Goal: Task Accomplishment & Management: Manage account settings

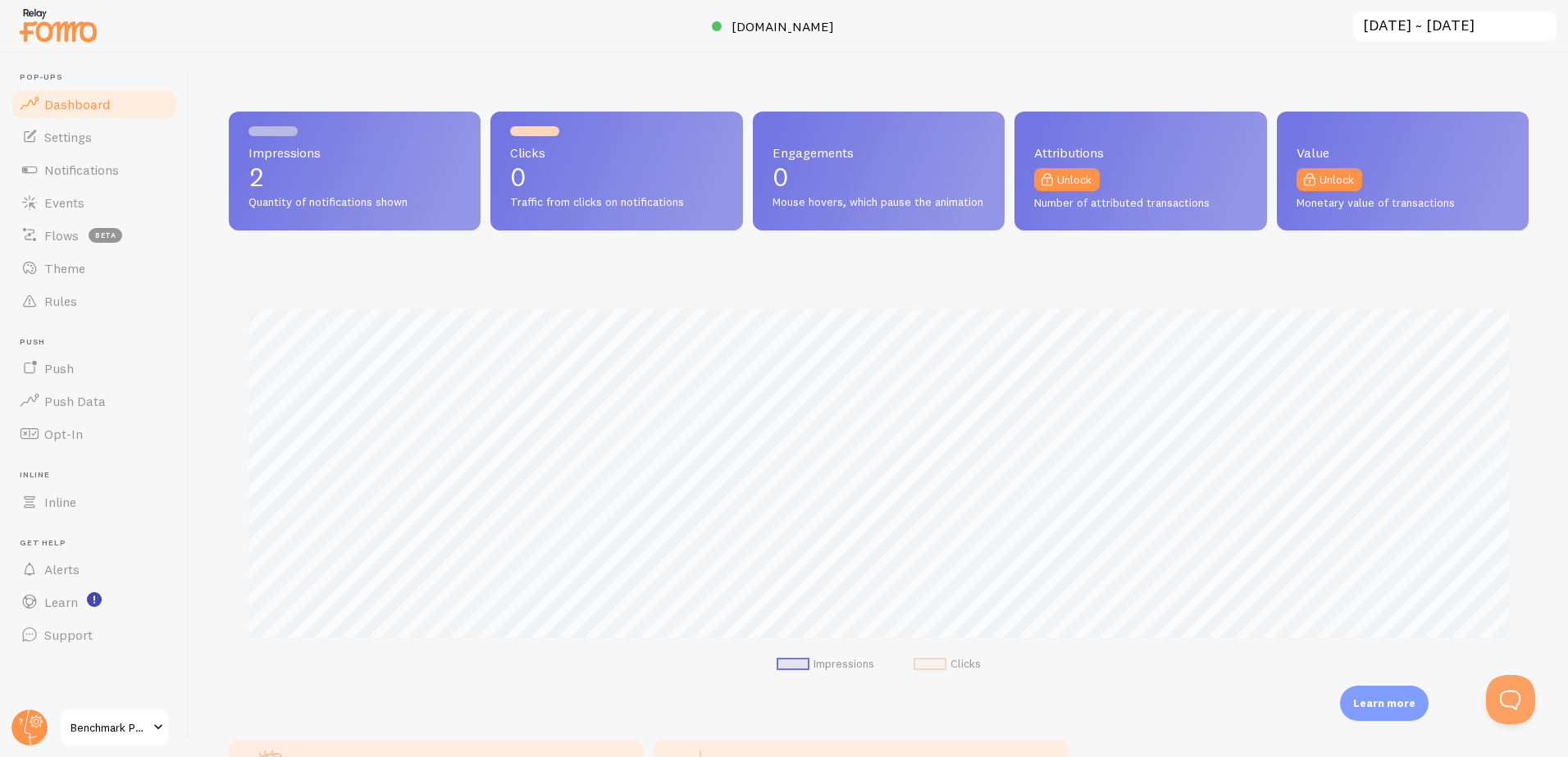
scroll to position [430, 1300]
click at [307, 165] on p "6" at bounding box center [355, 176] width 213 height 26
click at [74, 398] on span "Push Data" at bounding box center [74, 401] width 62 height 16
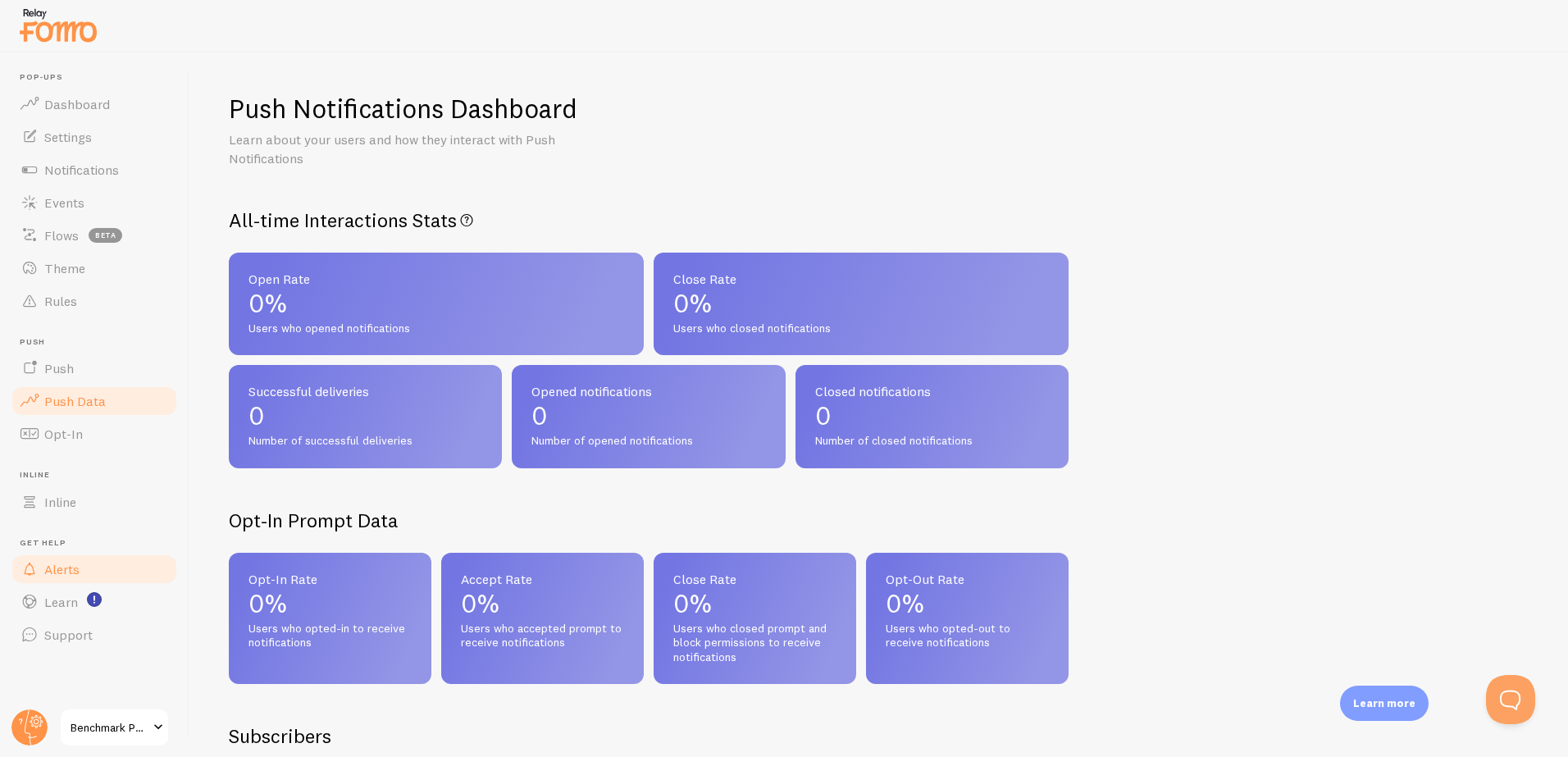
click at [56, 570] on span "Alerts" at bounding box center [62, 569] width 35 height 16
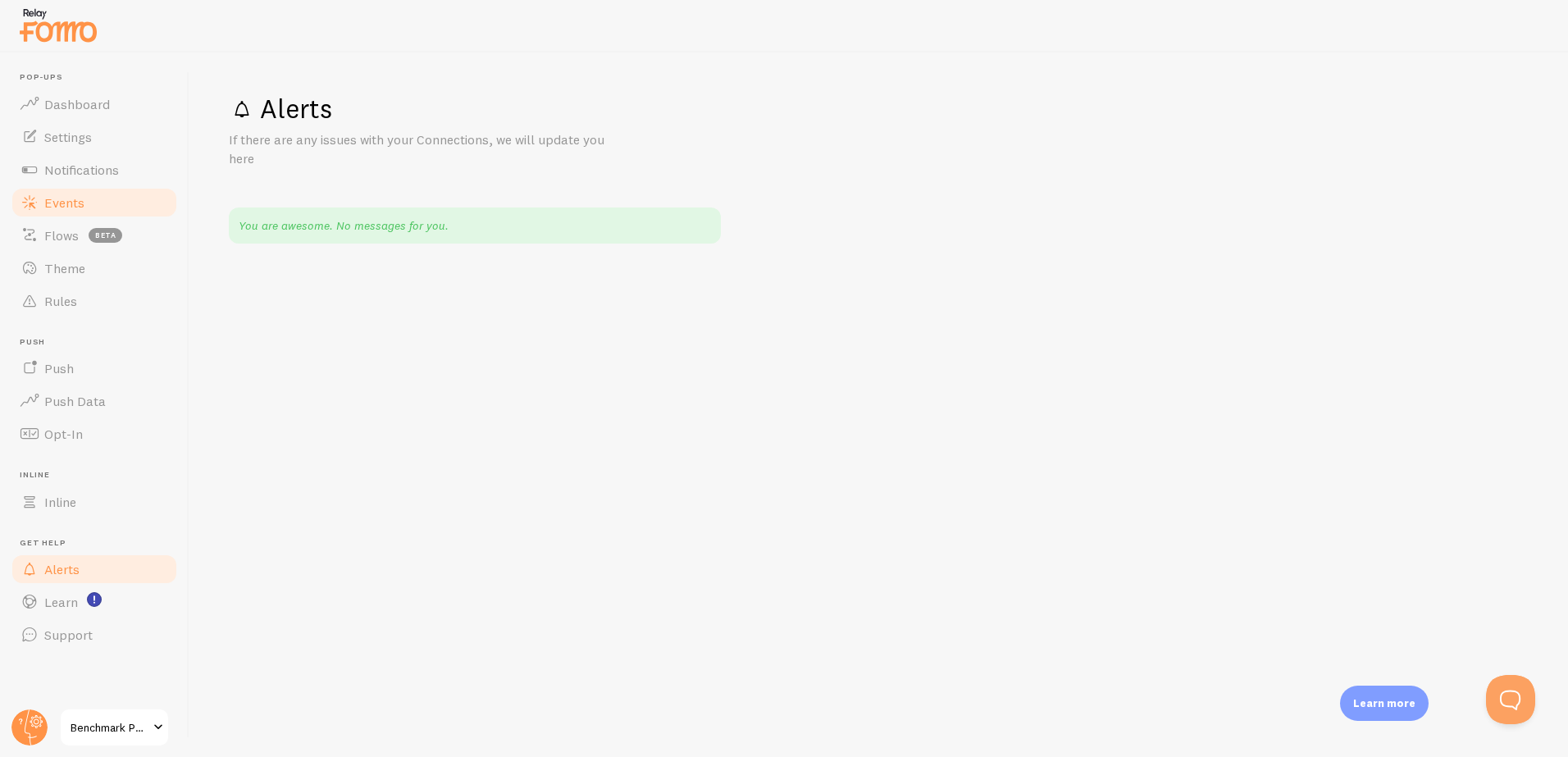
click at [53, 202] on span "Events" at bounding box center [64, 202] width 40 height 16
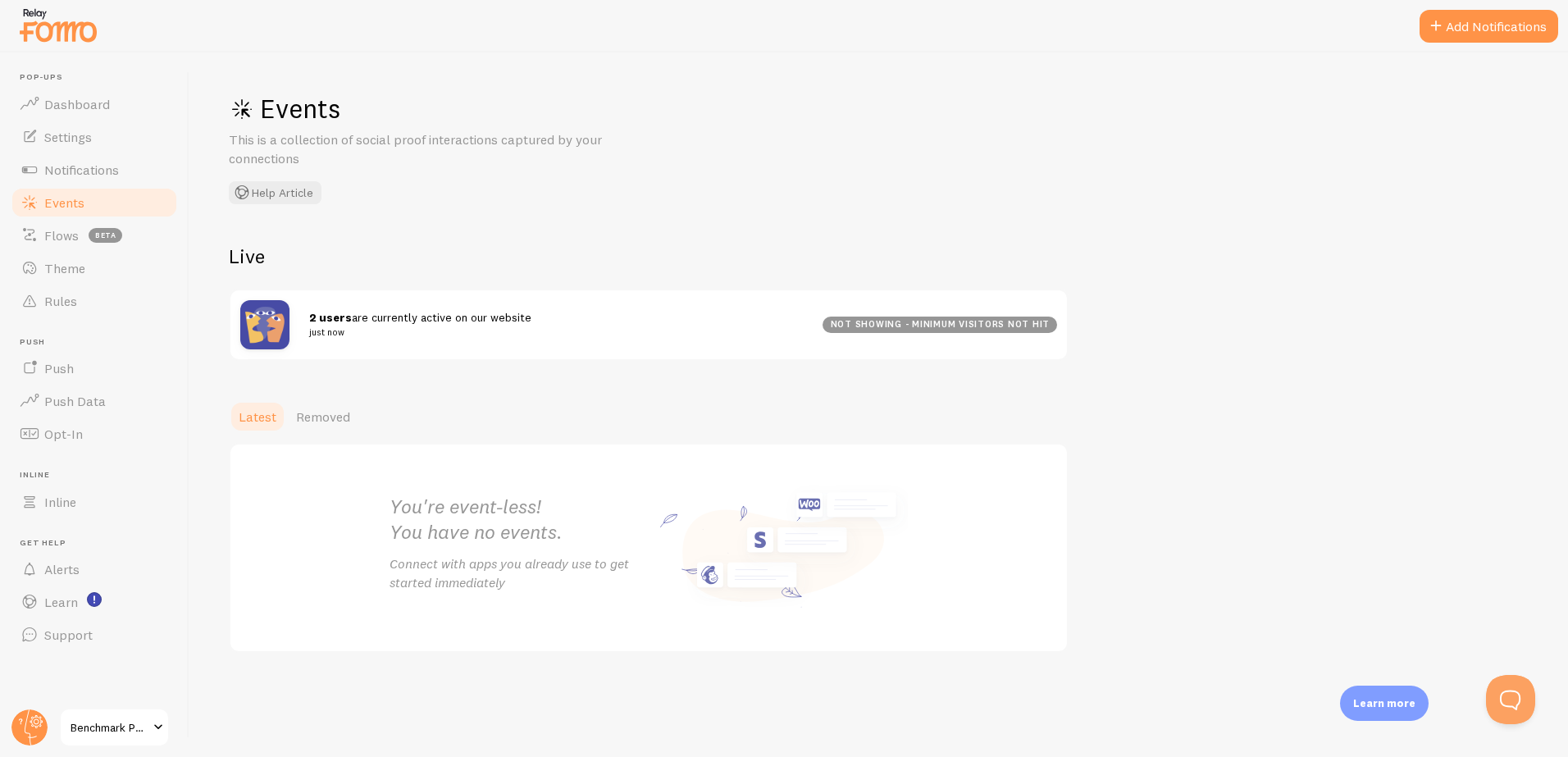
click at [53, 202] on span "Events" at bounding box center [64, 202] width 40 height 16
click at [62, 110] on span "Dashboard" at bounding box center [77, 104] width 66 height 16
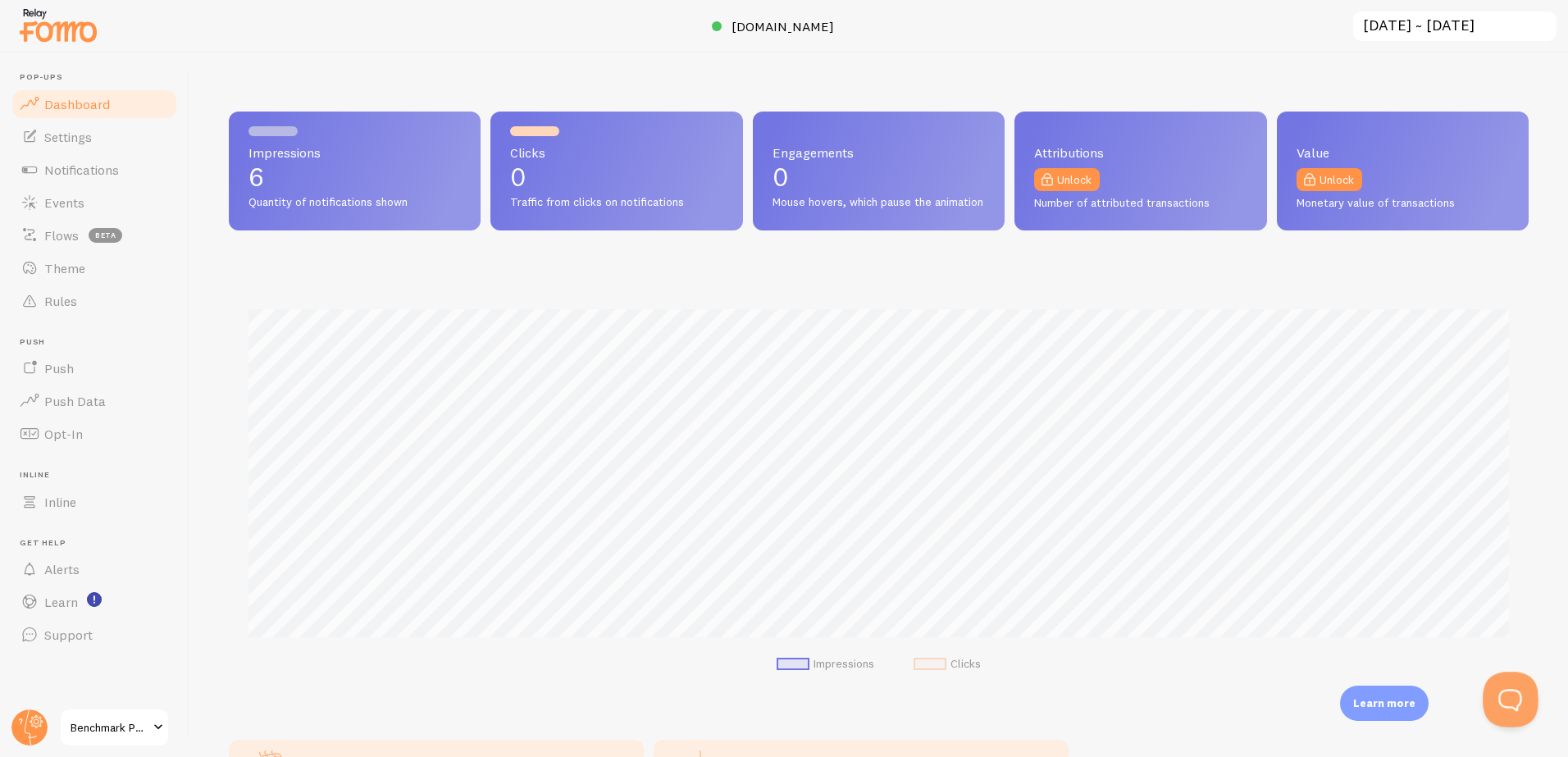
click at [1505, 698] on button "Open Beacon popover" at bounding box center [1507, 696] width 49 height 49
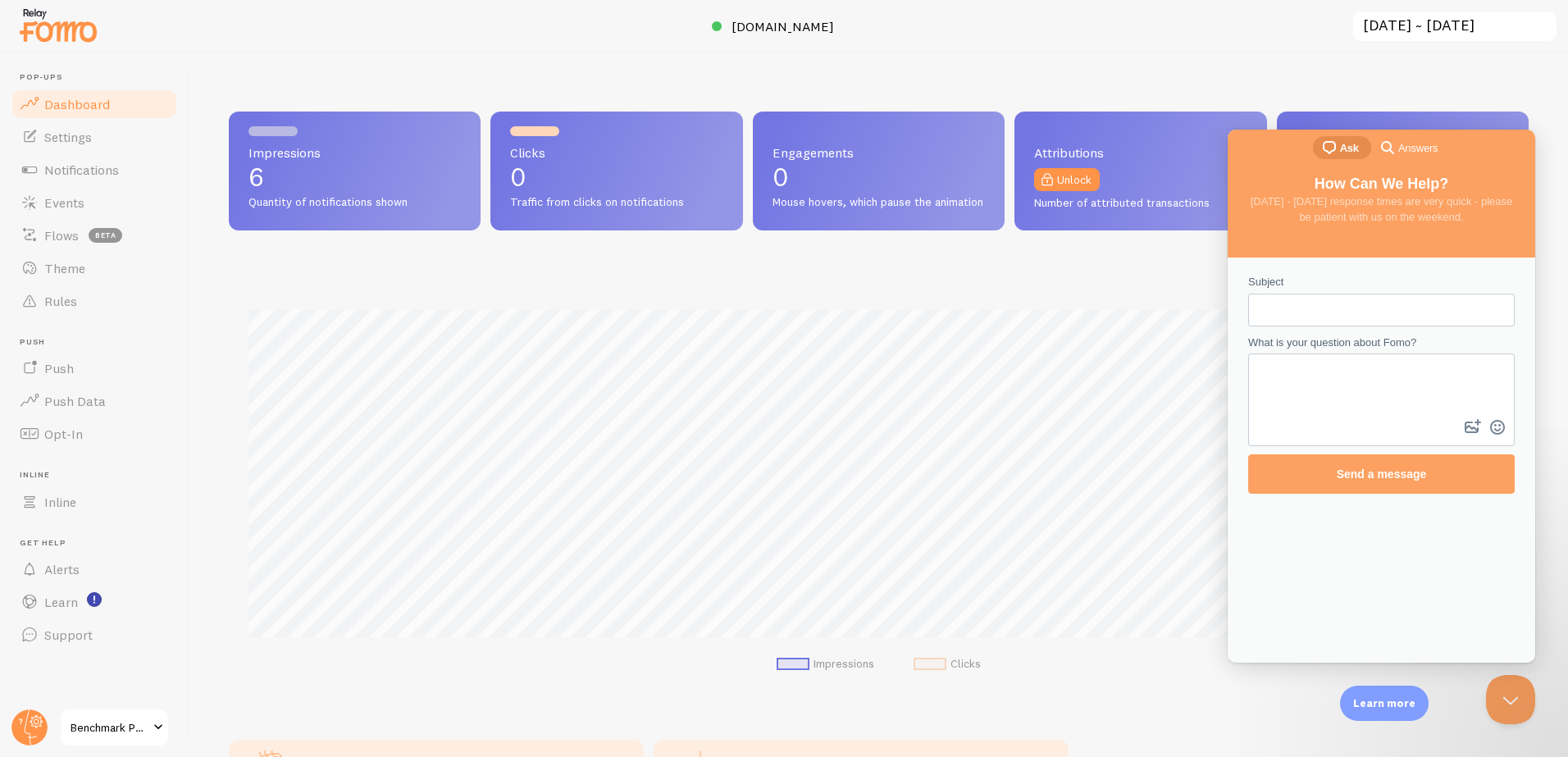
click at [1409, 140] on span "Answers" at bounding box center [1418, 148] width 40 height 16
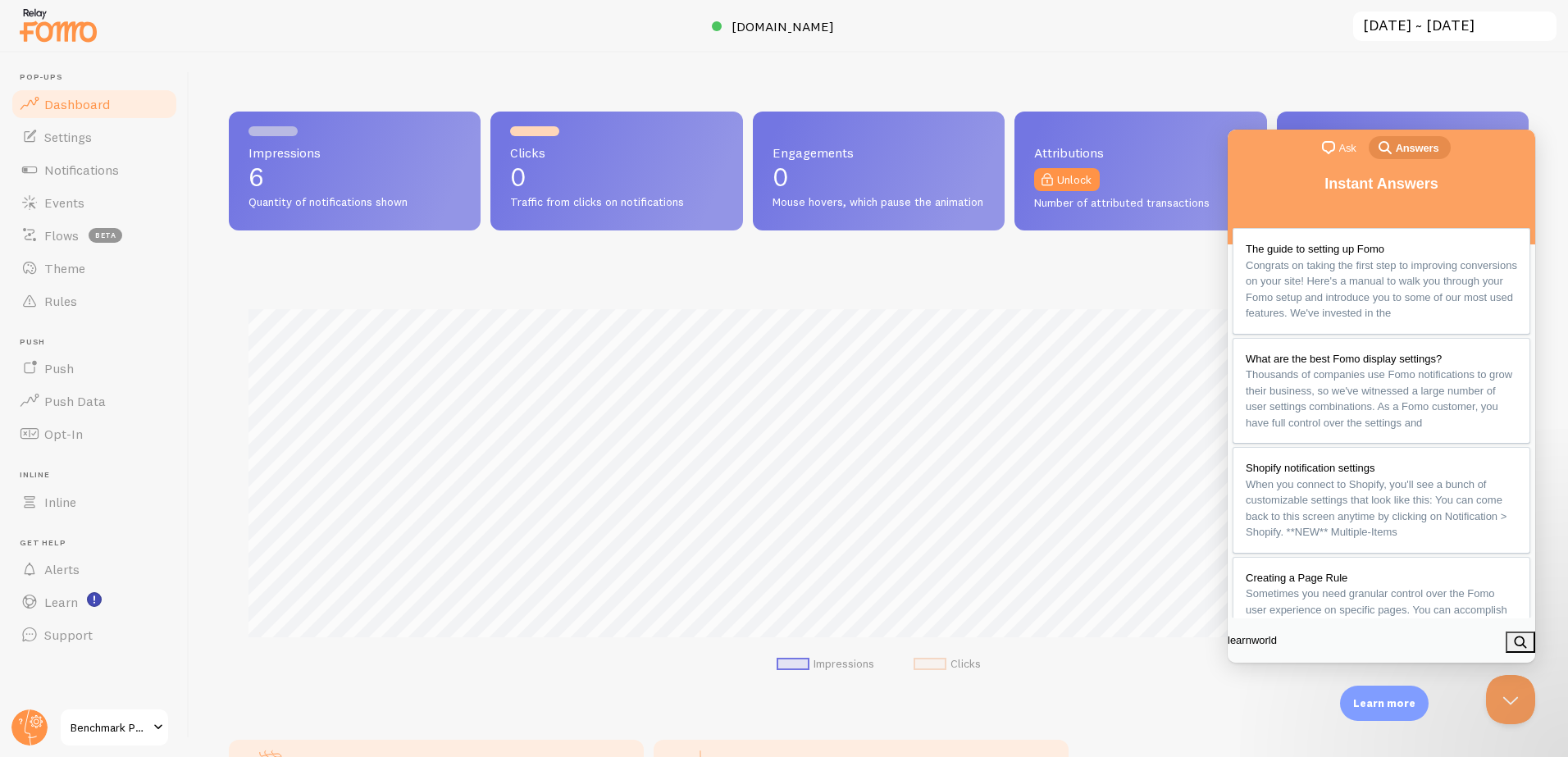
type input "learnworlds"
click button "search" at bounding box center [1520, 642] width 30 height 21
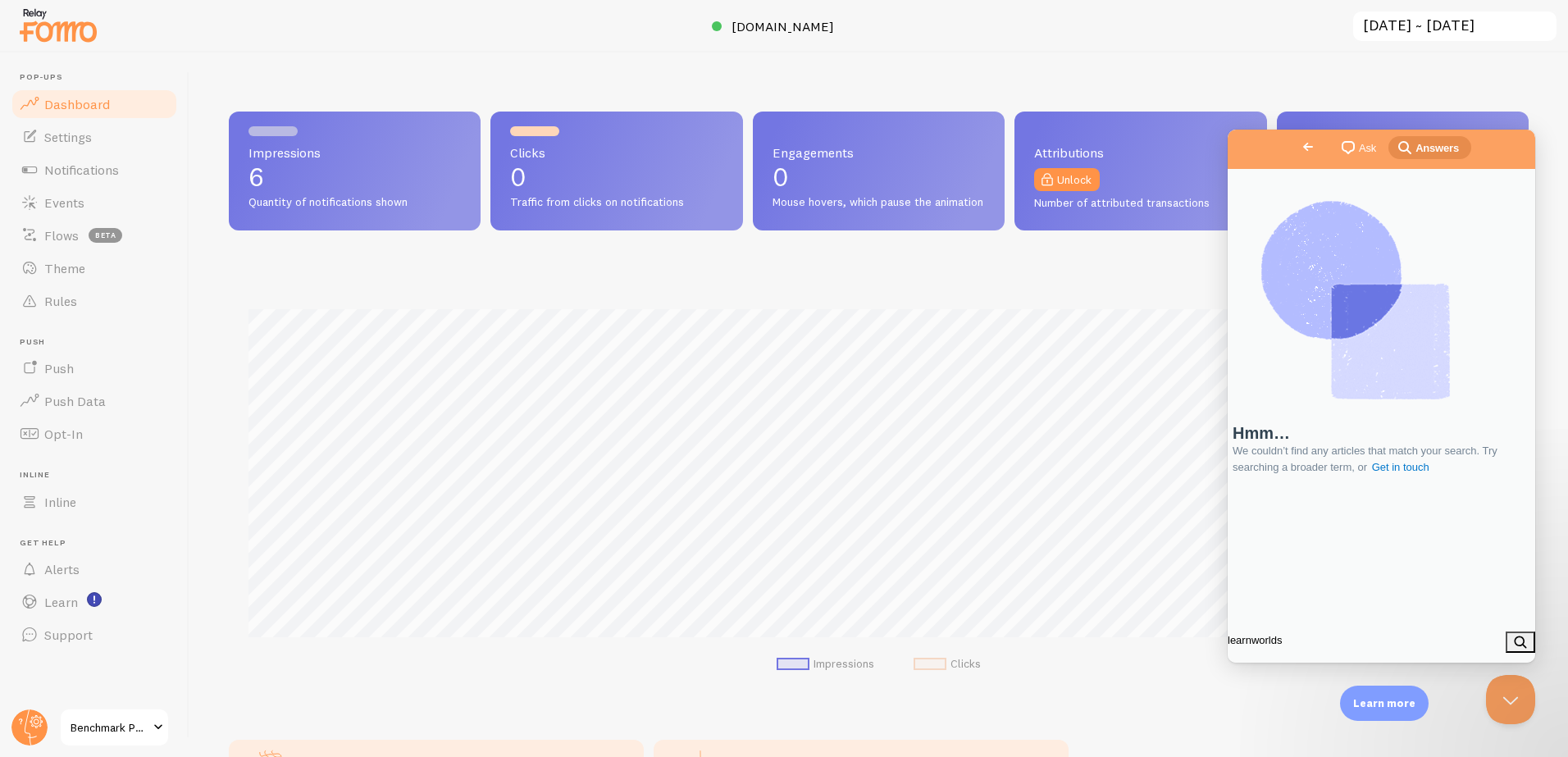
click at [1298, 143] on span "Go back" at bounding box center [1307, 146] width 19 height 19
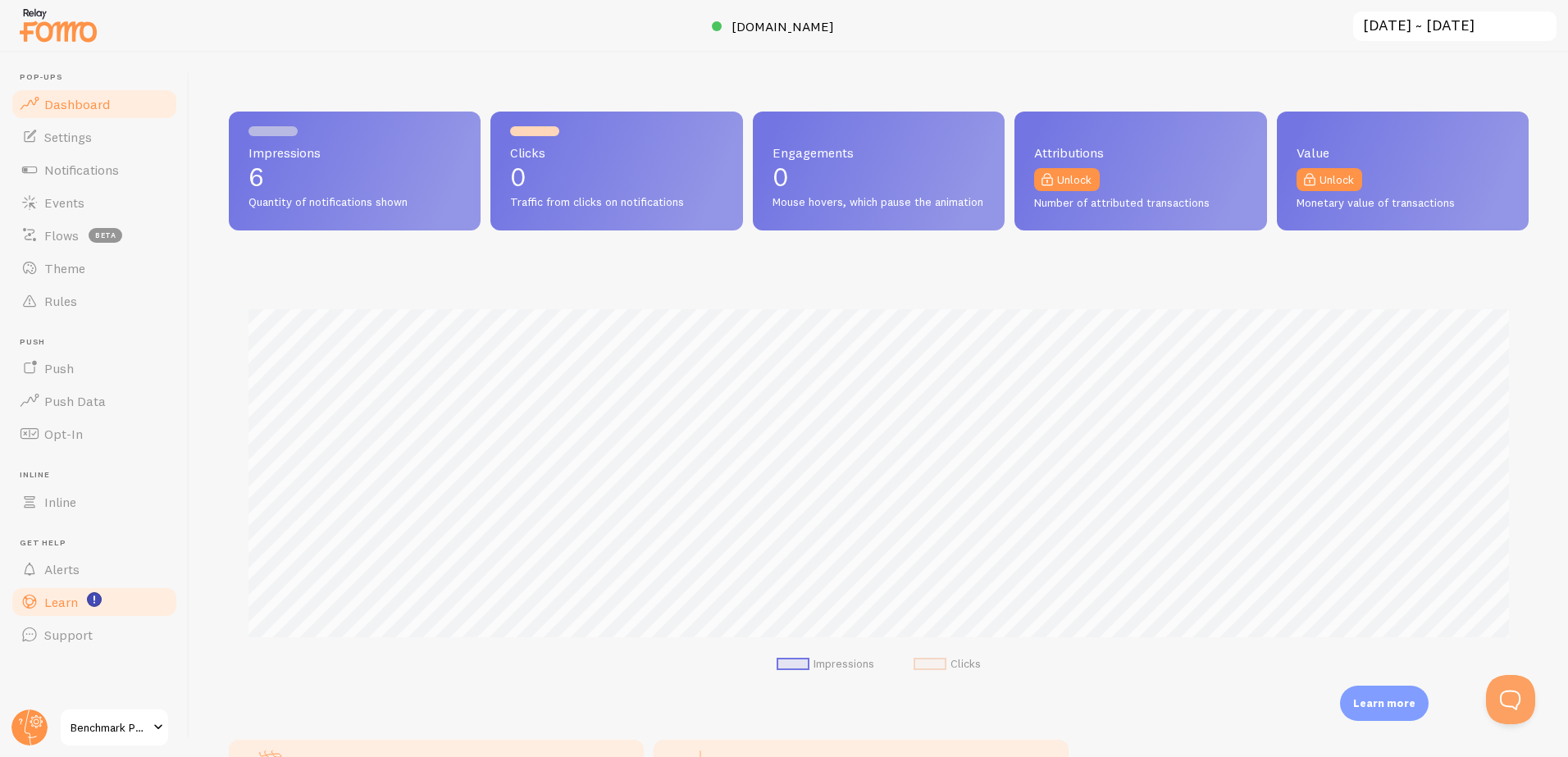
click at [82, 597] on link "Learn" at bounding box center [94, 602] width 169 height 33
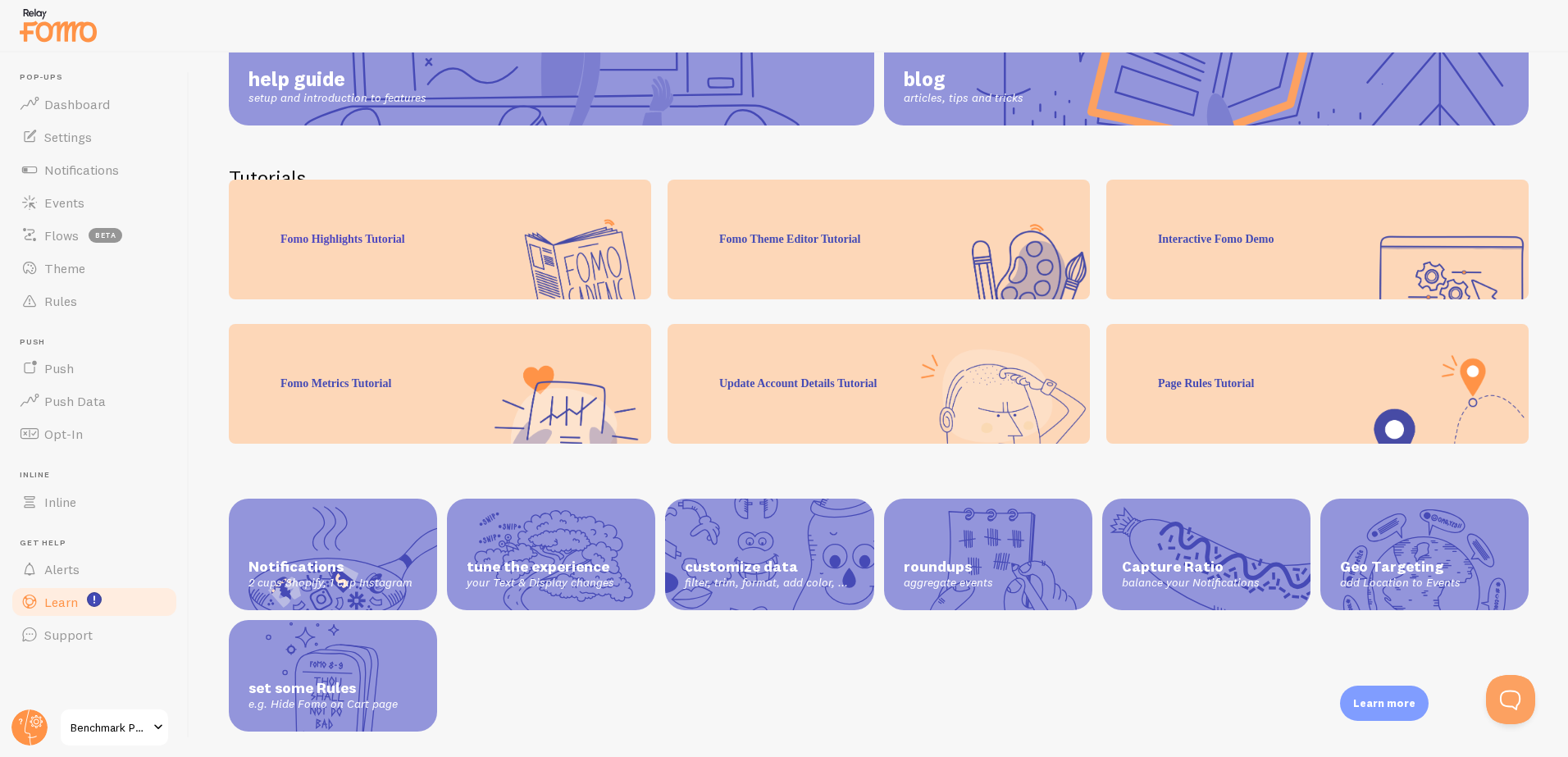
scroll to position [274, 0]
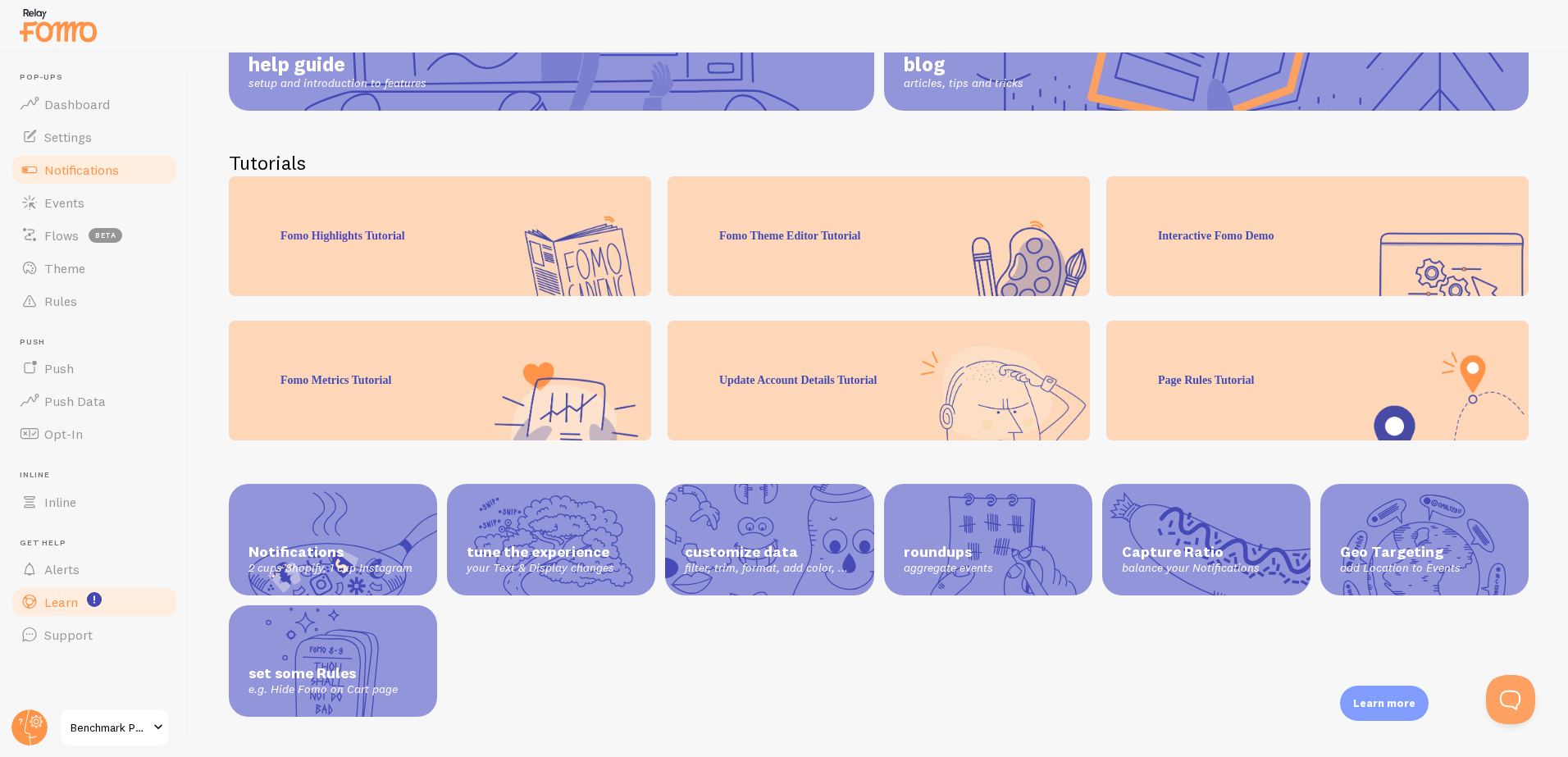
click at [73, 172] on span "Notifications" at bounding box center [81, 170] width 74 height 16
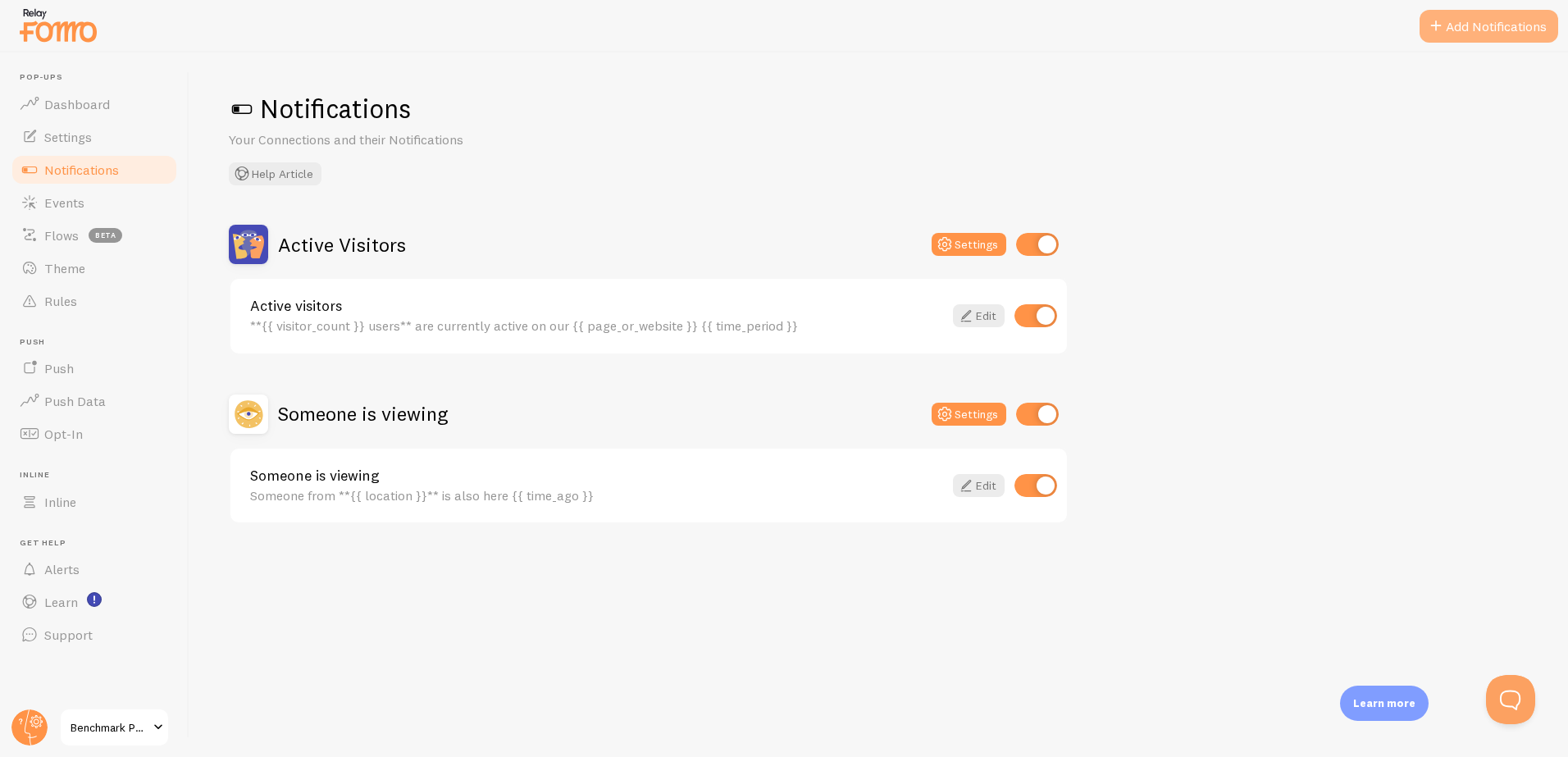
click at [1499, 29] on button "Add Notifications" at bounding box center [1489, 26] width 138 height 33
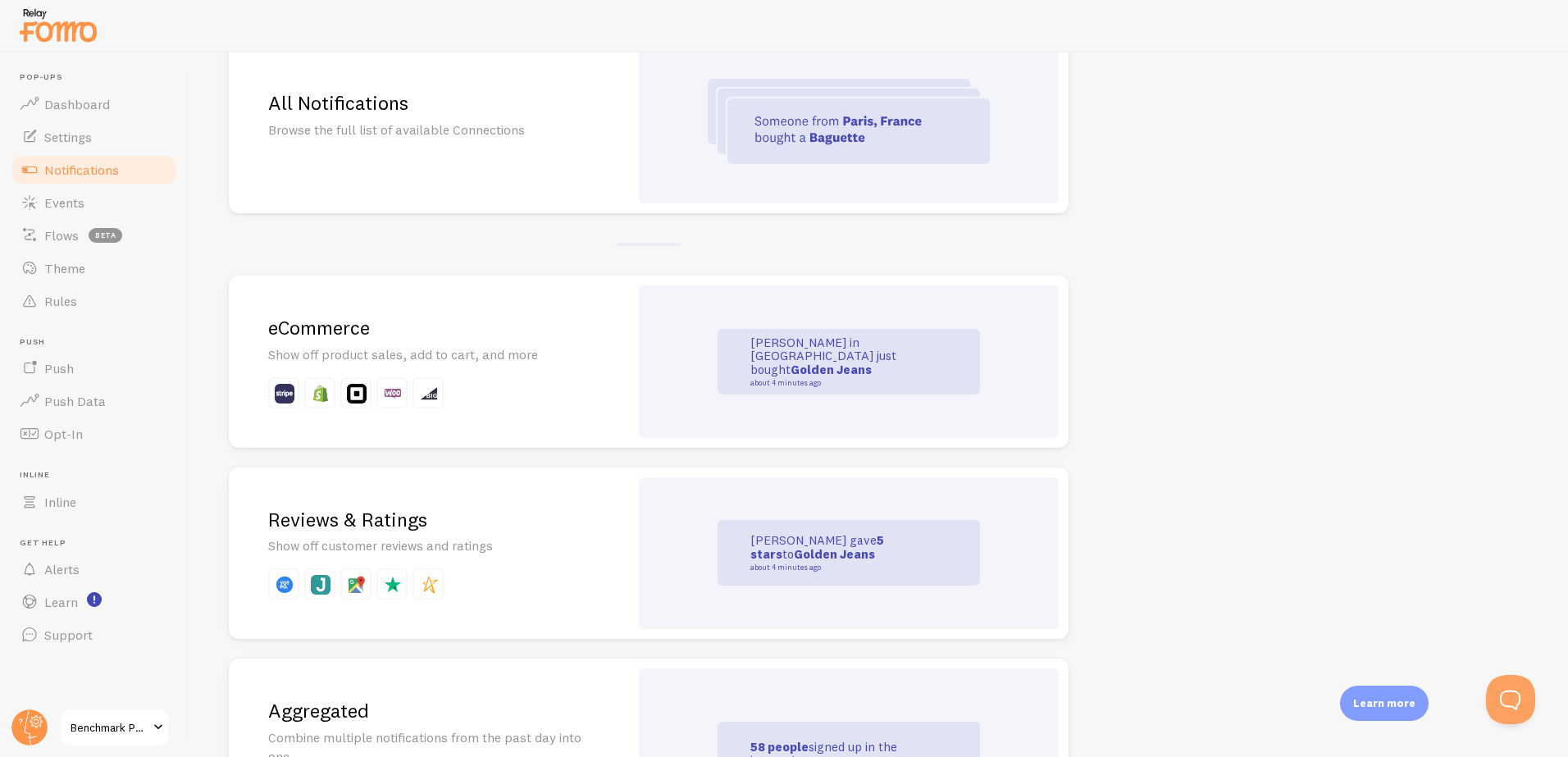
scroll to position [180, 0]
click at [467, 181] on div "All Notifications Browse the full list of available Connections" at bounding box center [428, 120] width 400 height 184
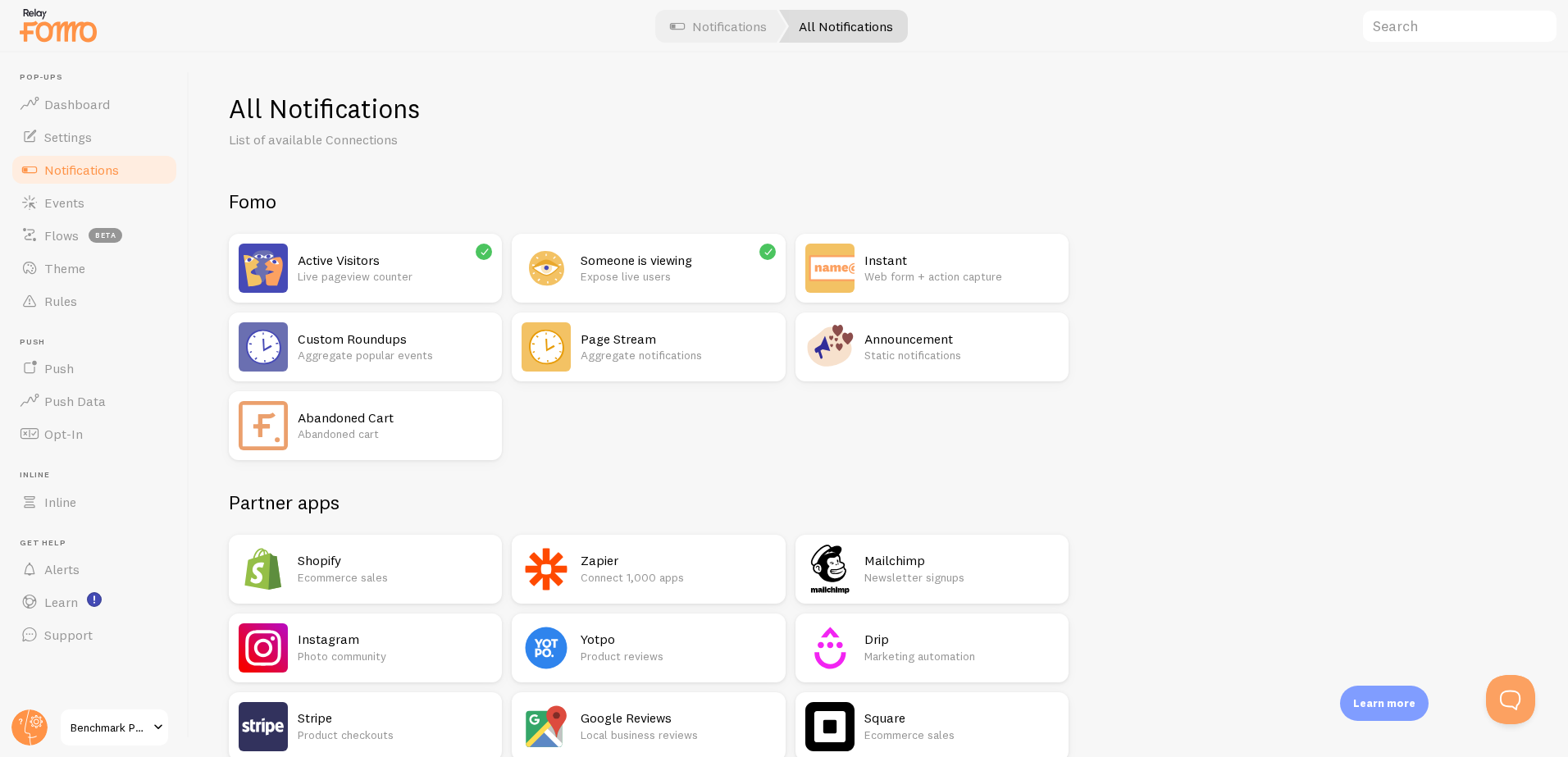
click at [421, 354] on p "Aggregate popular events" at bounding box center [395, 354] width 194 height 16
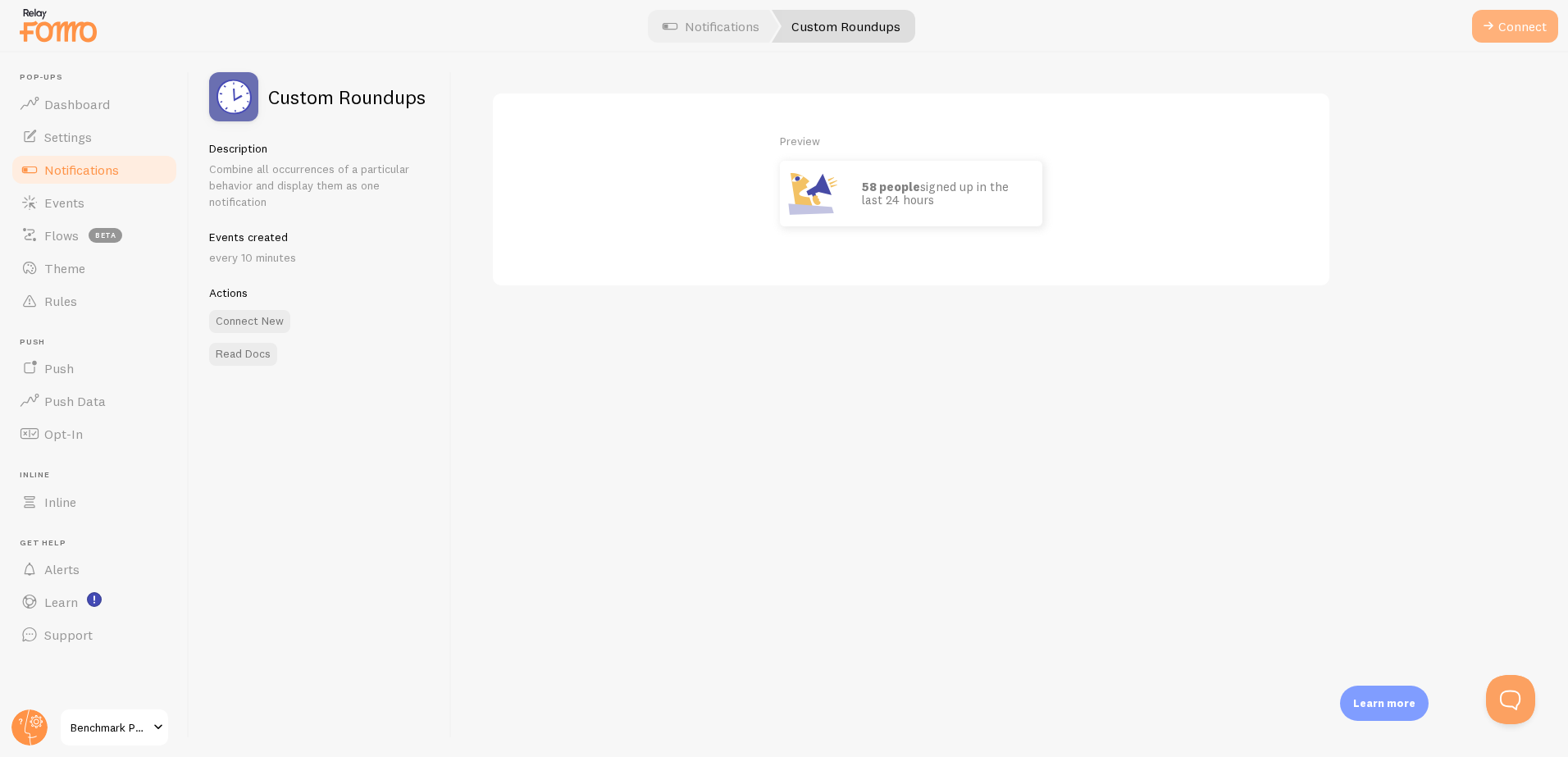
click at [1515, 27] on button "Connect" at bounding box center [1515, 26] width 86 height 33
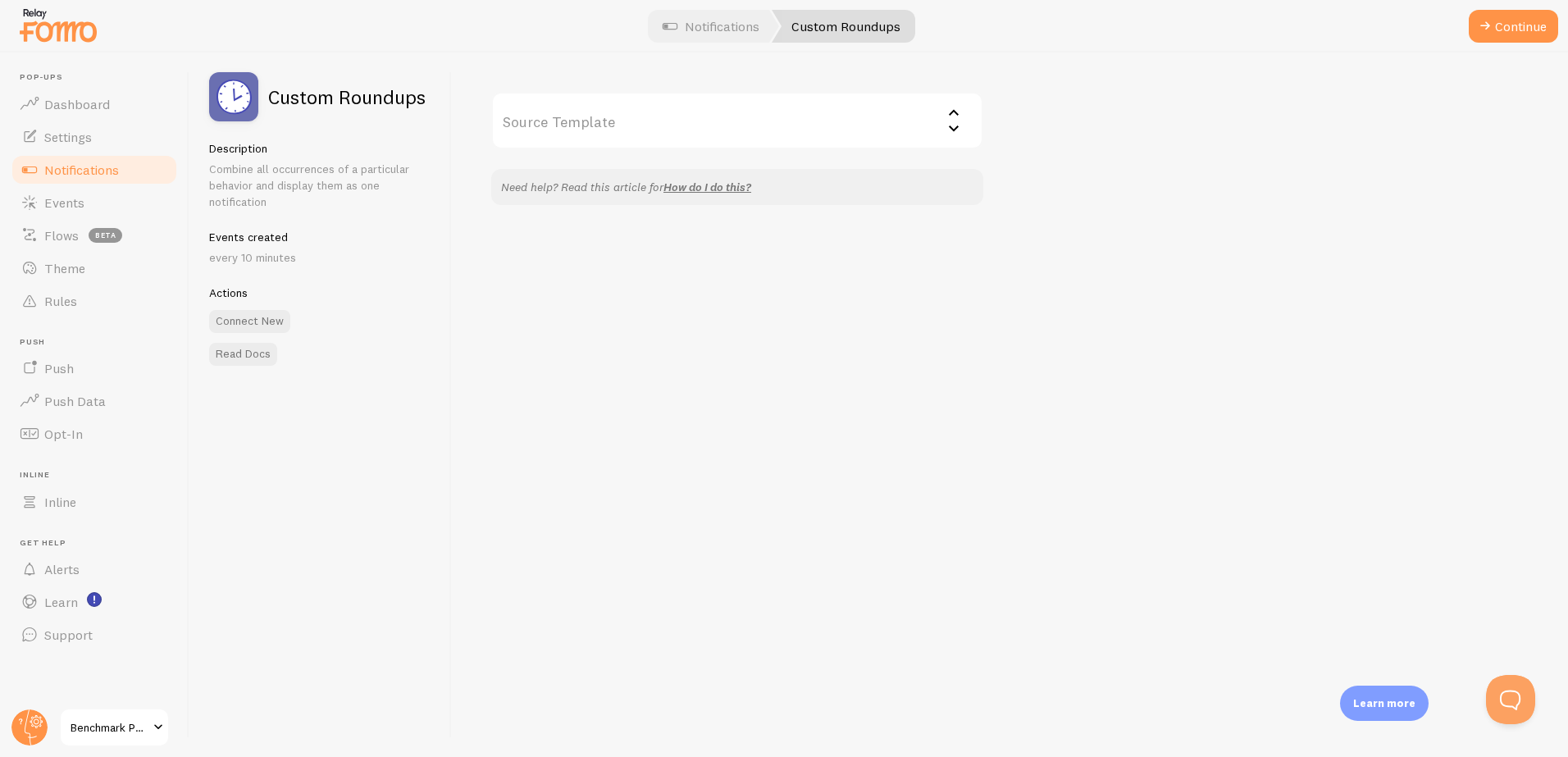
click at [945, 130] on input "Source Template" at bounding box center [736, 121] width 492 height 57
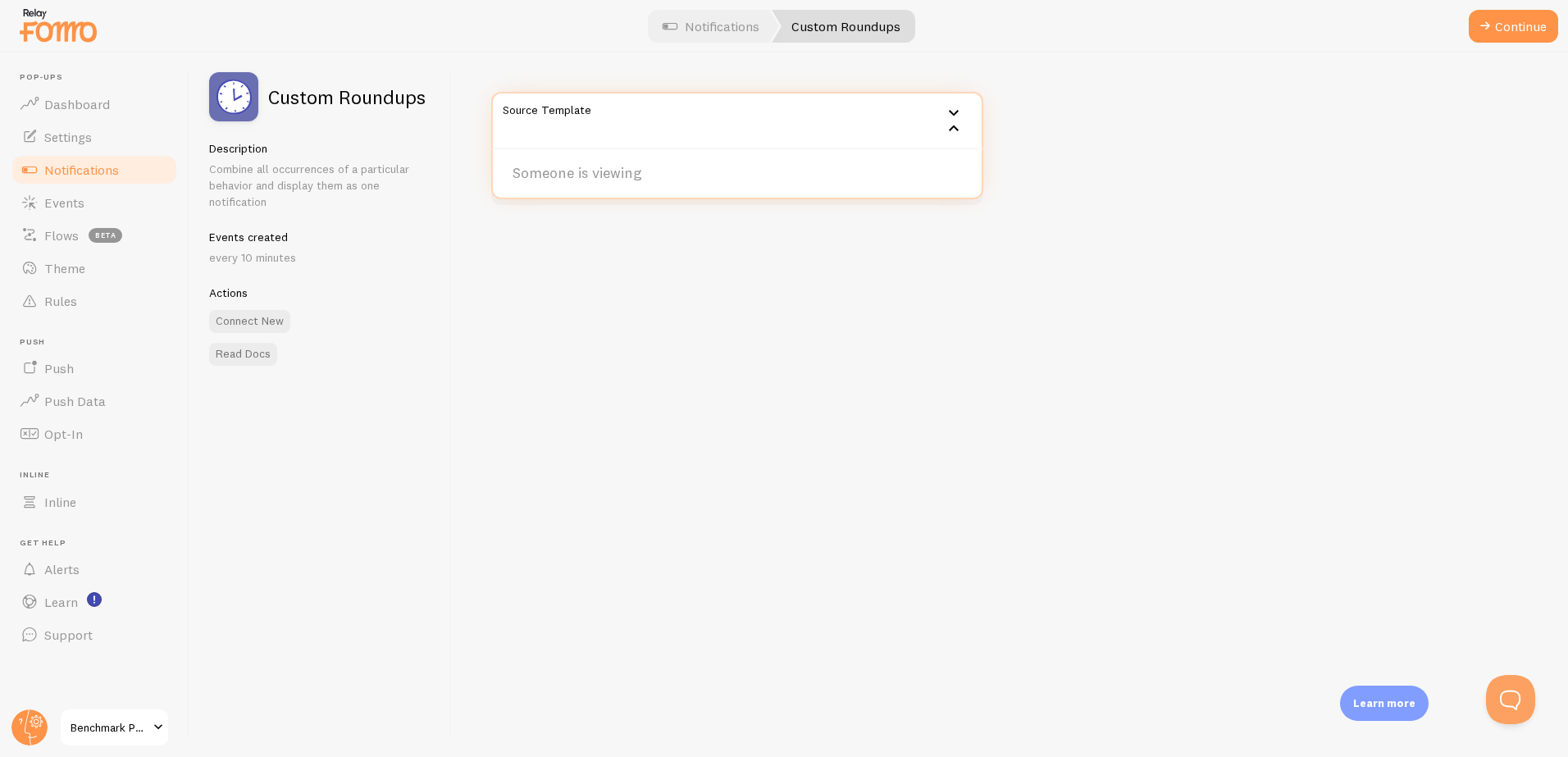
click at [1053, 116] on div "Source Template Someone is viewing Need help? Read this article for How do I do…" at bounding box center [1010, 404] width 1116 height 705
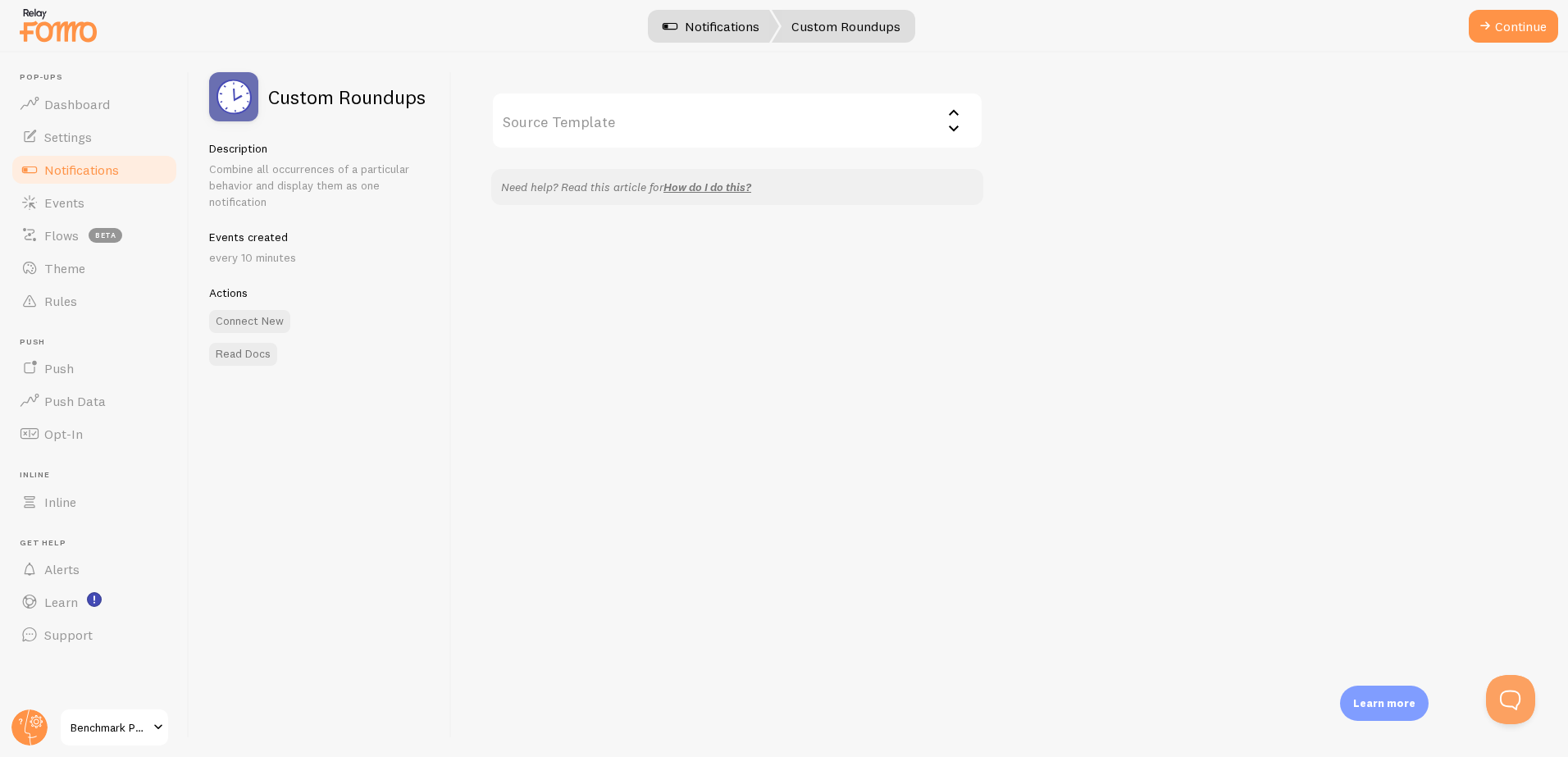
click at [705, 18] on link "Notifications" at bounding box center [710, 26] width 136 height 33
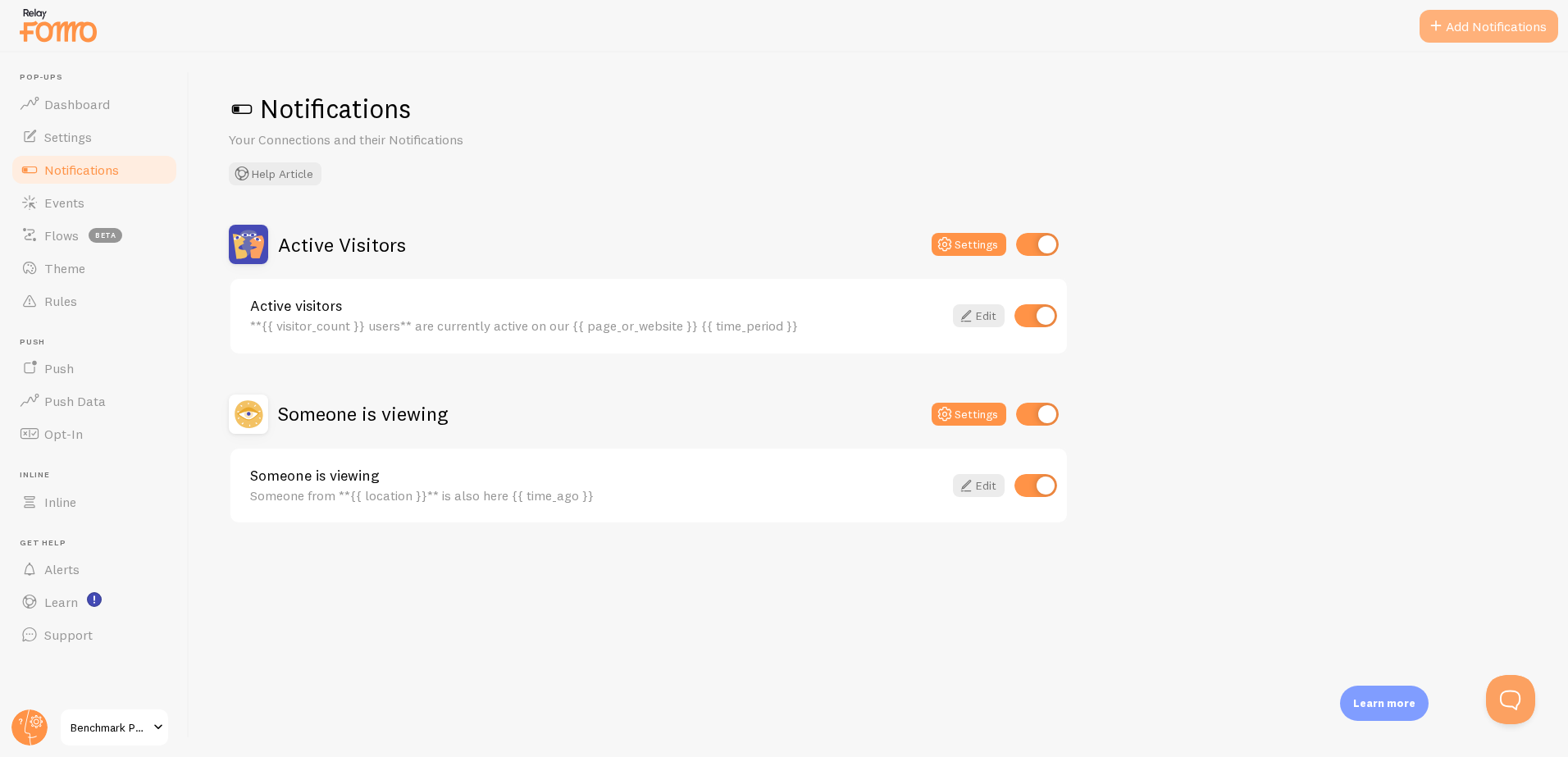
click at [1455, 36] on button "Add Notifications" at bounding box center [1489, 26] width 138 height 33
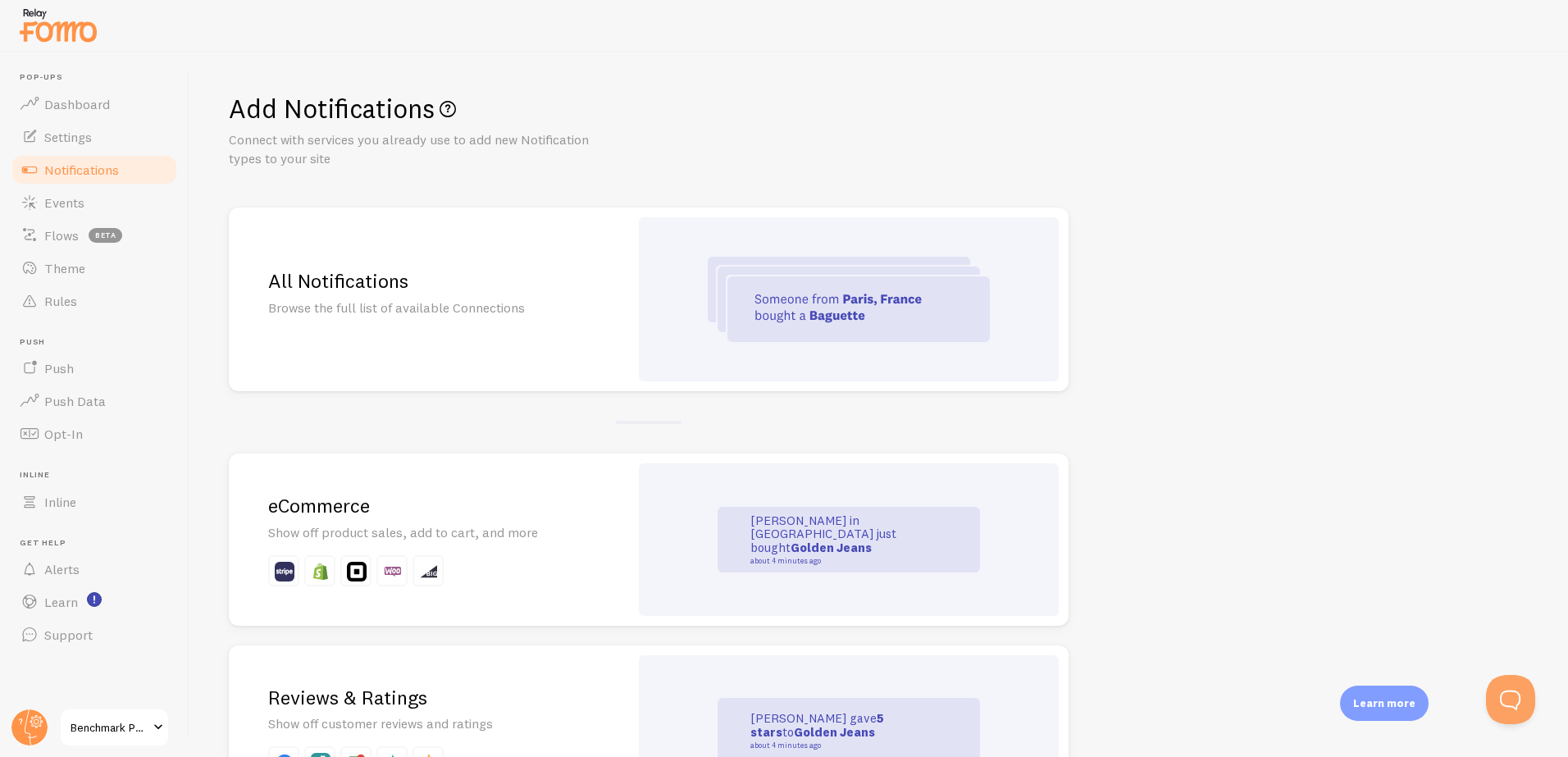
click at [506, 269] on h2 "All Notifications" at bounding box center [428, 281] width 321 height 25
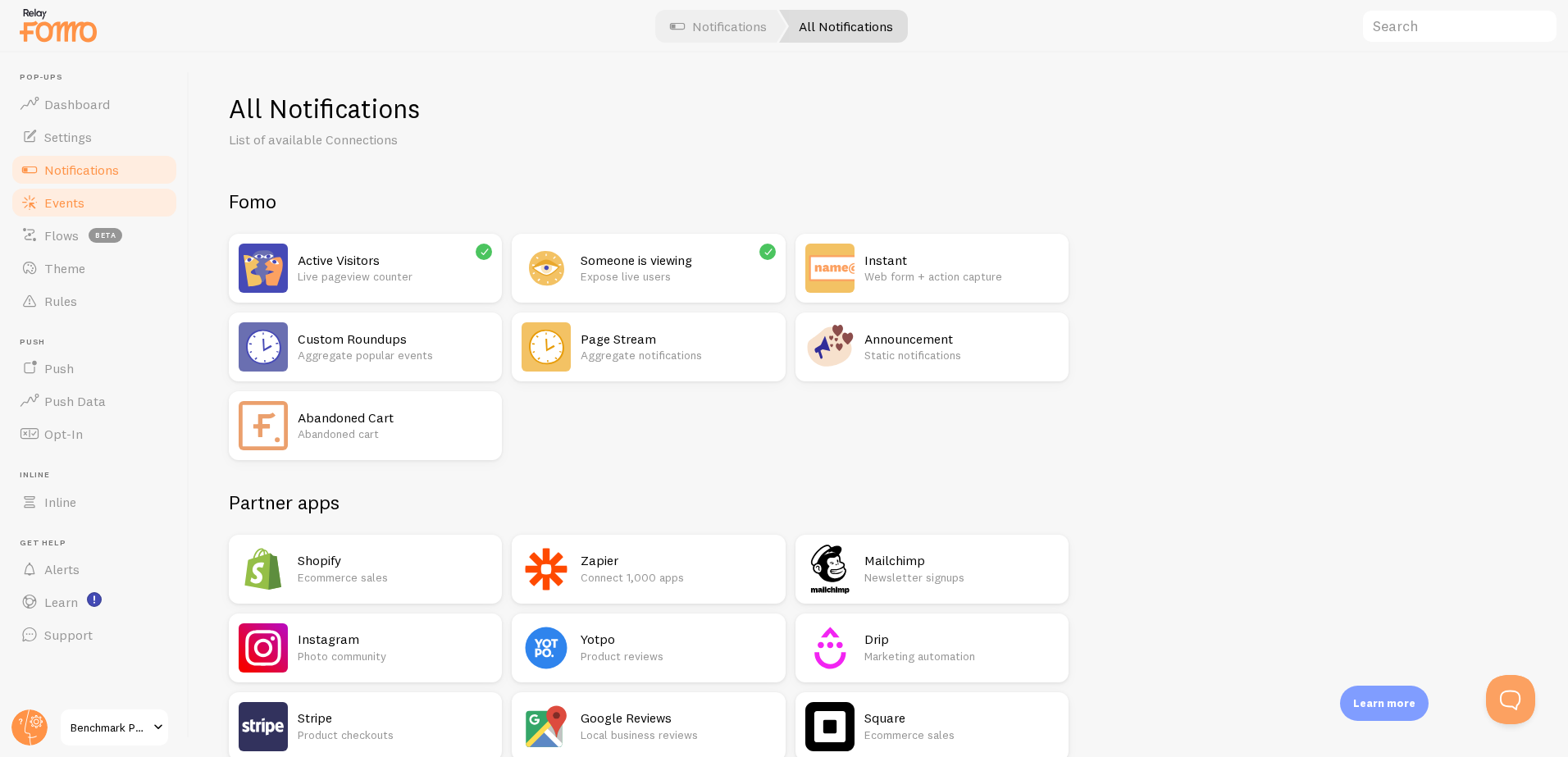
click at [56, 199] on span "Events" at bounding box center [64, 202] width 40 height 16
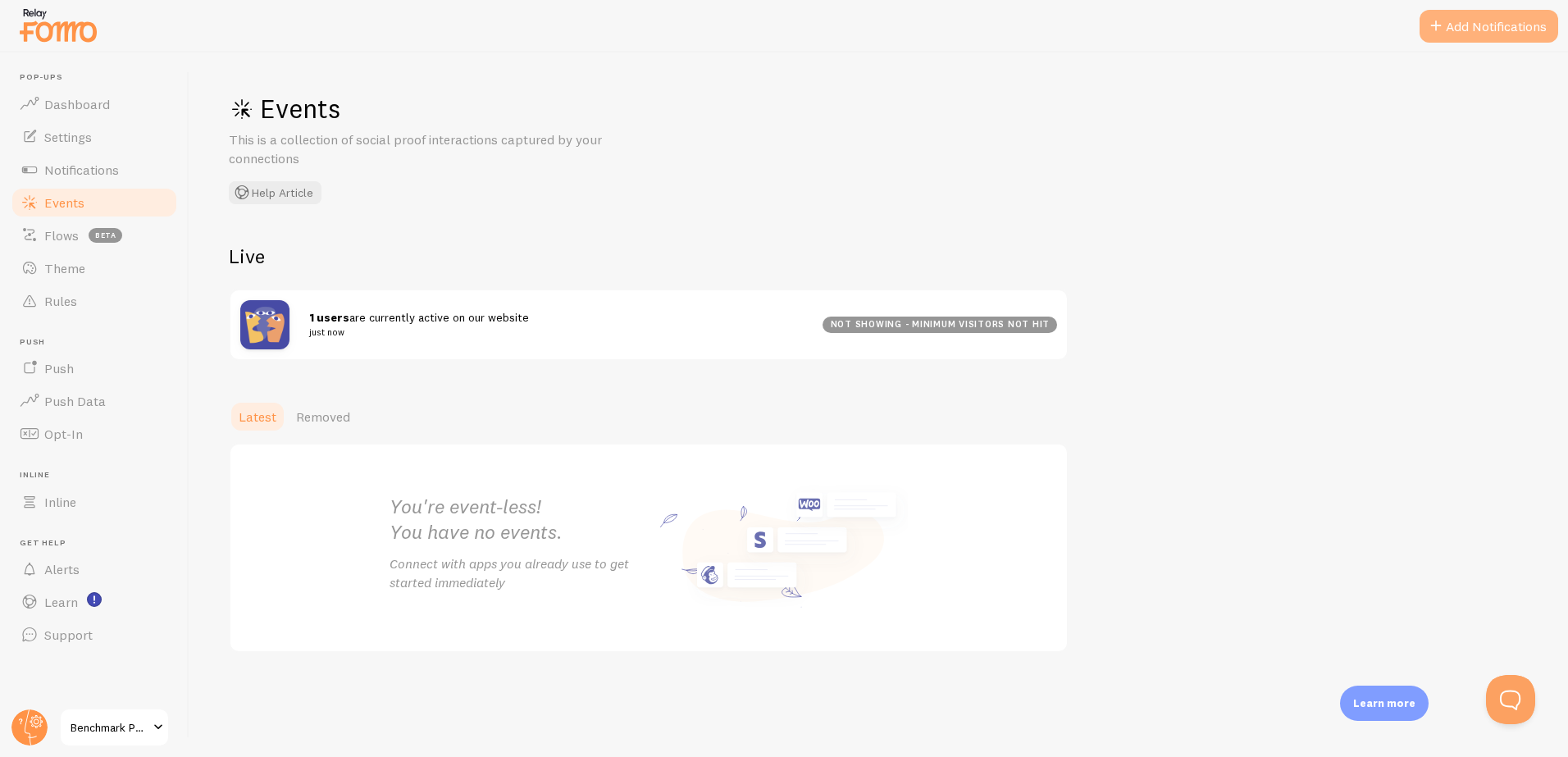
click at [1469, 23] on button "Add Notifications" at bounding box center [1489, 26] width 138 height 33
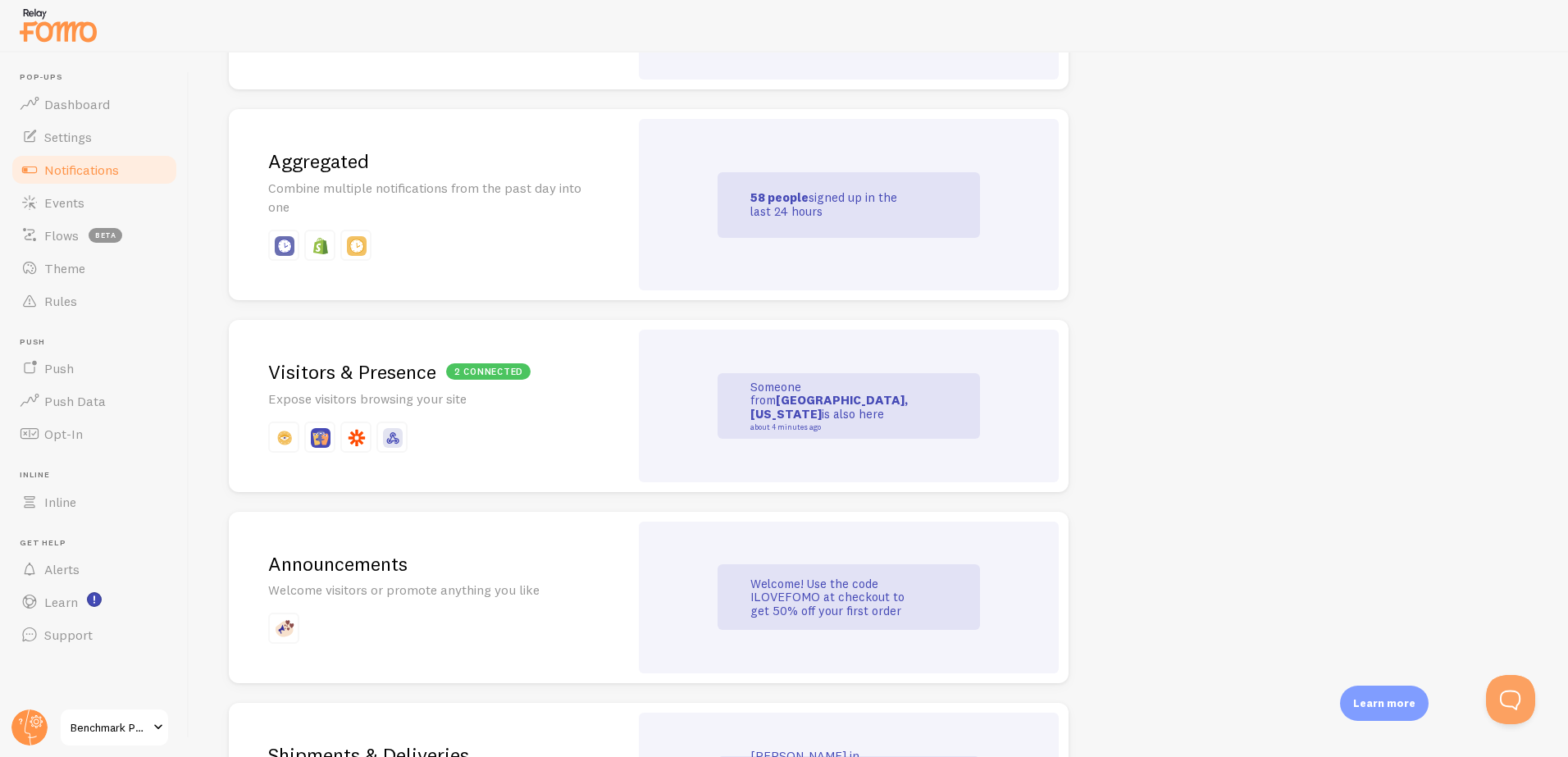
scroll to position [737, 0]
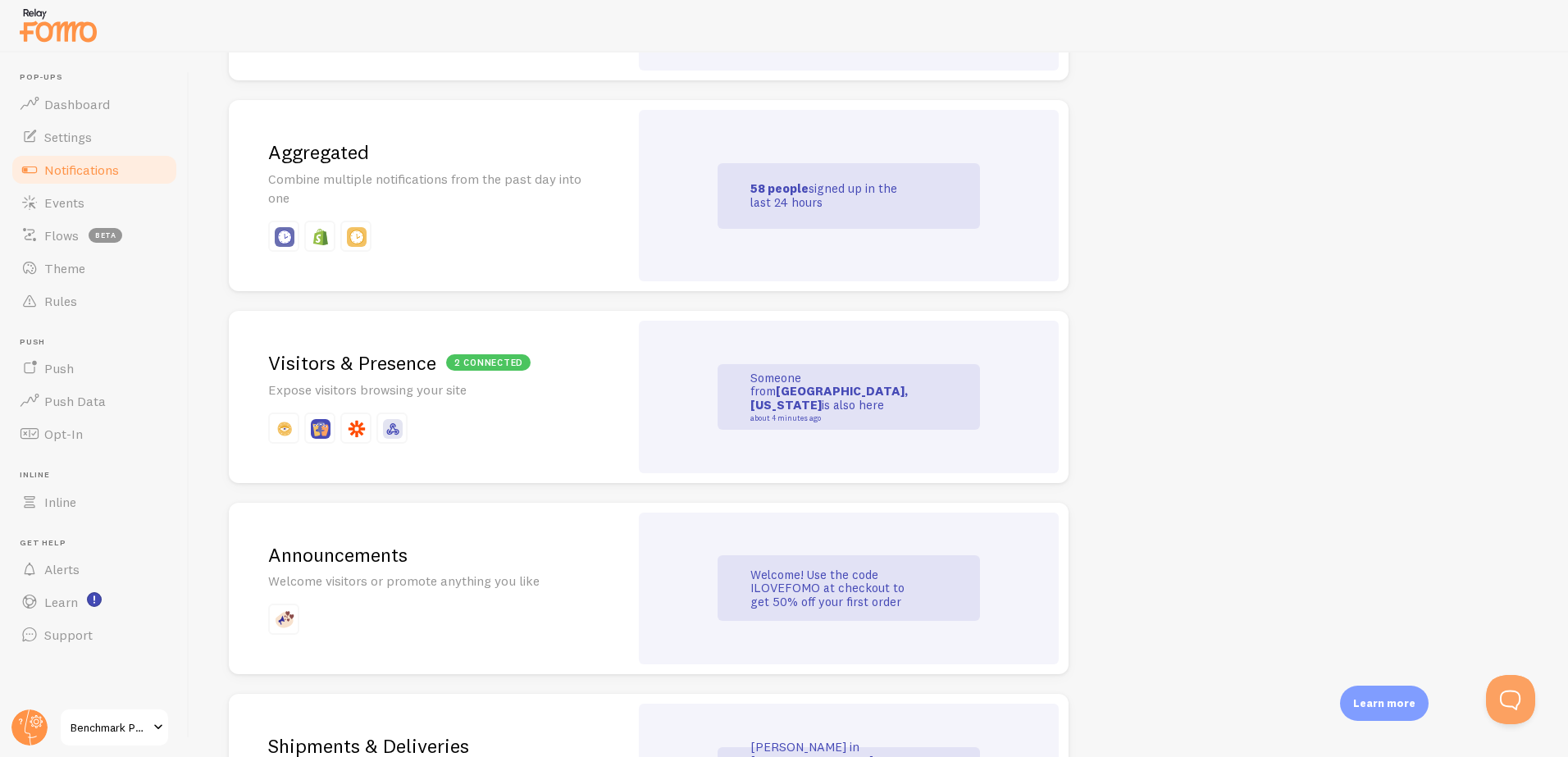
click at [524, 610] on p at bounding box center [428, 619] width 321 height 31
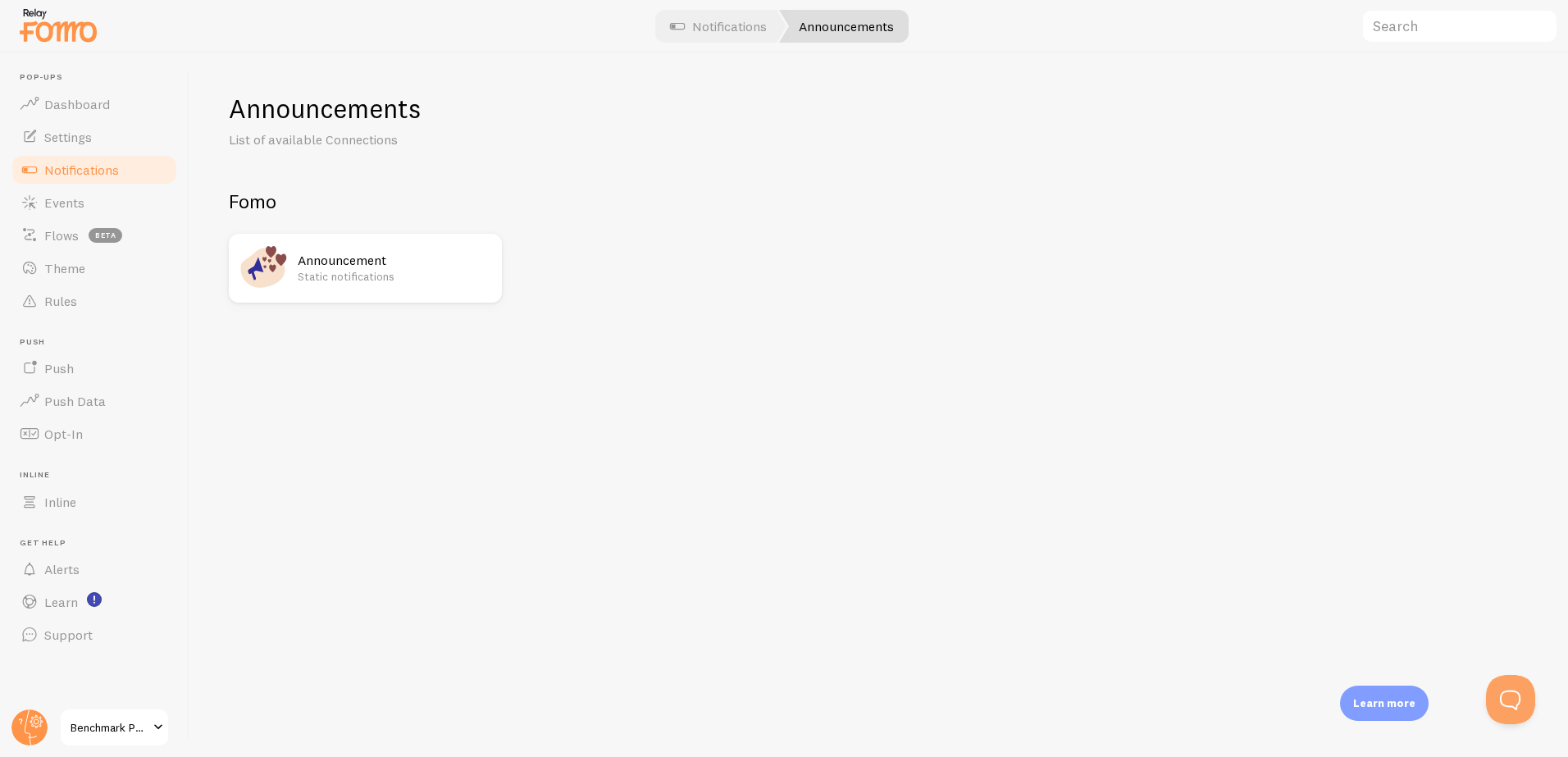
click at [346, 266] on h2 "Announcement" at bounding box center [395, 260] width 194 height 17
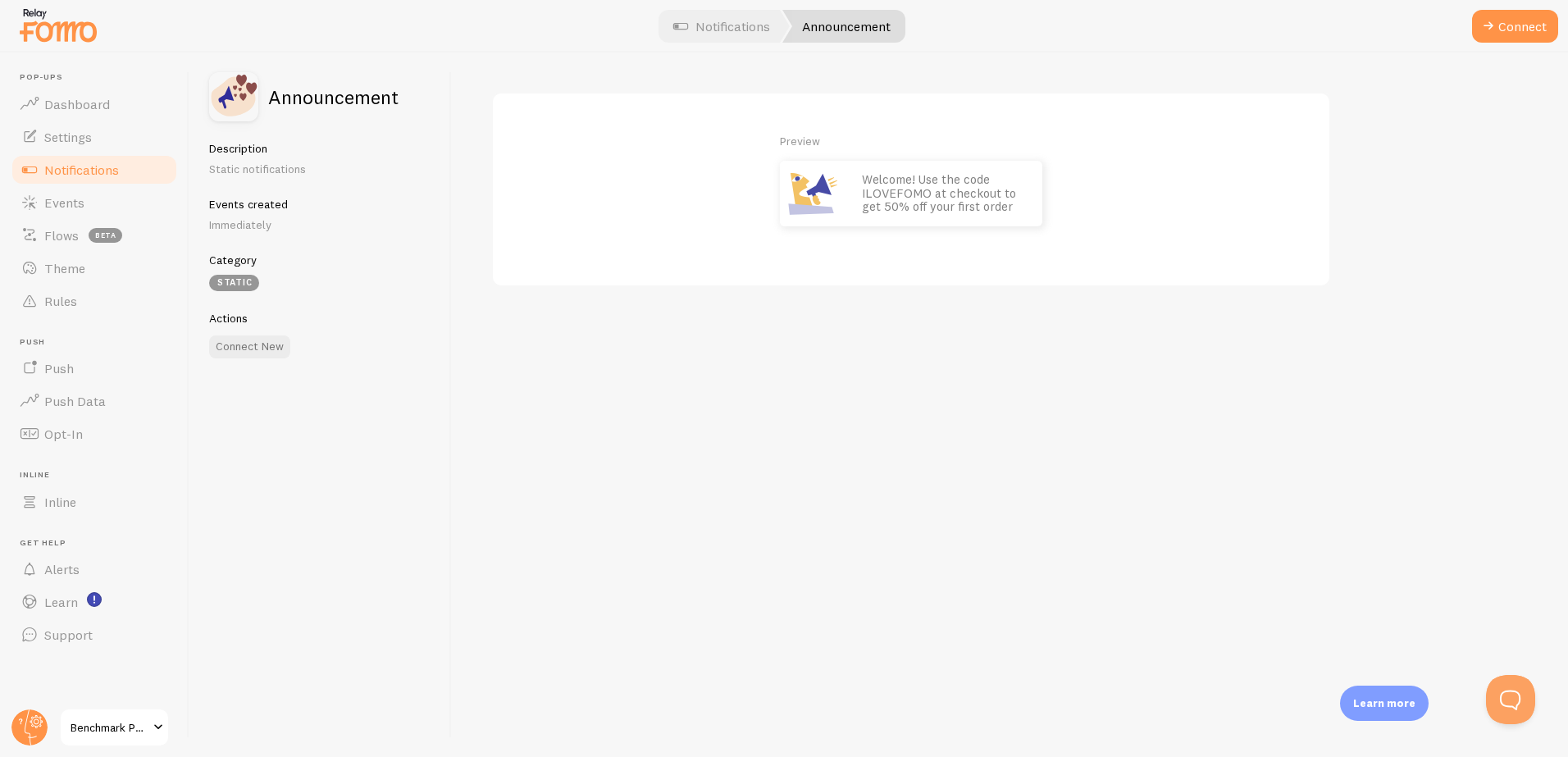
click at [866, 184] on p "Welcome! Use the code ILOVEFOMO at checkout to get 50% off your first order" at bounding box center [944, 193] width 164 height 41
click at [1501, 30] on button "Connect" at bounding box center [1515, 26] width 86 height 33
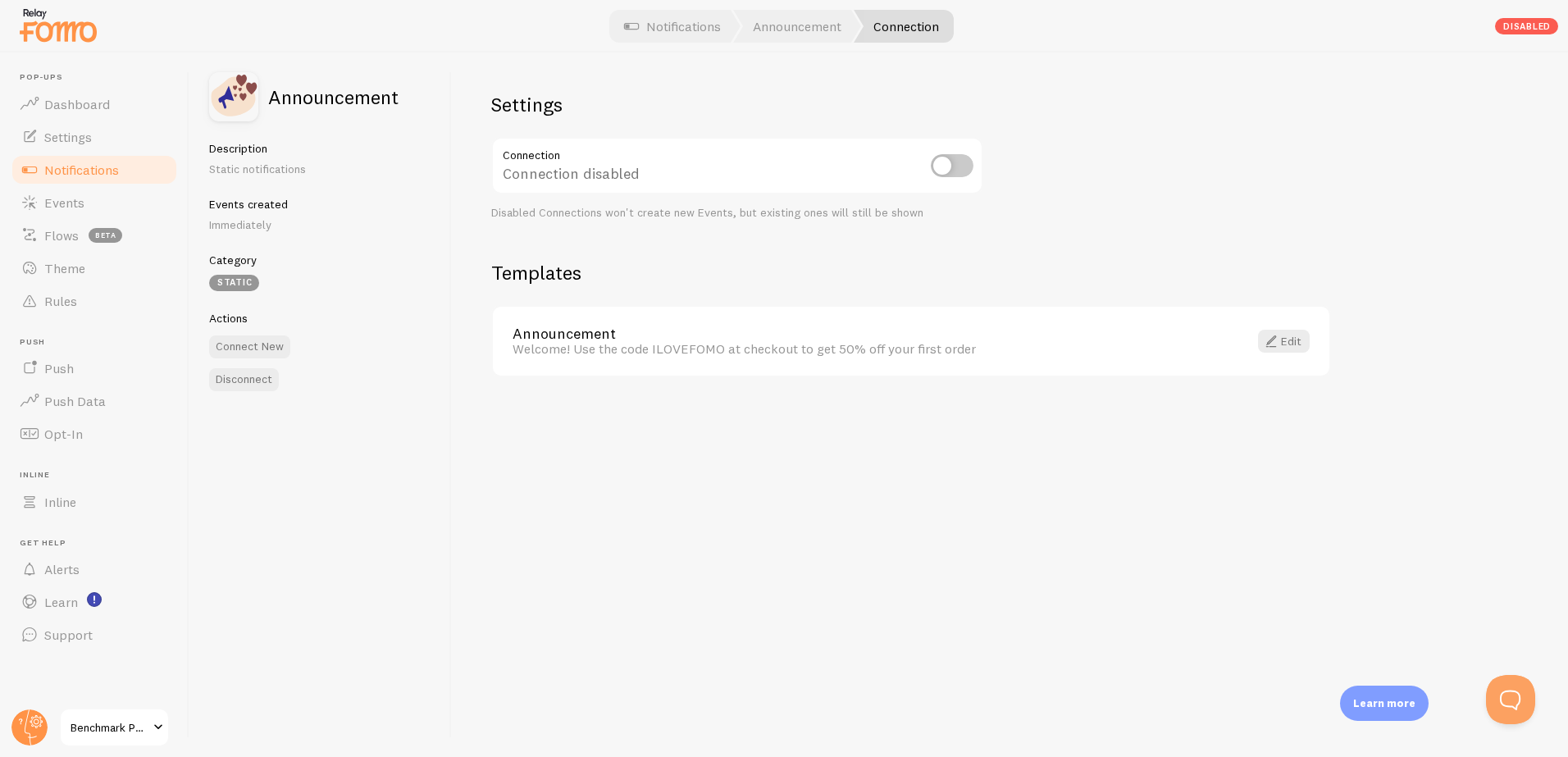
click at [957, 168] on input "checkbox" at bounding box center [951, 165] width 43 height 23
checkbox input "true"
click at [873, 355] on div "Welcome! Use the code ILOVEFOMO at checkout to get 50% off your first order" at bounding box center [870, 348] width 716 height 14
click at [1282, 338] on link "Edit" at bounding box center [1283, 341] width 51 height 23
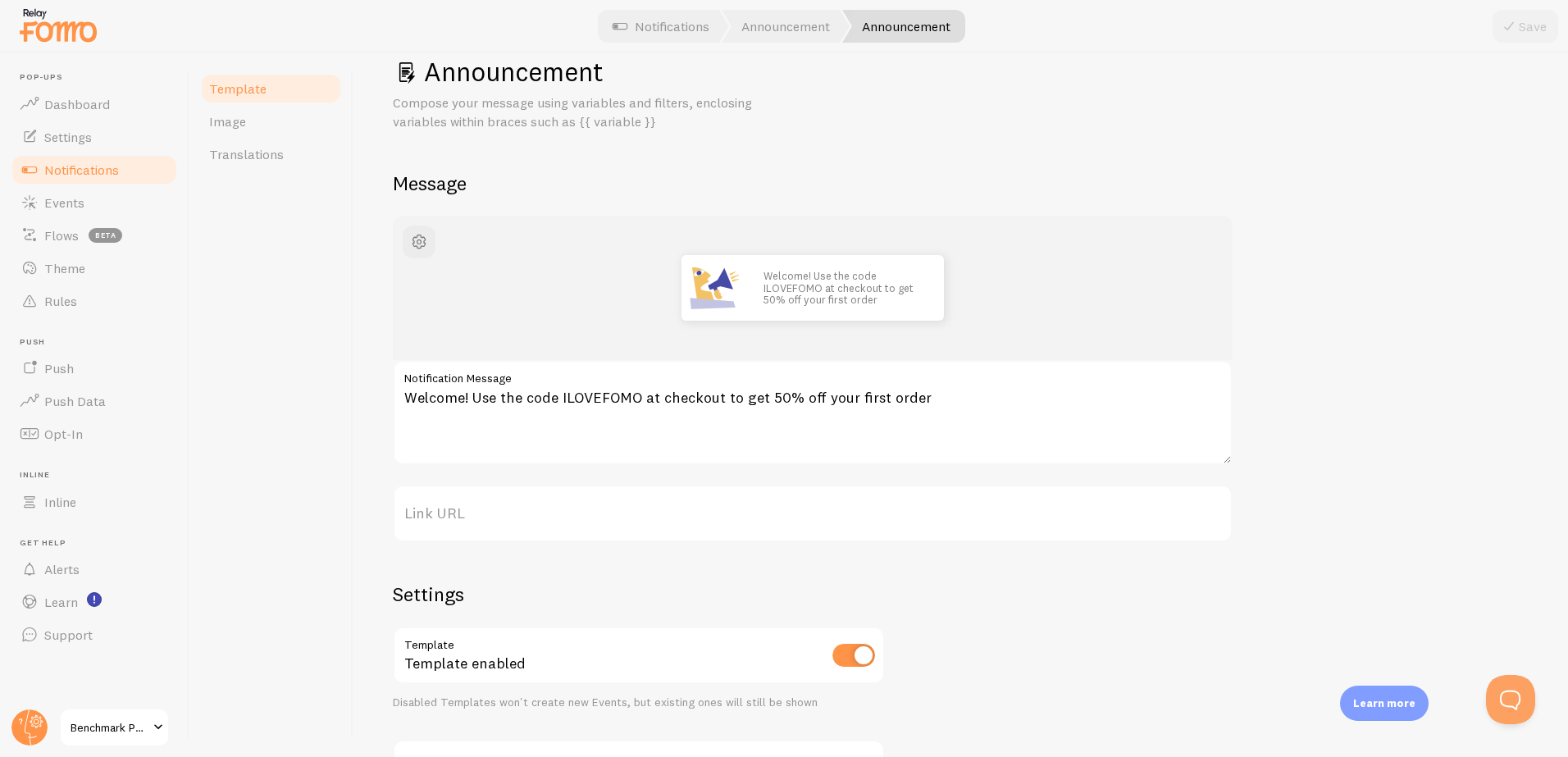
scroll to position [62, 0]
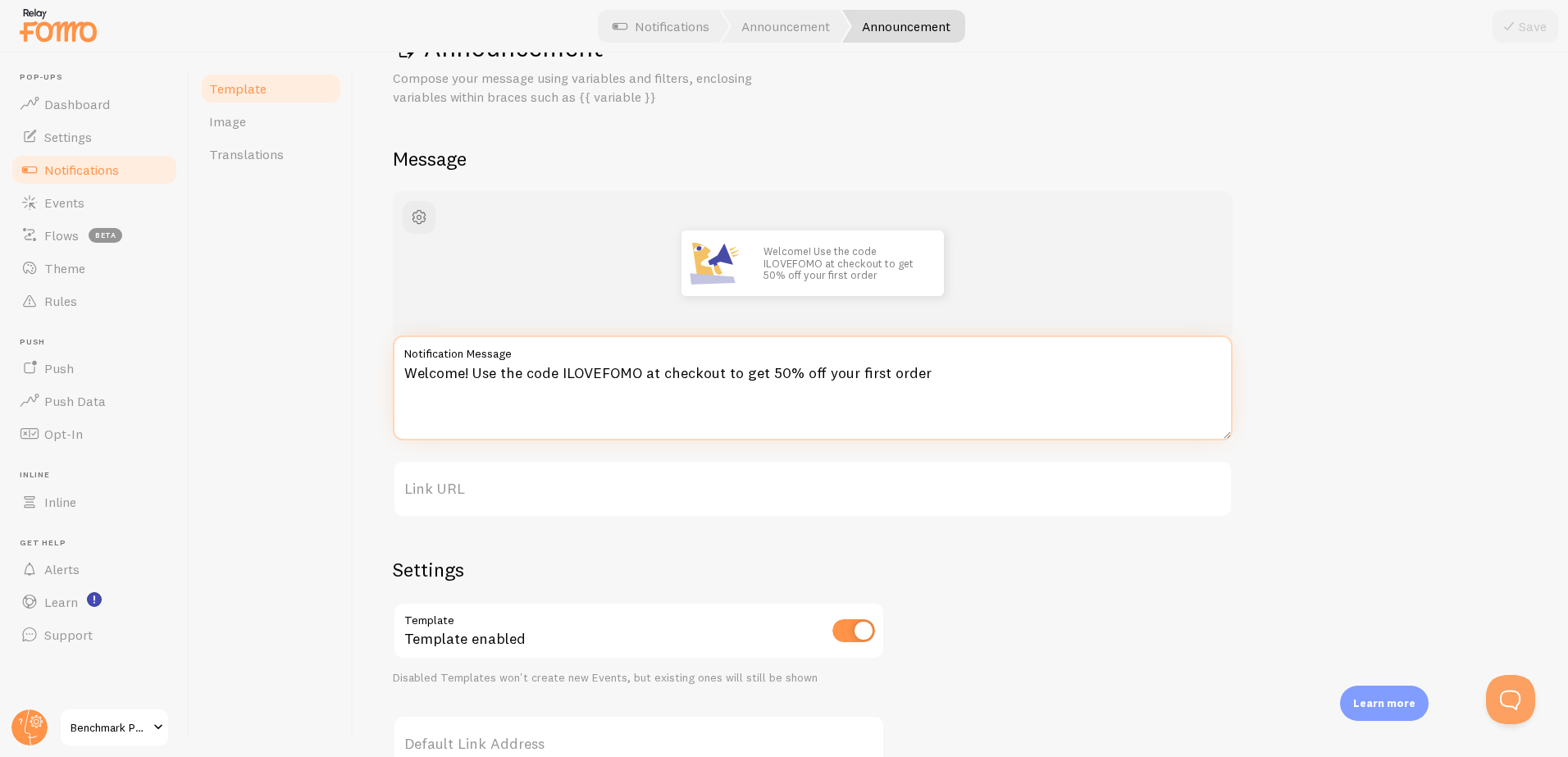
drag, startPoint x: 942, startPoint y: 372, endPoint x: 399, endPoint y: 381, distance: 543.1
click at [399, 381] on textarea "Welcome! Use the code ILOVEFOMO at checkout to get 50% off your first order" at bounding box center [813, 388] width 840 height 105
type textarea "$50 training on the 2025 Code of Conduct and competencies for Provisional Psych…"
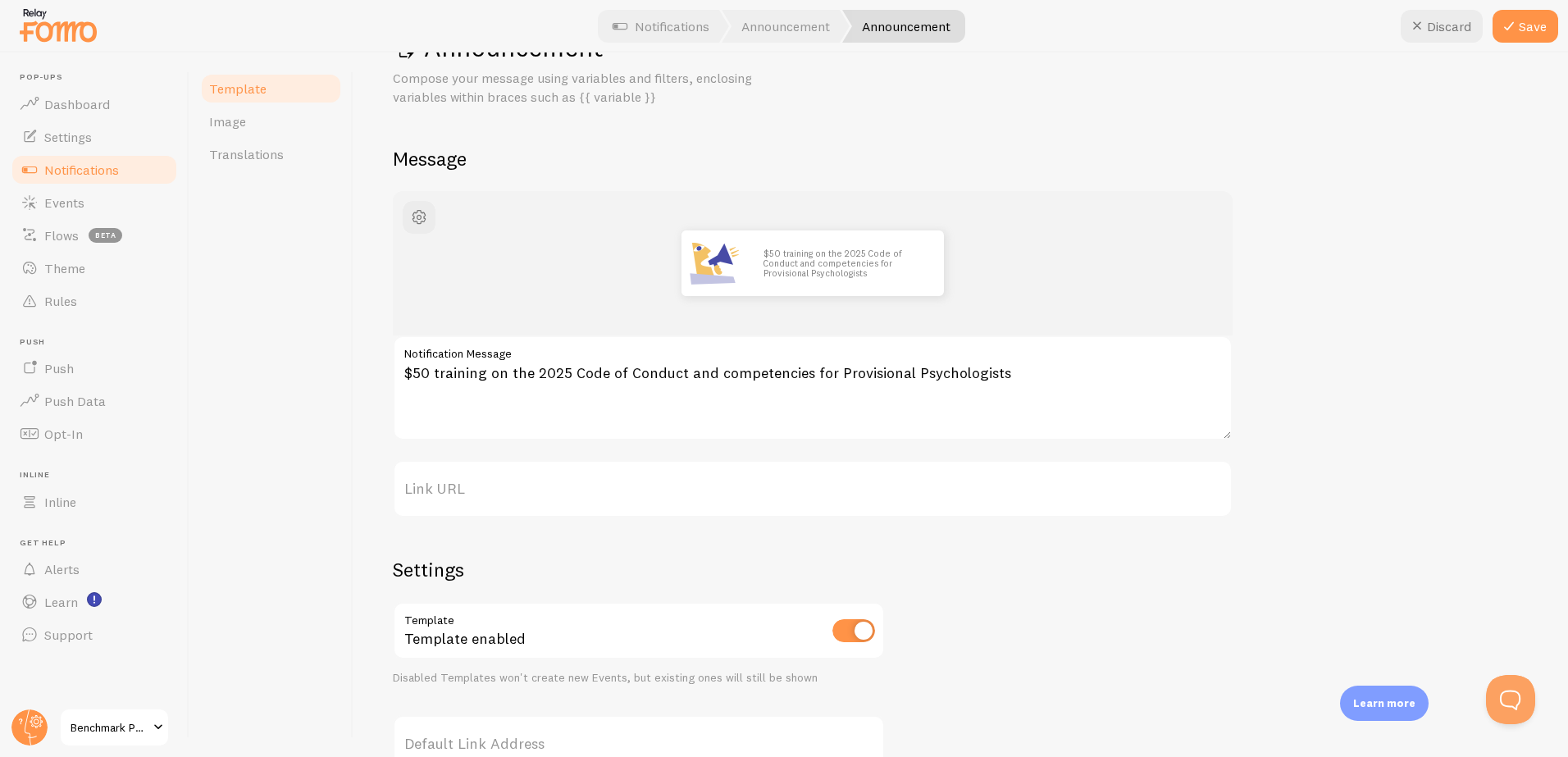
click at [511, 489] on label "Link URL" at bounding box center [813, 489] width 840 height 57
click at [511, 489] on input "Link URL" at bounding box center [813, 489] width 840 height 57
paste input "https://www.benchmarkpsychology.com.au/code-and-competencies"
type input "https://www.benchmarkpsychology.com.au/code-and-competencies"
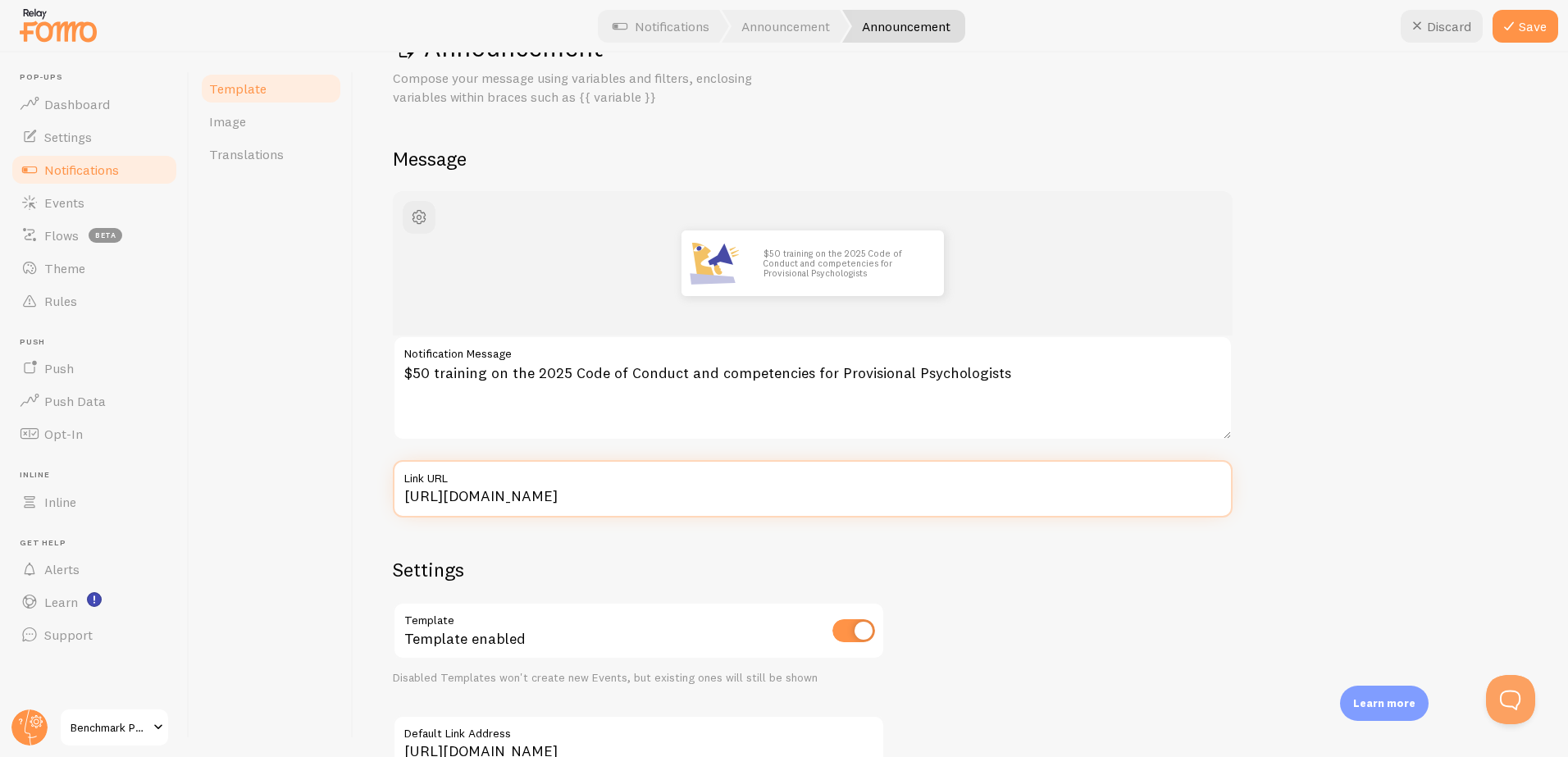
type input "https://www.benchmarkpsychology.com.au/code-and-competencies"
click at [1039, 596] on div "$50 training on the 2025 Code of Conduct and competencies for Provisional Psych…" at bounding box center [961, 509] width 1136 height 635
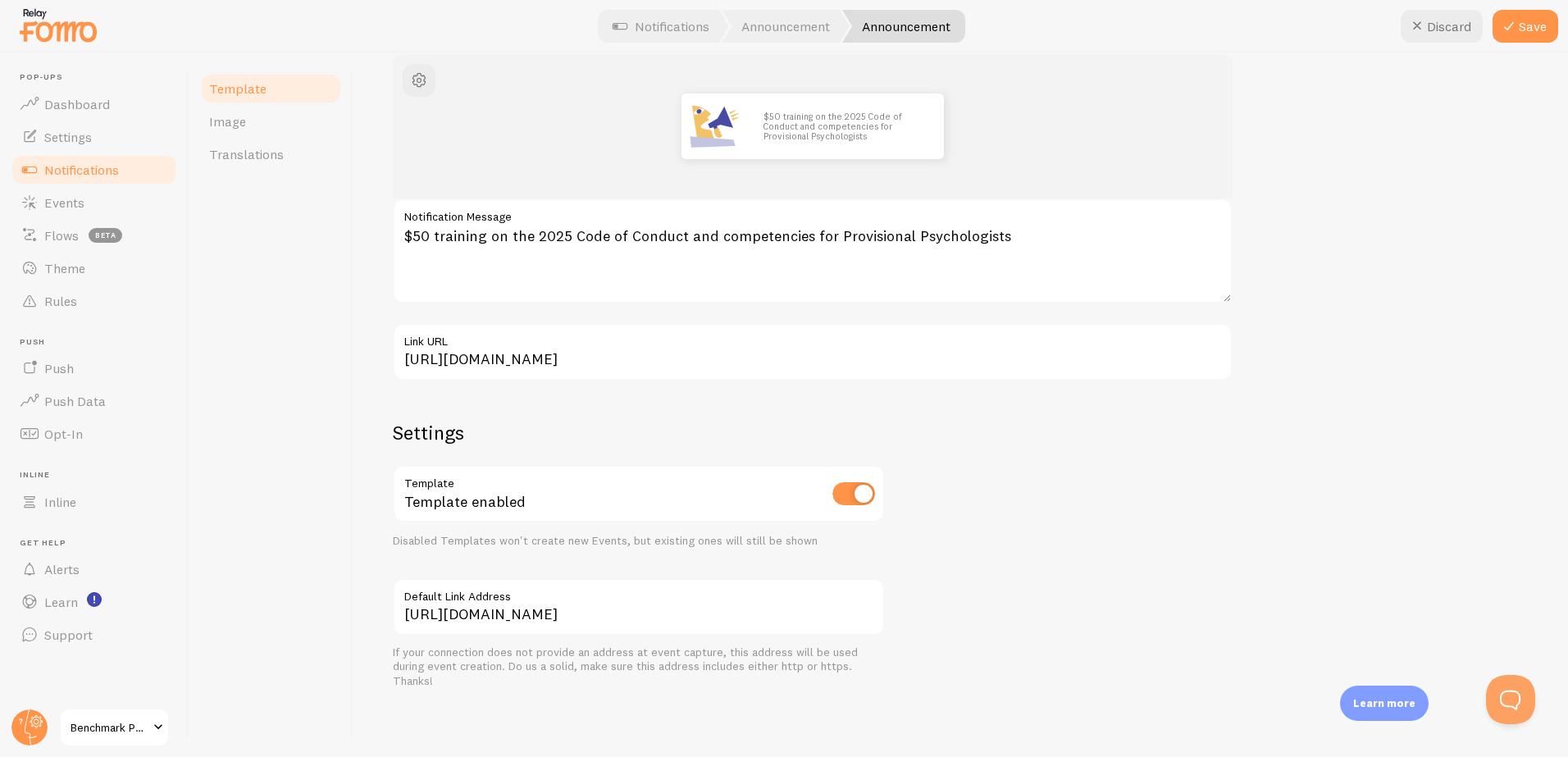
scroll to position [0, 0]
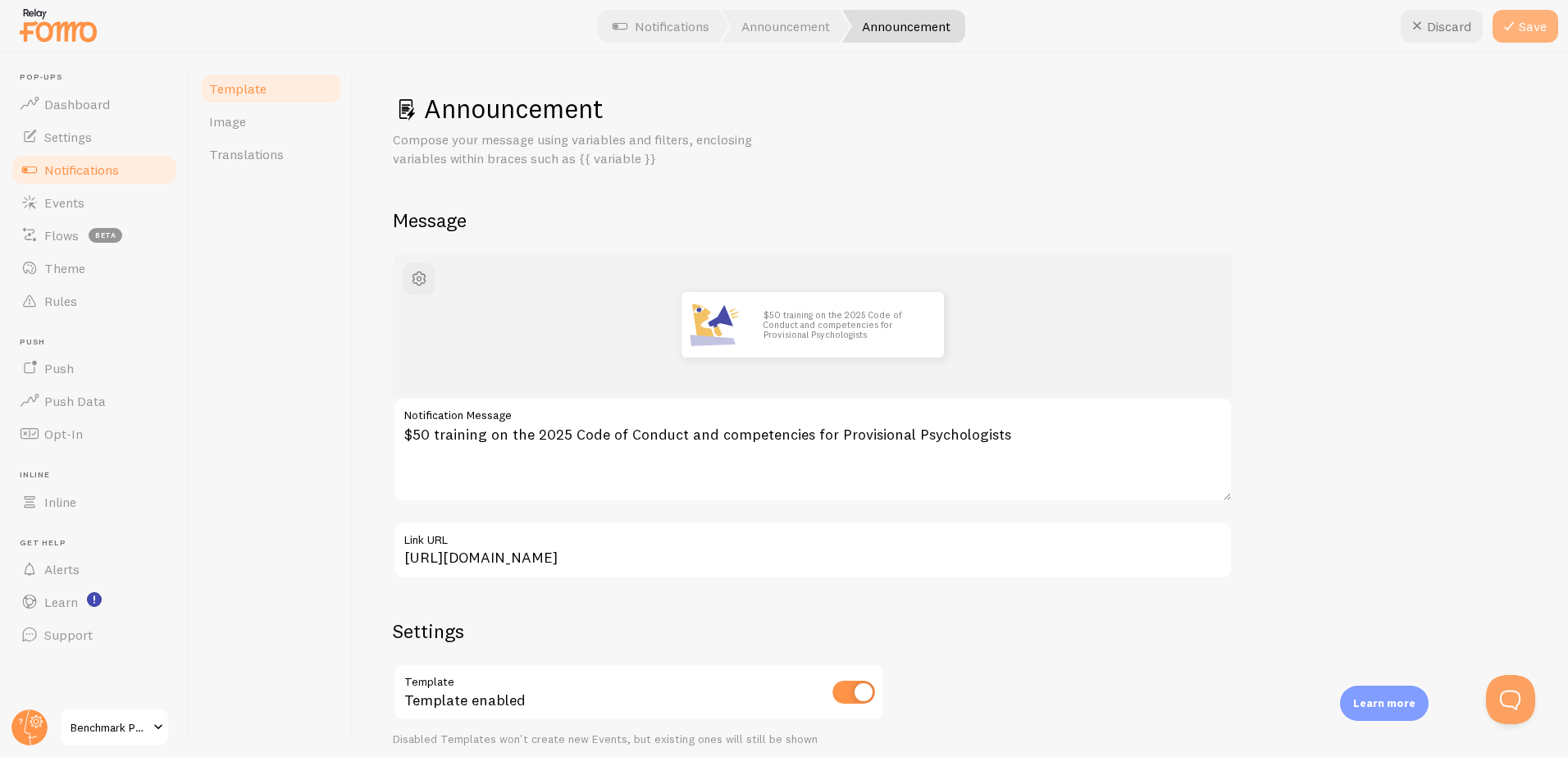
click at [1528, 39] on button "Save" at bounding box center [1525, 26] width 66 height 33
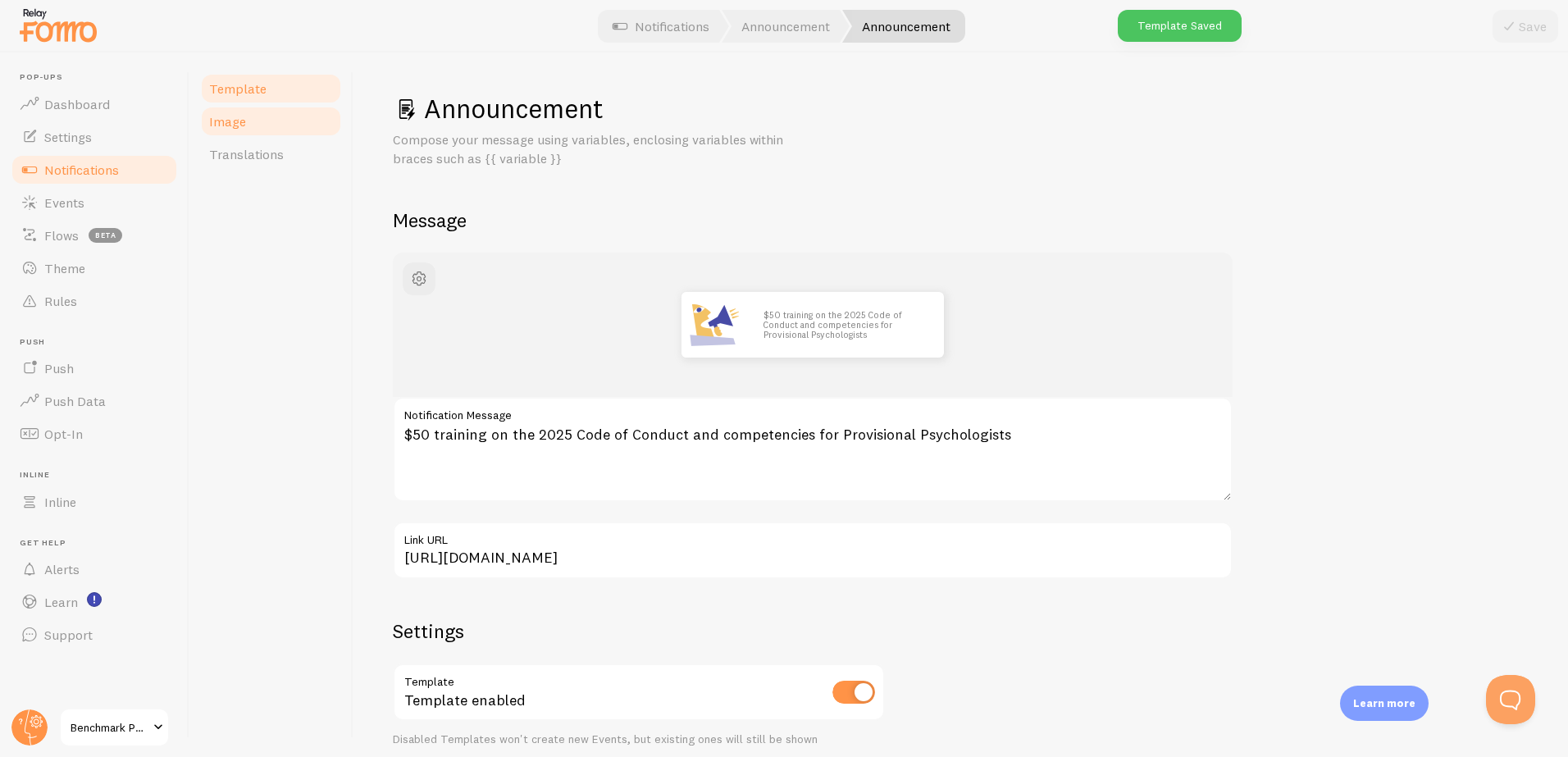
click at [247, 127] on link "Image" at bounding box center [271, 121] width 143 height 33
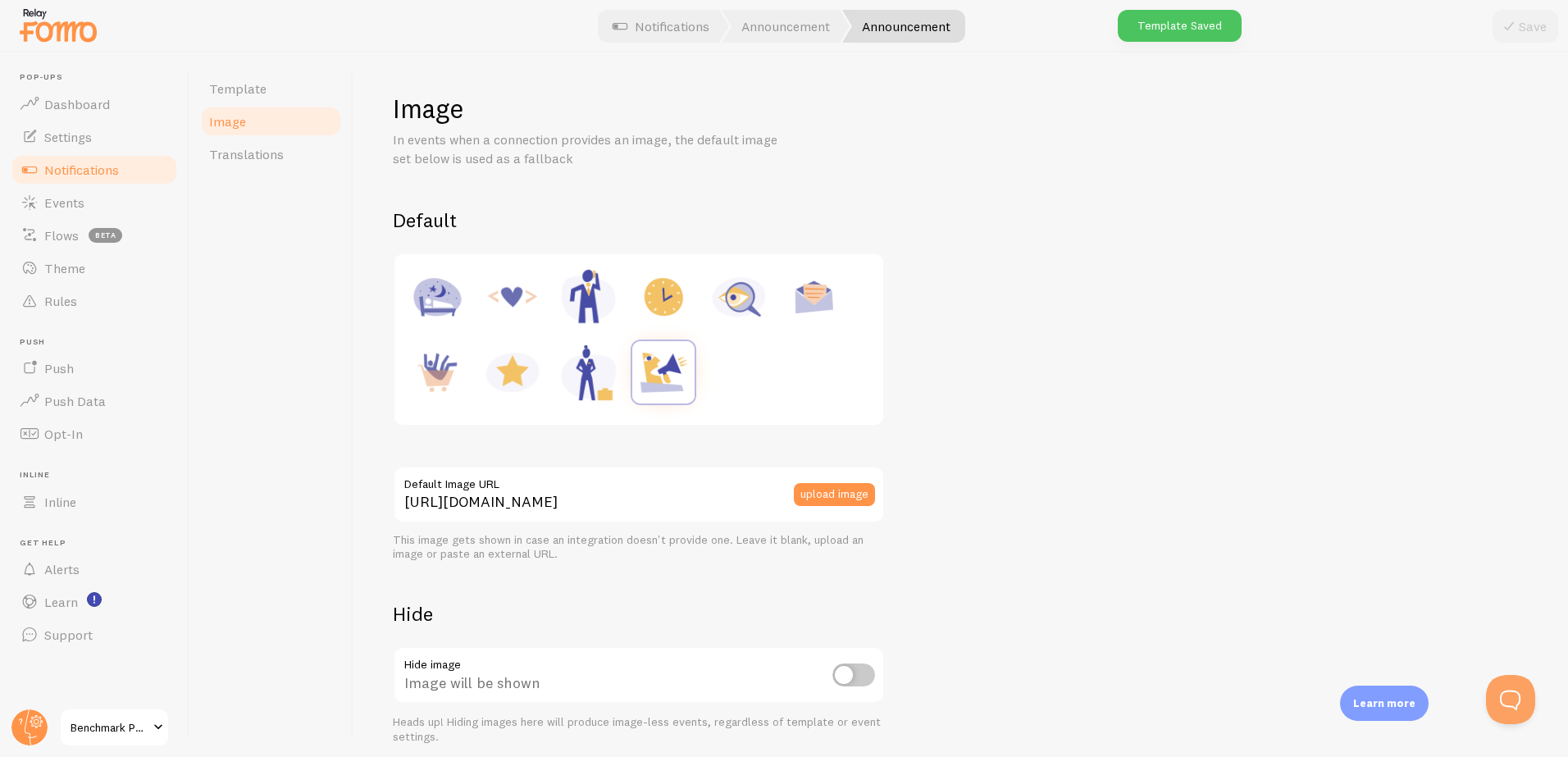
click at [509, 369] on img at bounding box center [513, 372] width 62 height 62
type input "https://fomo.com/images/widget/template_defaults/rating.jpg"
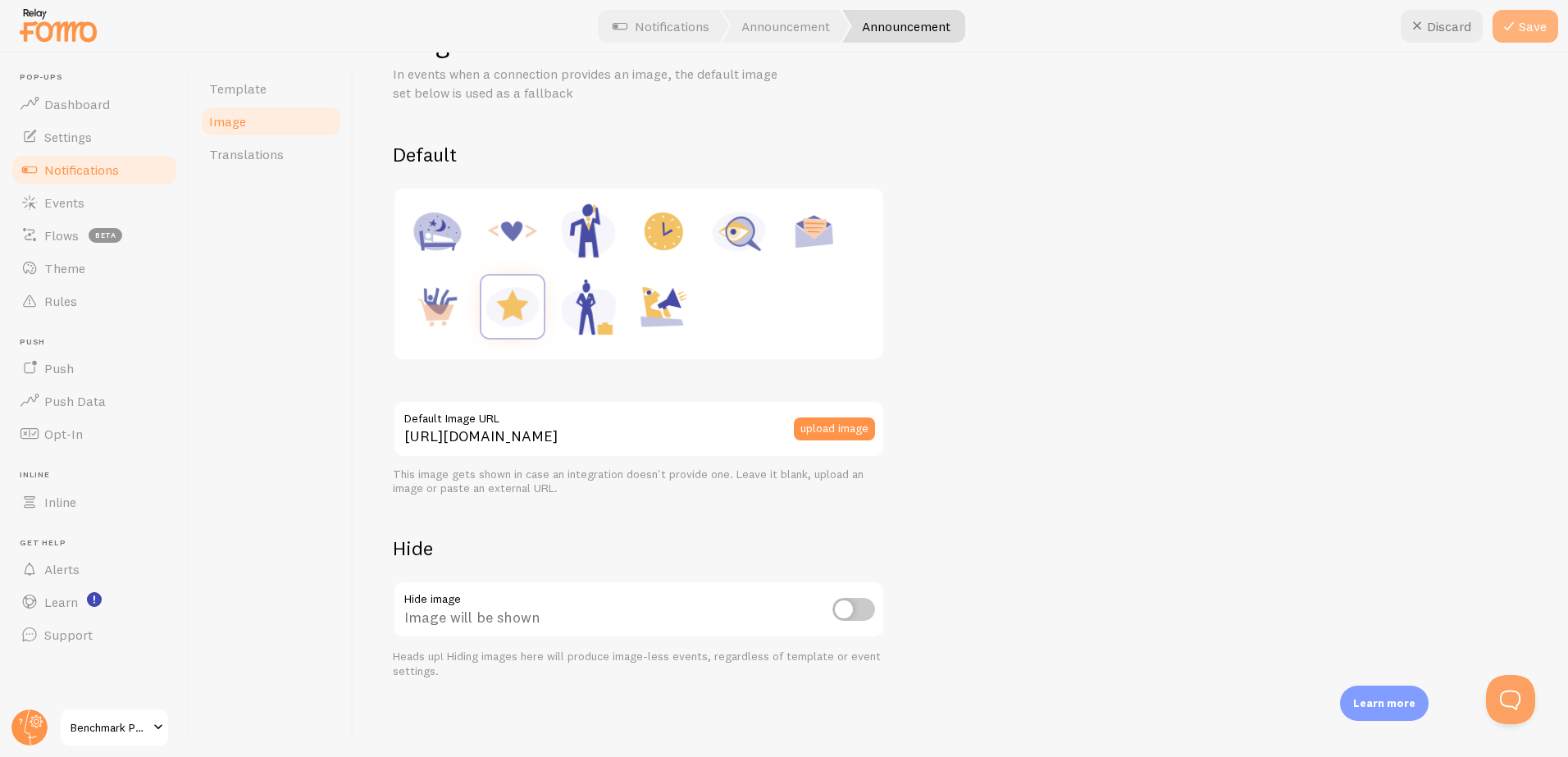
click at [1523, 28] on button "Save" at bounding box center [1525, 26] width 66 height 33
click at [234, 89] on span "Template" at bounding box center [238, 88] width 57 height 16
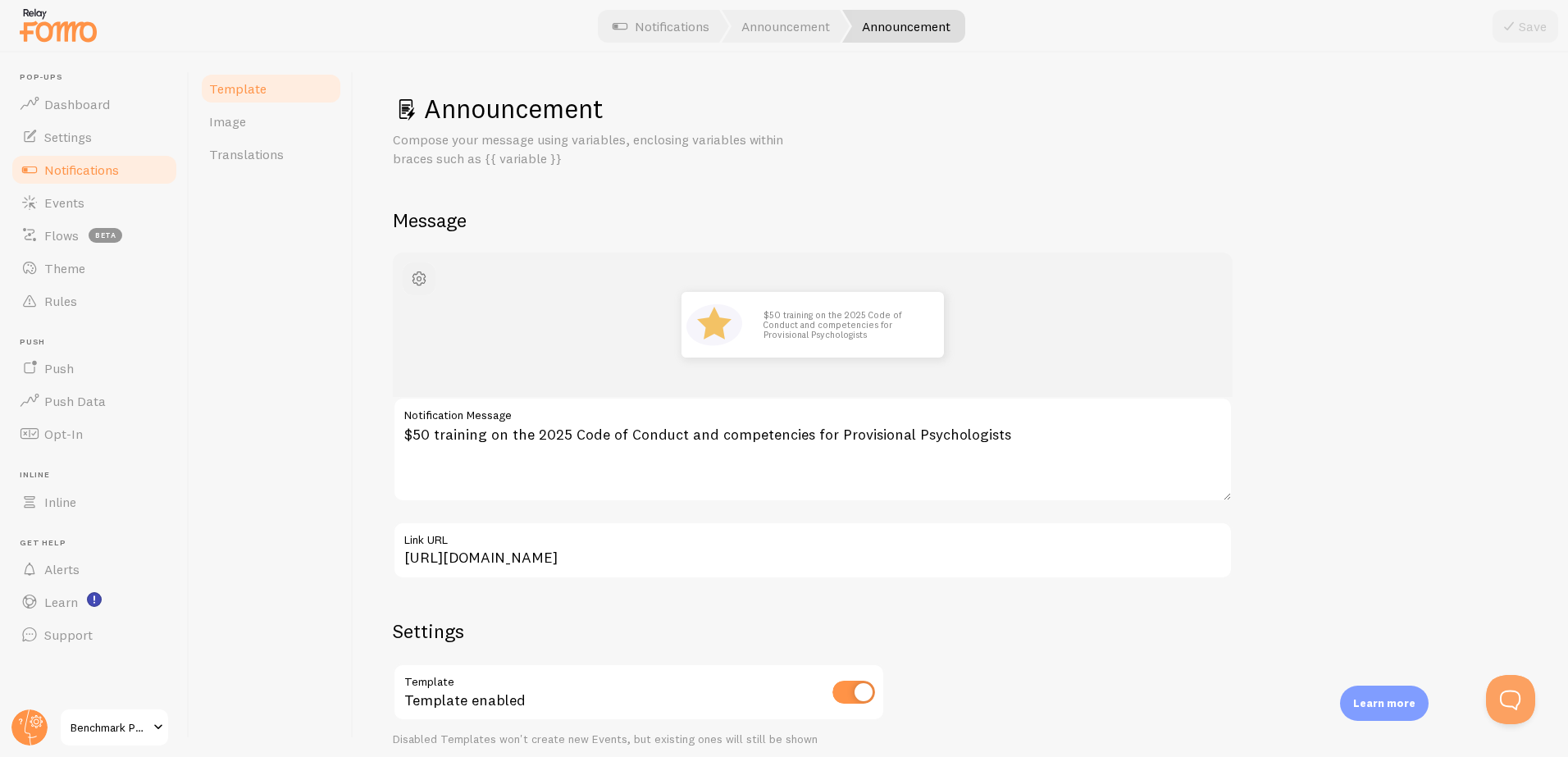
click at [415, 281] on span "button" at bounding box center [418, 278] width 19 height 19
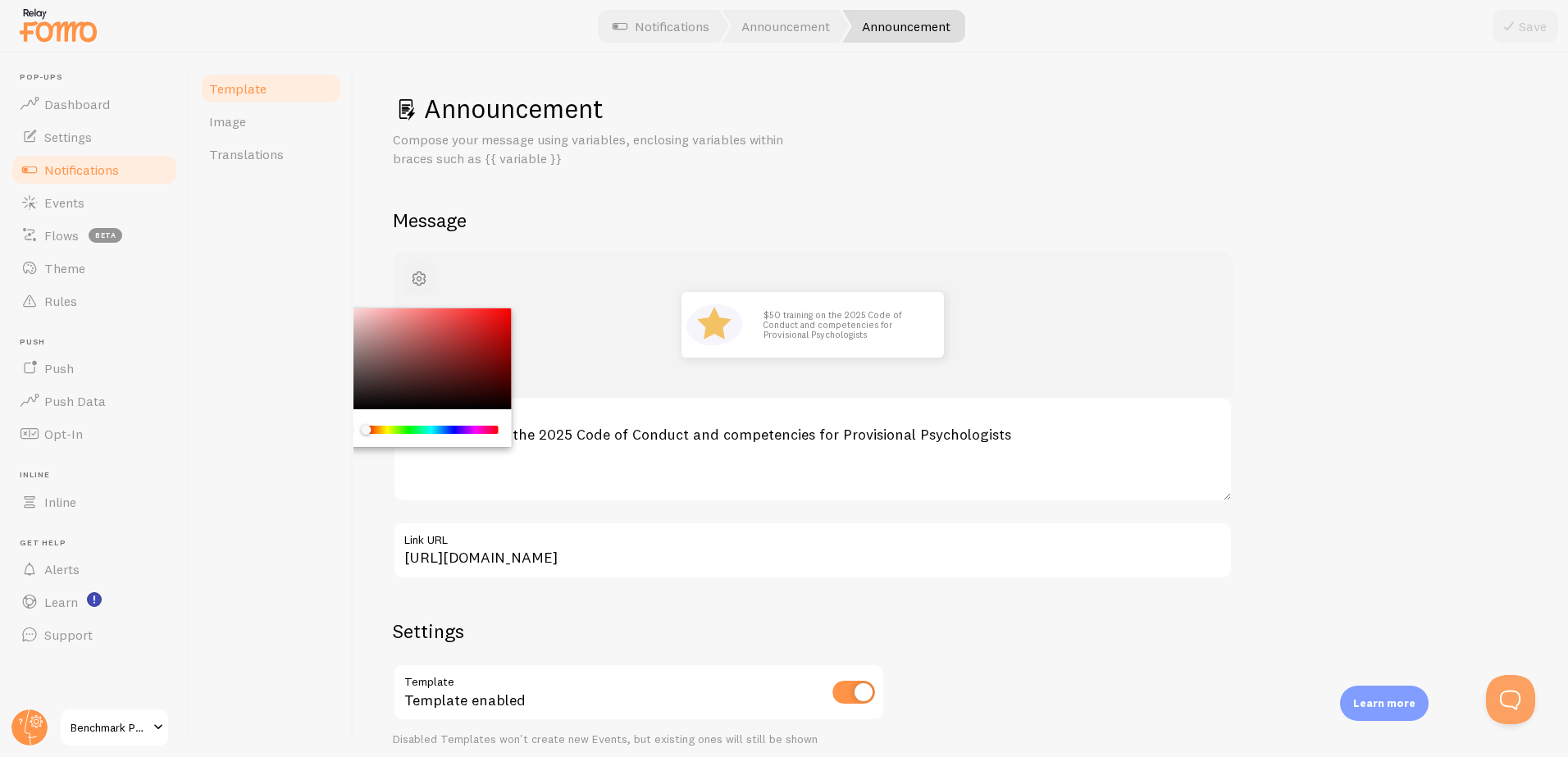
click at [415, 281] on span "button" at bounding box center [418, 278] width 19 height 19
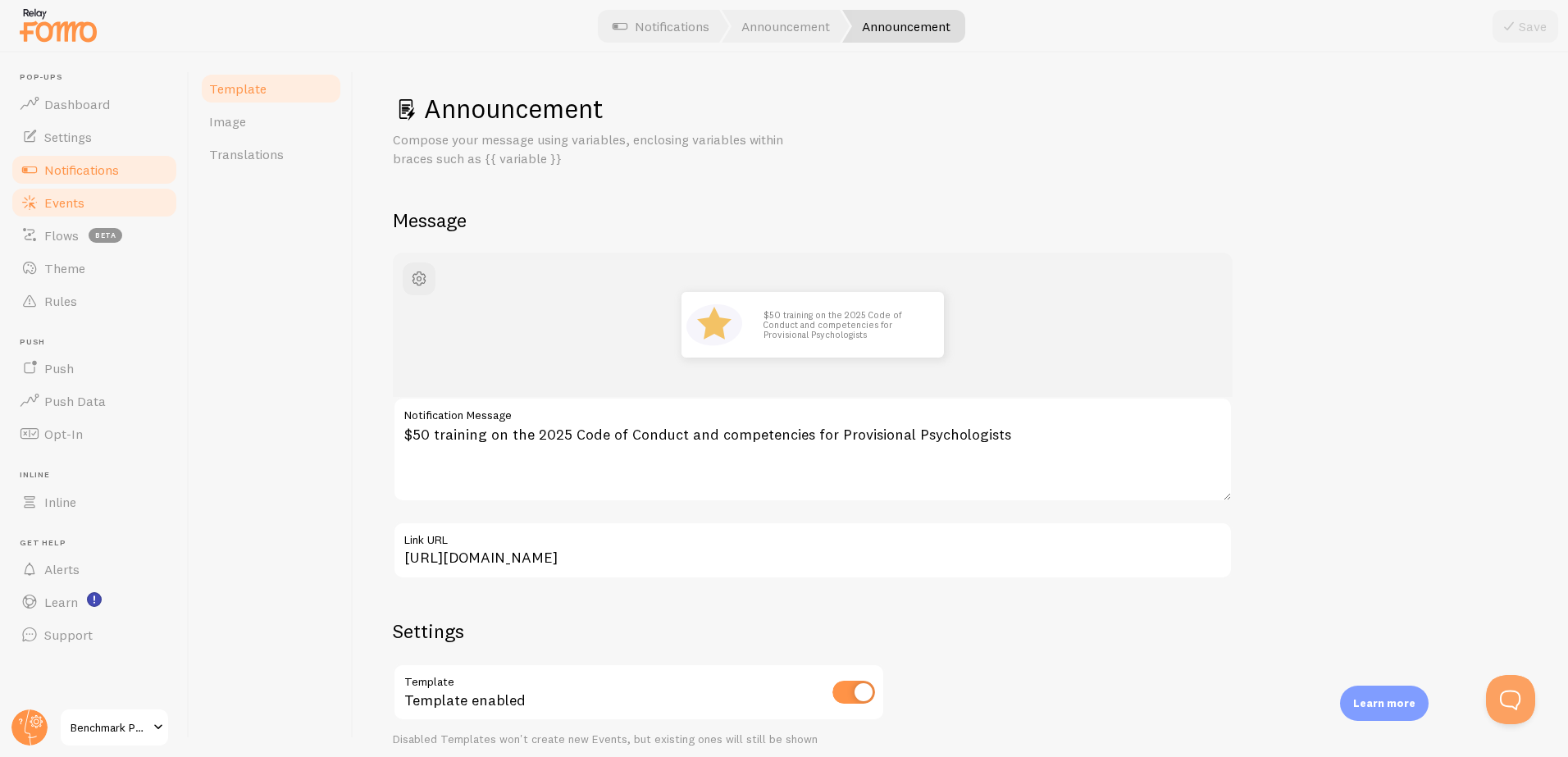
click at [76, 206] on span "Events" at bounding box center [64, 202] width 40 height 16
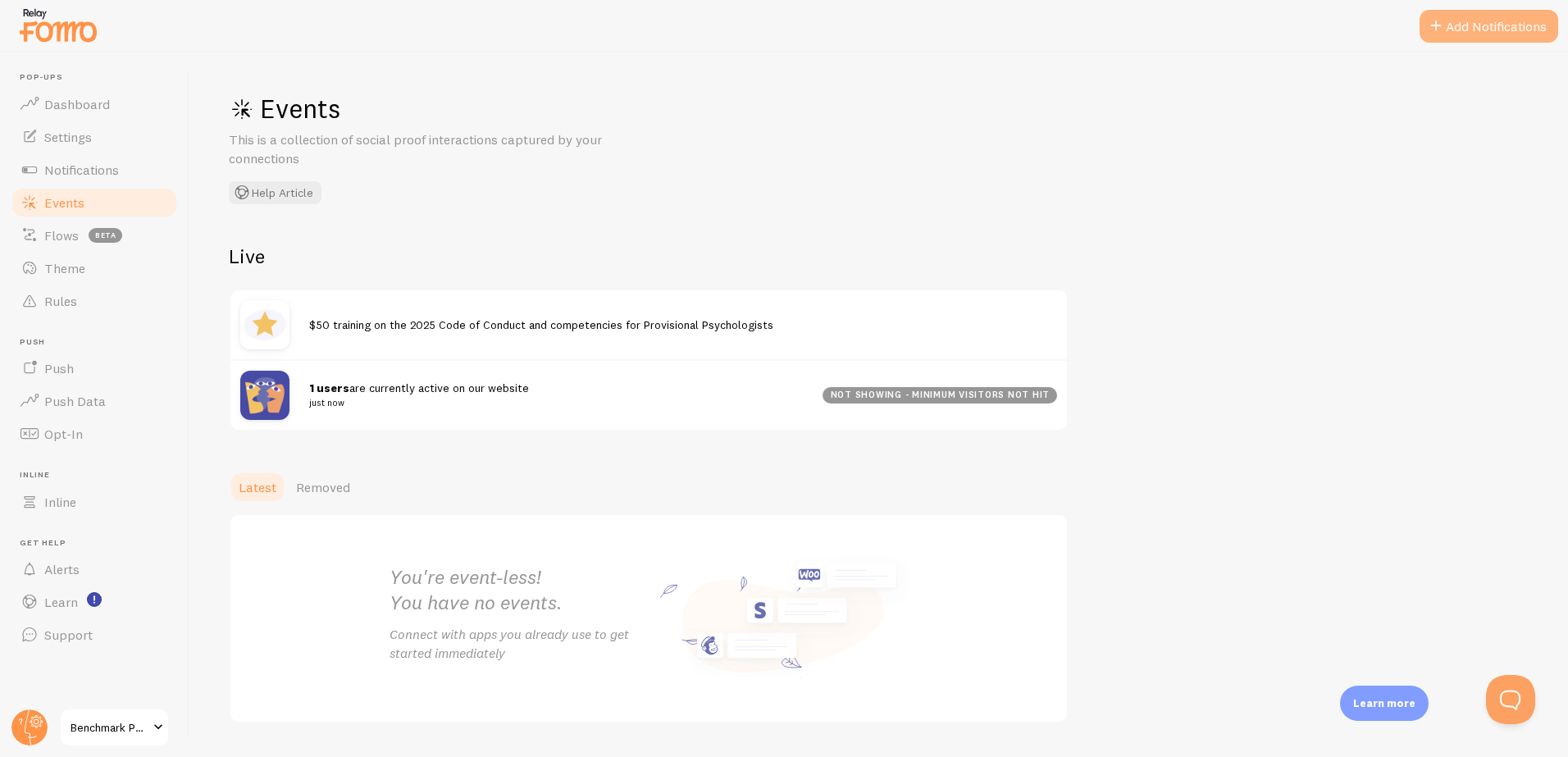
click at [1495, 35] on button "Add Notifications" at bounding box center [1489, 26] width 138 height 33
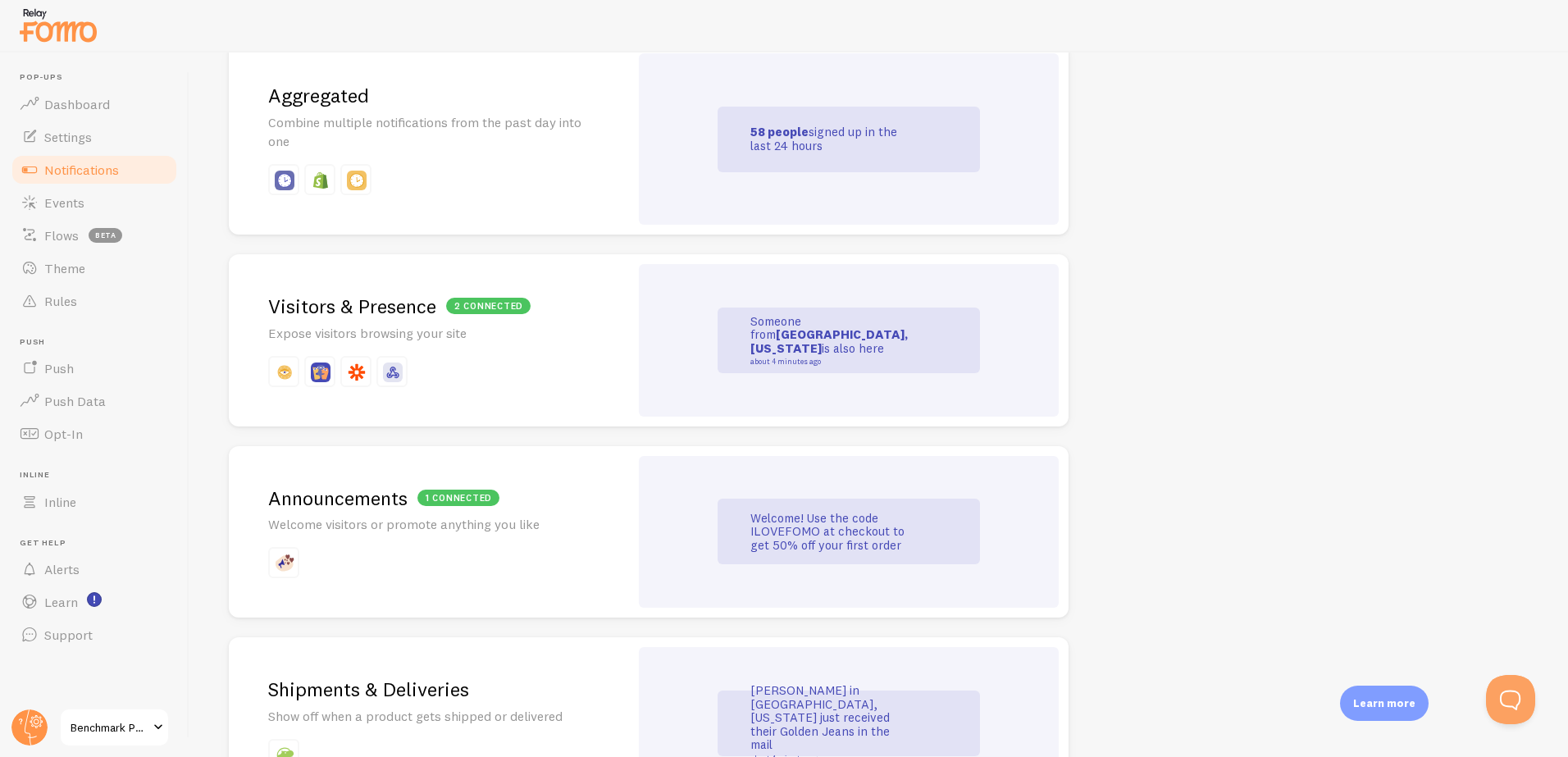
scroll to position [818, 0]
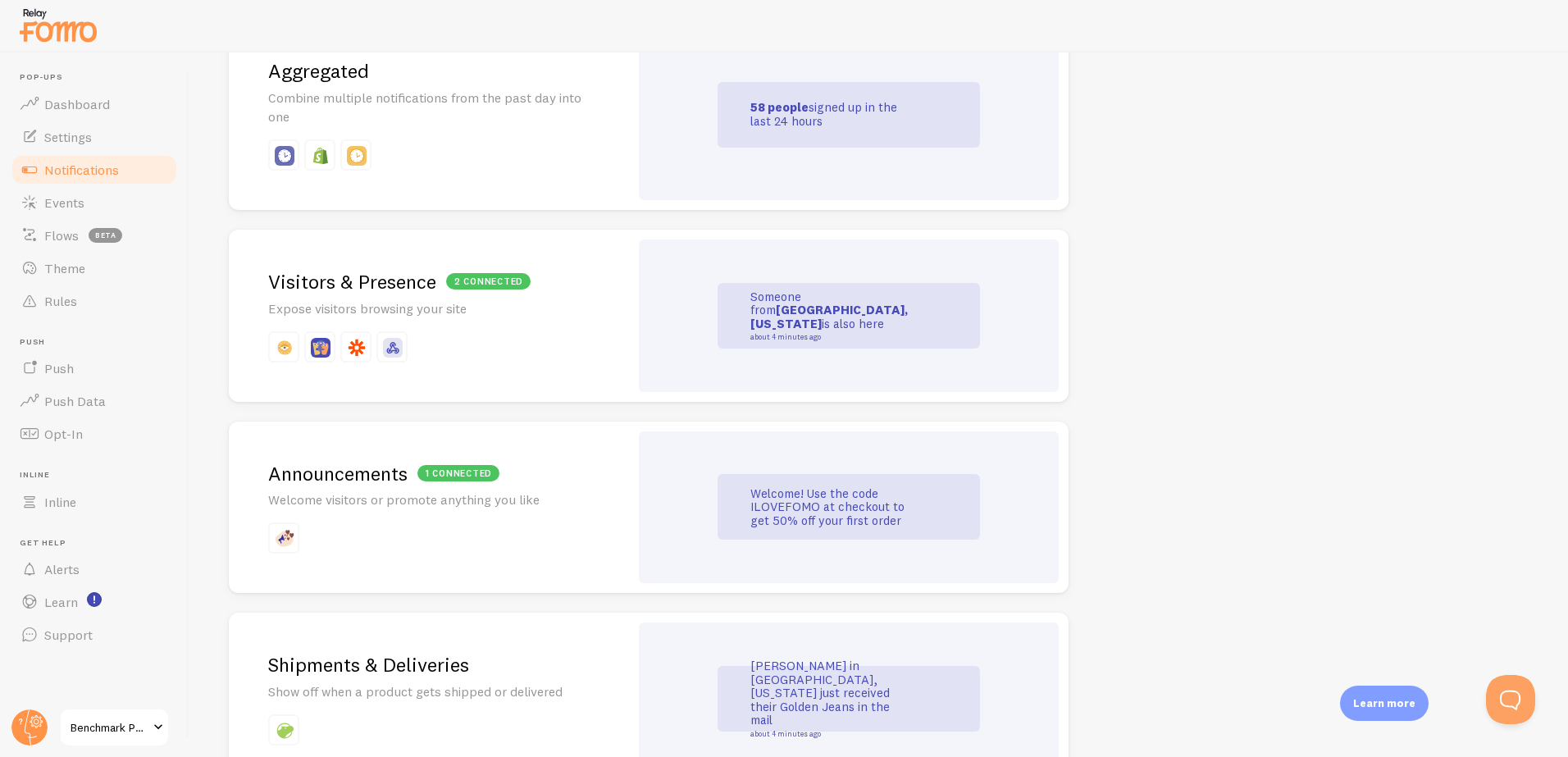
click at [514, 342] on p at bounding box center [428, 347] width 321 height 31
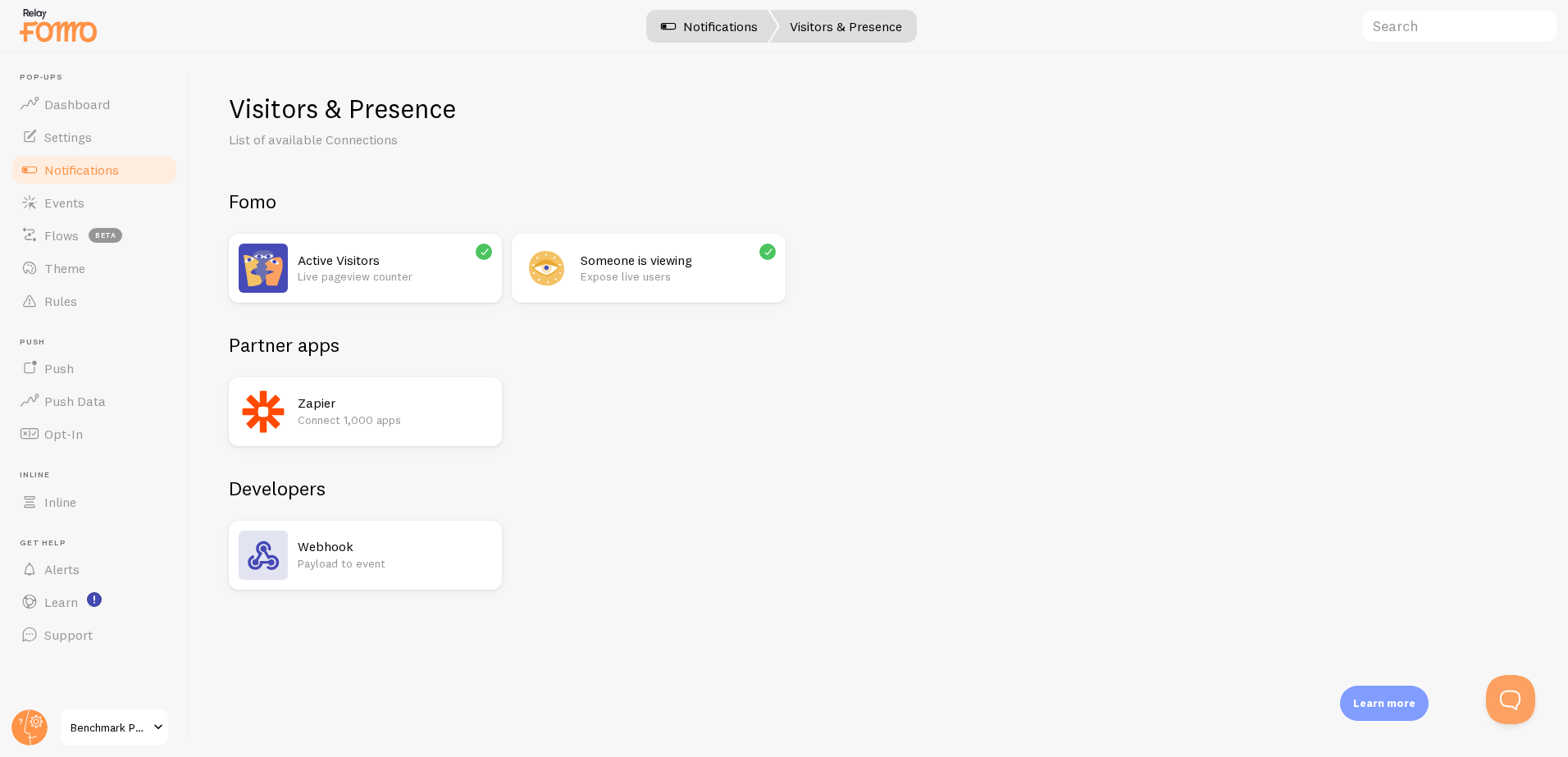
click at [709, 29] on link "Notifications" at bounding box center [709, 26] width 136 height 33
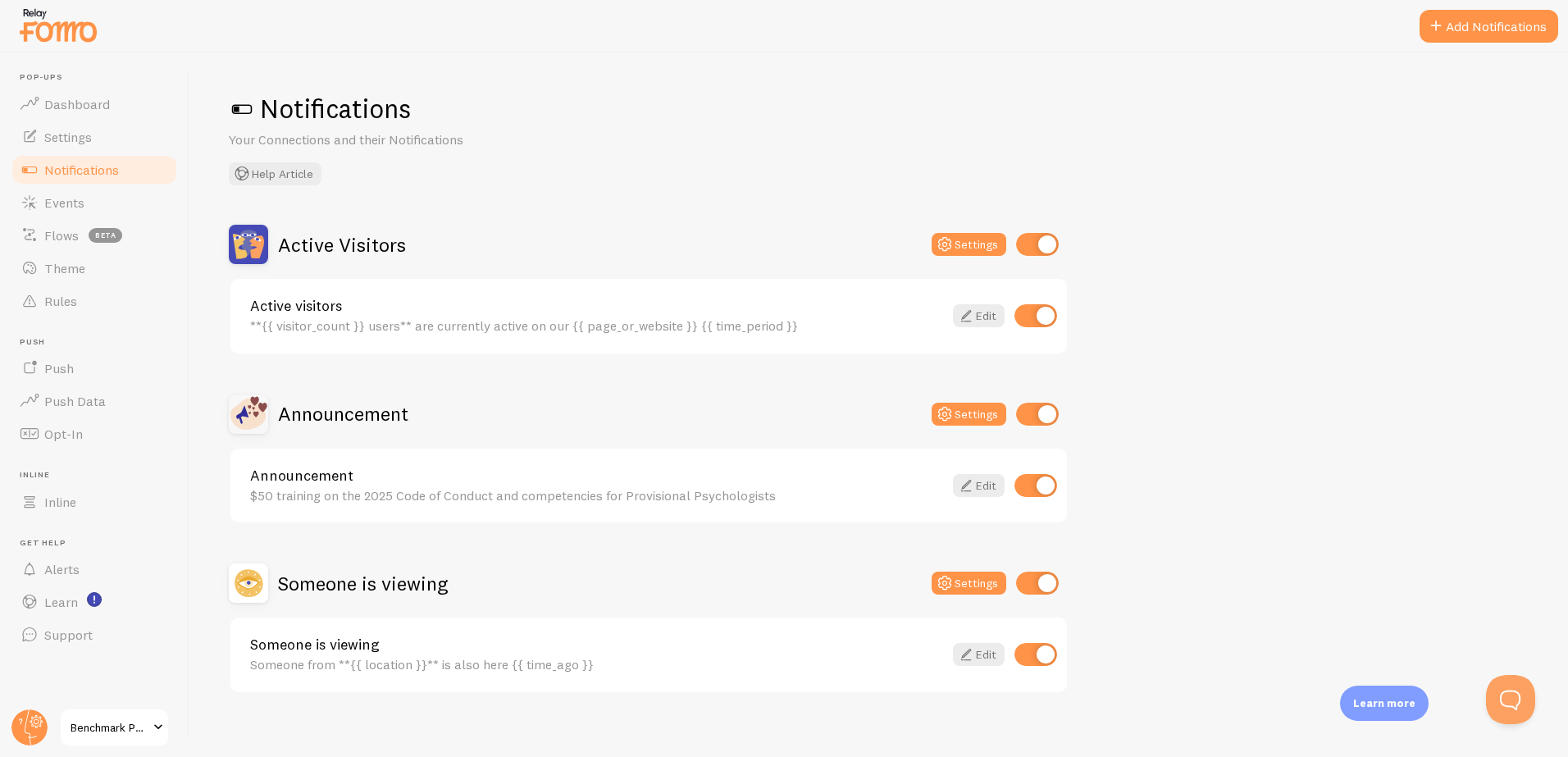
scroll to position [15, 0]
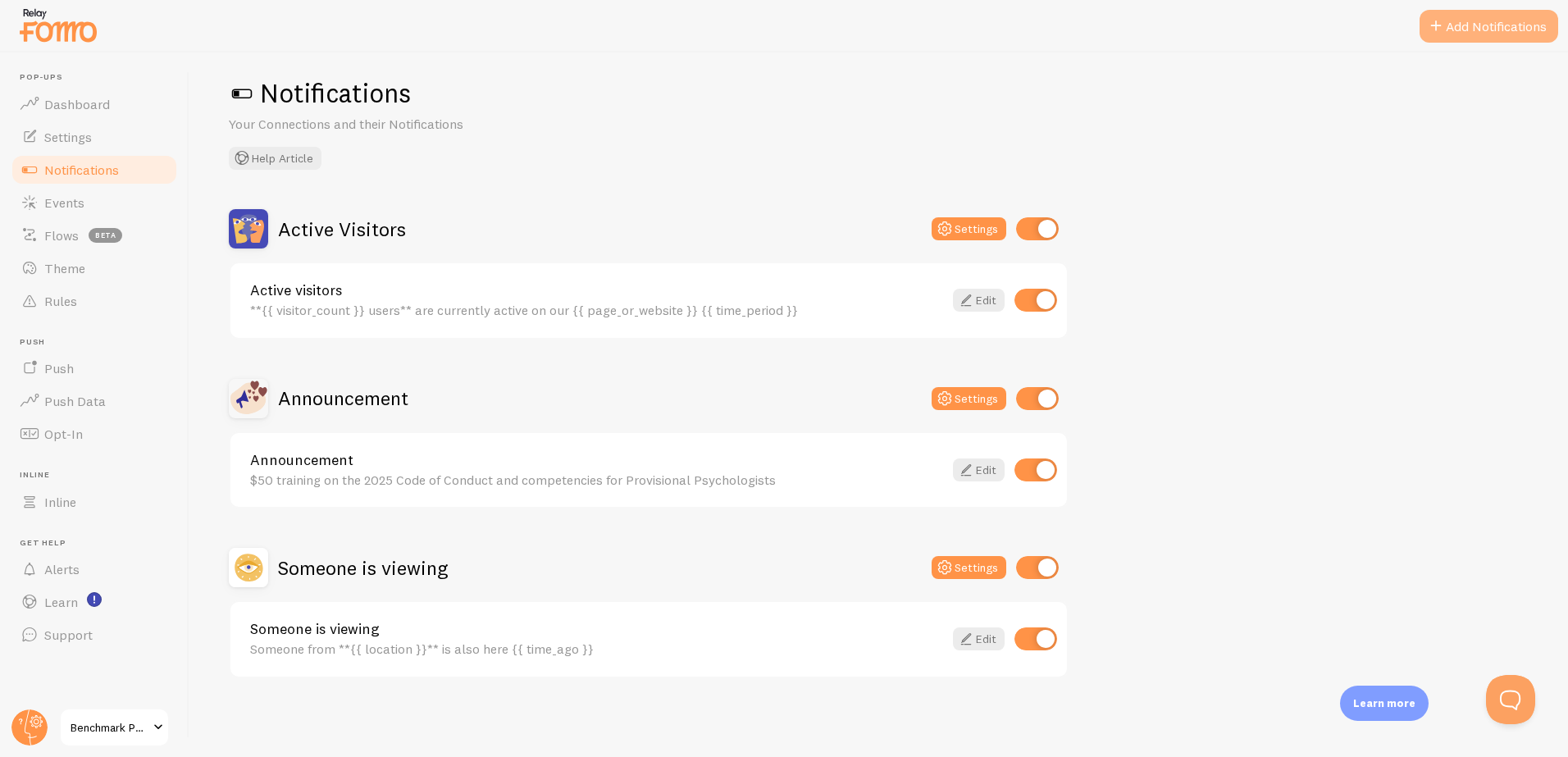
click at [1452, 39] on button "Add Notifications" at bounding box center [1489, 26] width 138 height 33
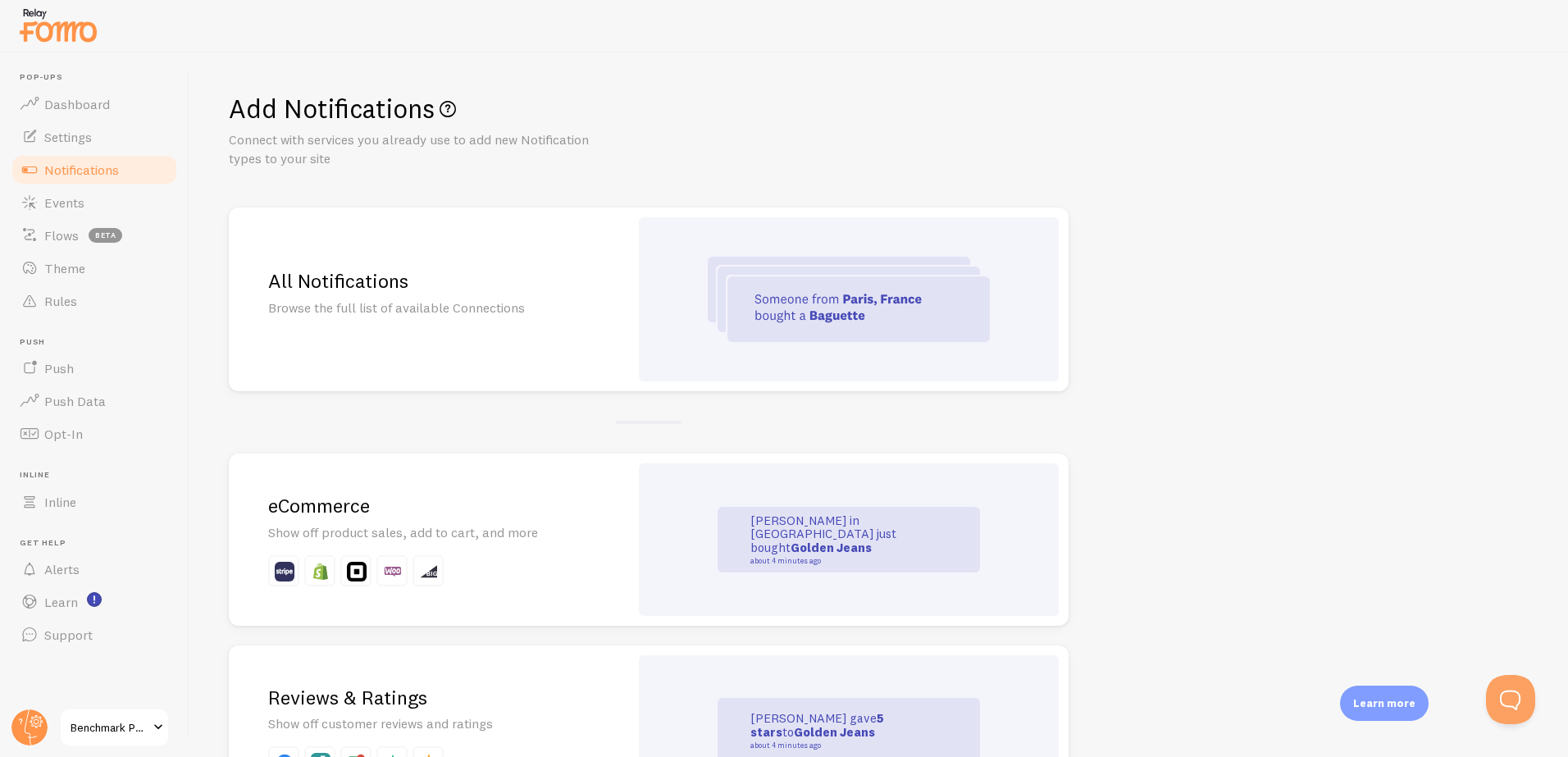
click at [512, 316] on p "Browse the full list of available Connections" at bounding box center [428, 308] width 321 height 19
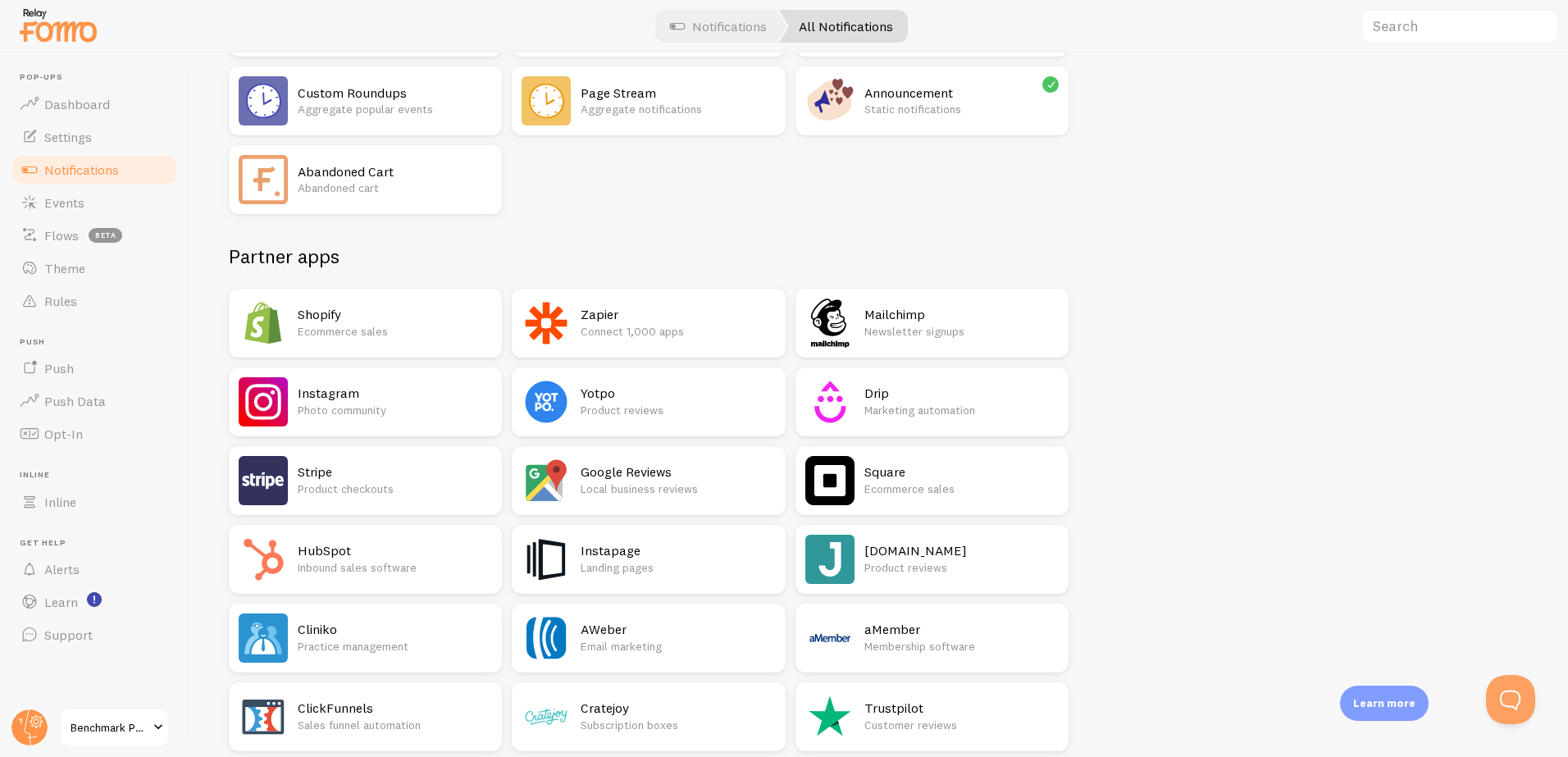
scroll to position [251, 0]
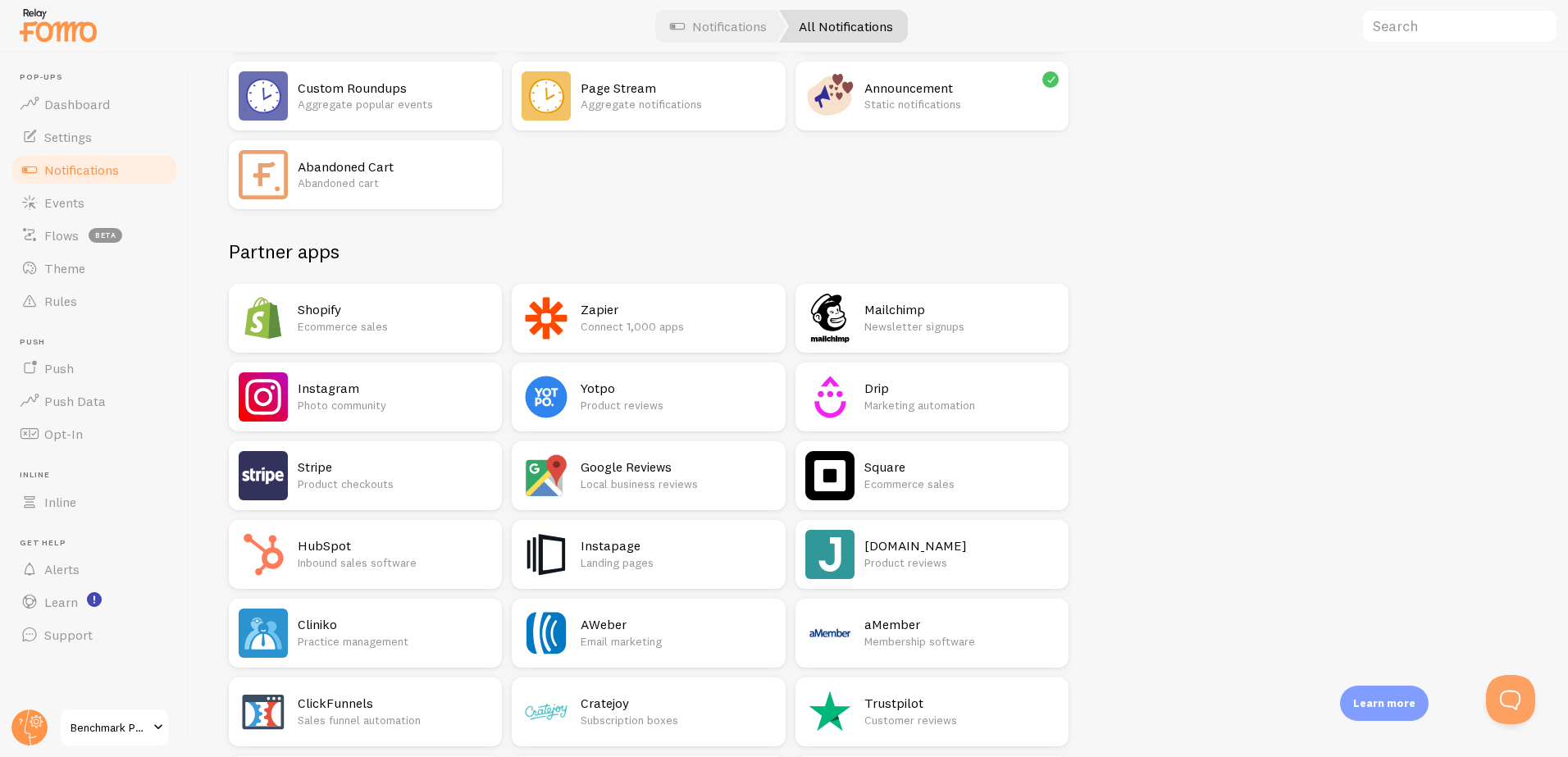
click at [394, 479] on p "Product checkouts" at bounding box center [395, 484] width 194 height 16
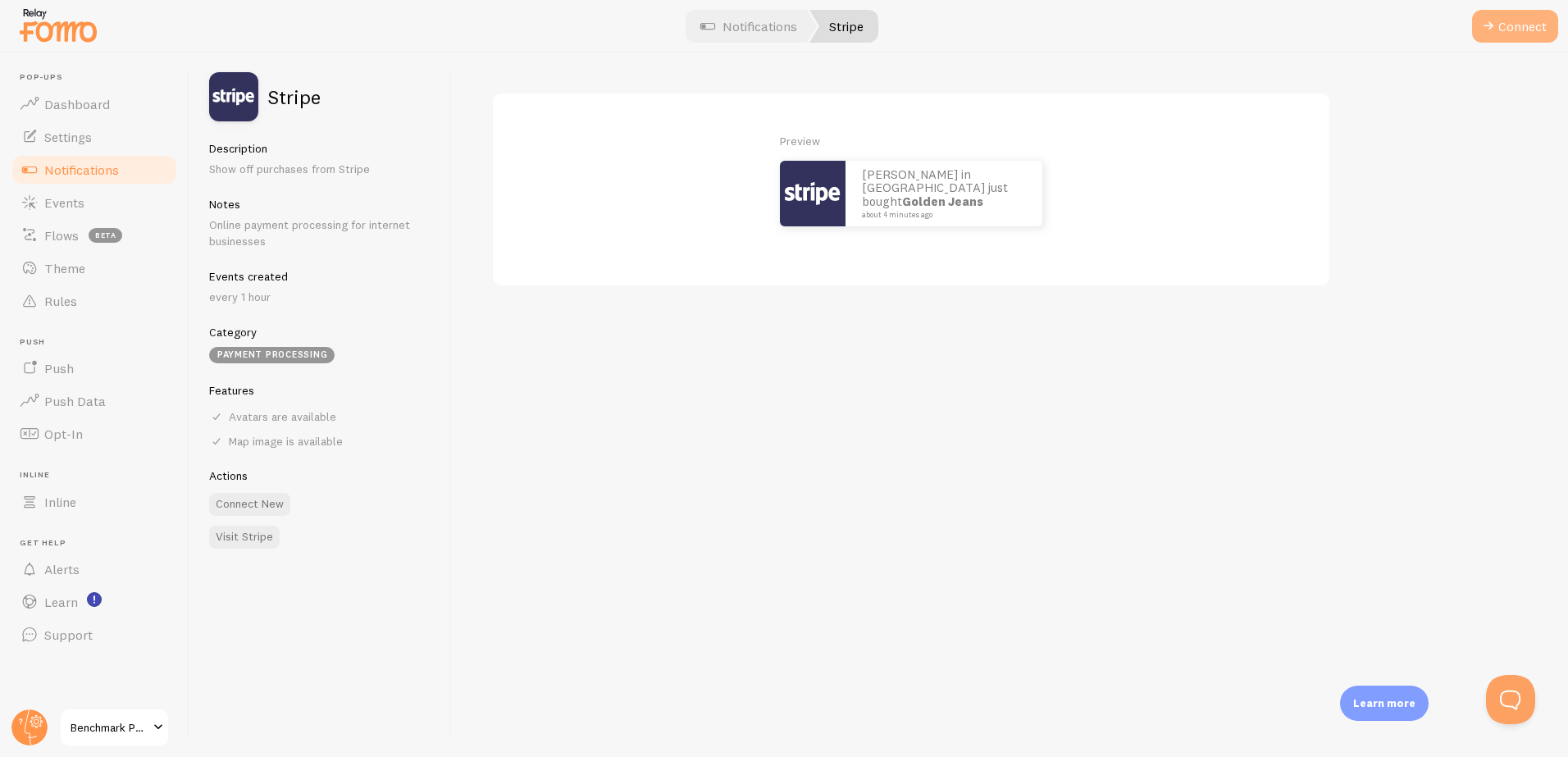
click at [1502, 26] on button "Connect" at bounding box center [1515, 26] width 86 height 33
click at [753, 33] on link "Notifications" at bounding box center [748, 26] width 136 height 33
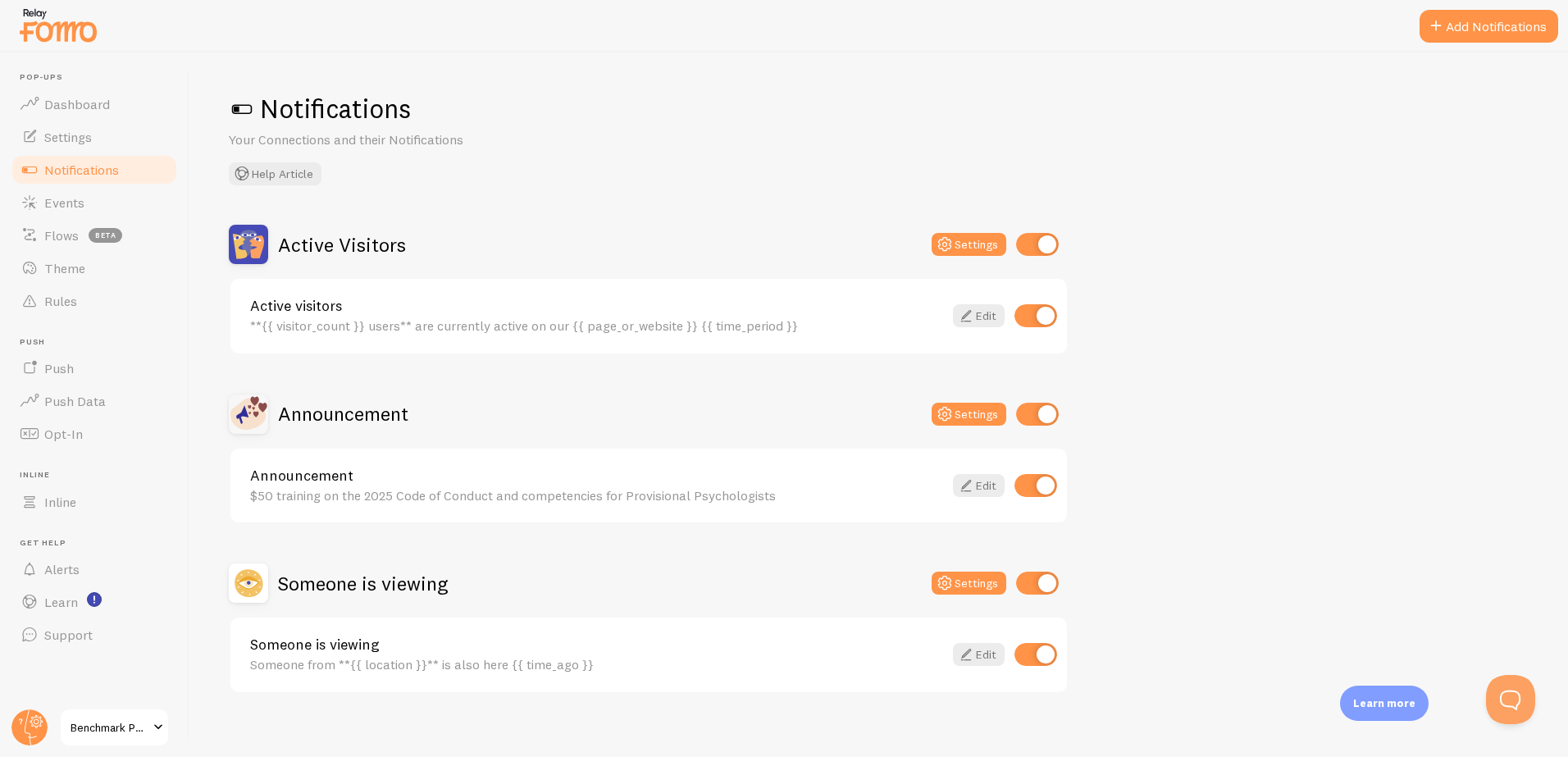
scroll to position [15, 0]
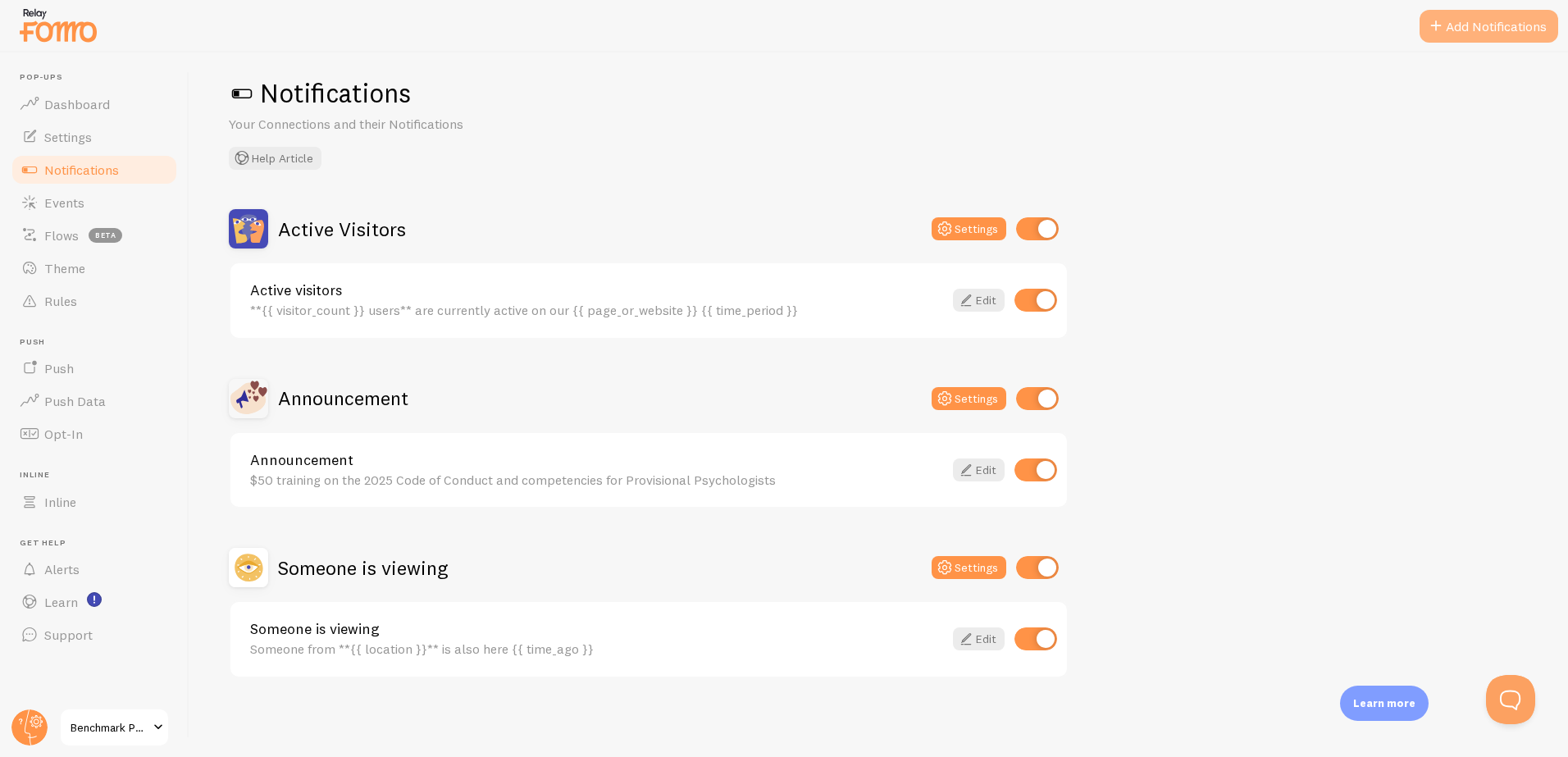
click at [1468, 30] on button "Add Notifications" at bounding box center [1489, 26] width 138 height 33
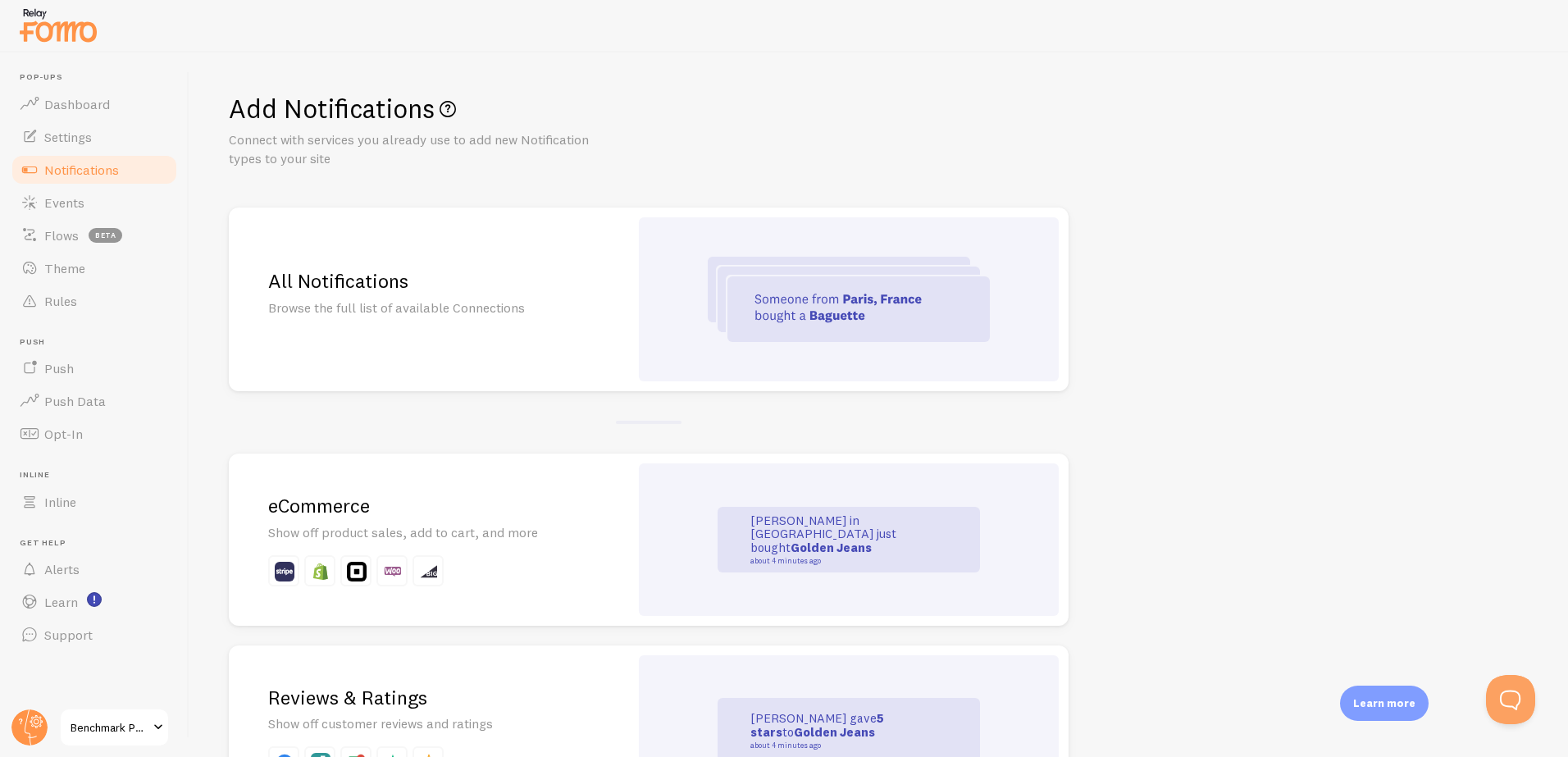
click at [439, 511] on h2 "eCommerce" at bounding box center [428, 506] width 321 height 25
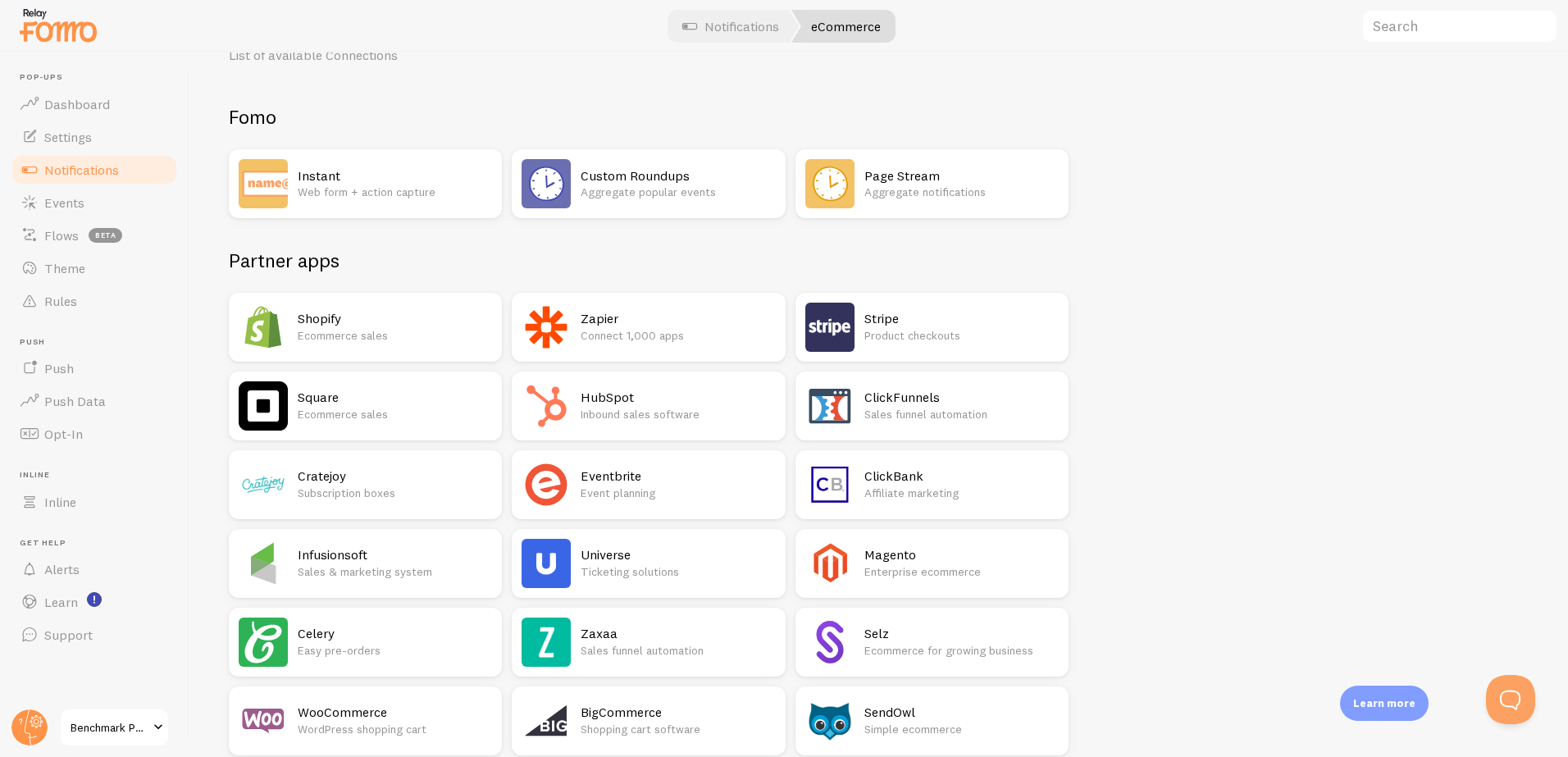
scroll to position [92, 0]
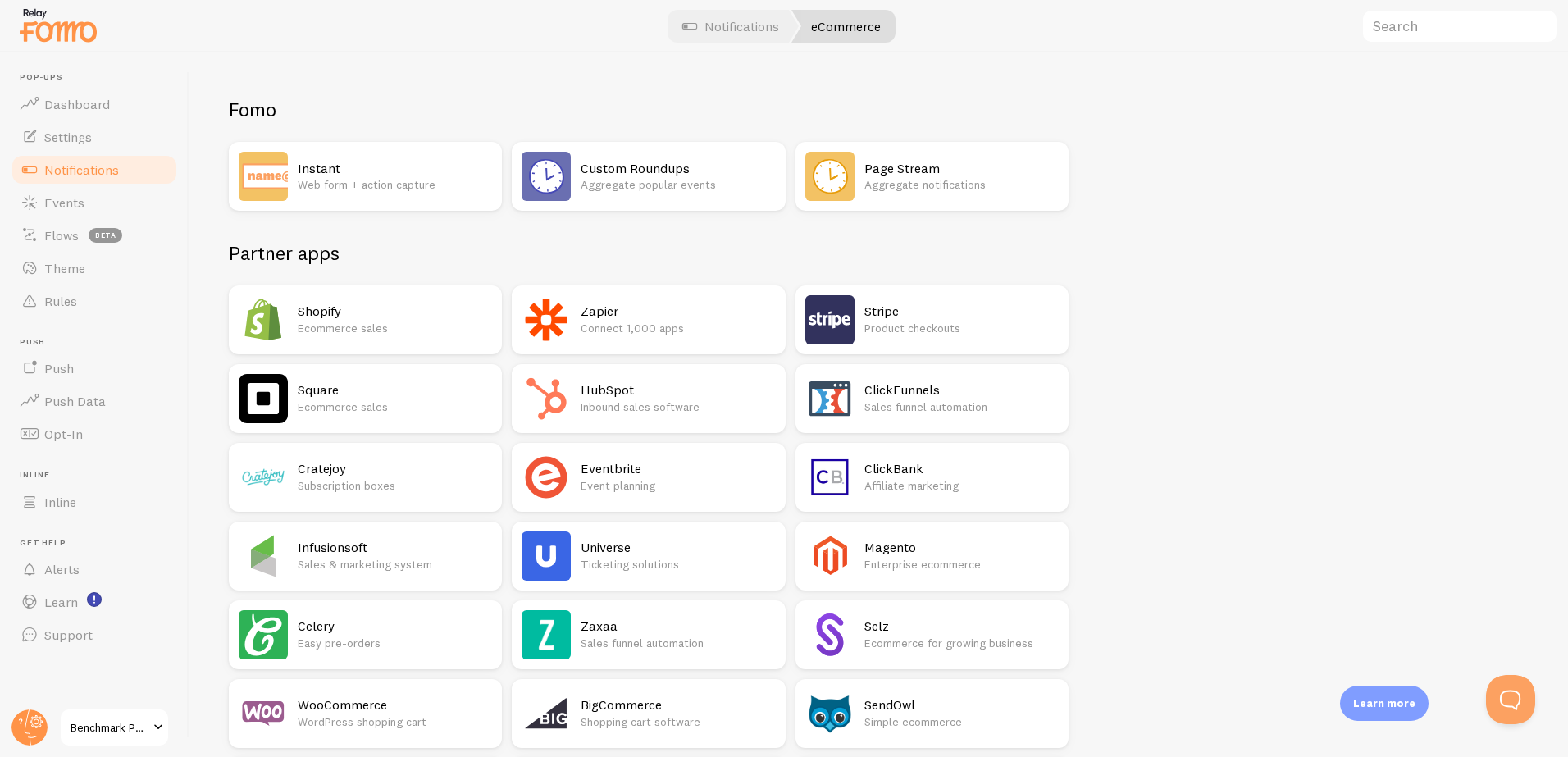
click at [922, 316] on h2 "Stripe" at bounding box center [962, 311] width 194 height 17
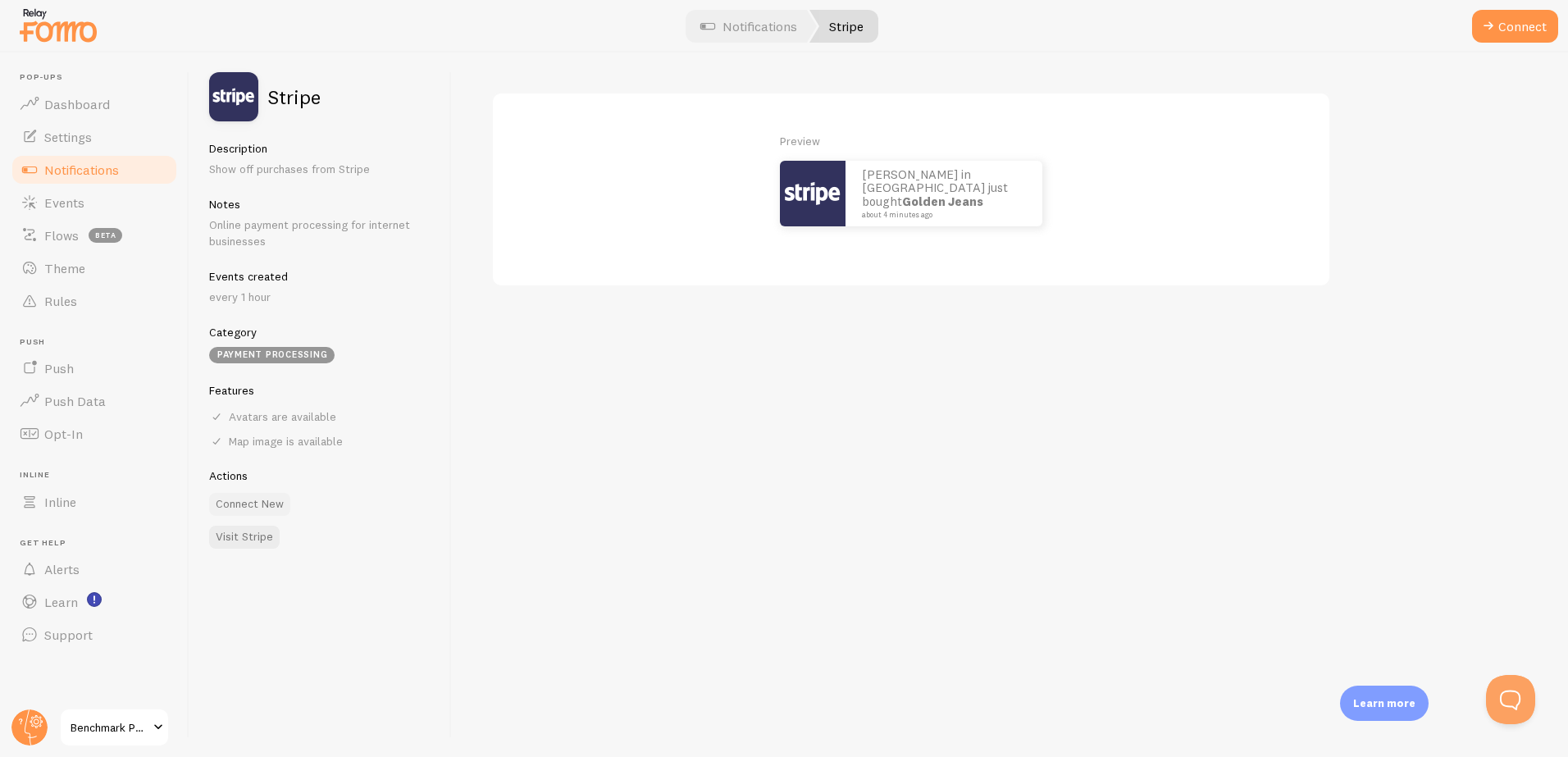
click at [261, 505] on button "Connect New" at bounding box center [250, 504] width 81 height 23
click at [870, 192] on p "John in San Francisco just bought Golden Jeans about 4 minutes ago" at bounding box center [944, 193] width 164 height 51
click at [836, 203] on img at bounding box center [813, 194] width 66 height 66
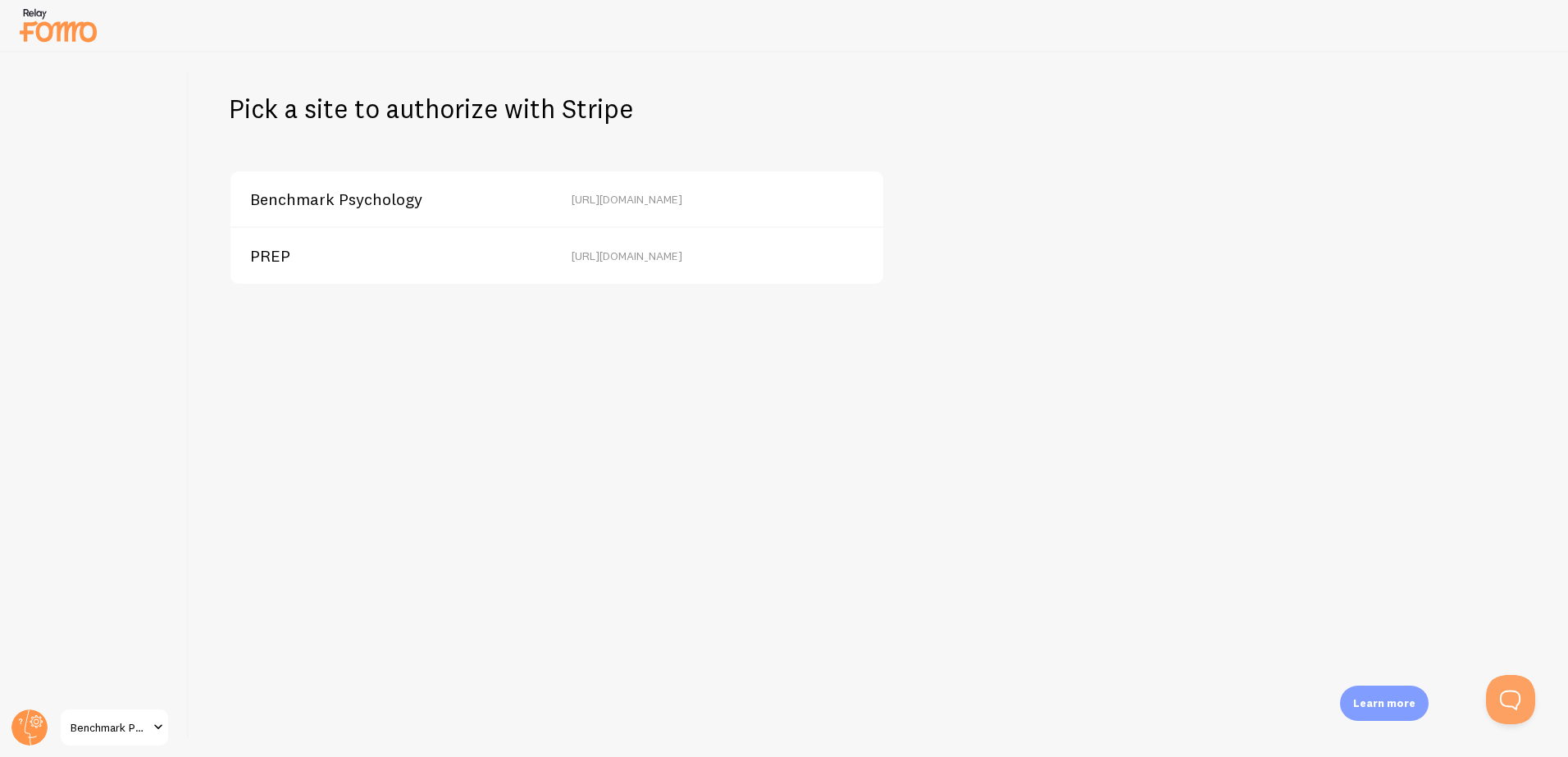
click at [682, 203] on span "https://www.benchmarkpsychology.com.au" at bounding box center [627, 198] width 110 height 14
click at [305, 201] on span "Benchmark Psychology" at bounding box center [337, 198] width 172 height 14
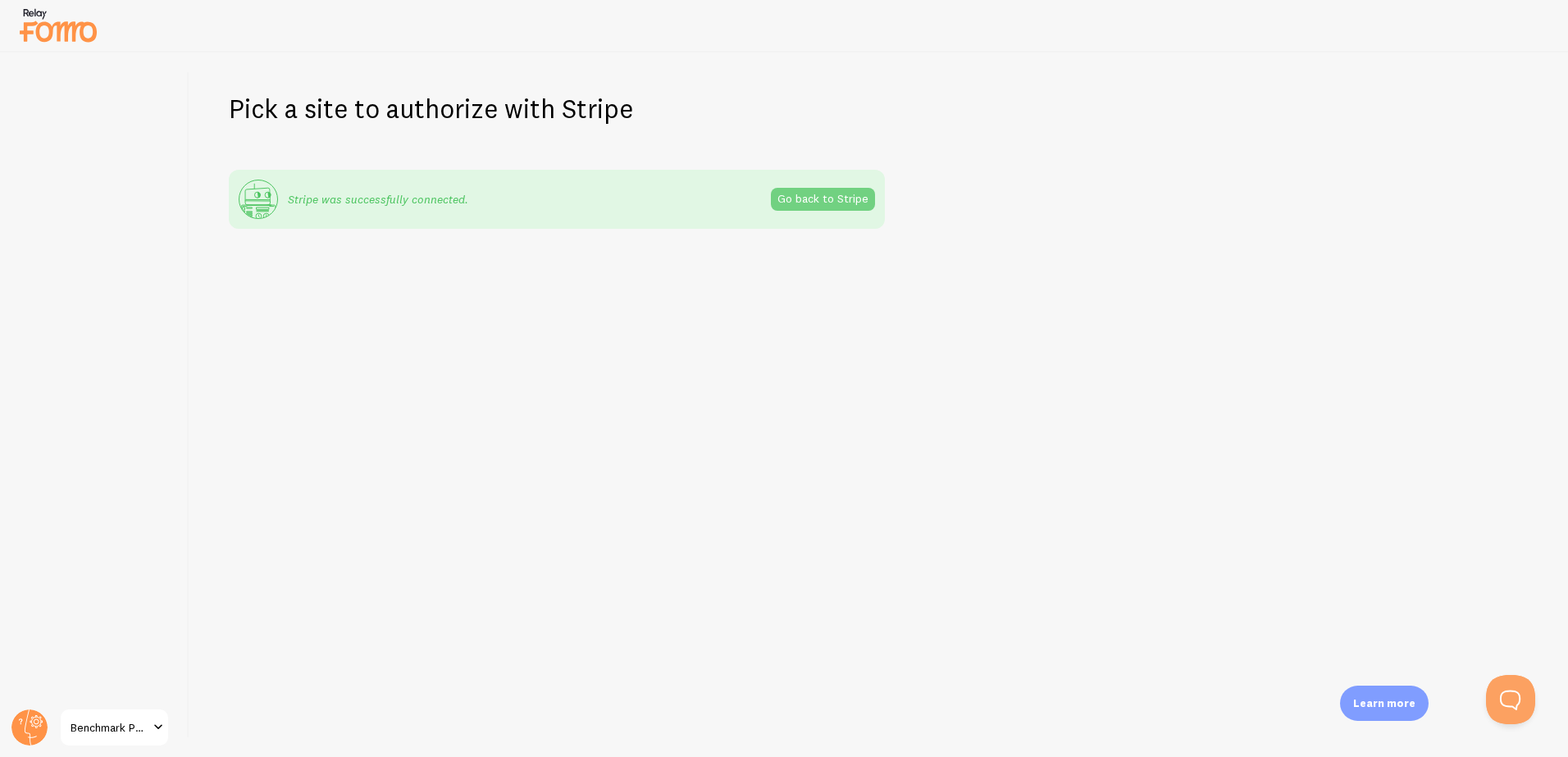
click at [827, 201] on link "Go back to Stripe" at bounding box center [822, 199] width 104 height 23
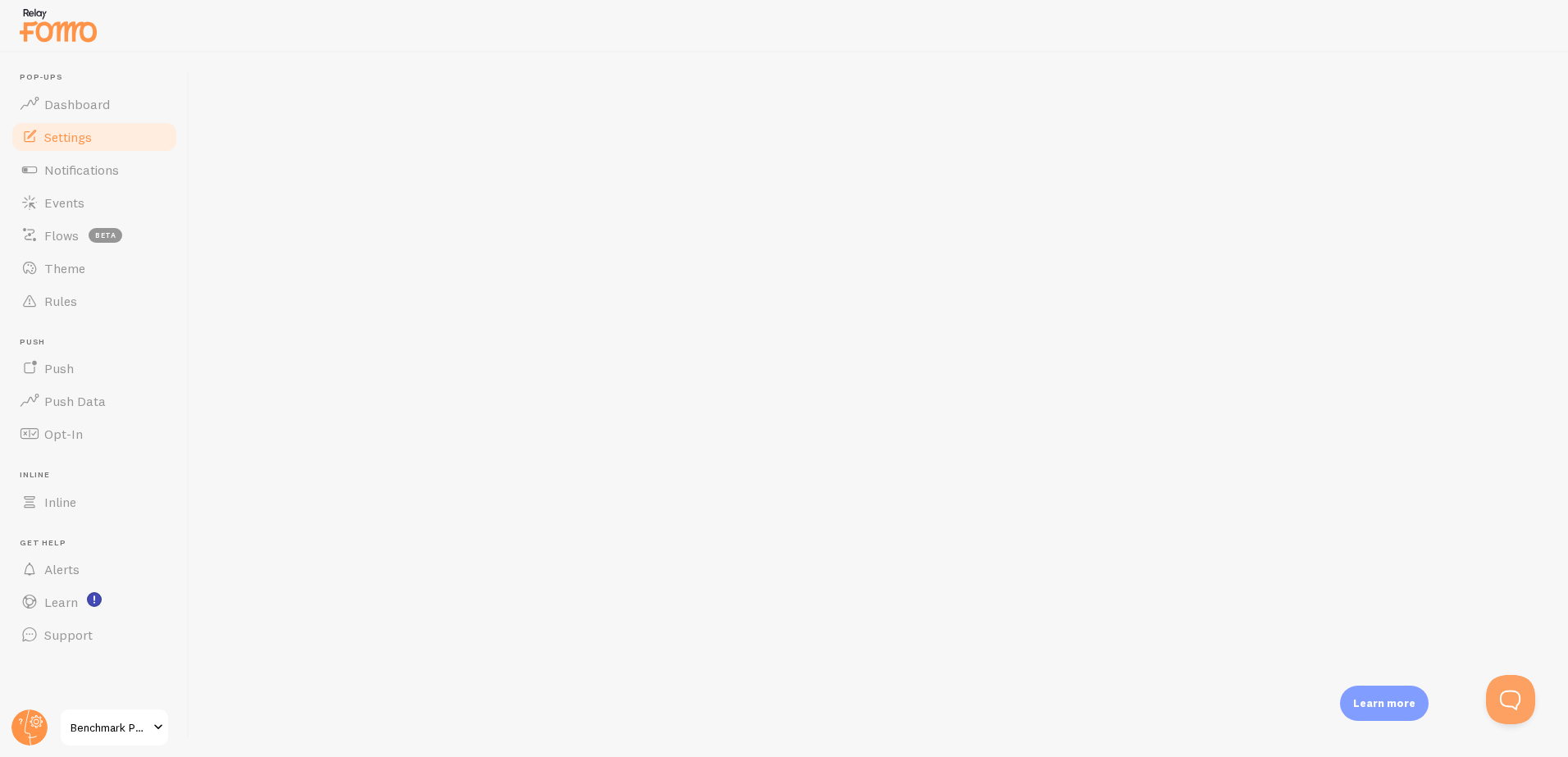
click at [89, 137] on span "Settings" at bounding box center [67, 137] width 47 height 16
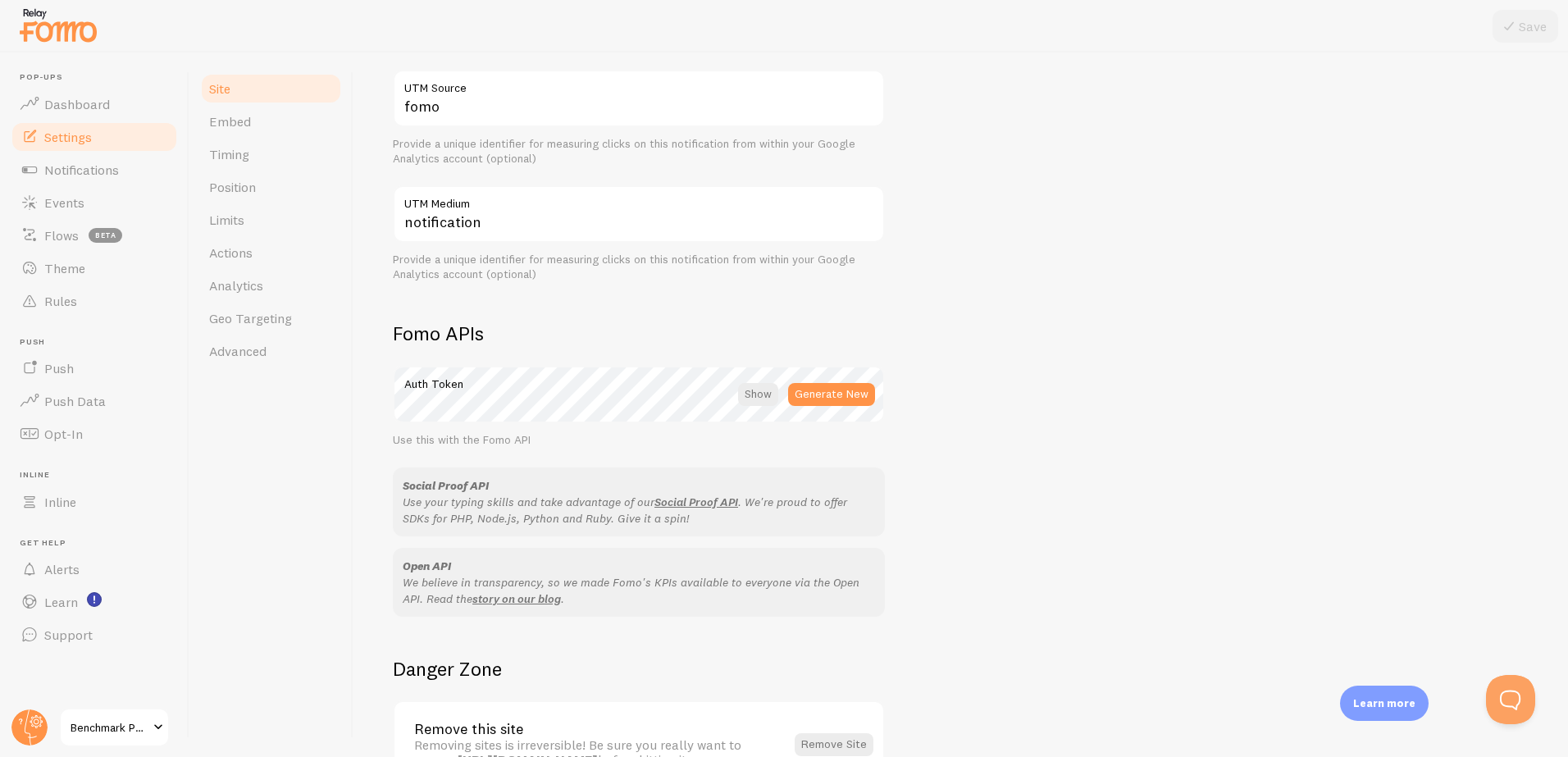
scroll to position [698, 0]
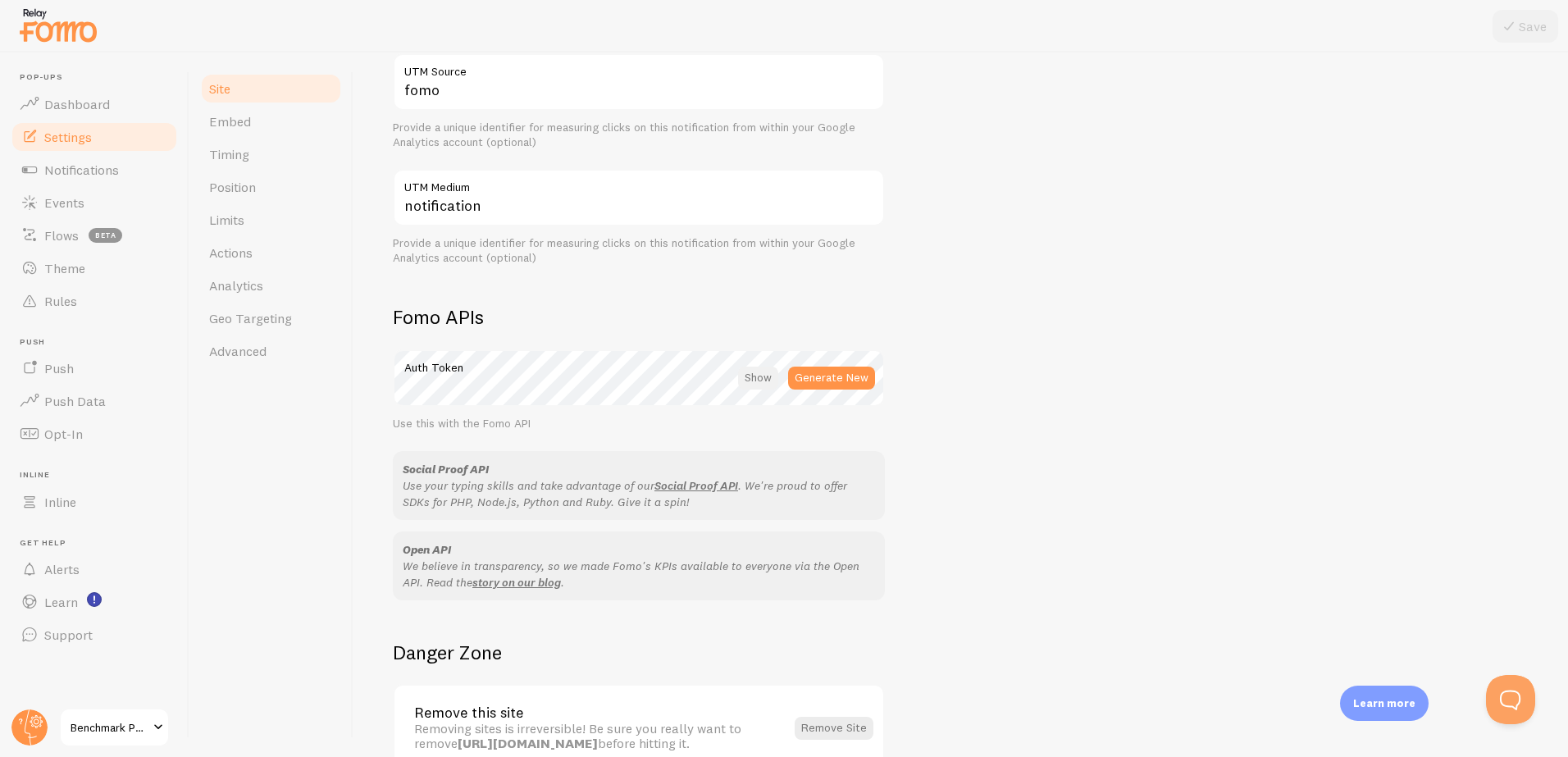
click at [757, 380] on div at bounding box center [758, 378] width 40 height 23
click at [387, 383] on div "Site Settings Settings related to your website Benchmark Psychology Site Title …" at bounding box center [961, 404] width 1215 height 705
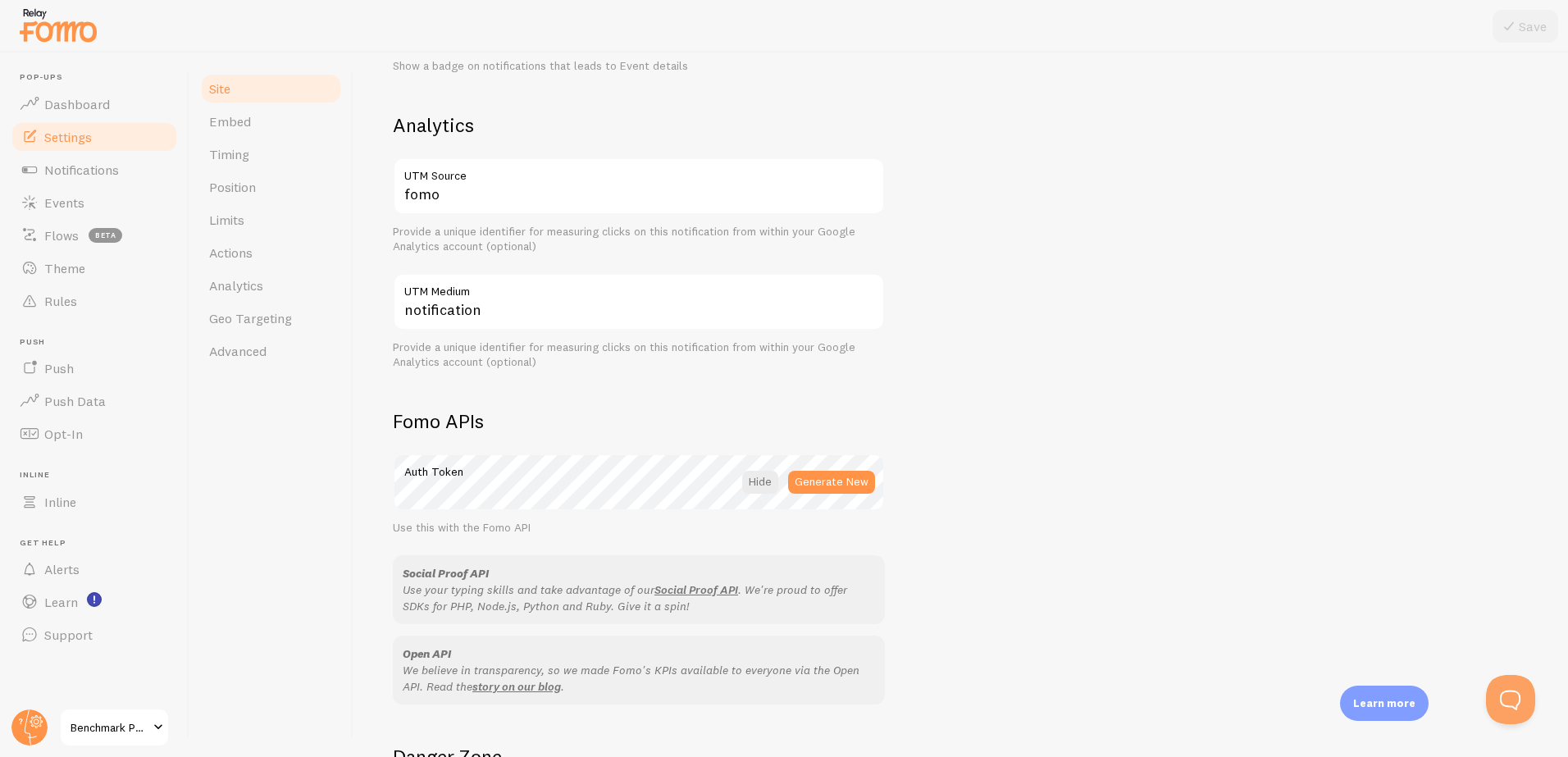
scroll to position [0, 0]
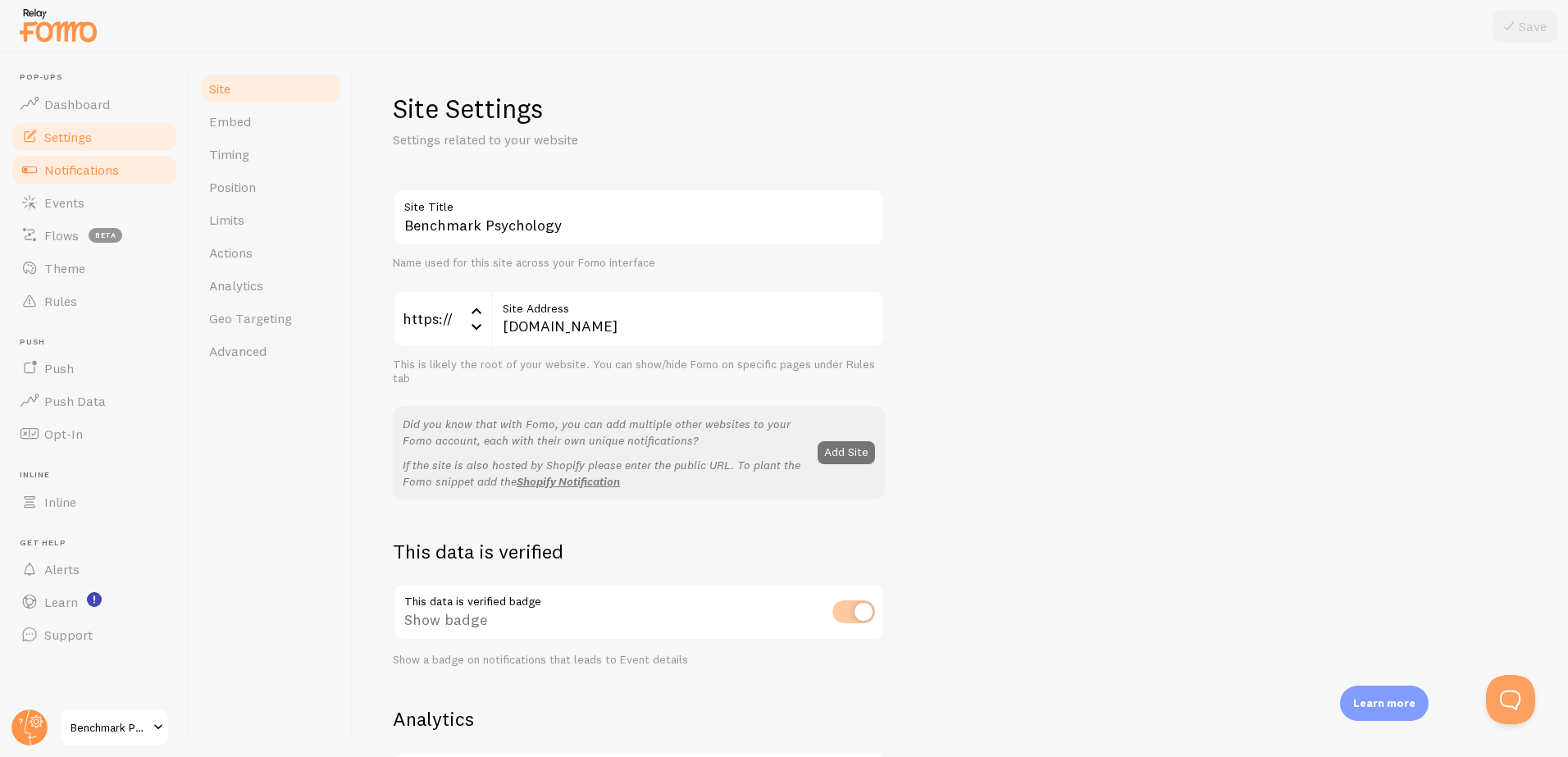
click at [72, 174] on span "Notifications" at bounding box center [81, 170] width 74 height 16
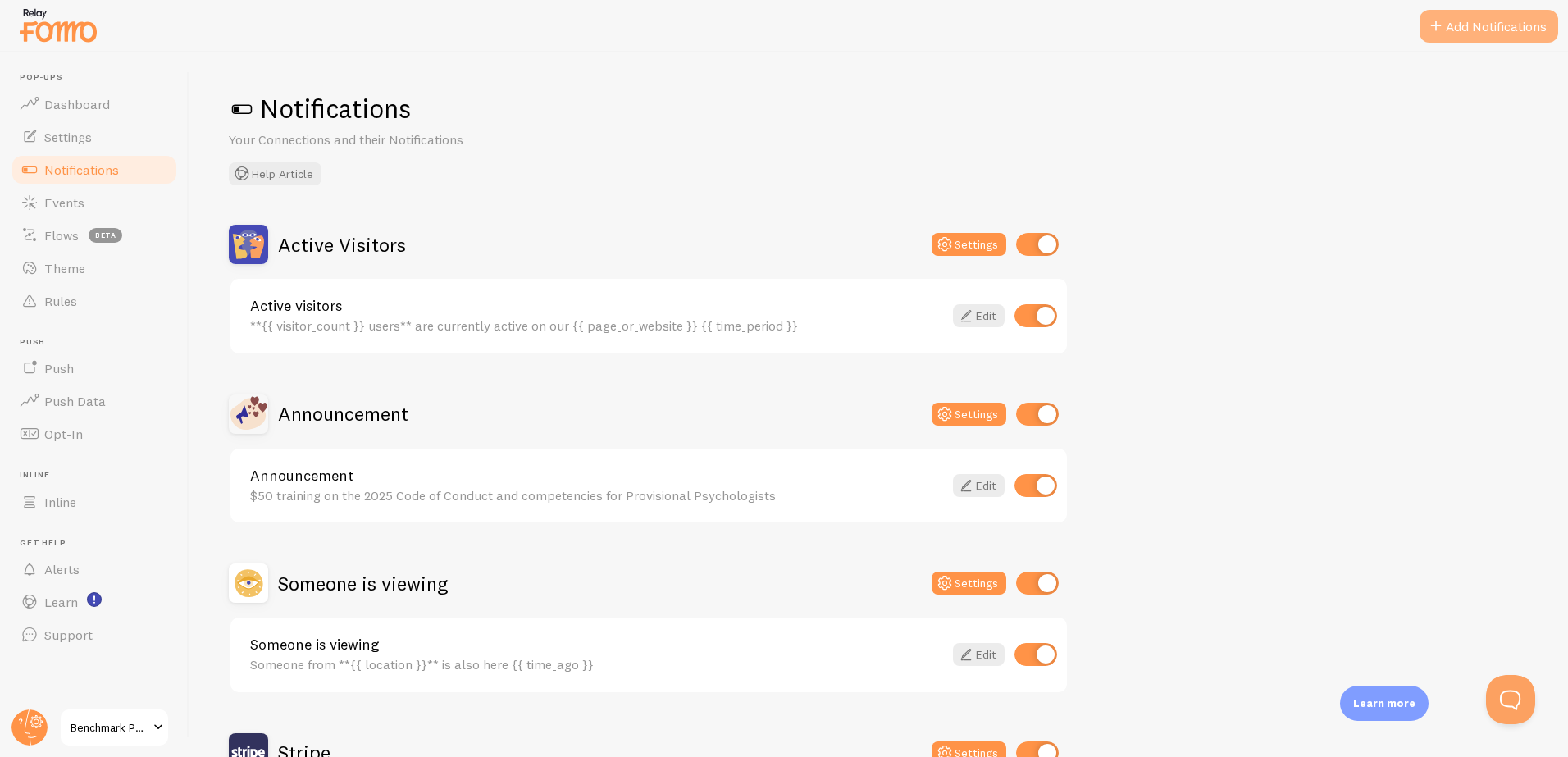
click at [1480, 34] on button "Add Notifications" at bounding box center [1489, 26] width 138 height 33
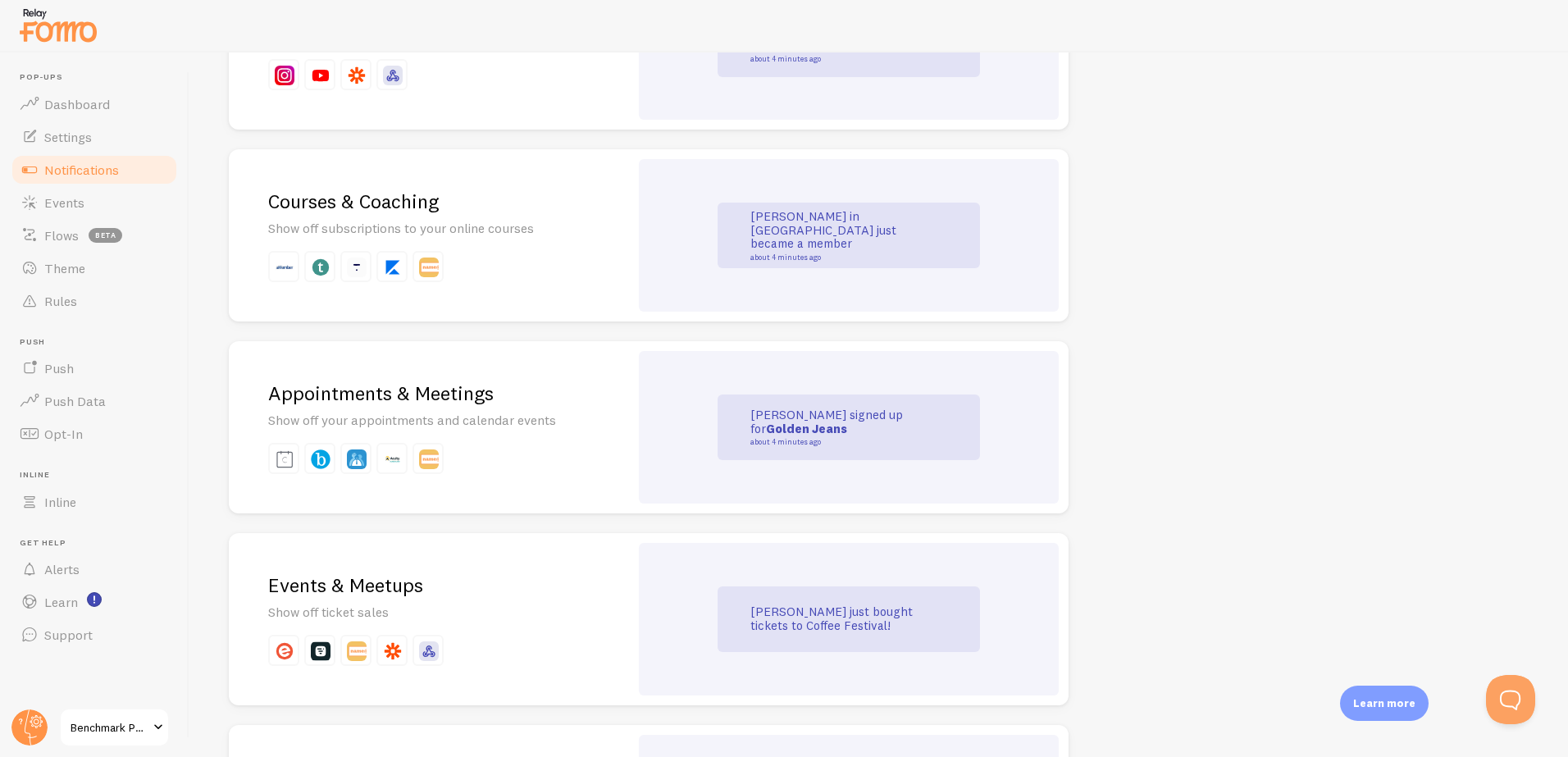
scroll to position [2458, 0]
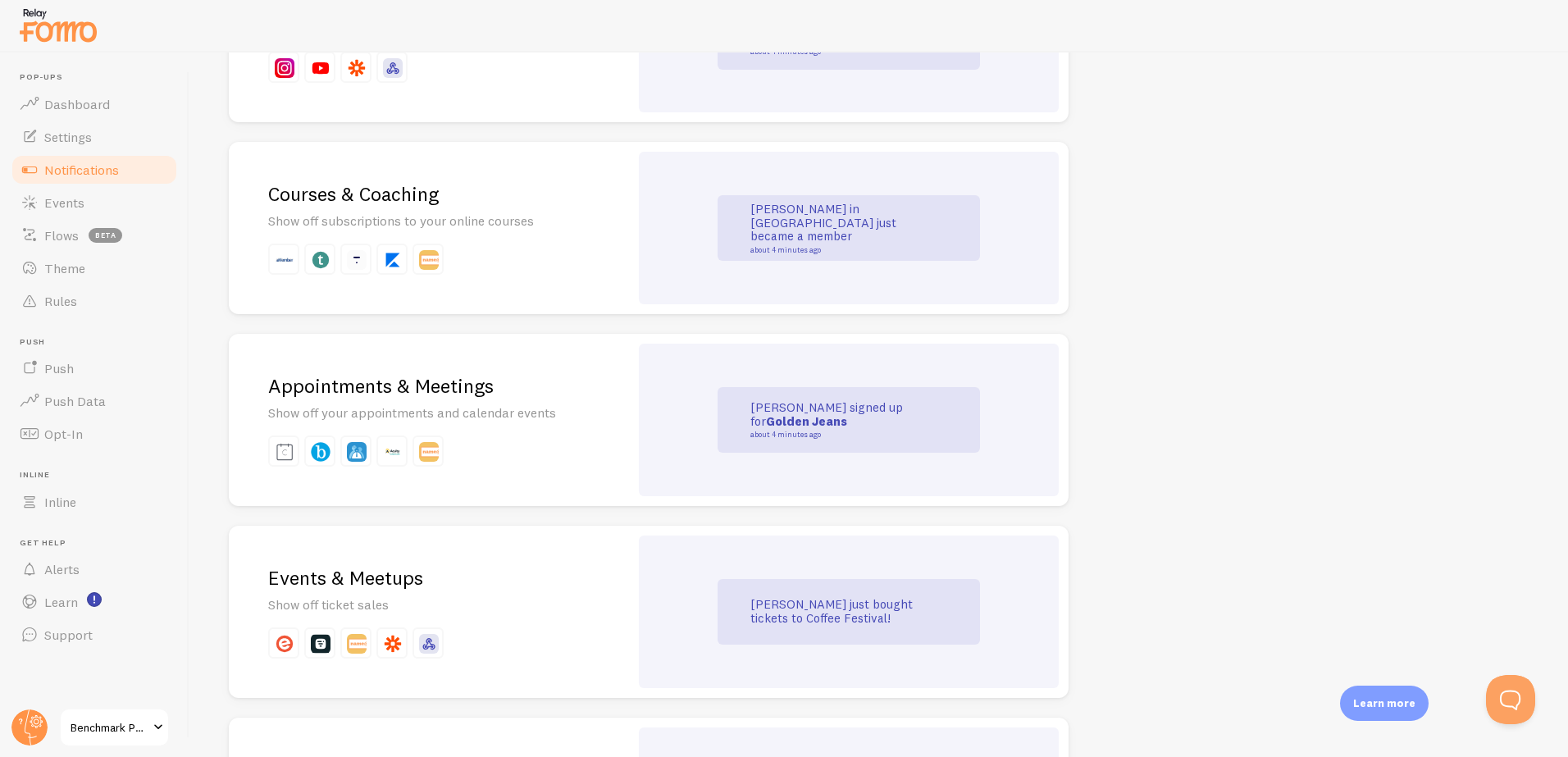
click at [364, 197] on h2 "Courses & Coaching" at bounding box center [428, 194] width 321 height 25
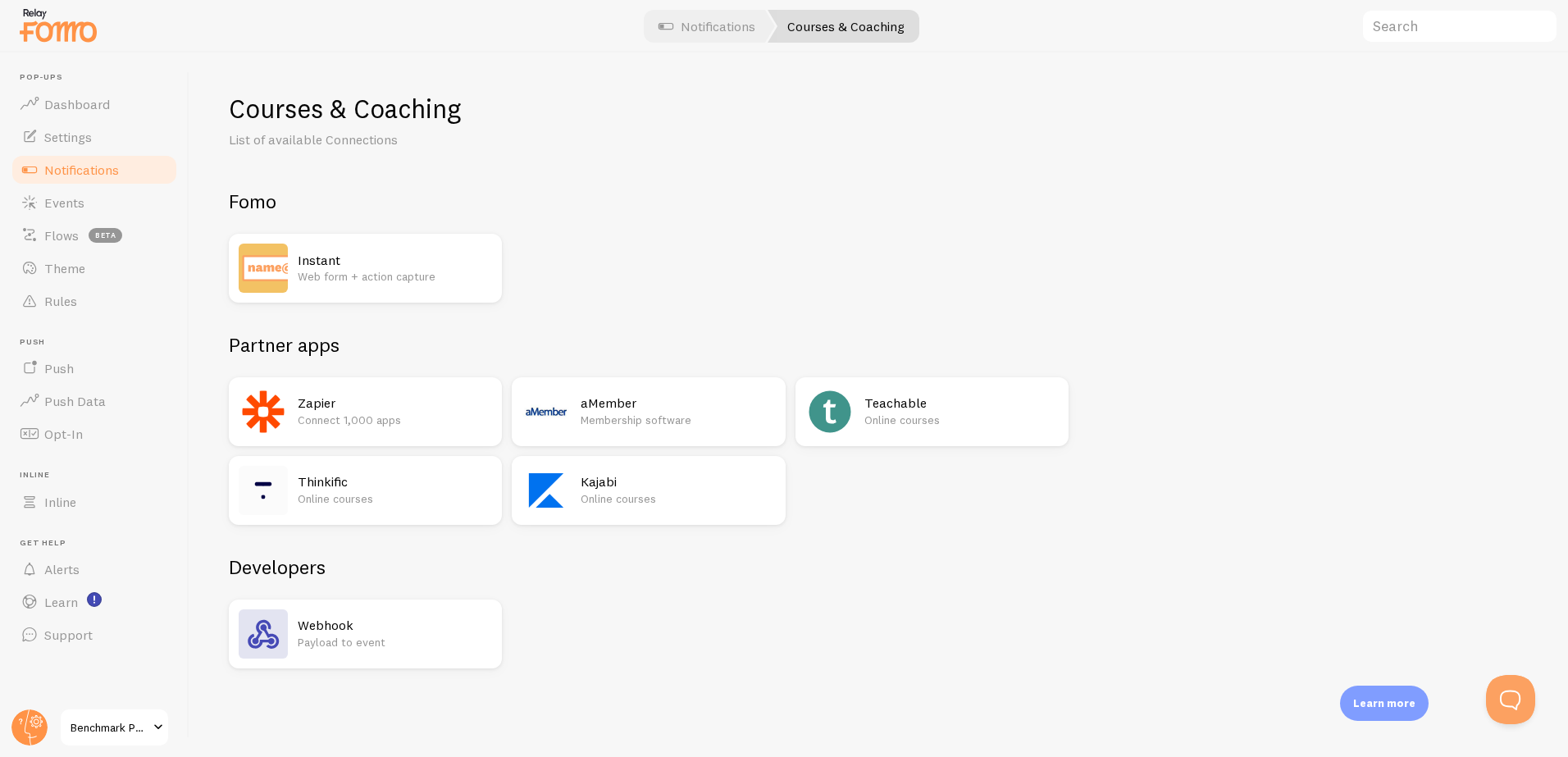
click at [372, 262] on h2 "Instant" at bounding box center [395, 260] width 194 height 17
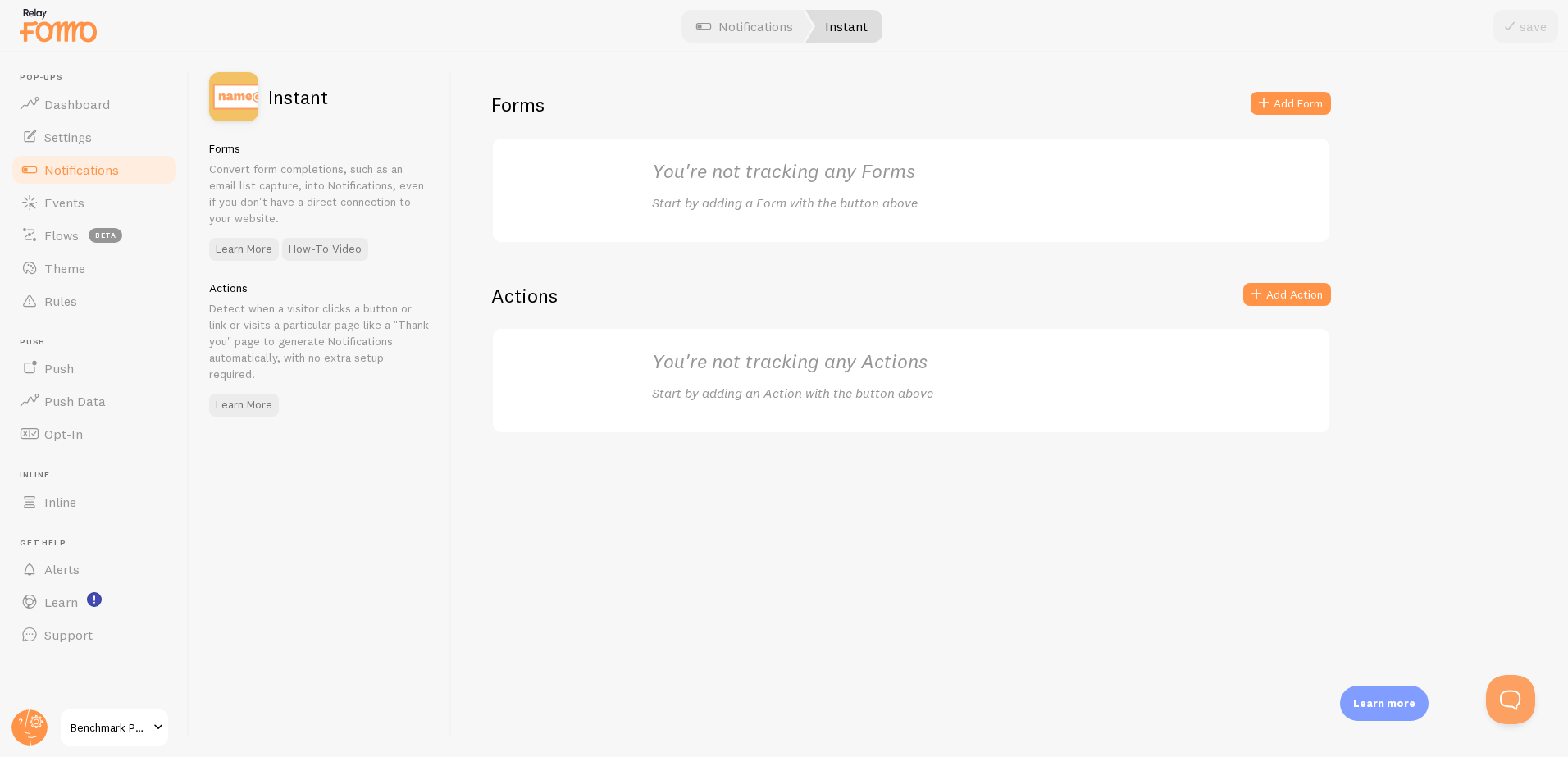
click at [357, 336] on p "Detect when a visitor clicks a button or link or visits a particular page like …" at bounding box center [320, 341] width 222 height 82
click at [1294, 288] on button "Add Action" at bounding box center [1287, 294] width 88 height 23
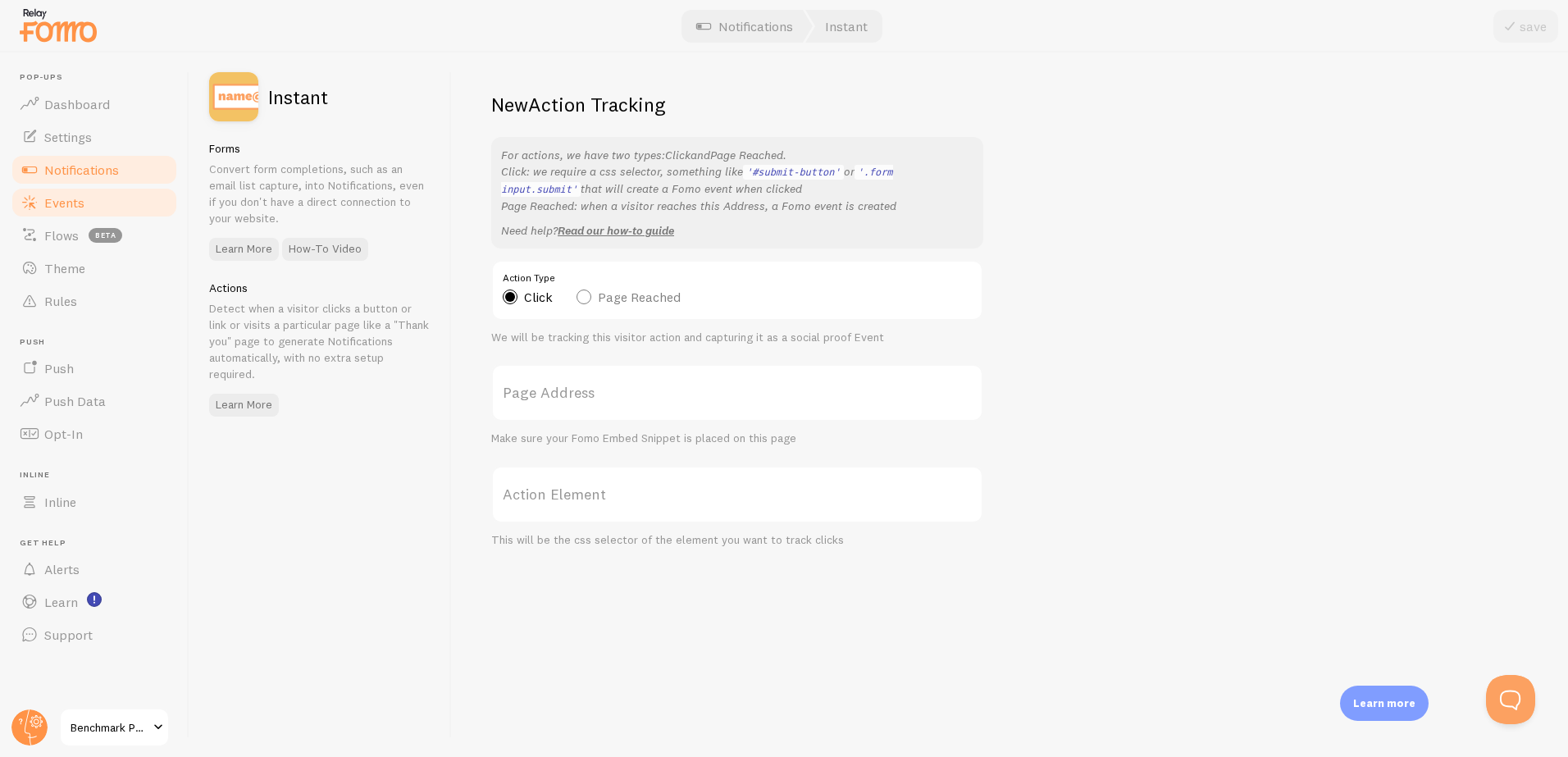
click at [62, 199] on span "Events" at bounding box center [64, 202] width 40 height 16
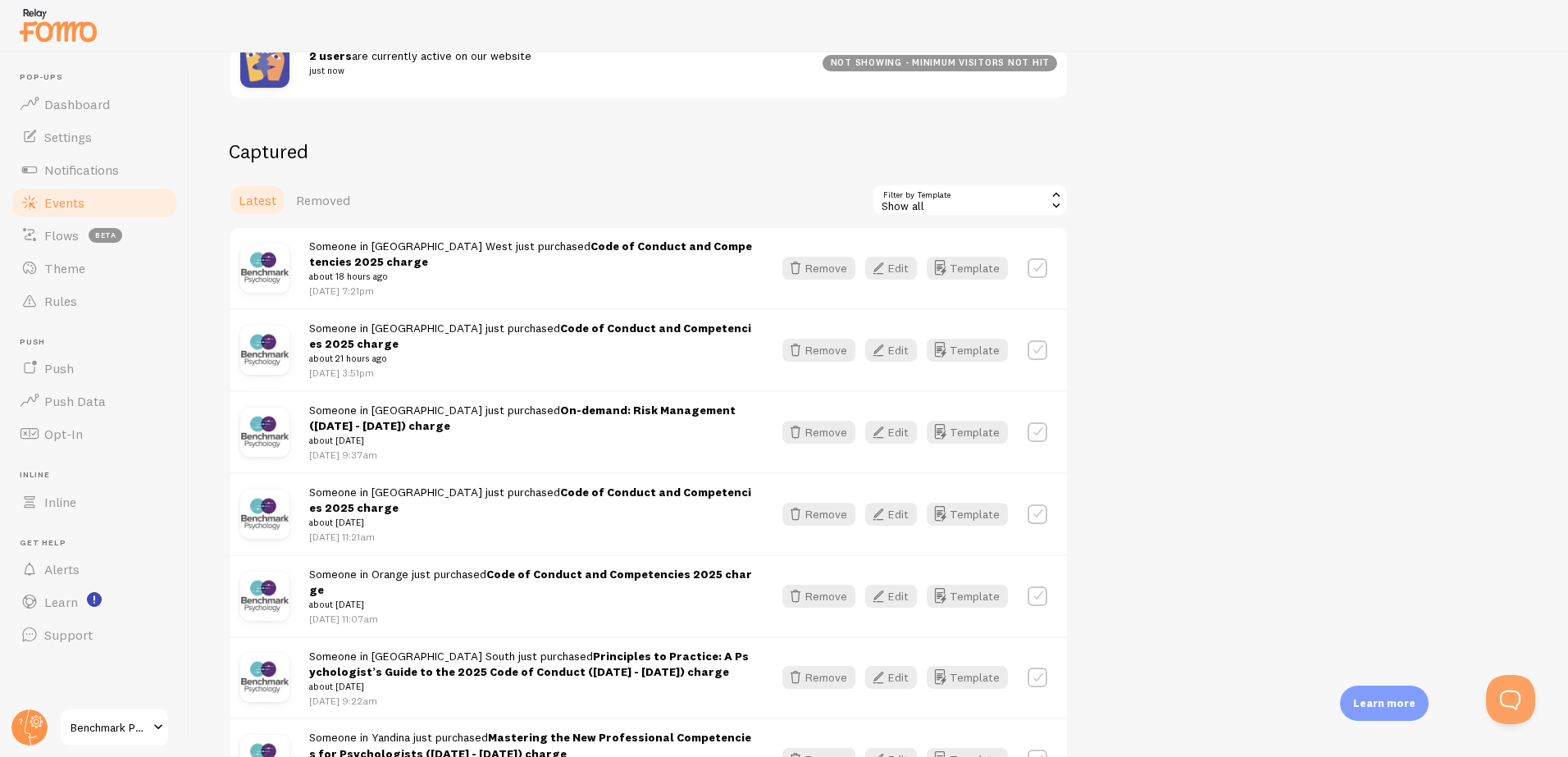
scroll to position [334, 0]
click at [903, 268] on button "Edit" at bounding box center [891, 266] width 51 height 23
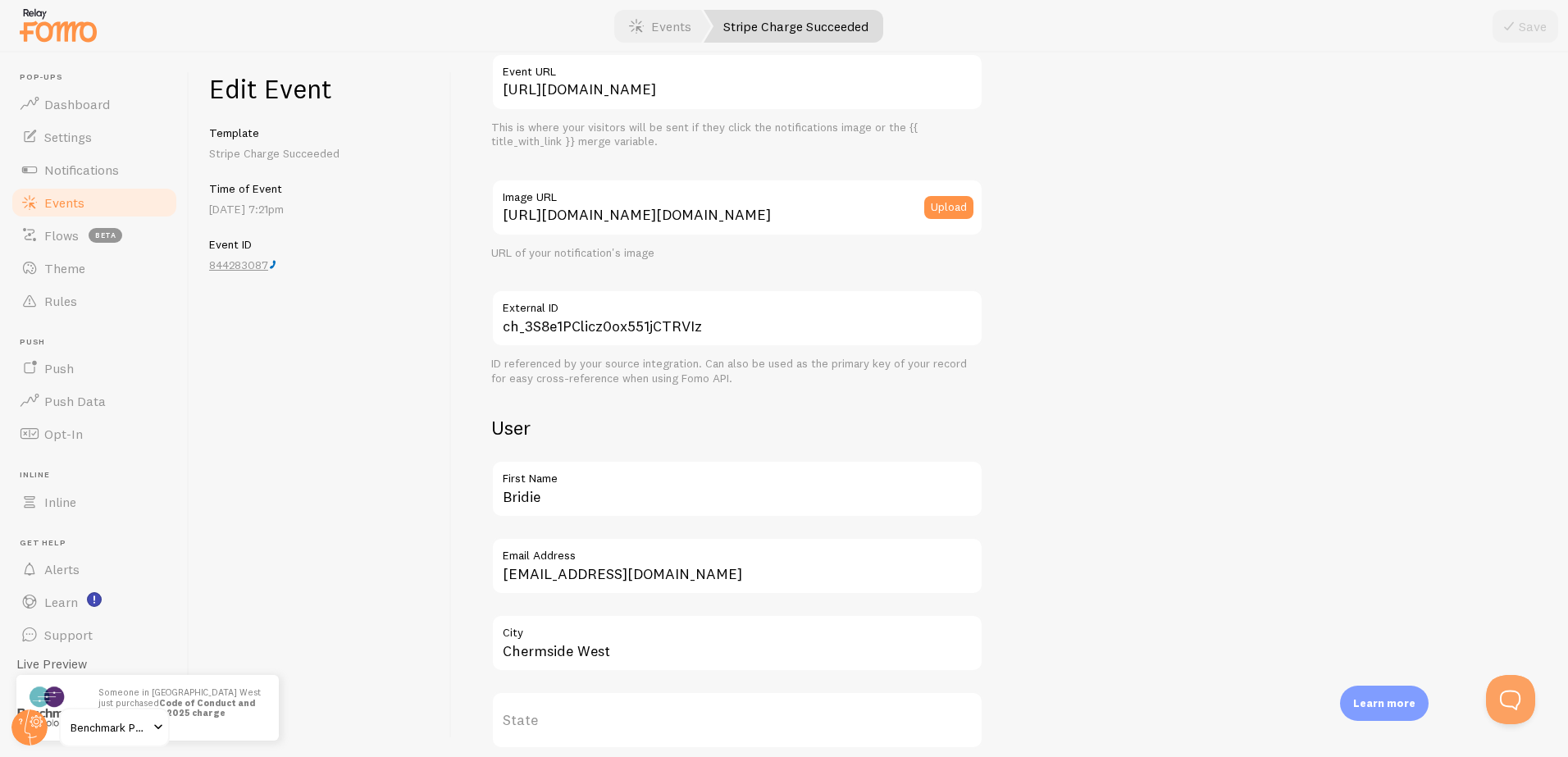
scroll to position [215, 0]
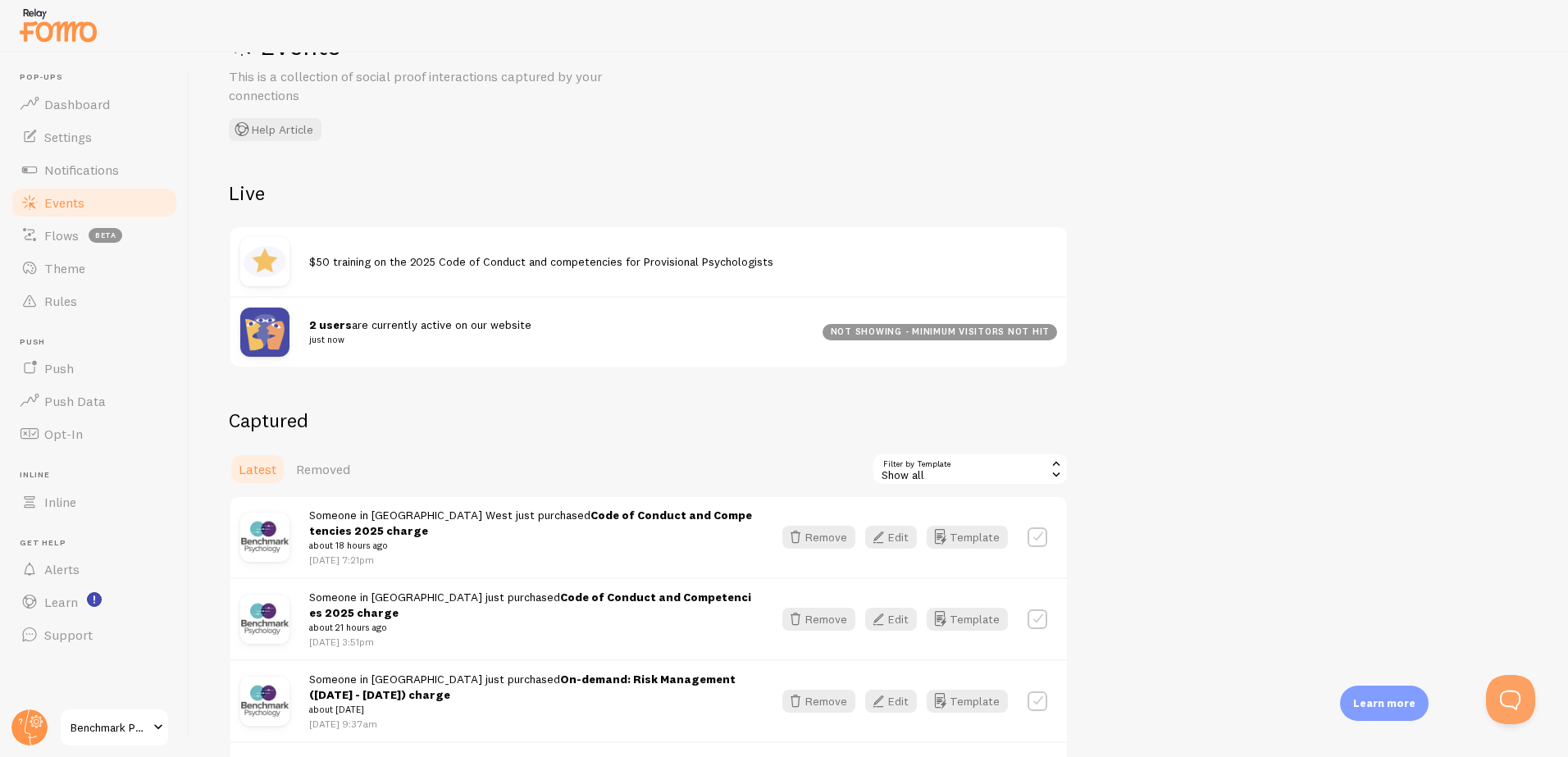
scroll to position [64, 0]
click at [664, 262] on span "$50 training on the 2025 Code of Conduct and competencies for Provisional Psych…" at bounding box center [542, 260] width 464 height 14
click at [605, 254] on span "$50 training on the 2025 Code of Conduct and competencies for Provisional Psych…" at bounding box center [542, 260] width 464 height 14
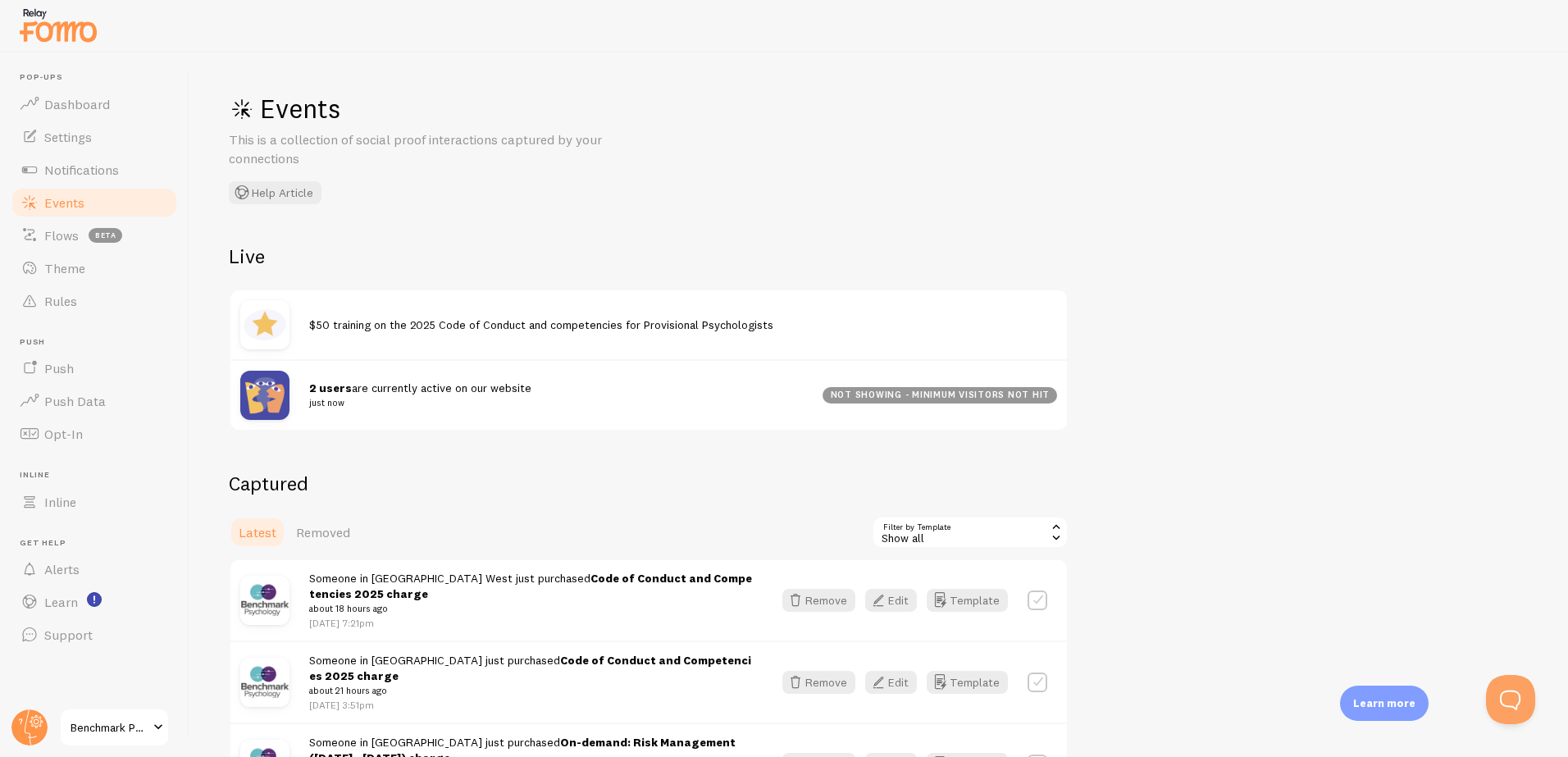
click at [549, 341] on div "$50 training on the 2025 Code of Conduct and competencies for Provisional Psych…" at bounding box center [649, 325] width 837 height 69
click at [263, 333] on img at bounding box center [265, 325] width 49 height 49
click at [370, 327] on span "$50 training on the 2025 Code of Conduct and competencies for Provisional Psych…" at bounding box center [542, 324] width 464 height 14
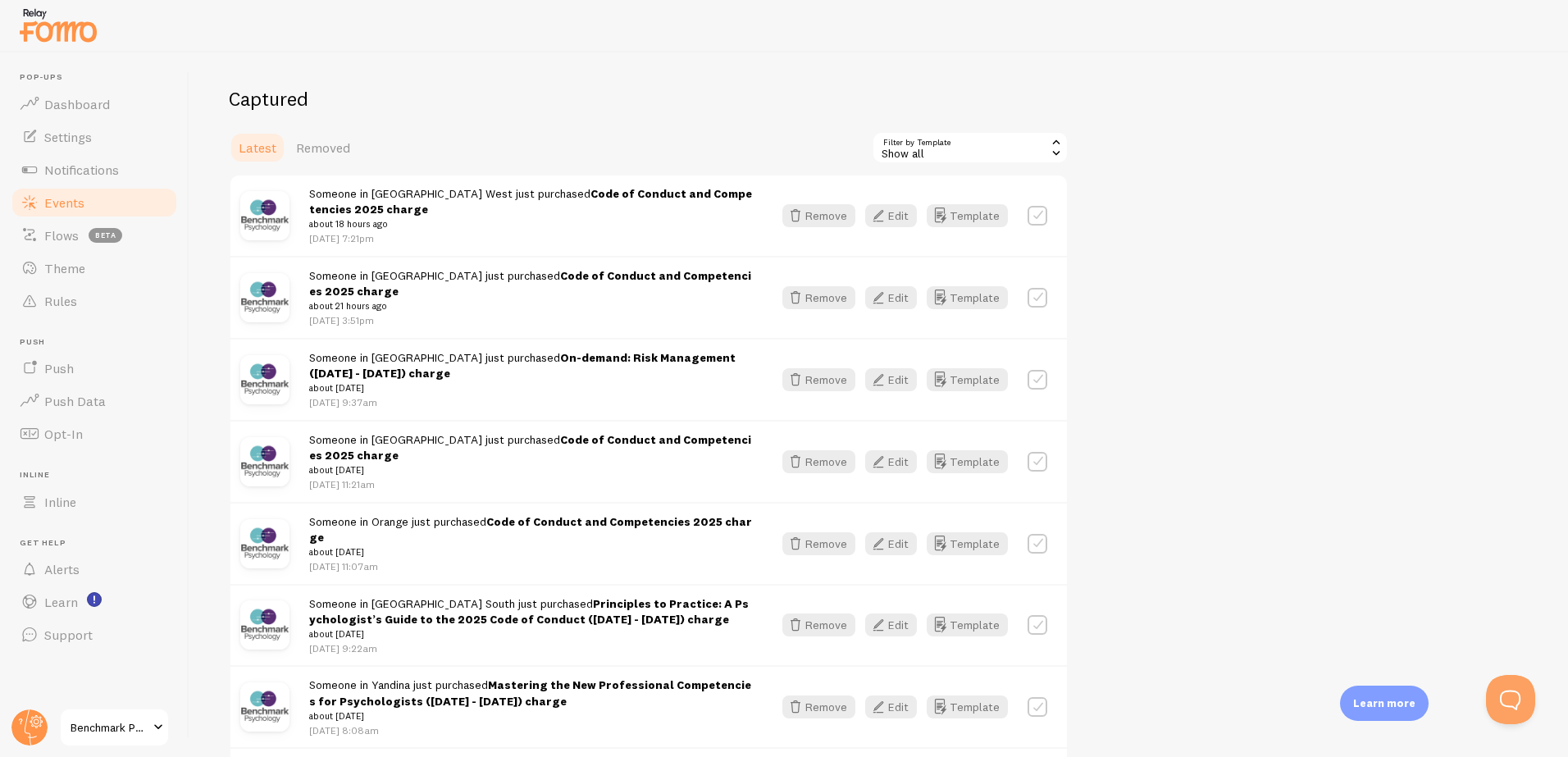
scroll to position [389, 0]
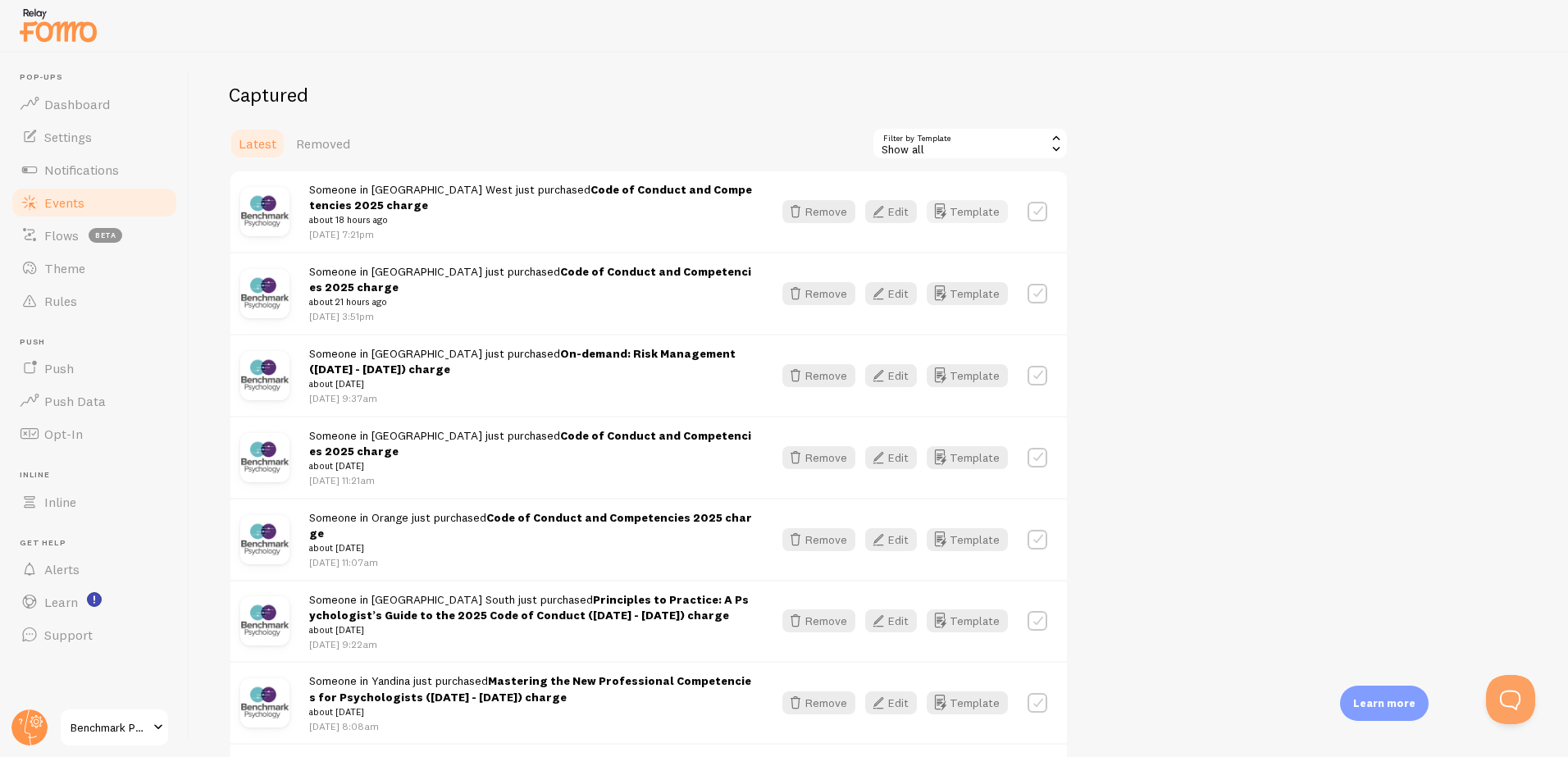
click at [966, 216] on button "Template" at bounding box center [967, 211] width 81 height 23
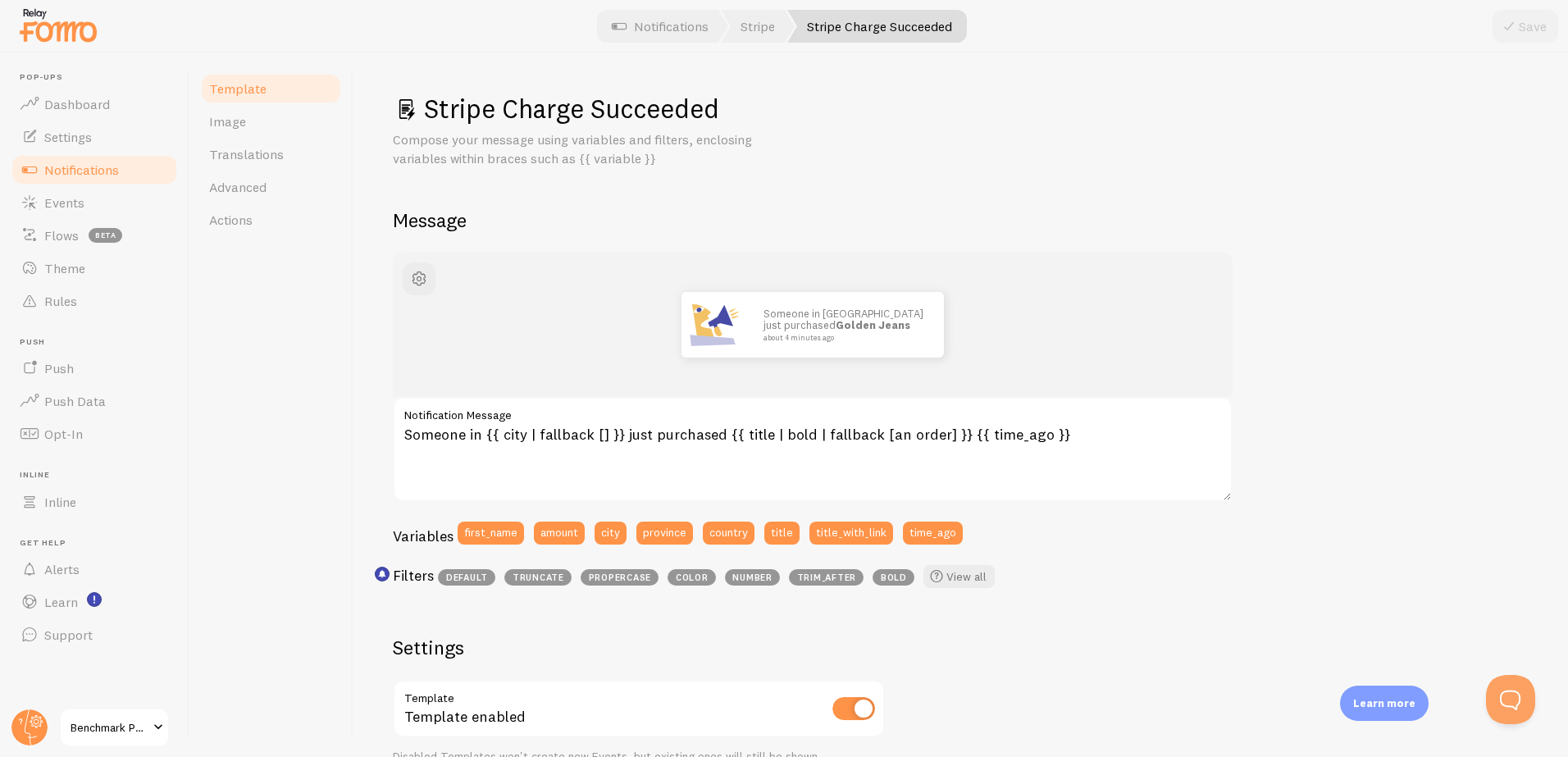
click at [73, 178] on link "Notifications" at bounding box center [94, 170] width 169 height 33
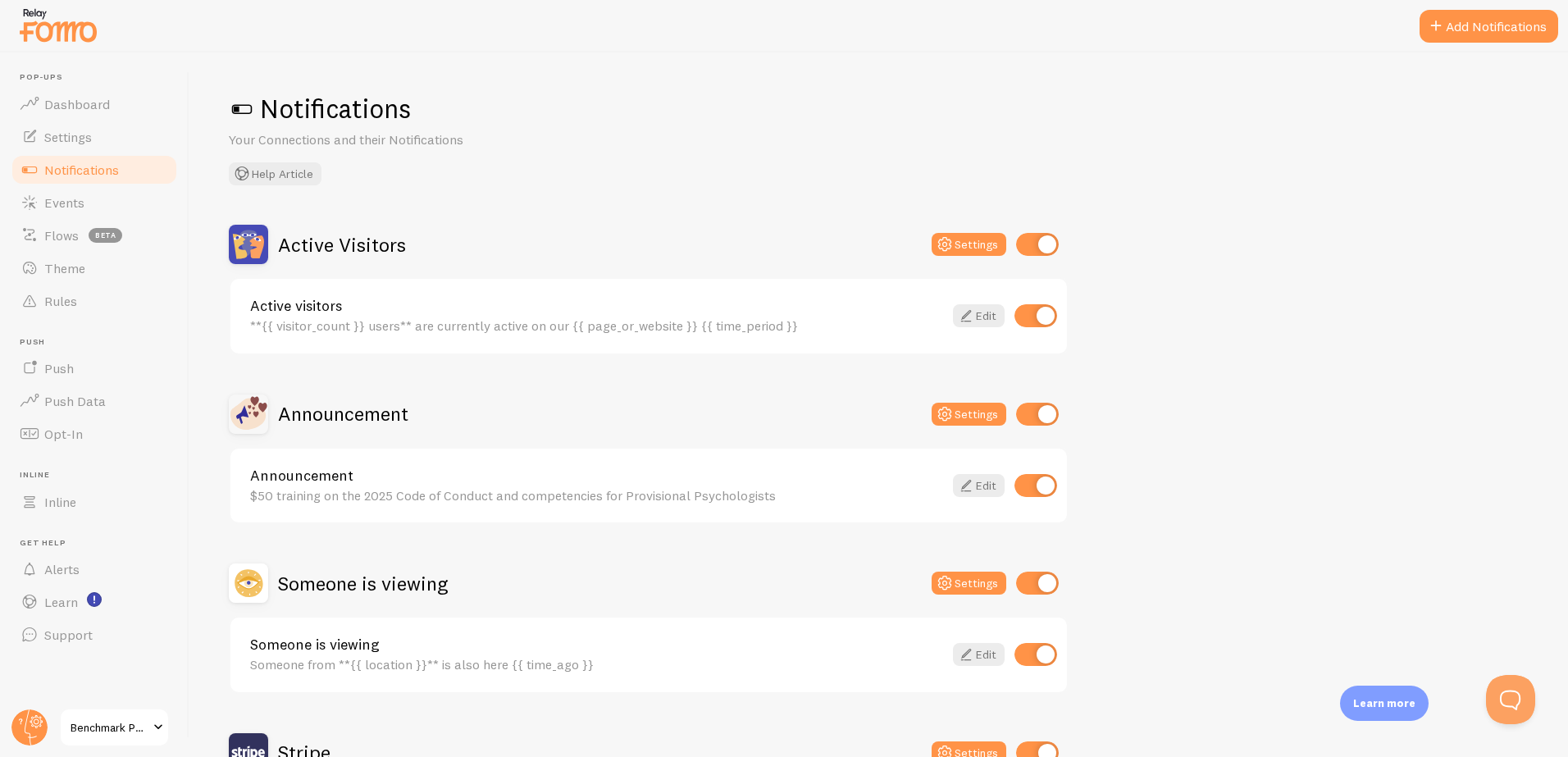
scroll to position [185, 0]
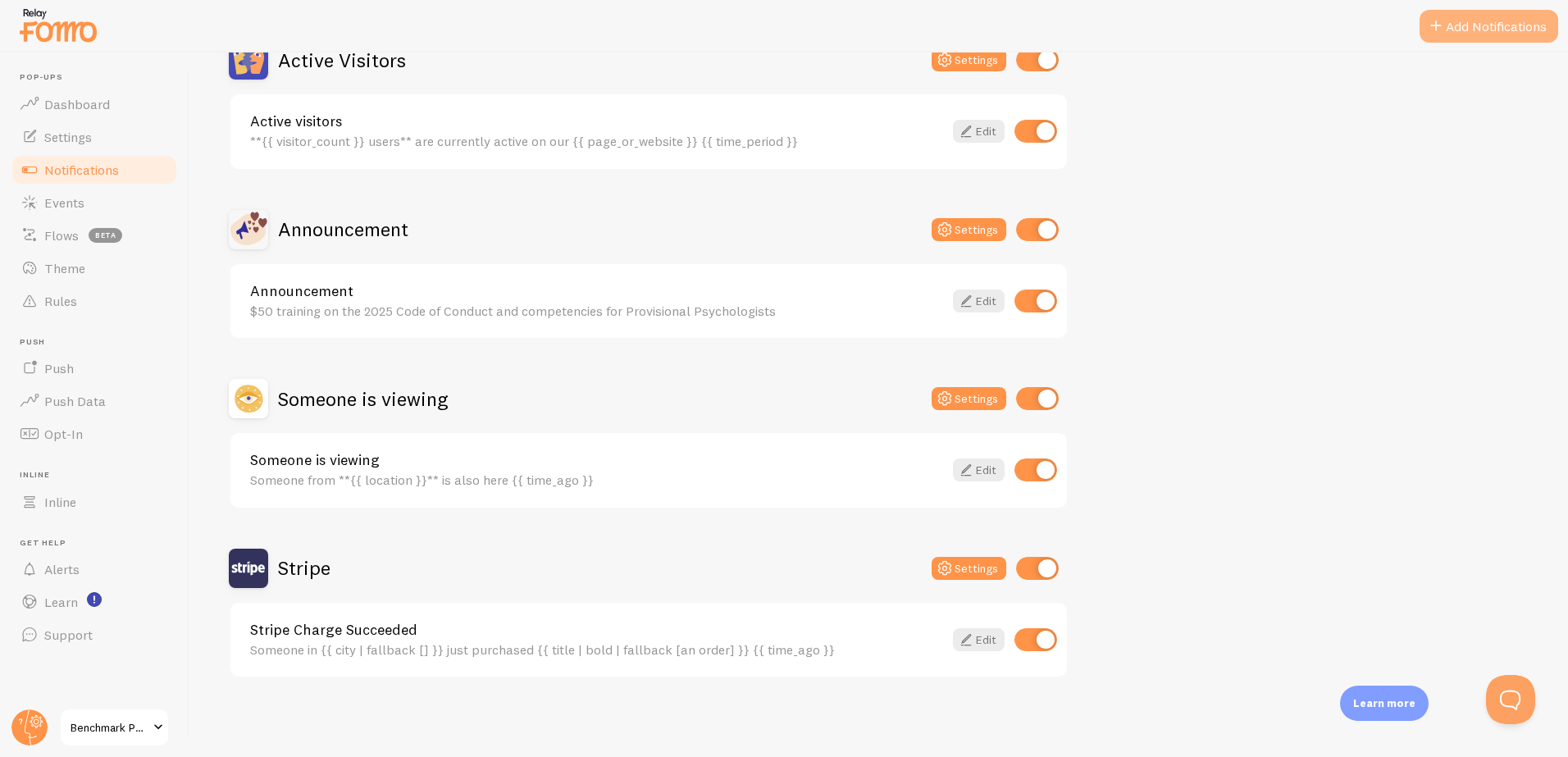
click at [1509, 34] on button "Add Notifications" at bounding box center [1489, 26] width 138 height 33
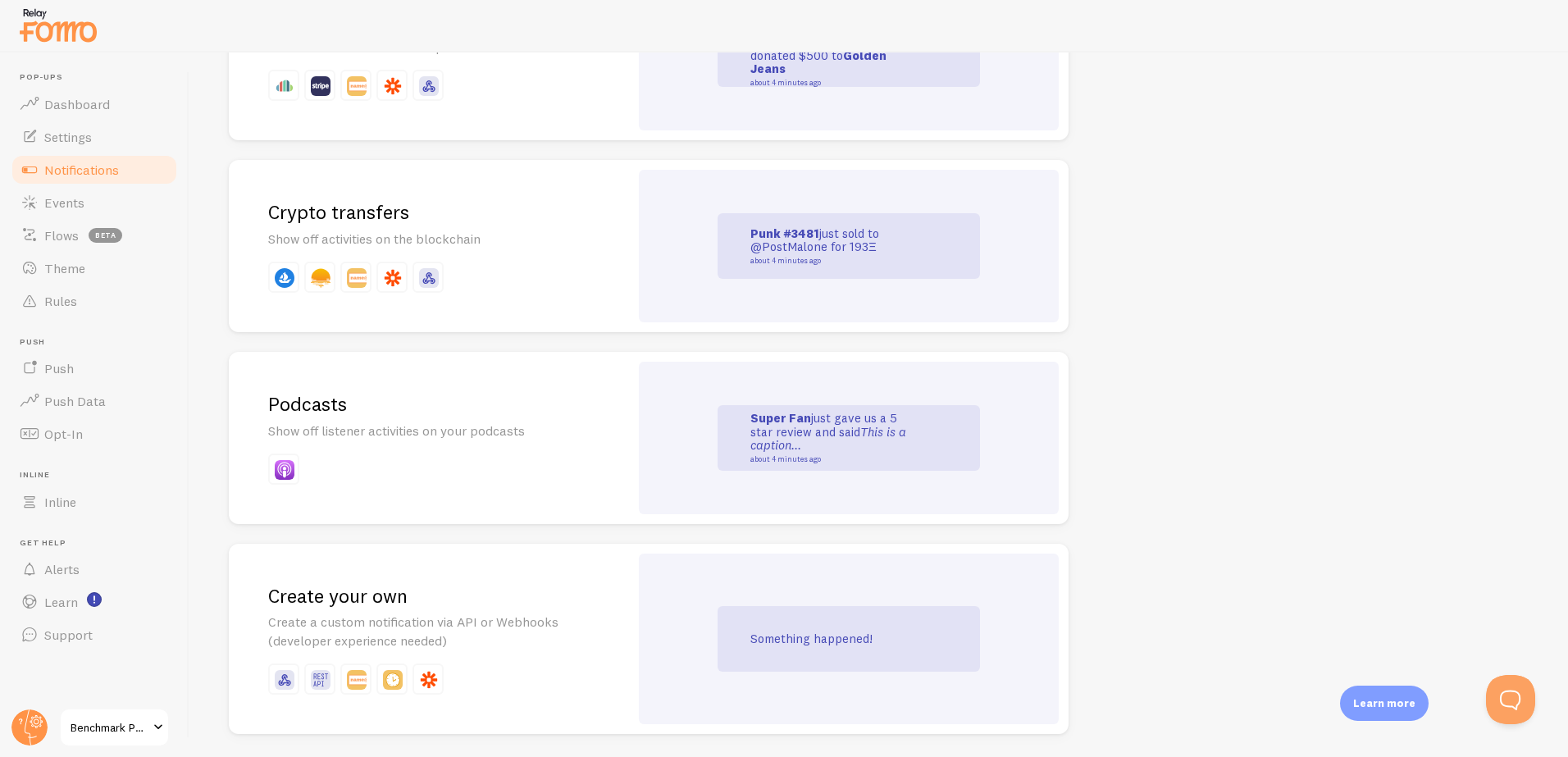
scroll to position [3455, 0]
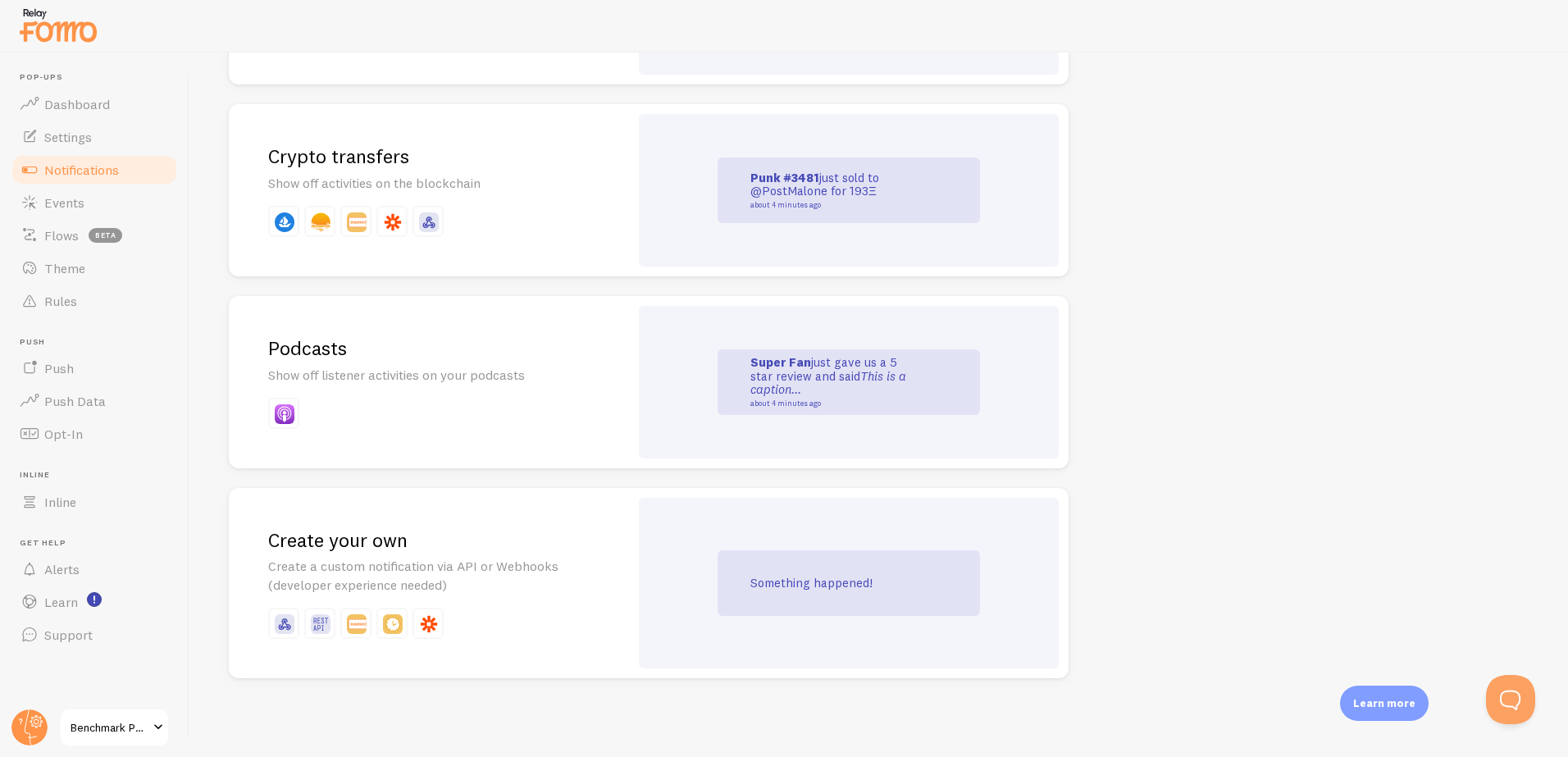
click at [474, 538] on h2 "Create your own" at bounding box center [428, 540] width 321 height 25
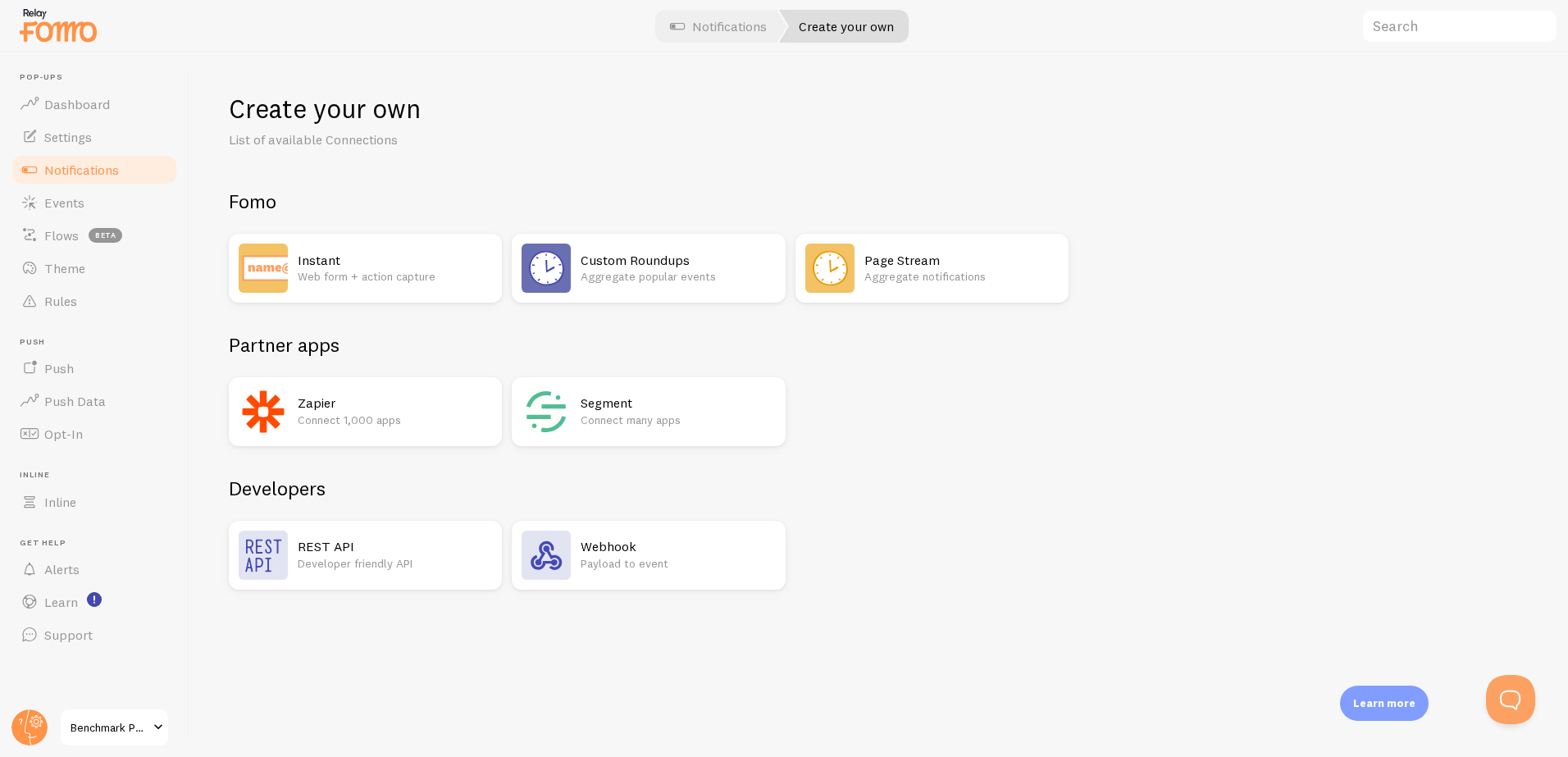
click at [923, 258] on h2 "Page Stream" at bounding box center [962, 260] width 194 height 17
click at [359, 257] on h2 "Instant" at bounding box center [395, 260] width 194 height 17
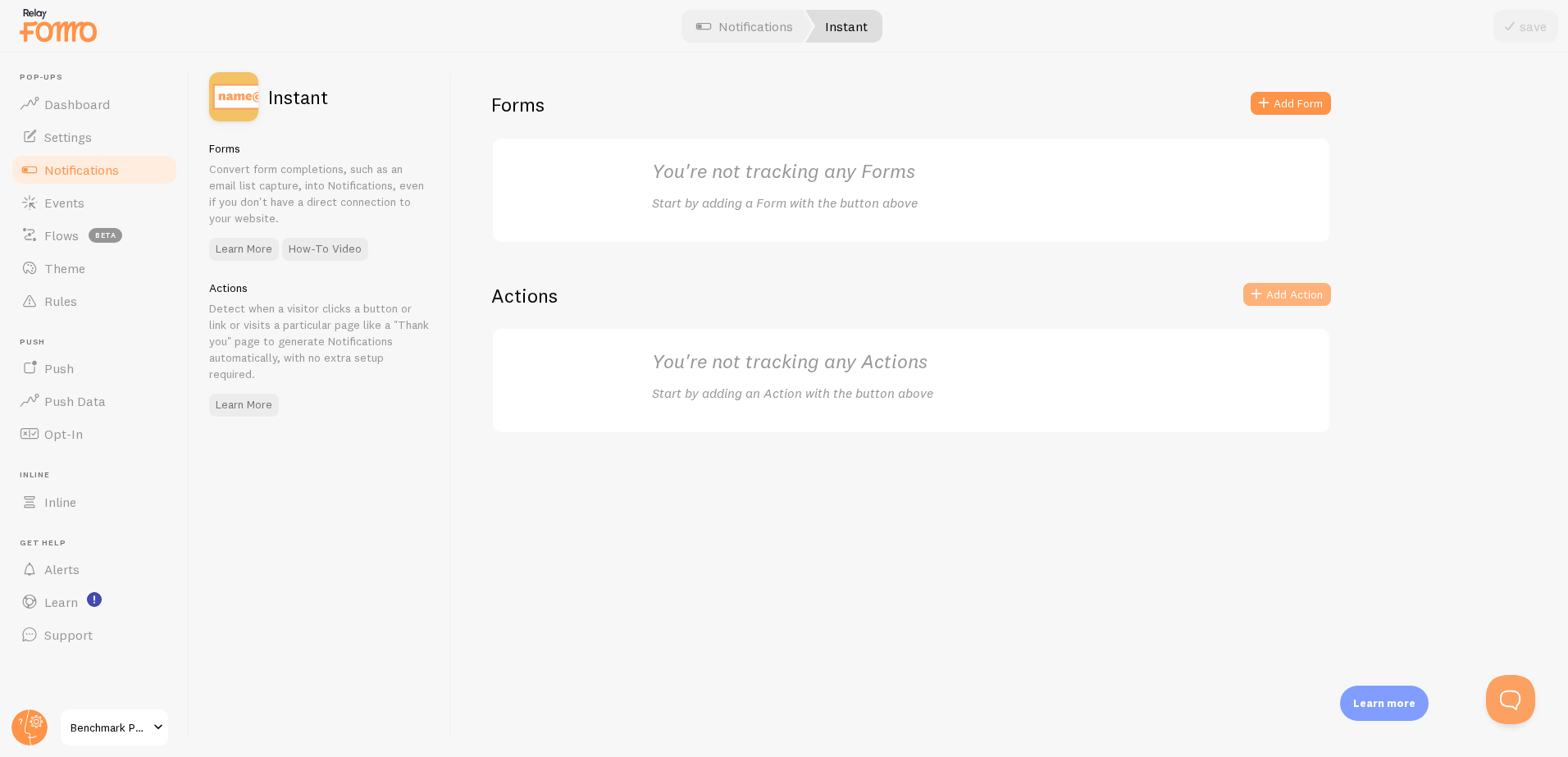
click at [1274, 294] on button "Add Action" at bounding box center [1287, 294] width 88 height 23
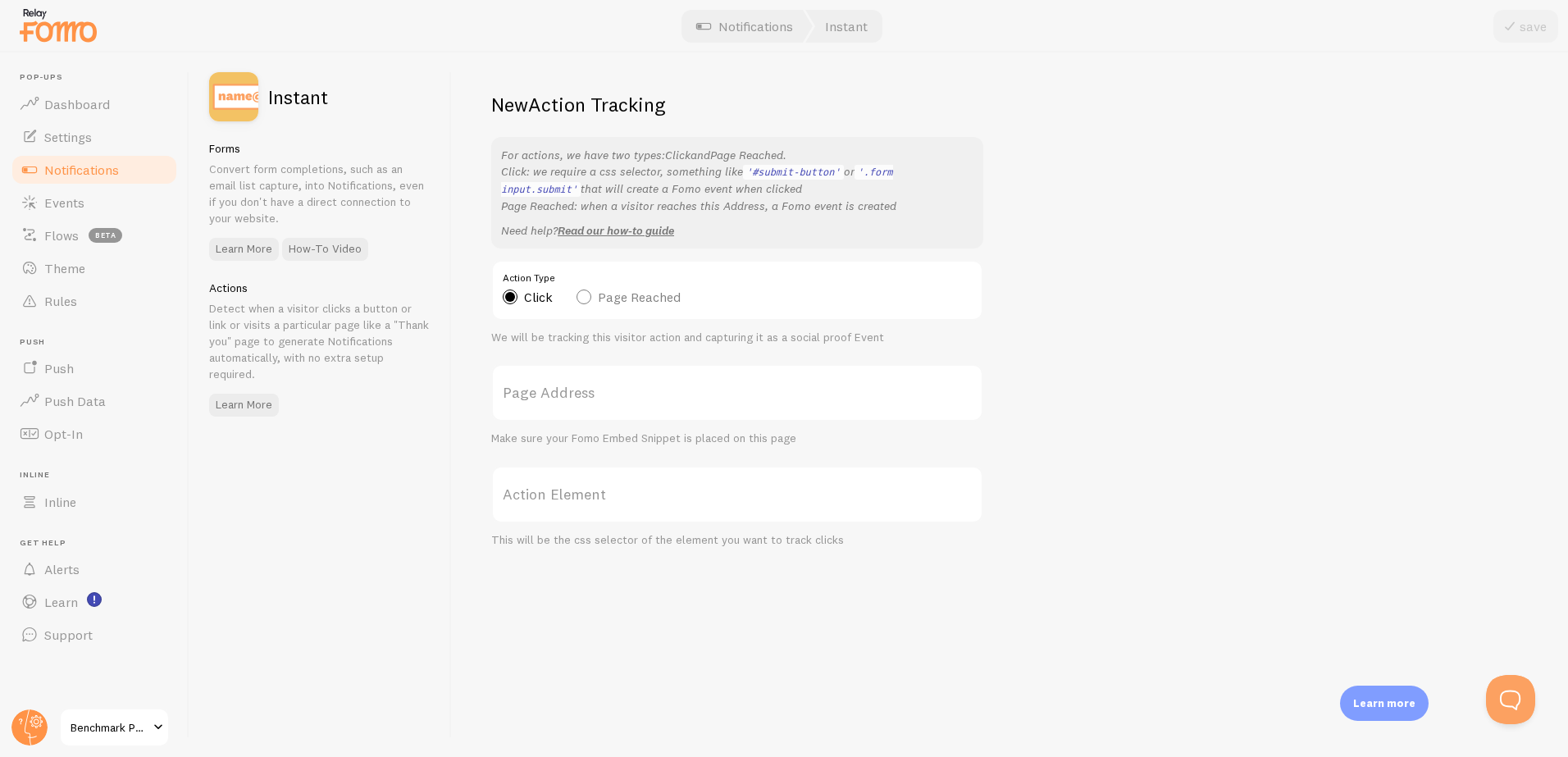
click at [572, 395] on label "Page Address" at bounding box center [736, 393] width 492 height 57
click at [572, 395] on input "Page Address" at bounding box center [736, 393] width 492 height 57
click at [56, 136] on span "Settings" at bounding box center [67, 137] width 47 height 16
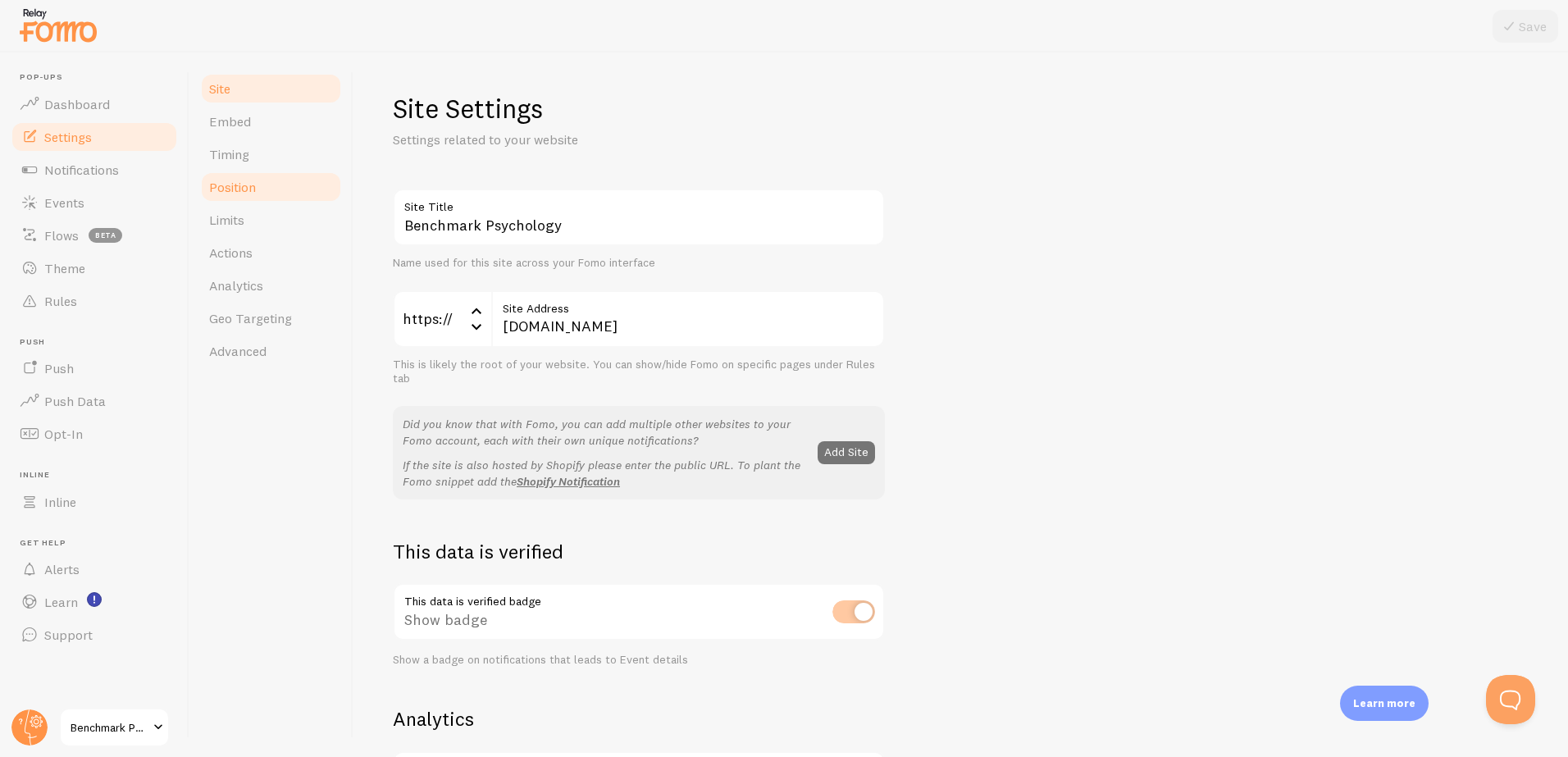
click at [240, 184] on span "Position" at bounding box center [232, 187] width 46 height 16
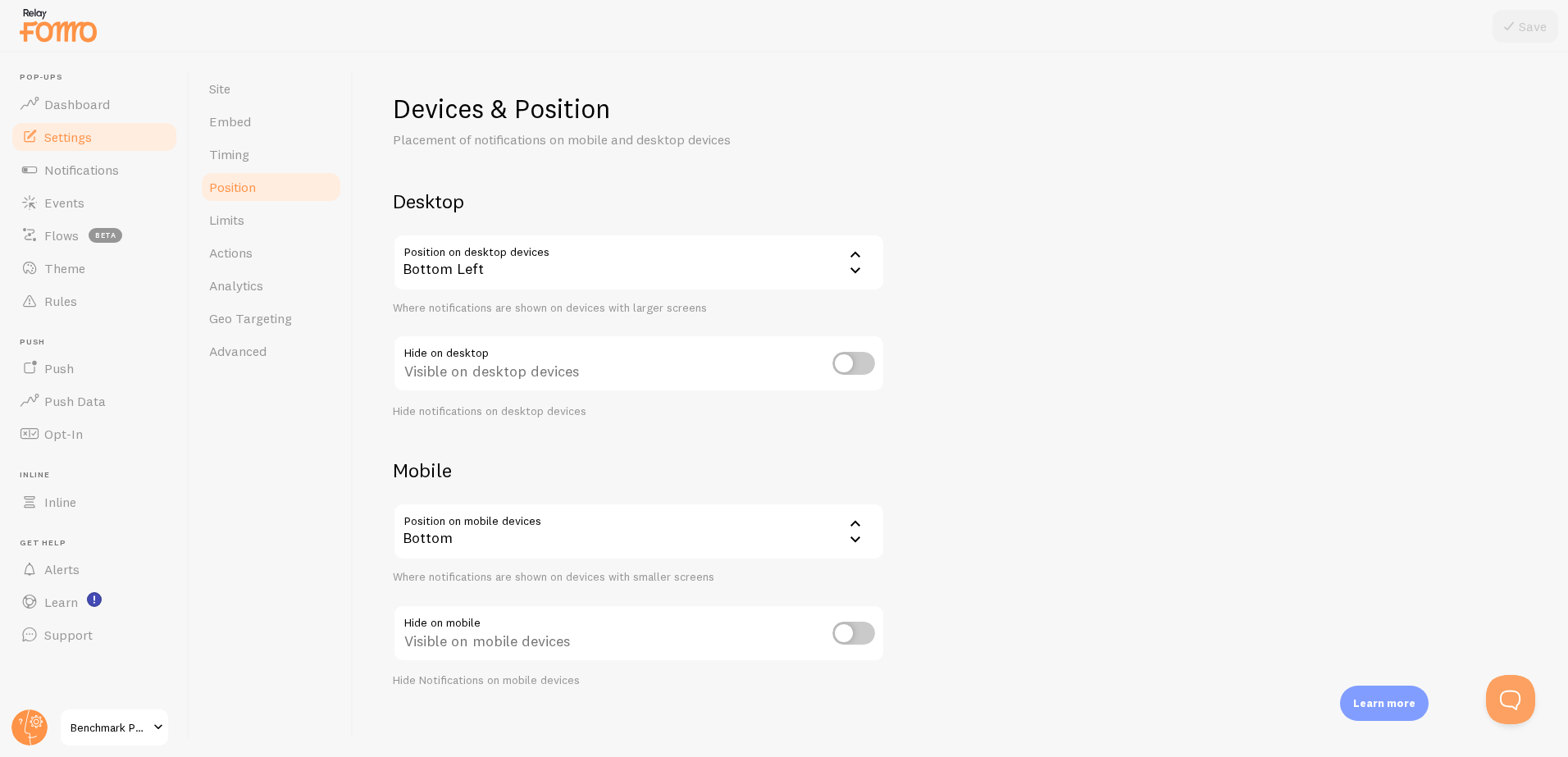
click at [751, 261] on div "Bottom Left" at bounding box center [639, 262] width 492 height 57
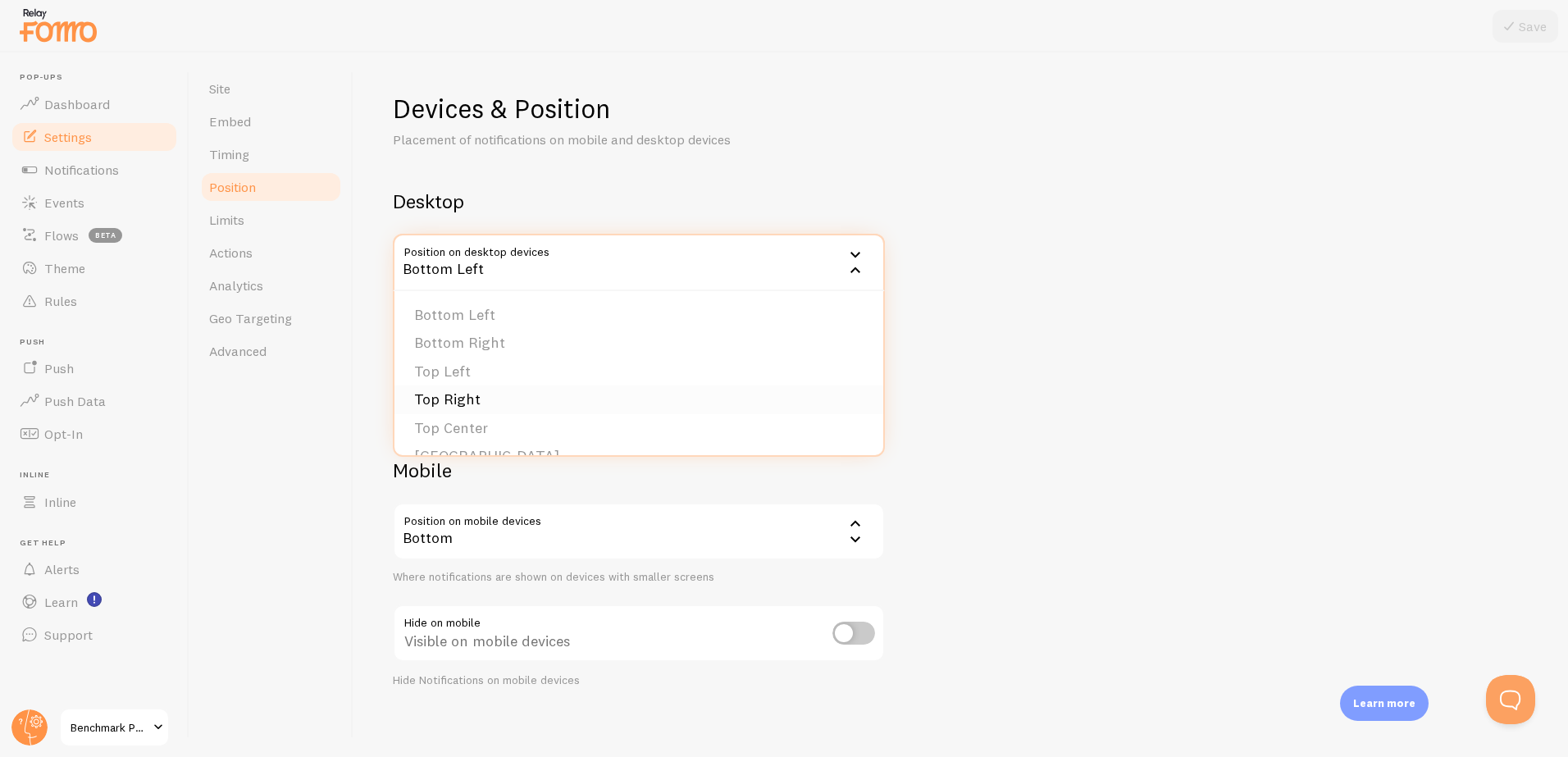
click at [633, 396] on li "Top Right" at bounding box center [639, 400] width 488 height 29
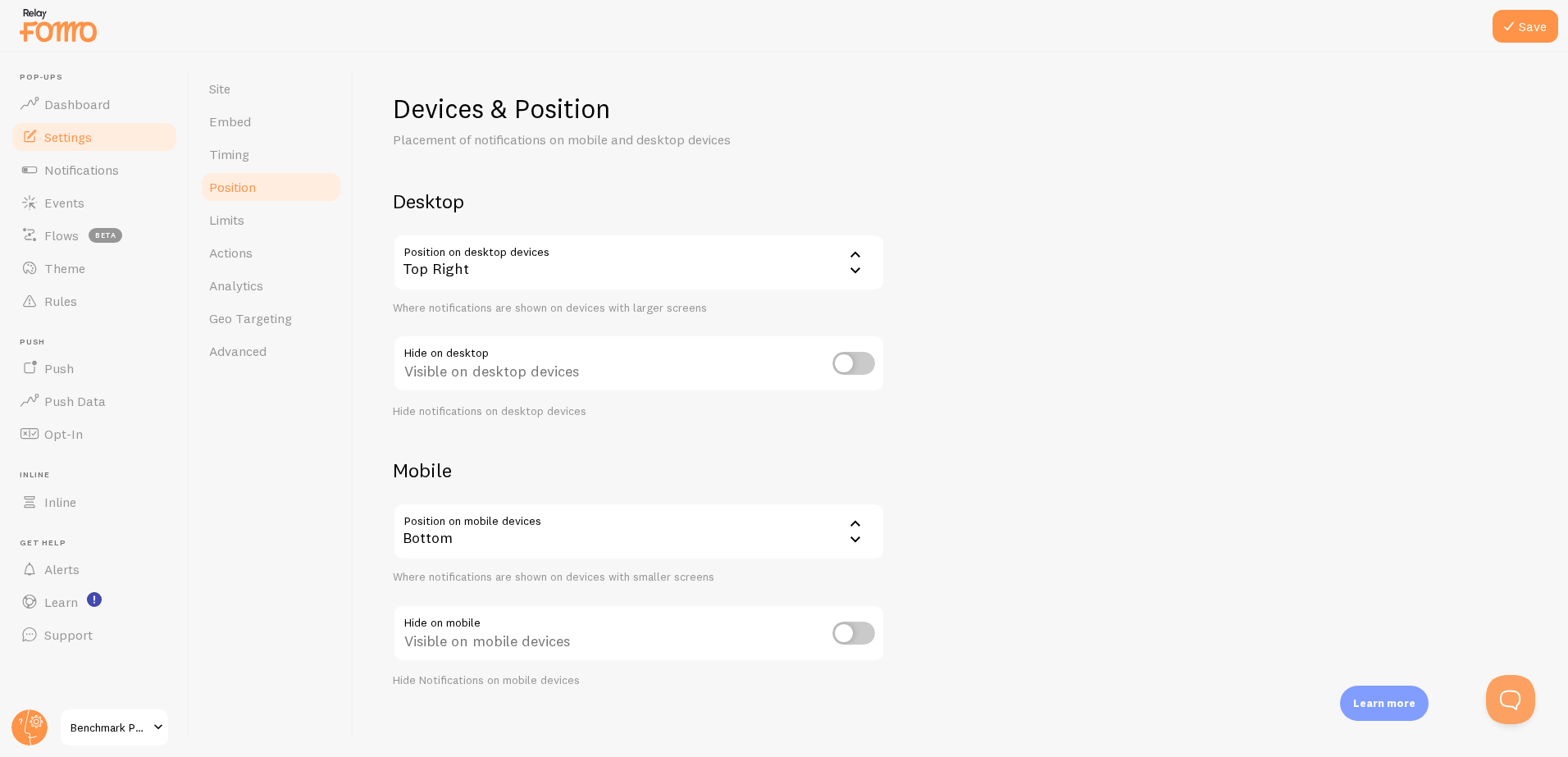
scroll to position [10, 0]
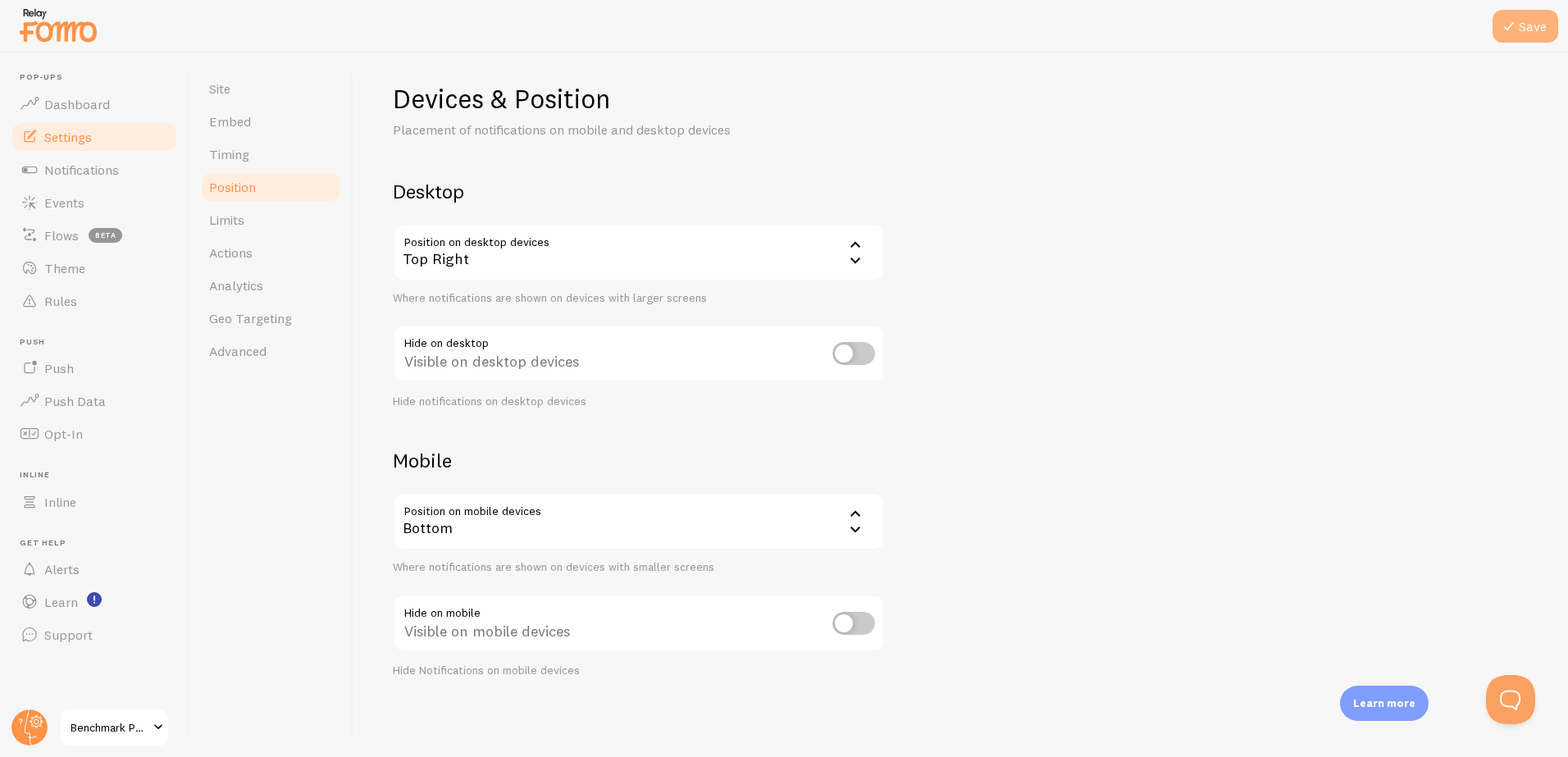
click at [1522, 28] on button "Save" at bounding box center [1525, 26] width 66 height 33
click at [236, 221] on span "Limits" at bounding box center [227, 219] width 35 height 16
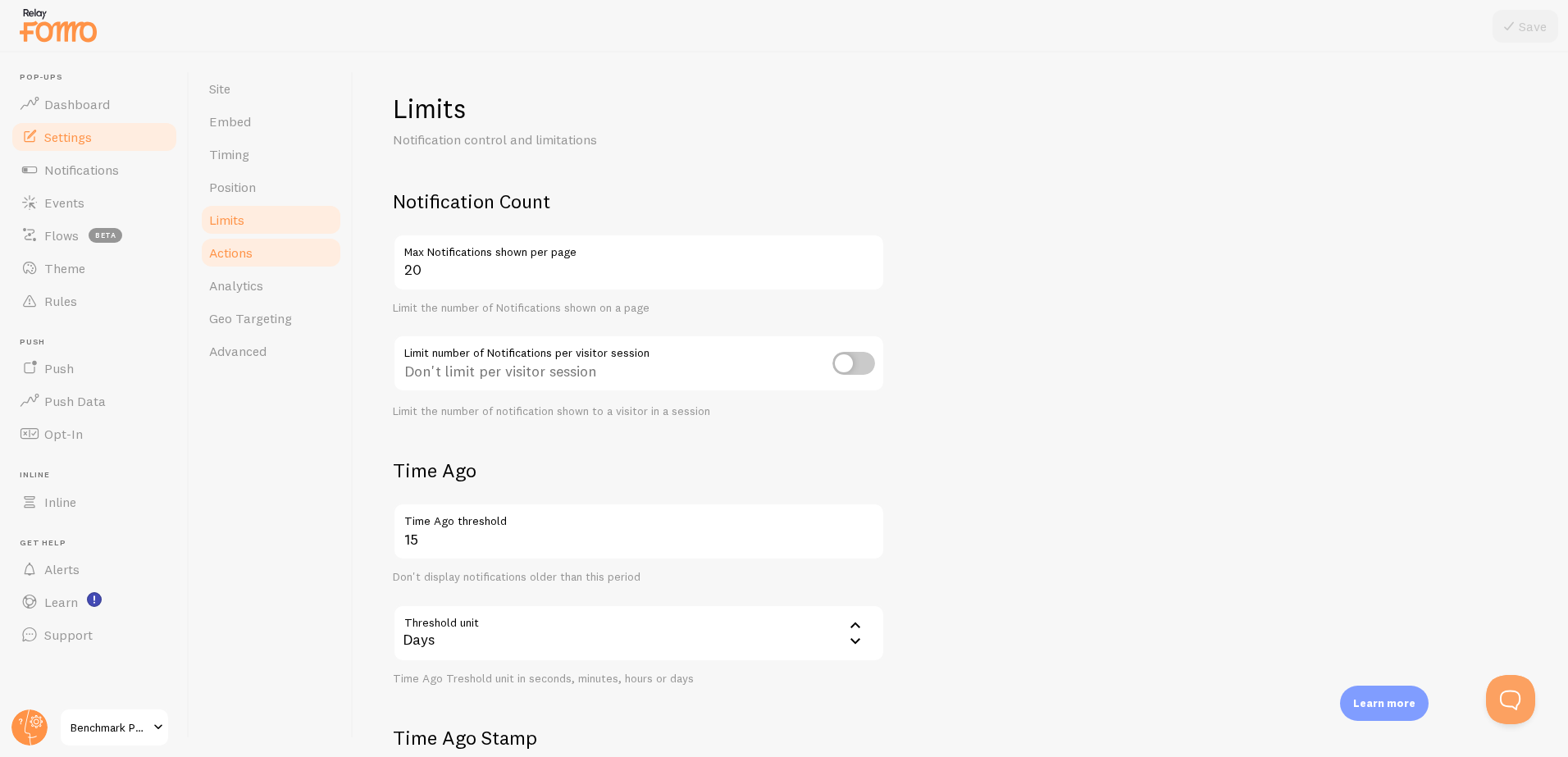
click at [245, 249] on span "Actions" at bounding box center [231, 252] width 44 height 16
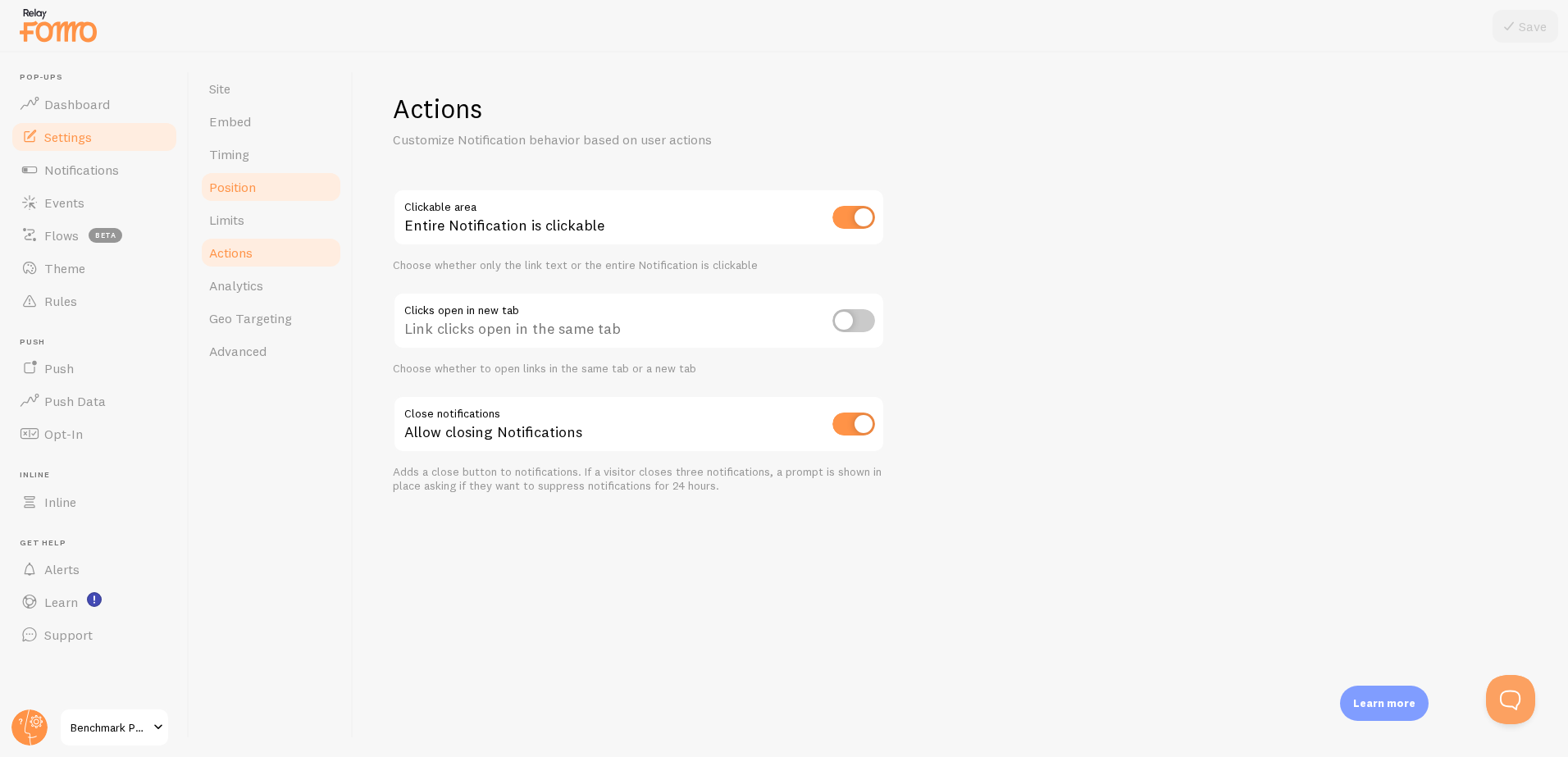
click at [240, 186] on span "Position" at bounding box center [232, 187] width 46 height 16
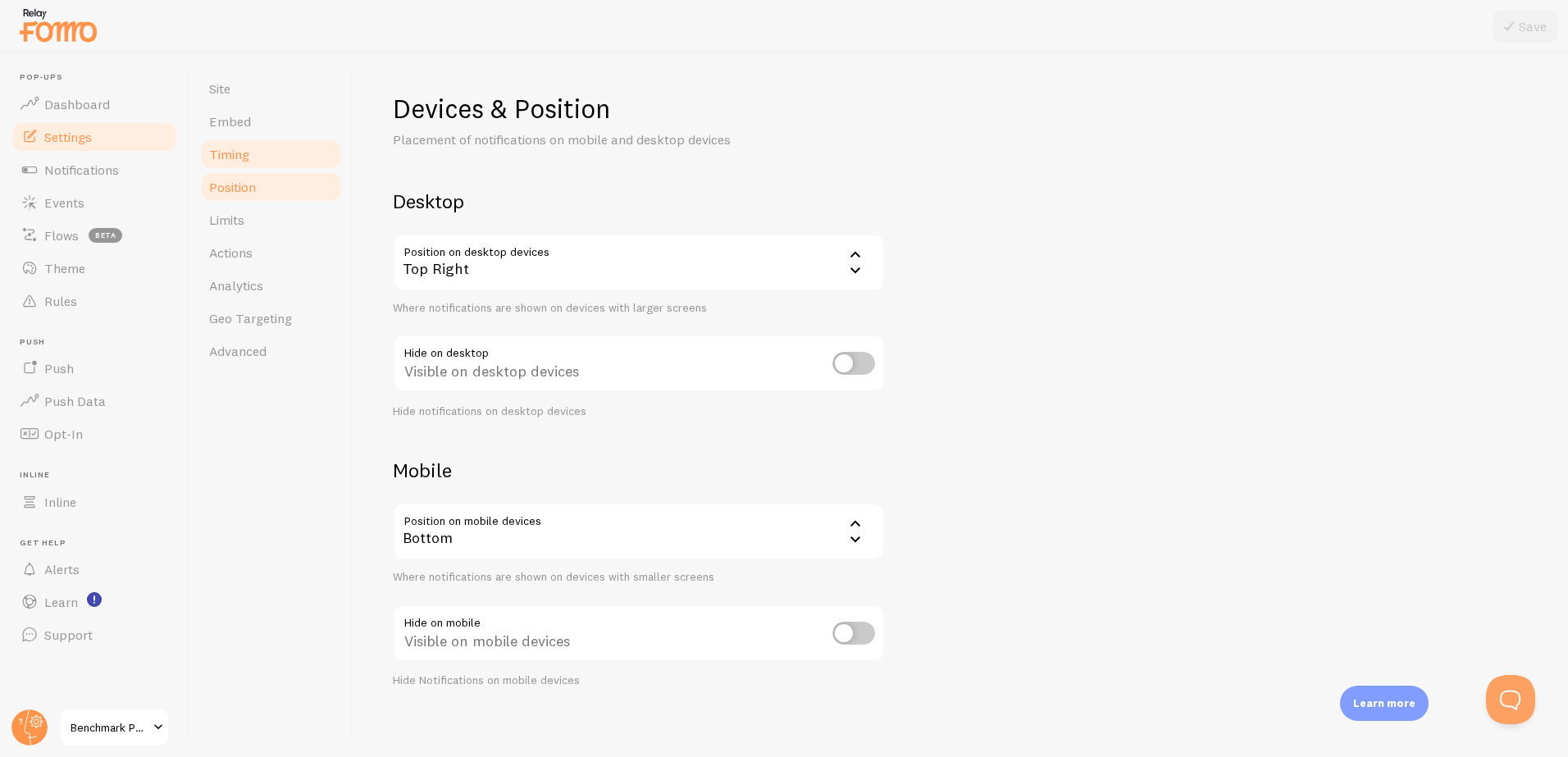
click at [240, 157] on span "Timing" at bounding box center [229, 154] width 40 height 16
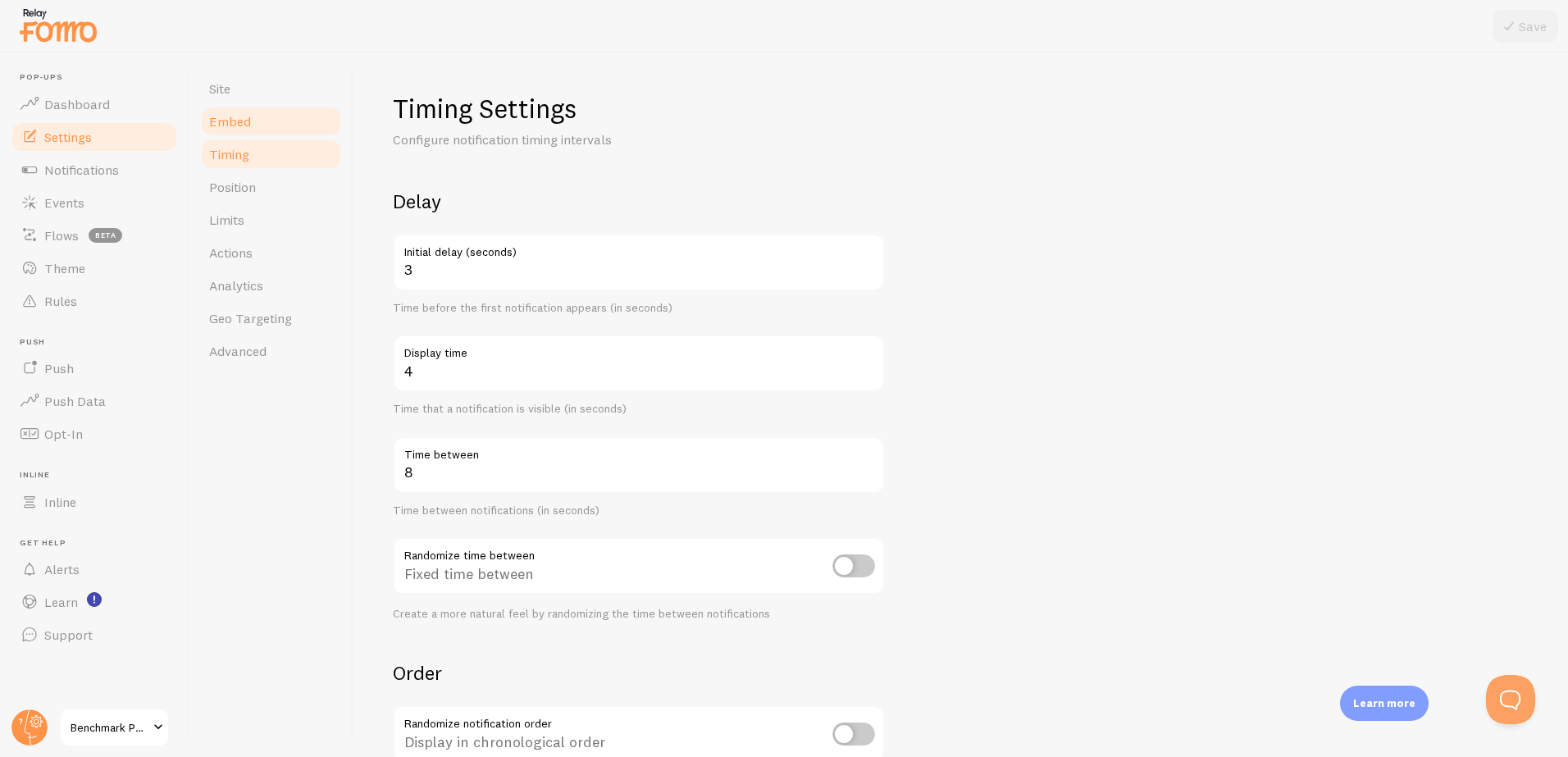
click at [240, 122] on span "Embed" at bounding box center [230, 121] width 42 height 16
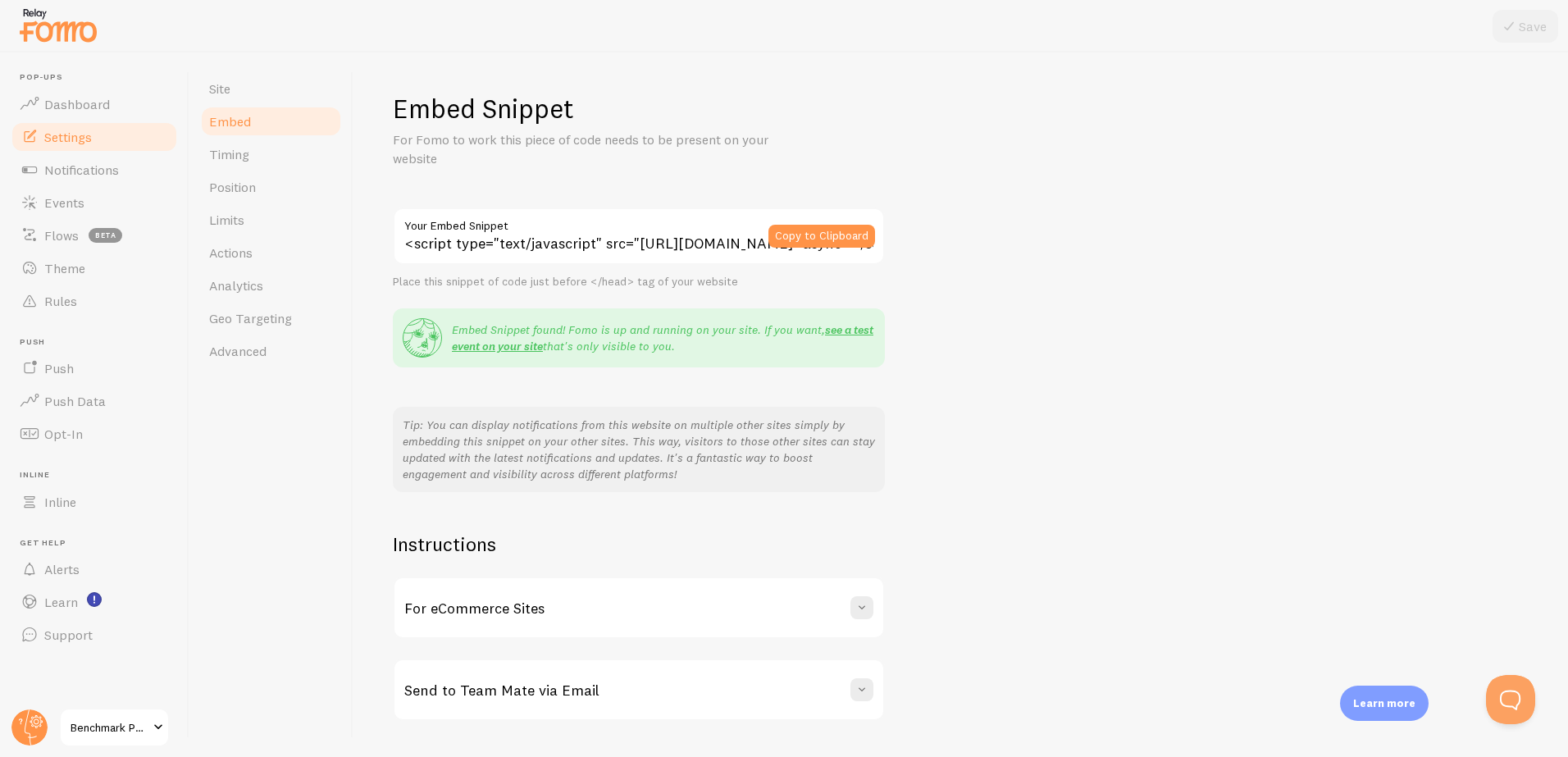
scroll to position [43, 0]
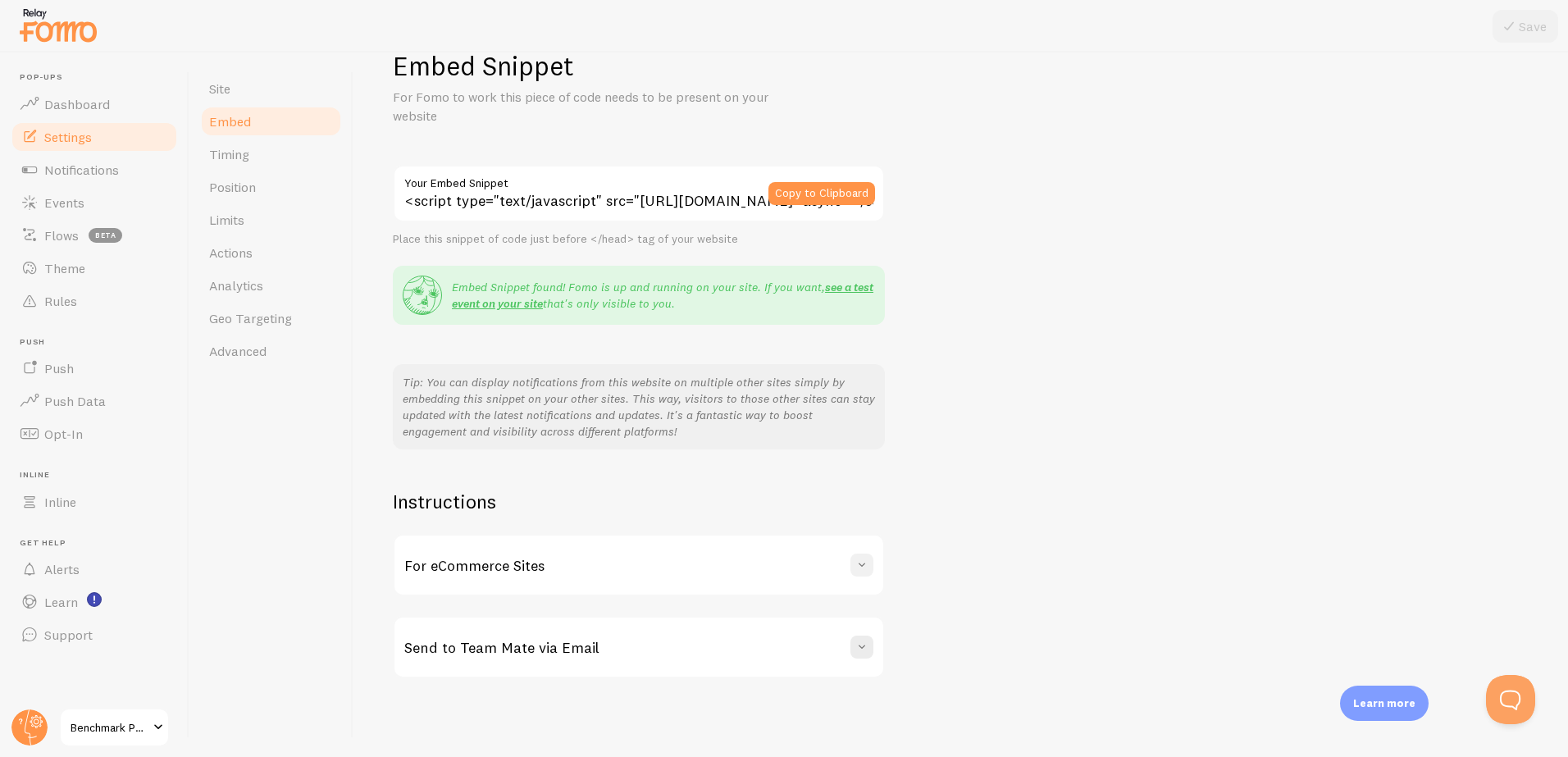
click at [863, 559] on span at bounding box center [861, 565] width 16 height 16
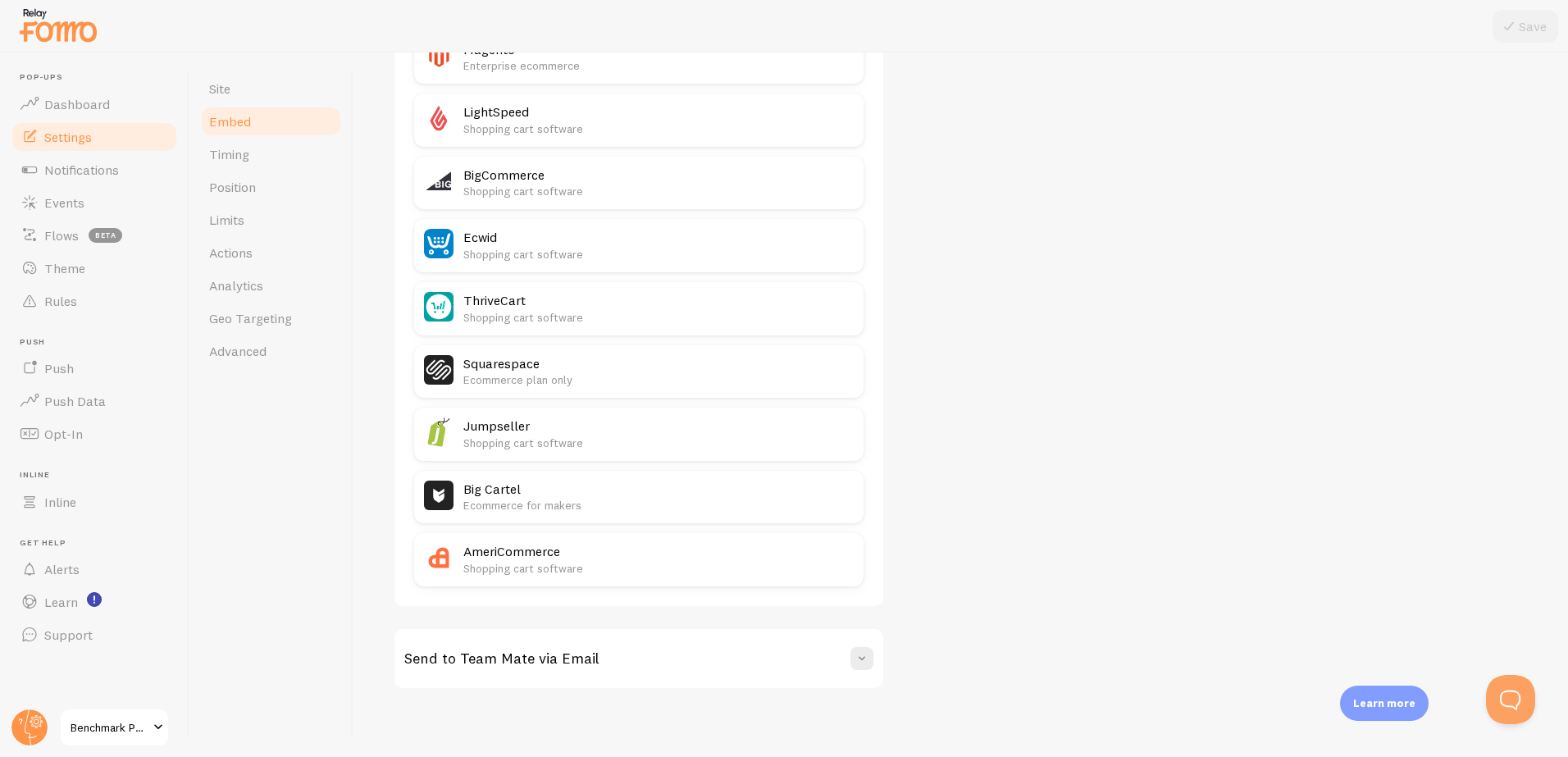
scroll to position [889, 0]
click at [108, 171] on span "Notifications" at bounding box center [81, 170] width 74 height 16
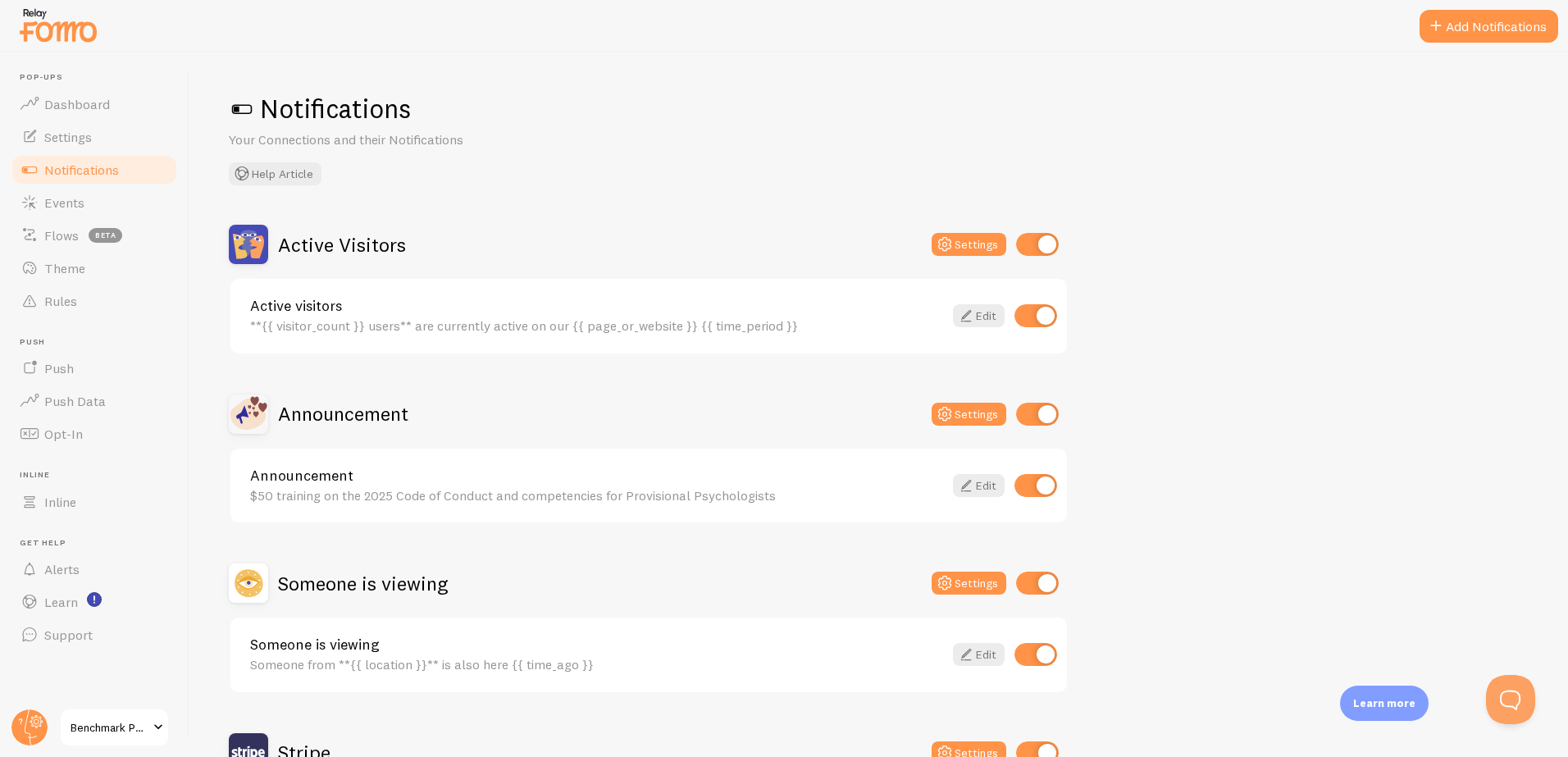
scroll to position [185, 0]
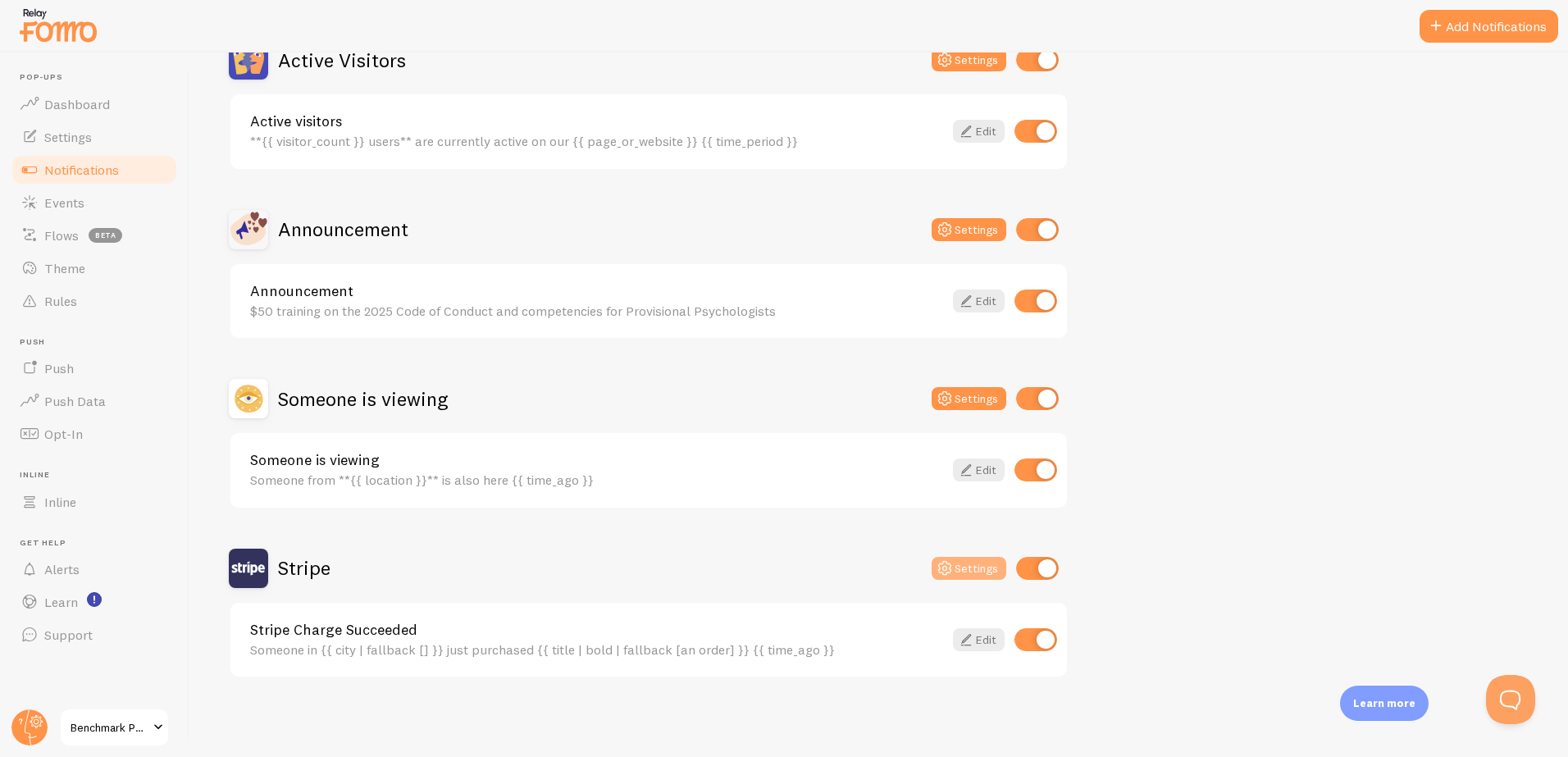
click at [975, 565] on button "Settings" at bounding box center [968, 568] width 74 height 23
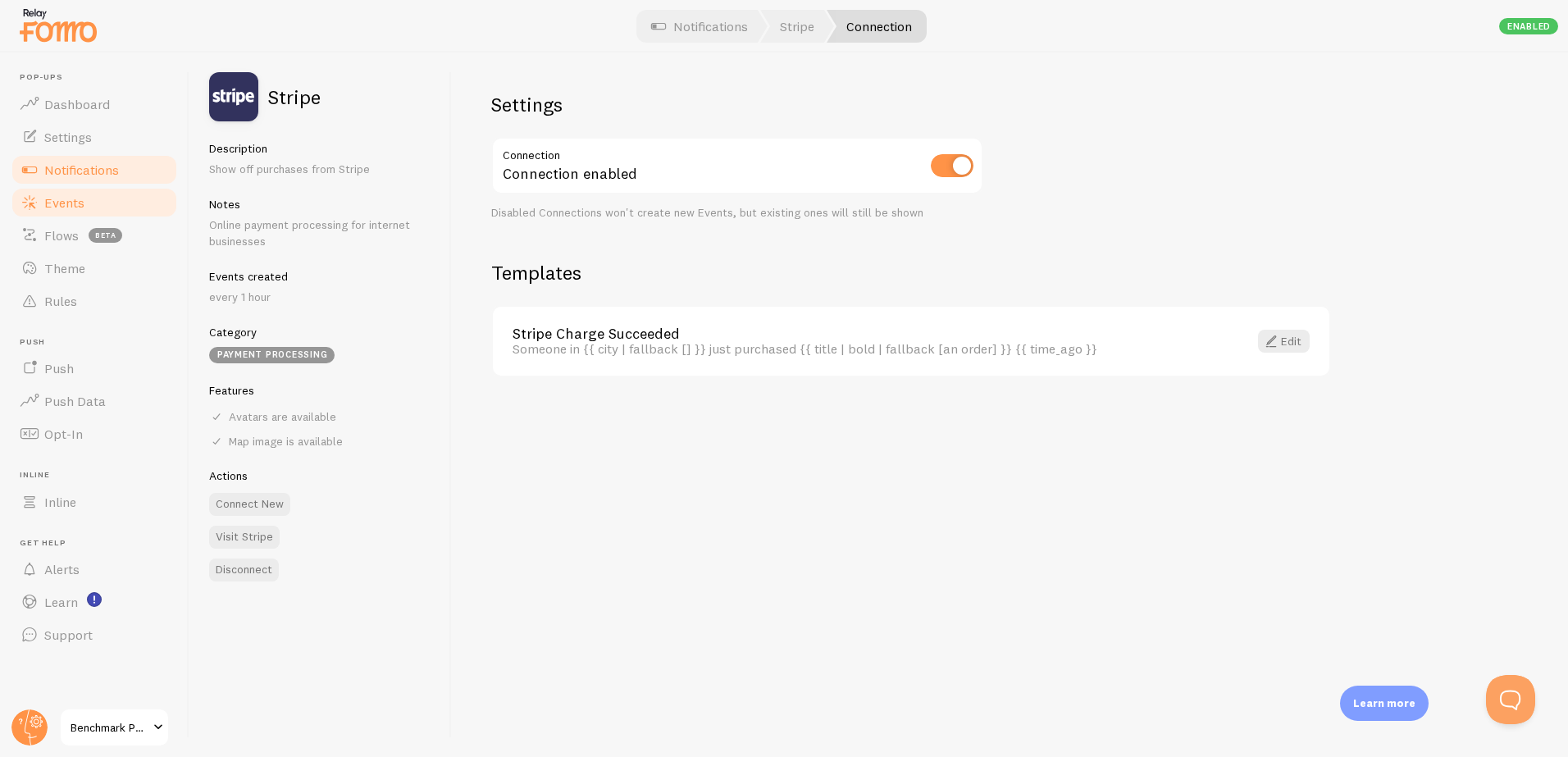
click at [71, 202] on span "Events" at bounding box center [64, 202] width 40 height 16
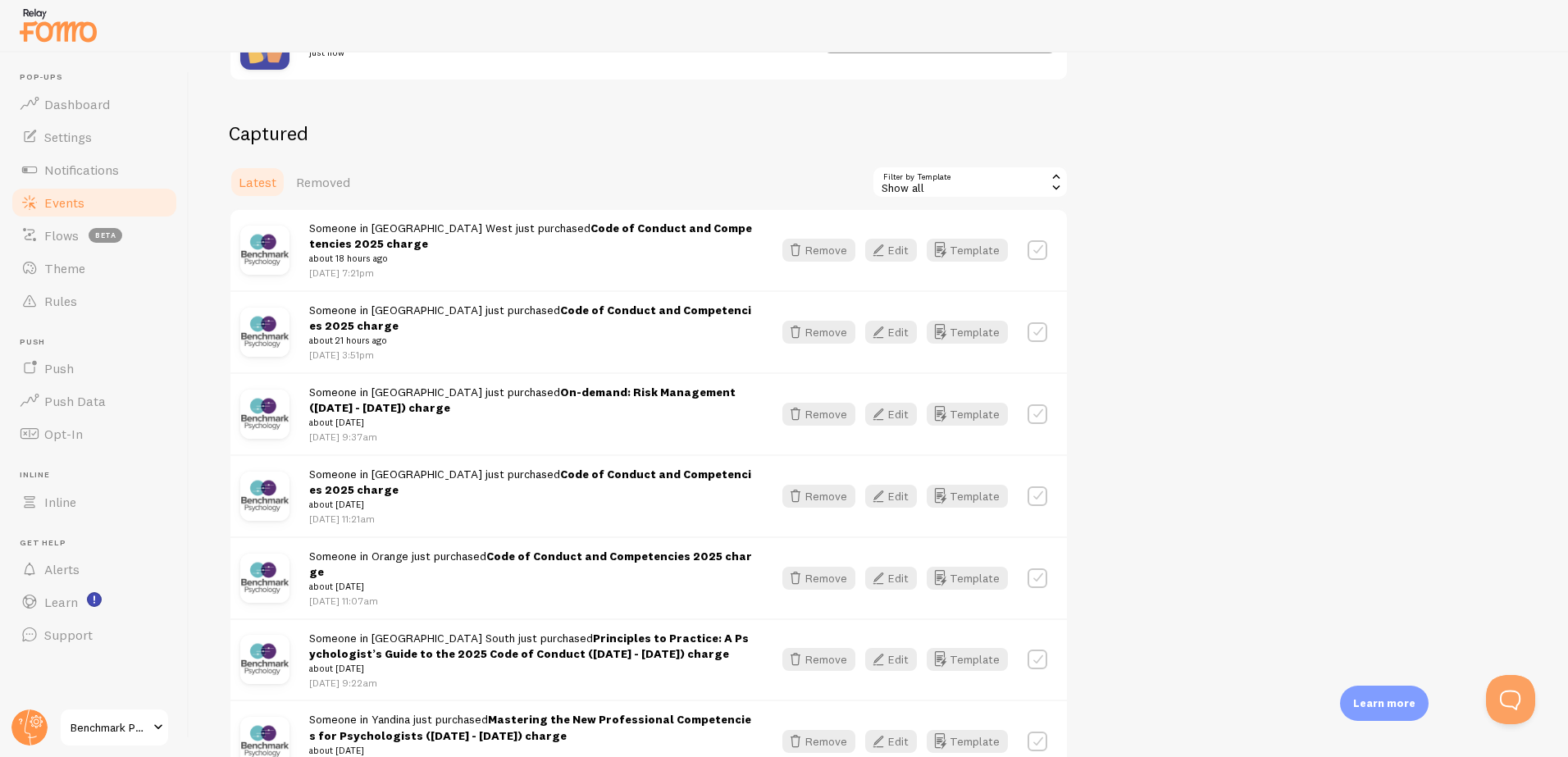
scroll to position [353, 0]
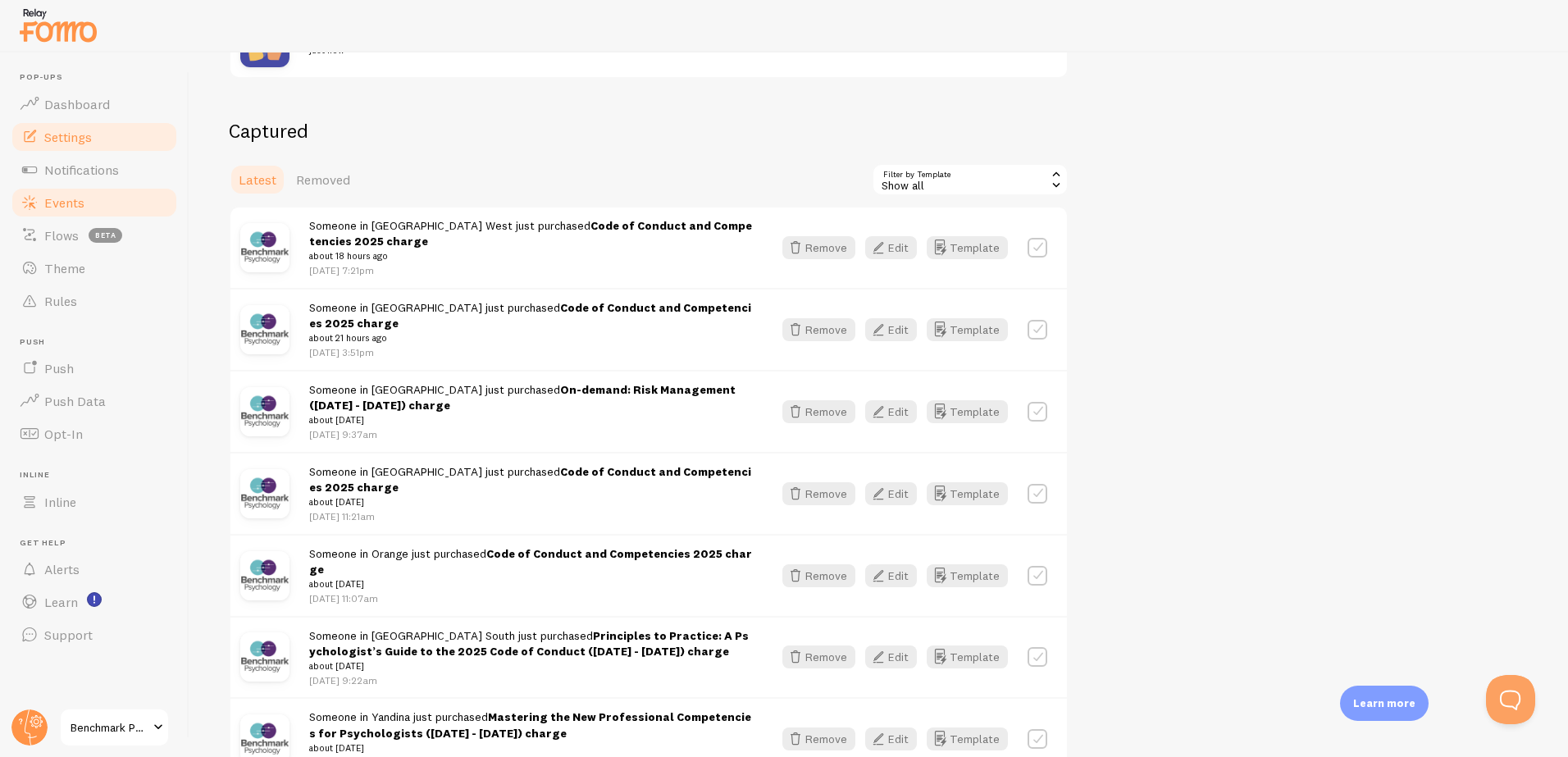
click at [73, 139] on span "Settings" at bounding box center [67, 137] width 47 height 16
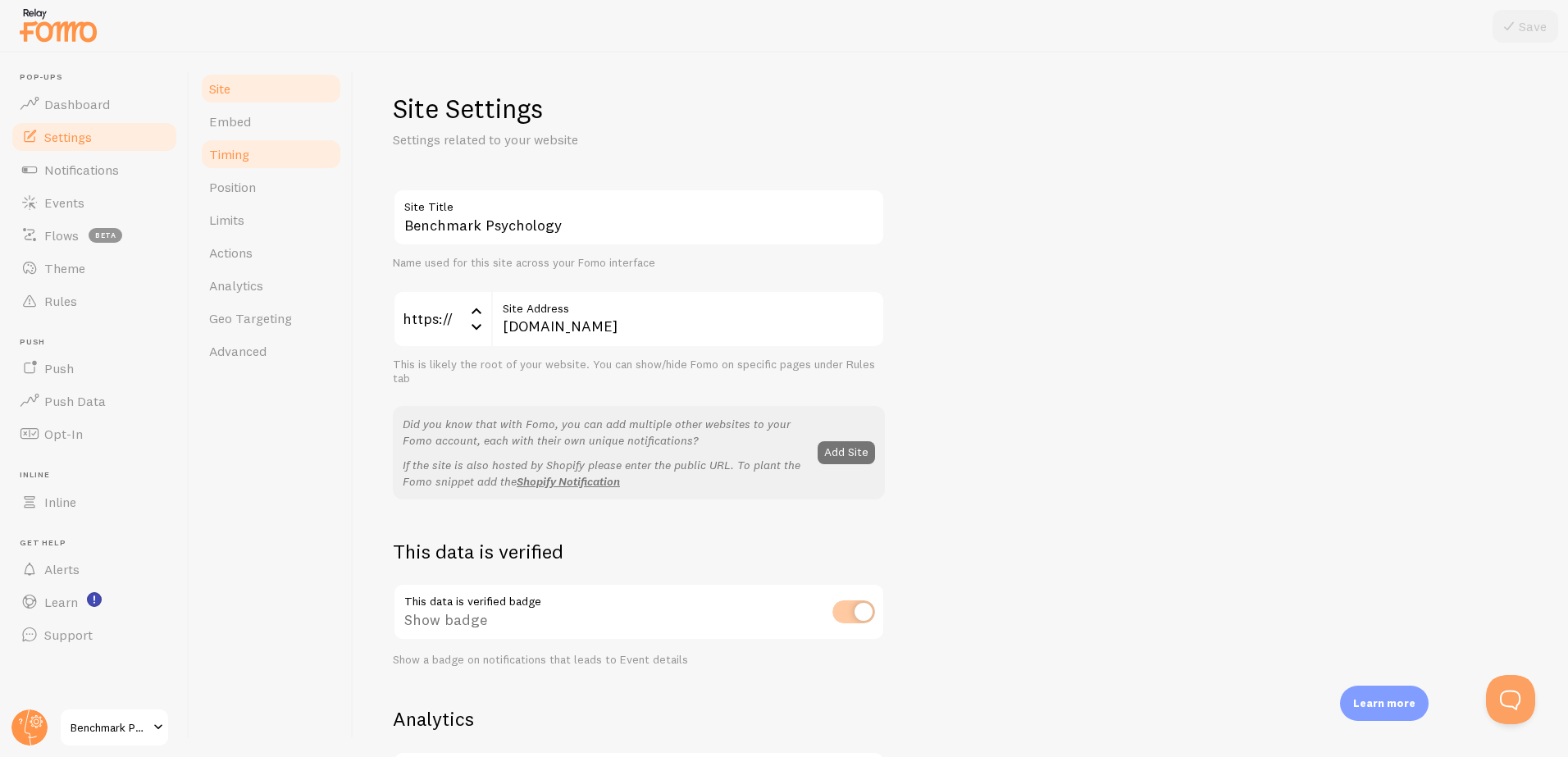
click at [242, 161] on span "Timing" at bounding box center [229, 154] width 40 height 16
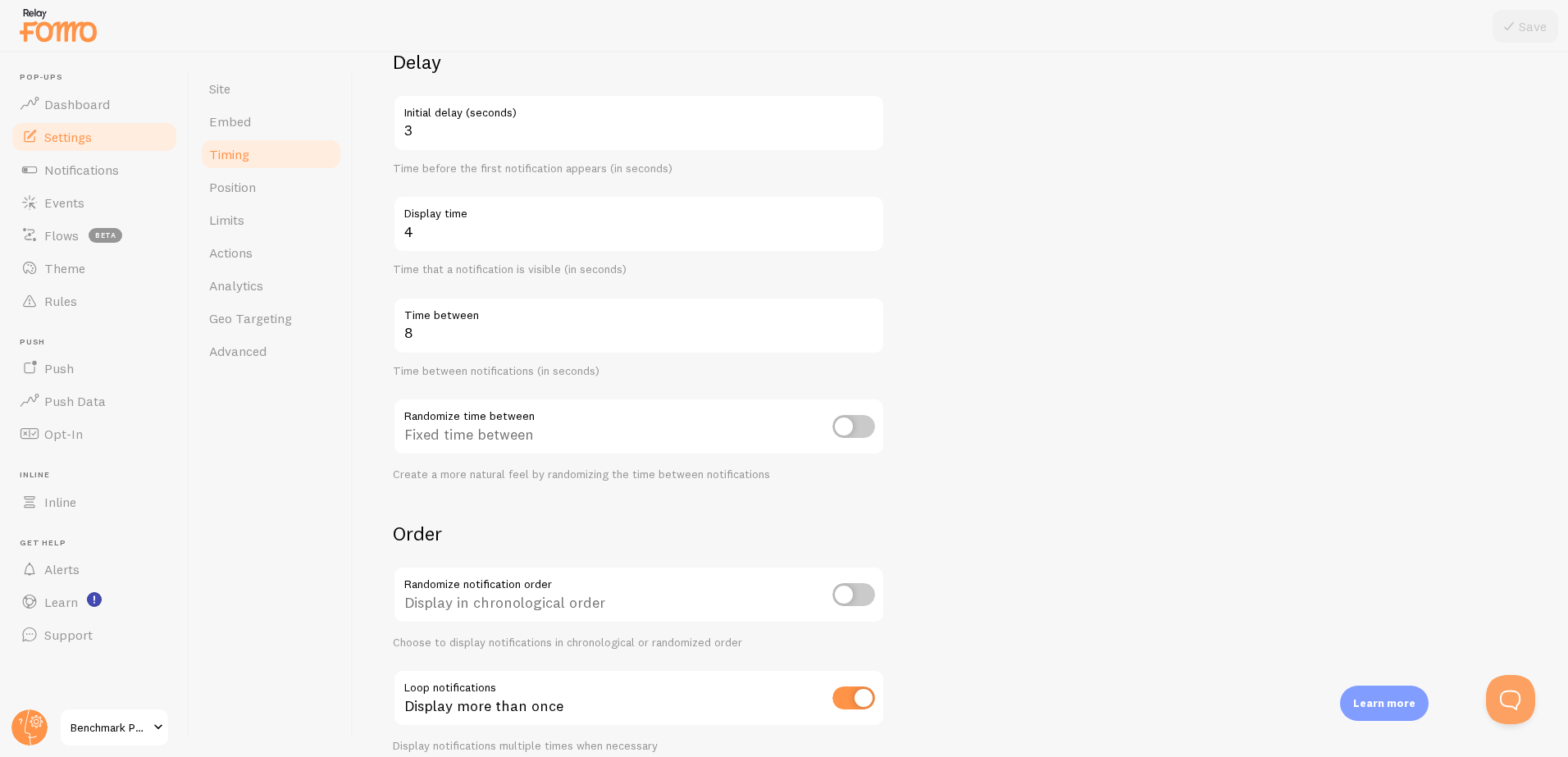
scroll to position [141, 0]
click at [426, 231] on input "4" at bounding box center [639, 222] width 492 height 57
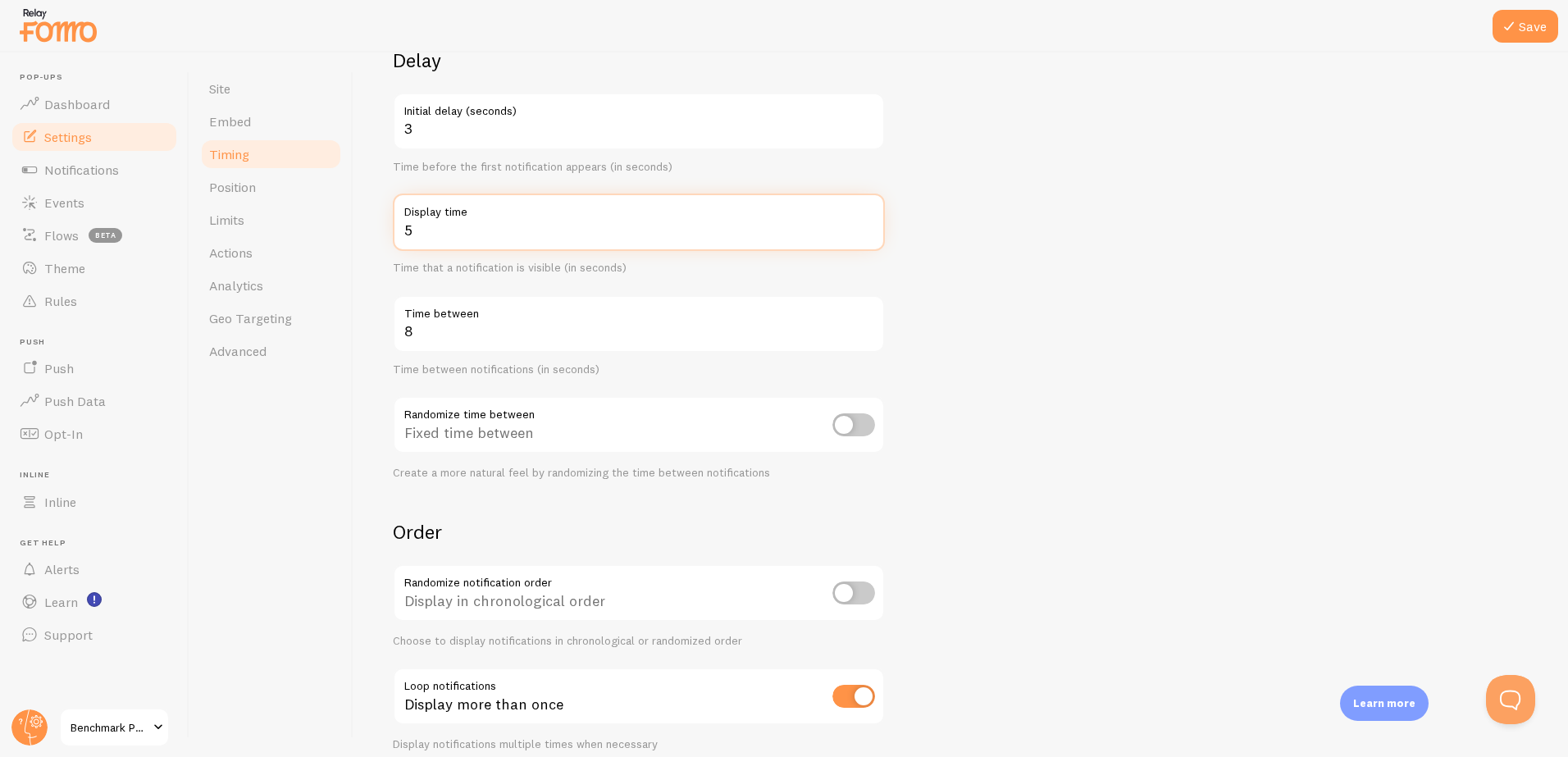
click at [867, 224] on input "5" at bounding box center [639, 222] width 492 height 57
click at [867, 224] on input "6" at bounding box center [639, 222] width 492 height 57
click at [867, 224] on input "7" at bounding box center [639, 222] width 492 height 57
click at [867, 224] on input "8" at bounding box center [639, 222] width 492 height 57
click at [867, 224] on input "9" at bounding box center [639, 222] width 492 height 57
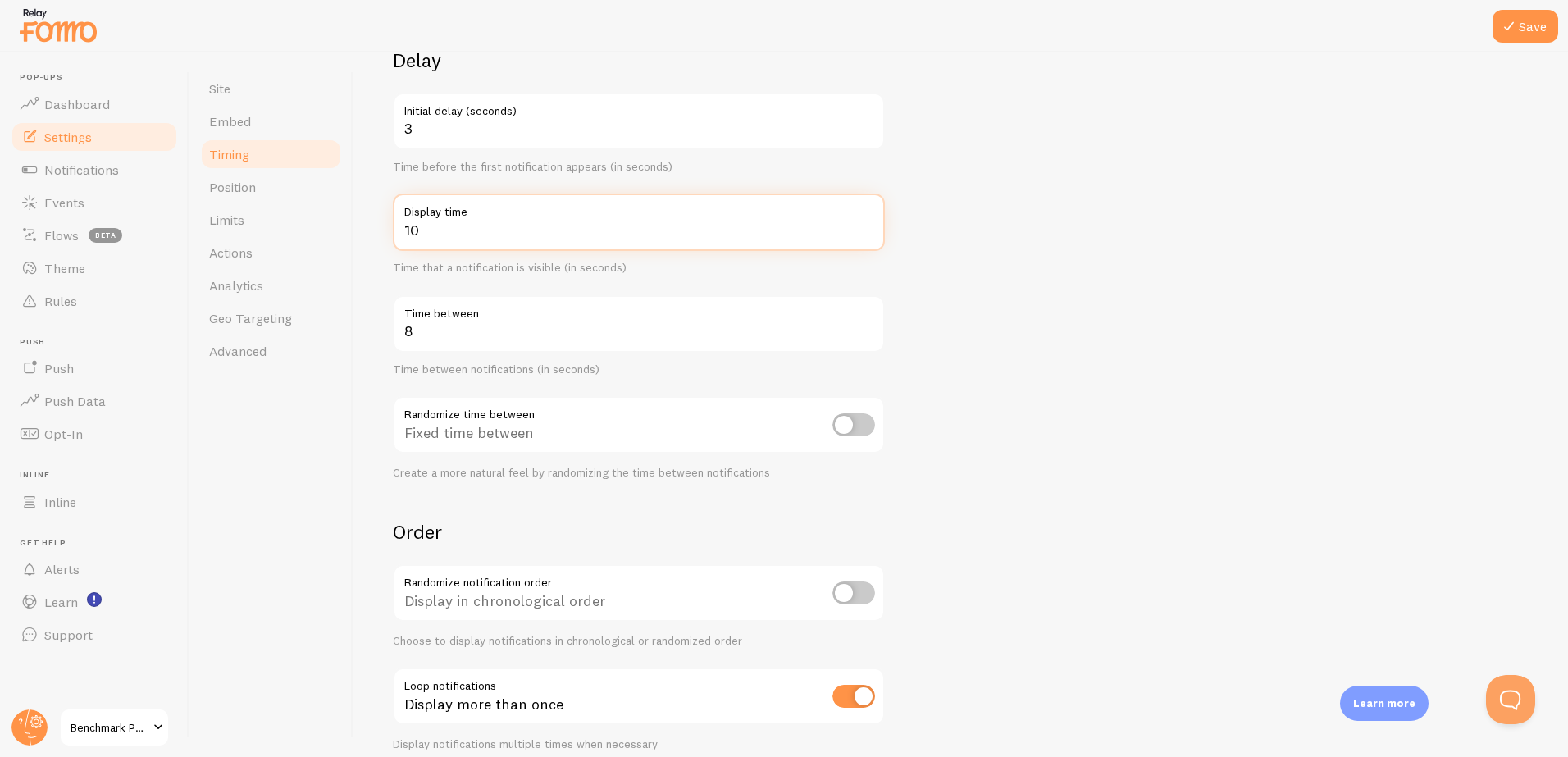
type input "10"
click at [867, 224] on input "10" at bounding box center [639, 222] width 492 height 57
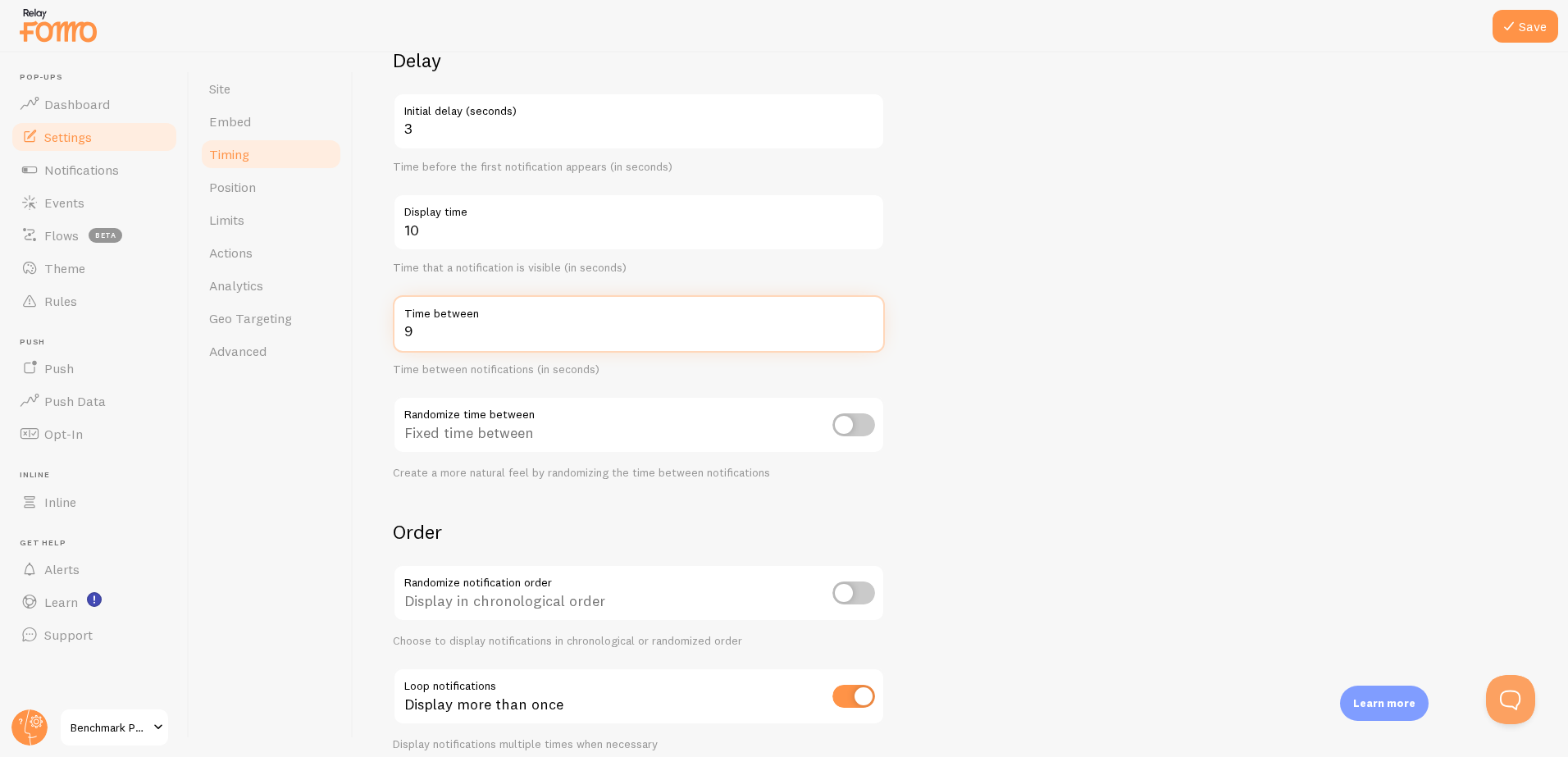
click at [868, 327] on input "9" at bounding box center [639, 324] width 492 height 57
type input "10"
click at [868, 327] on input "10" at bounding box center [639, 324] width 492 height 57
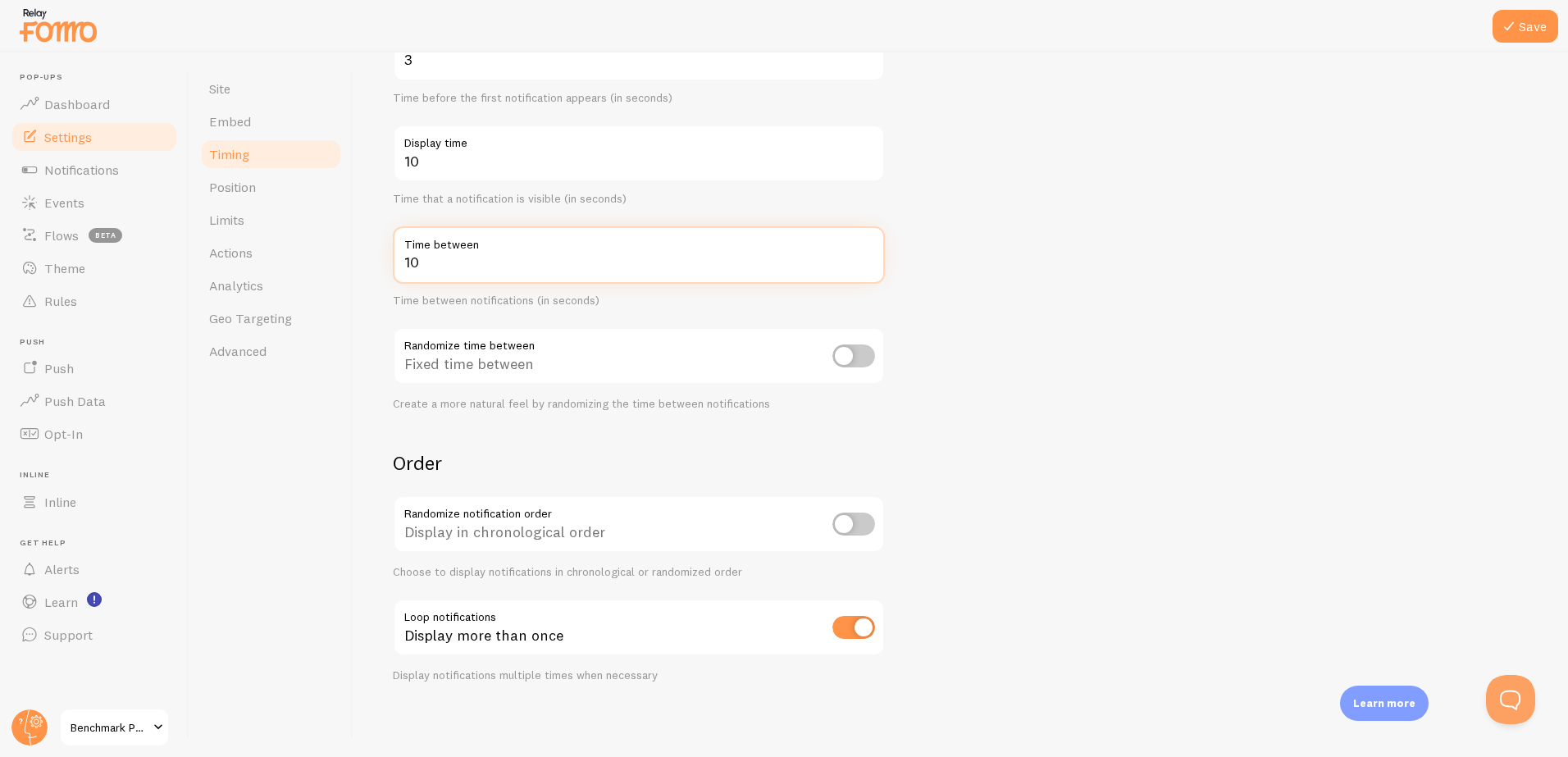
scroll to position [214, 0]
click at [858, 352] on input "checkbox" at bounding box center [854, 351] width 43 height 23
checkbox input "true"
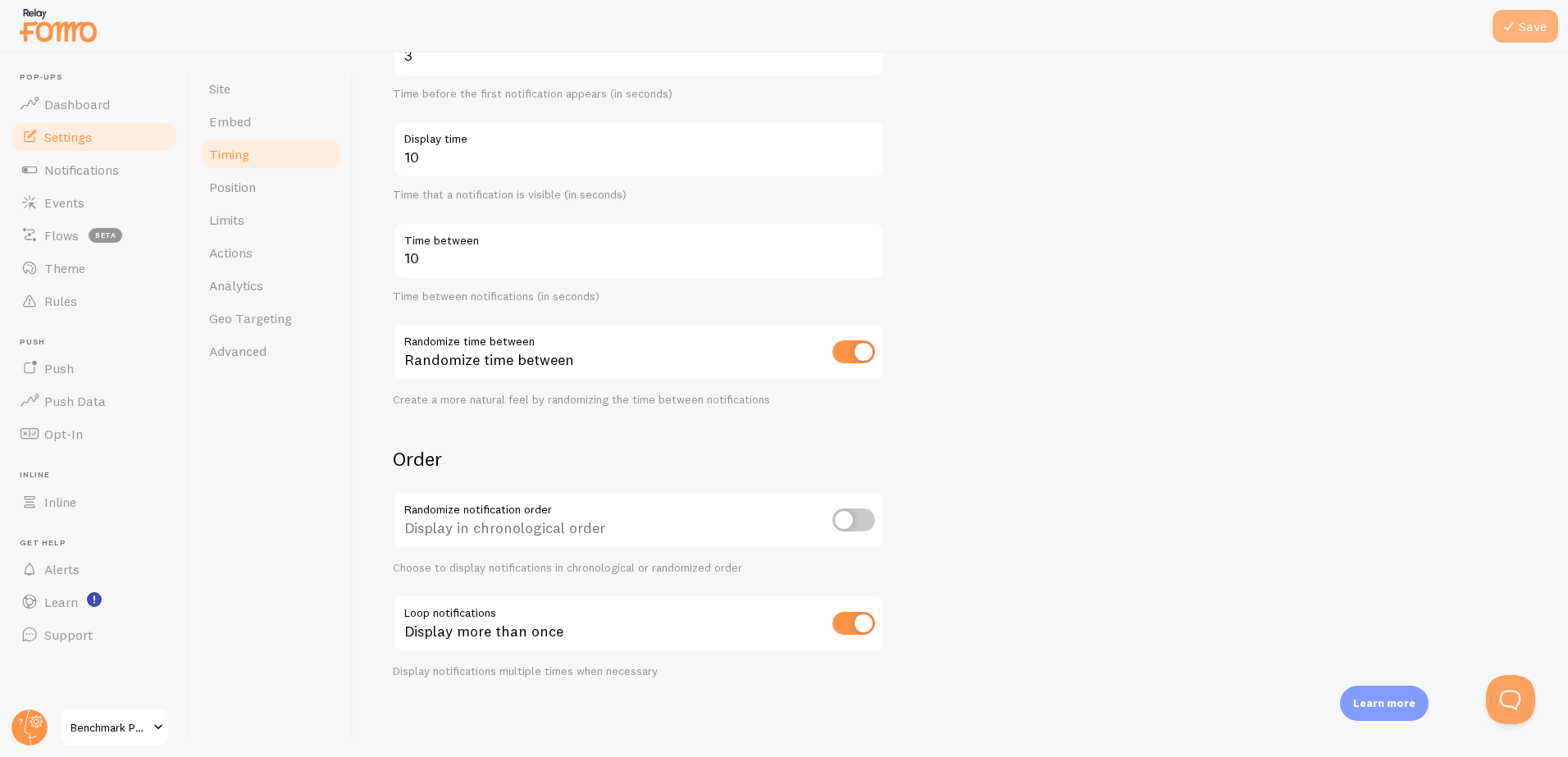
click at [1522, 32] on button "Save" at bounding box center [1525, 26] width 66 height 33
click at [229, 219] on span "Limits" at bounding box center [227, 219] width 35 height 16
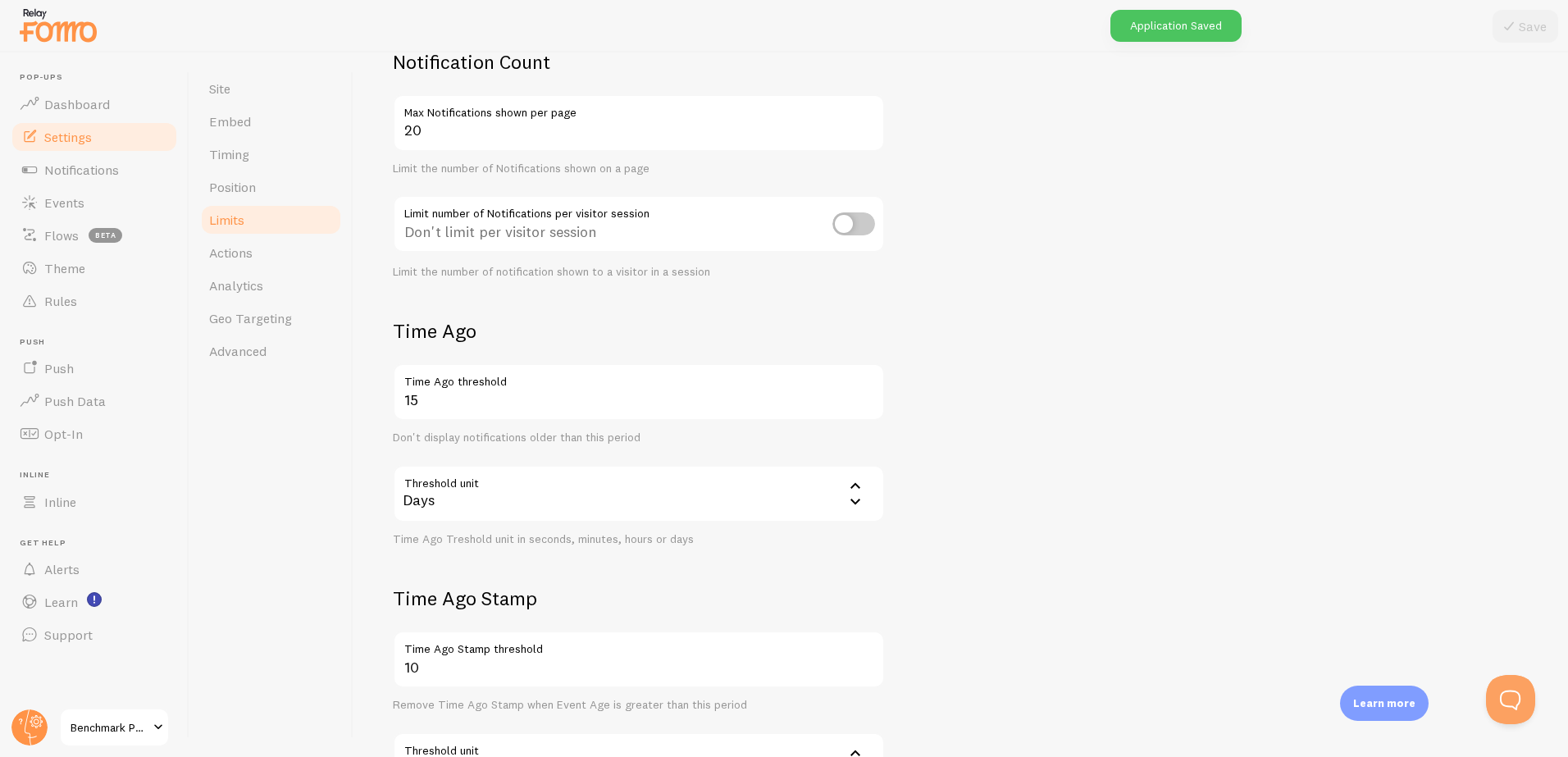
scroll to position [152, 0]
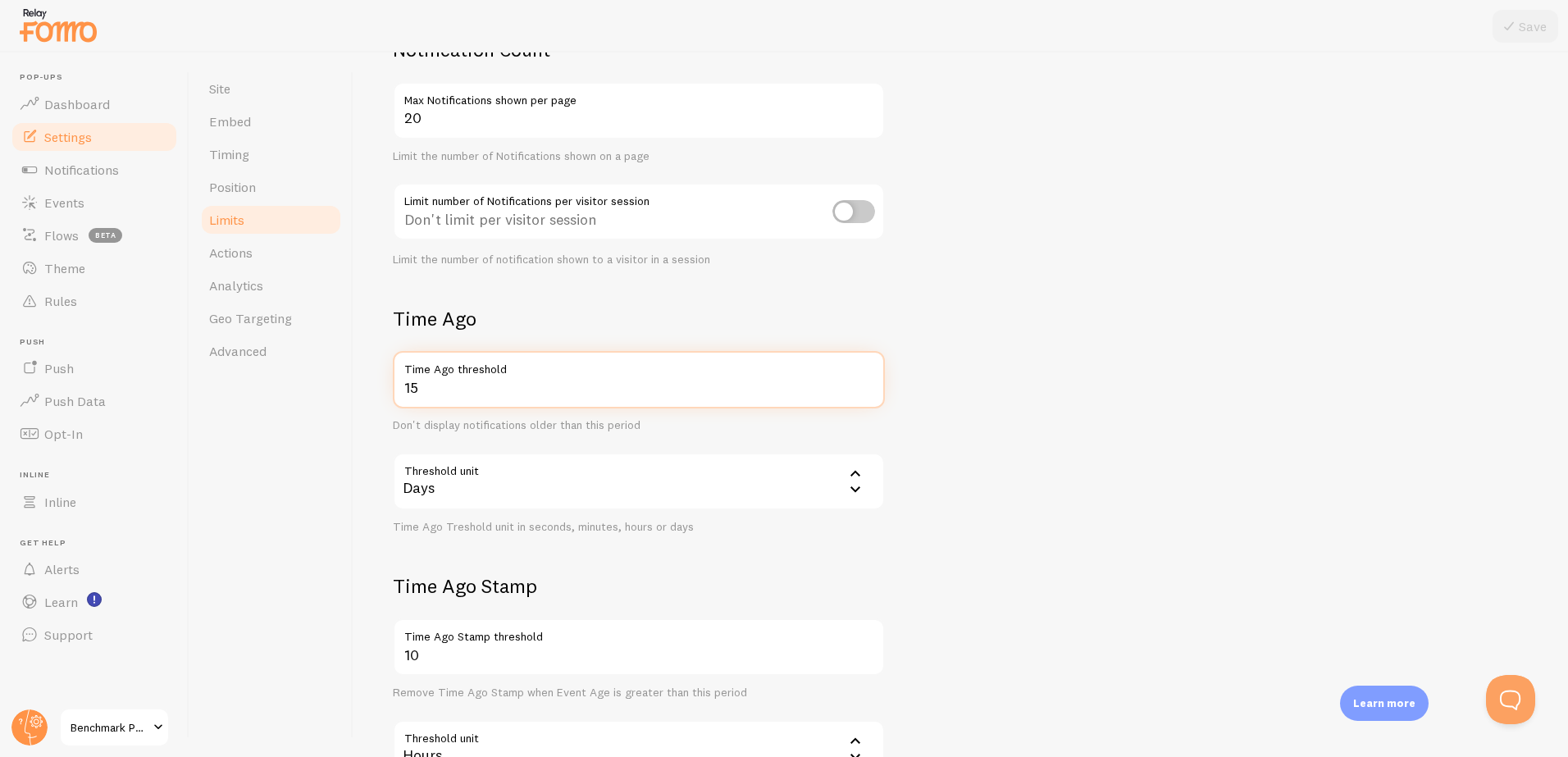
click at [447, 393] on input "15" at bounding box center [639, 380] width 492 height 57
type input "1"
click at [606, 487] on div "Days" at bounding box center [639, 482] width 492 height 57
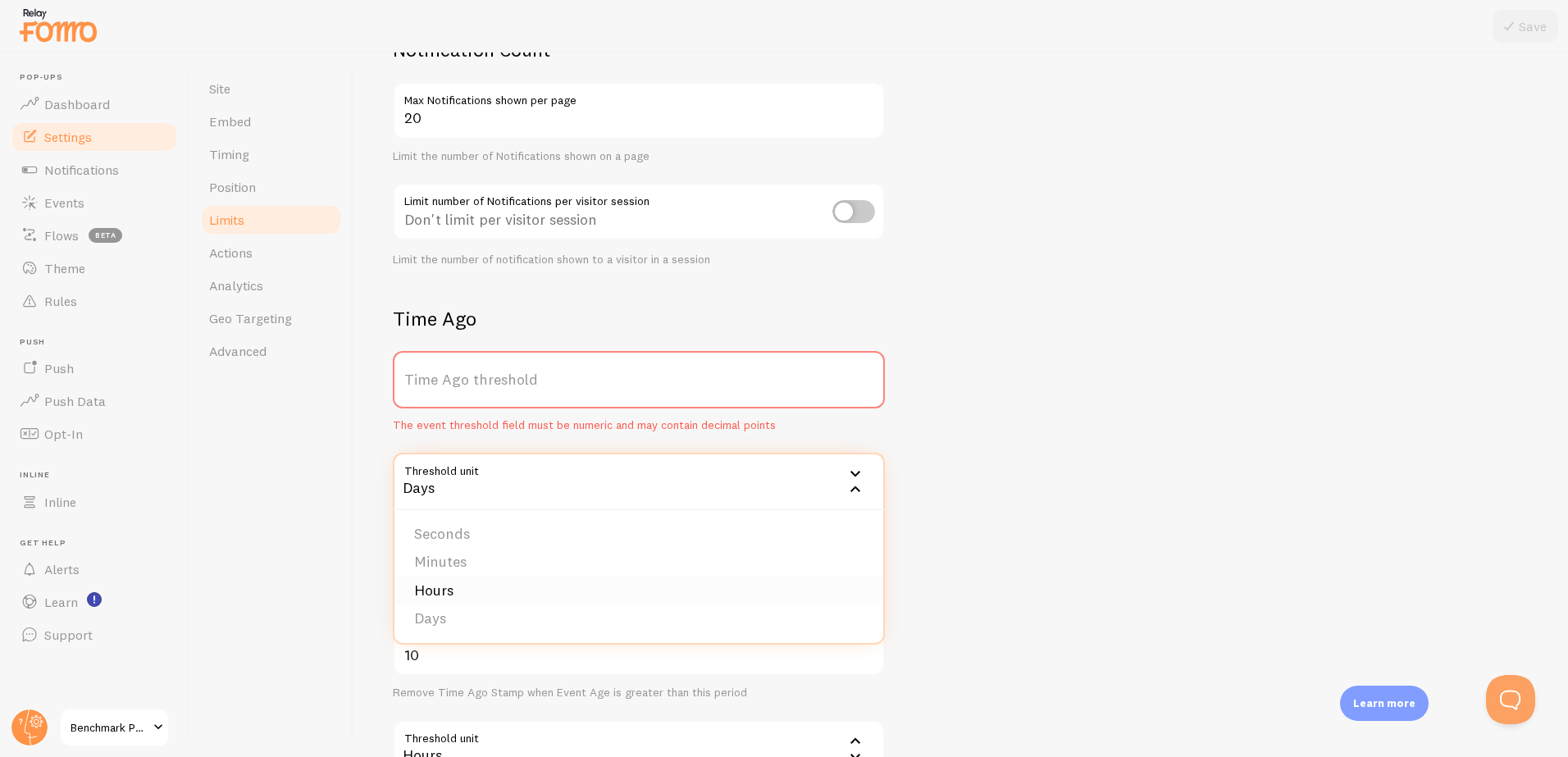
click at [555, 590] on li "Hours" at bounding box center [639, 591] width 488 height 29
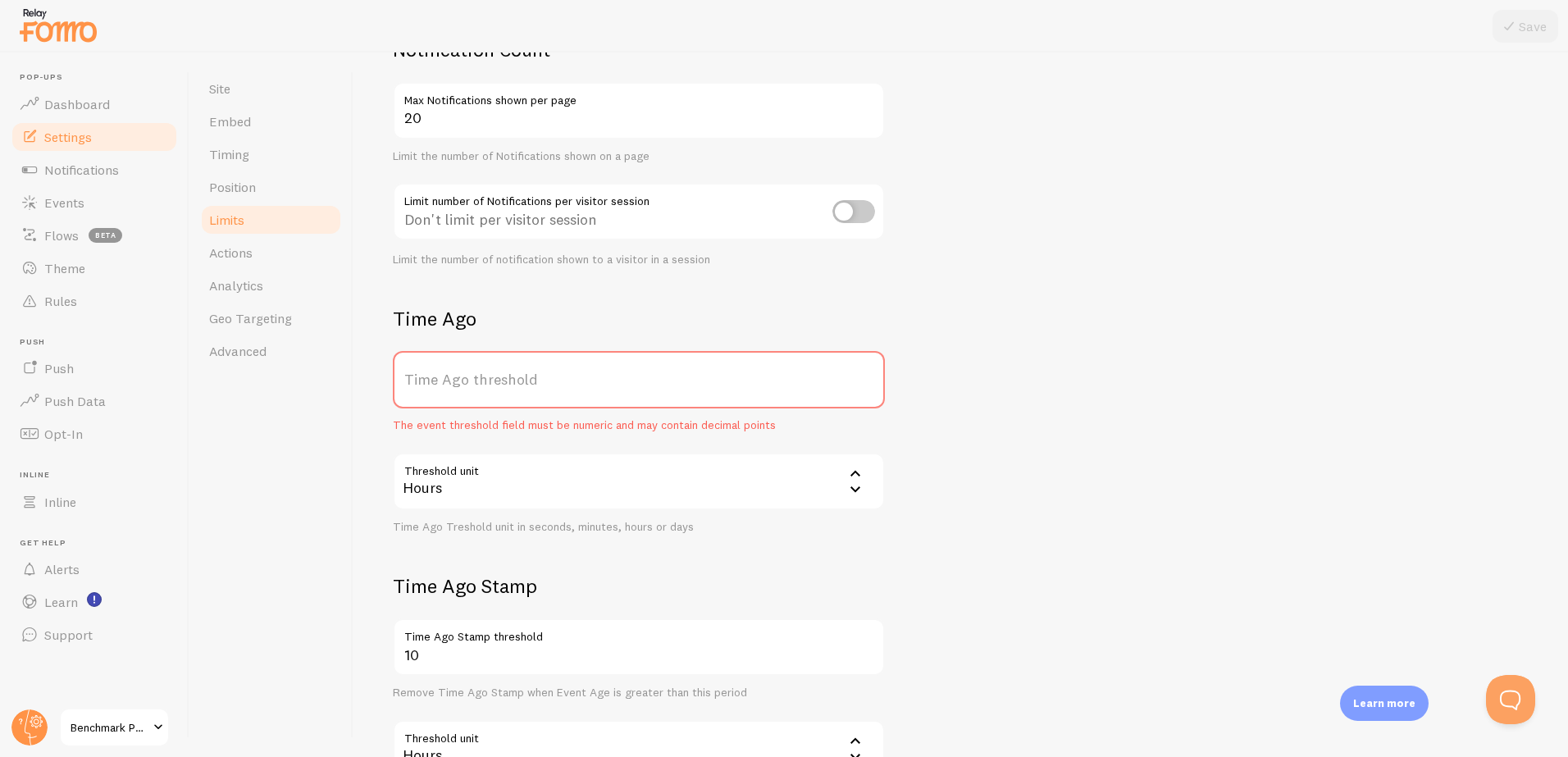
click at [521, 387] on label "Time Ago threshold" at bounding box center [639, 380] width 492 height 57
click at [521, 387] on input "Time Ago threshold" at bounding box center [639, 380] width 492 height 57
type input "6"
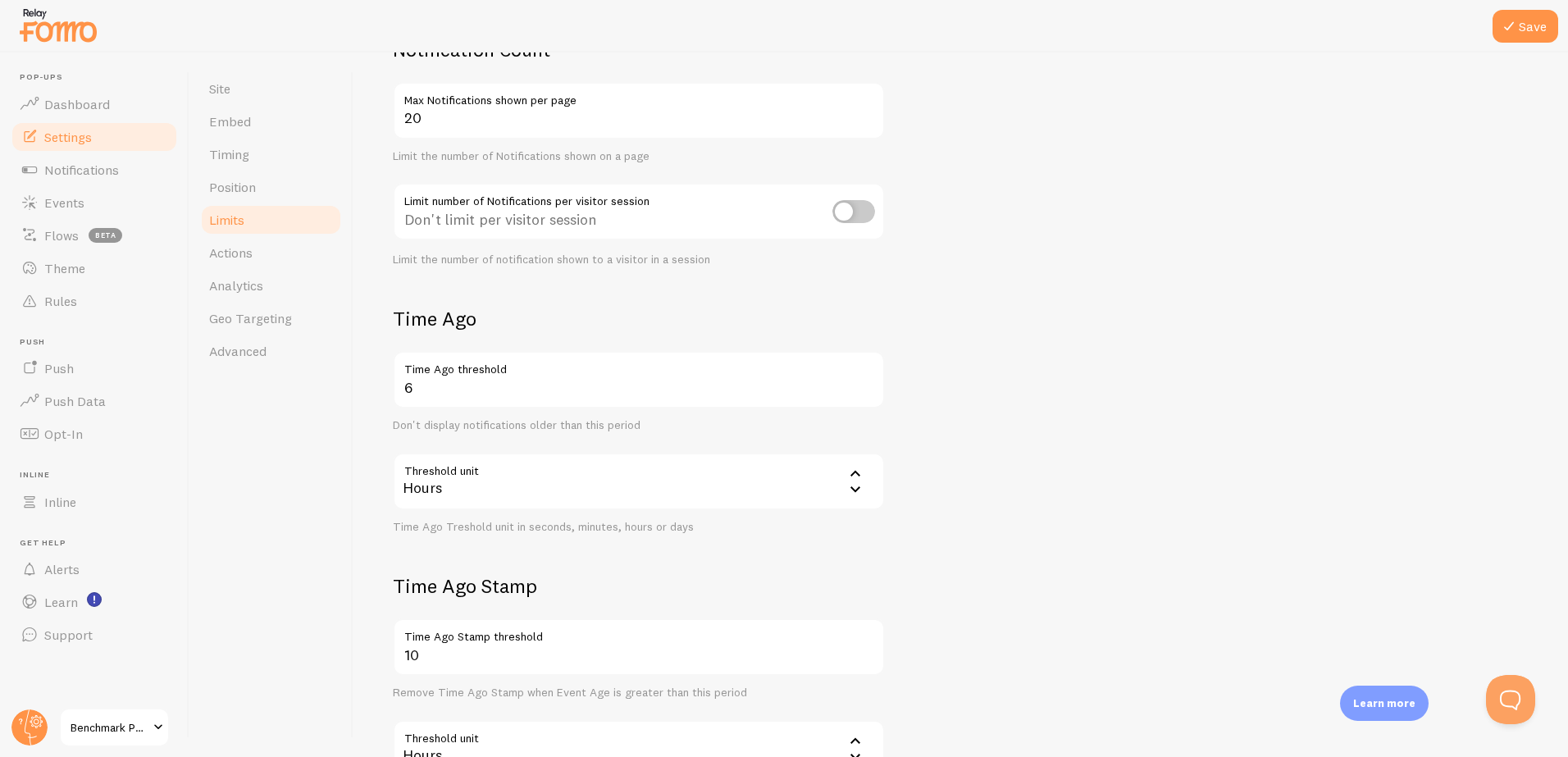
click at [1010, 332] on form "Notification Count 20 Max Notifications shown per page Limit the number of Noti…" at bounding box center [961, 419] width 1136 height 765
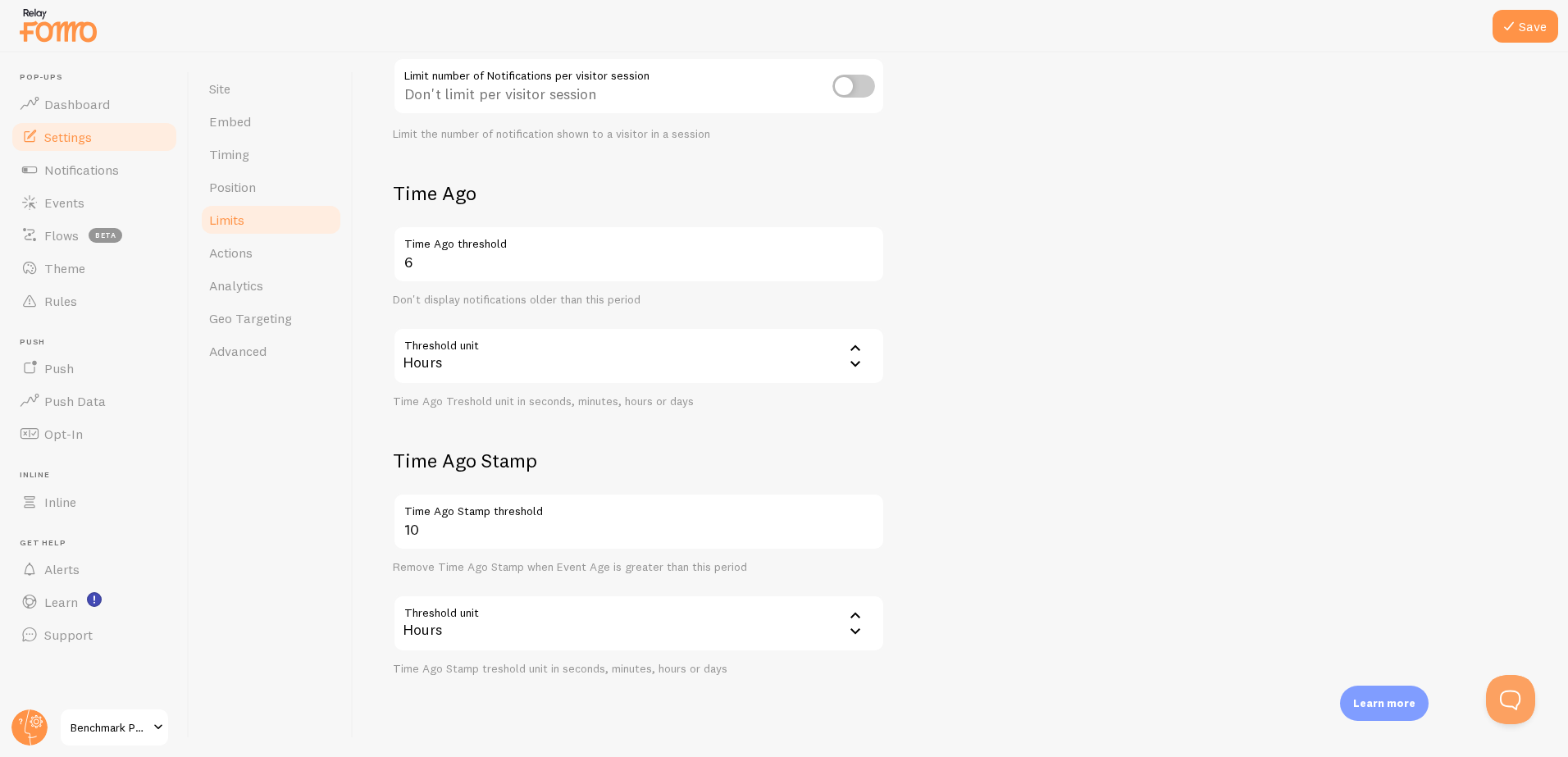
scroll to position [307, 0]
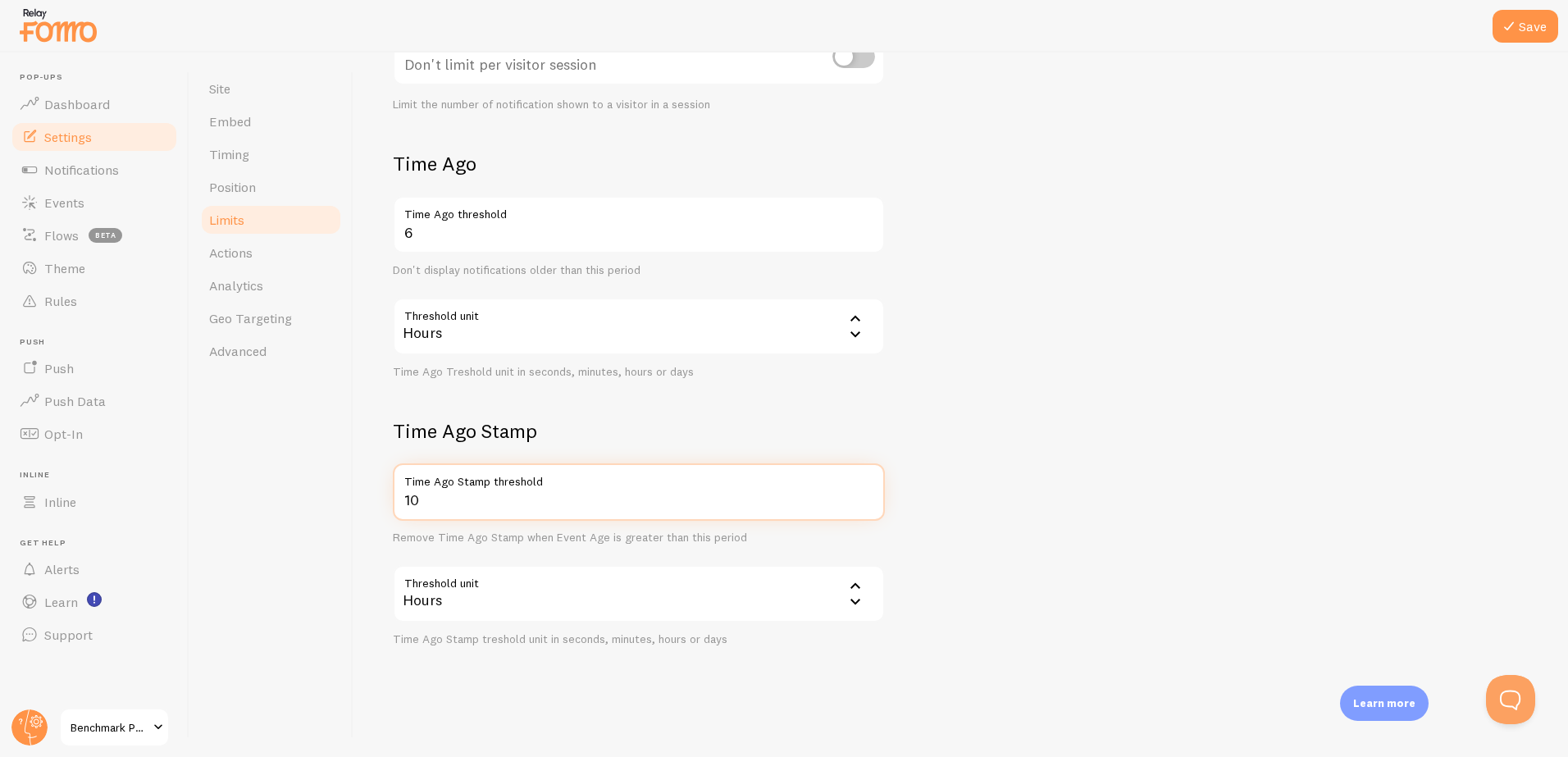
click at [665, 509] on input "10" at bounding box center [639, 492] width 492 height 57
click at [1515, 25] on icon at bounding box center [1508, 25] width 19 height 19
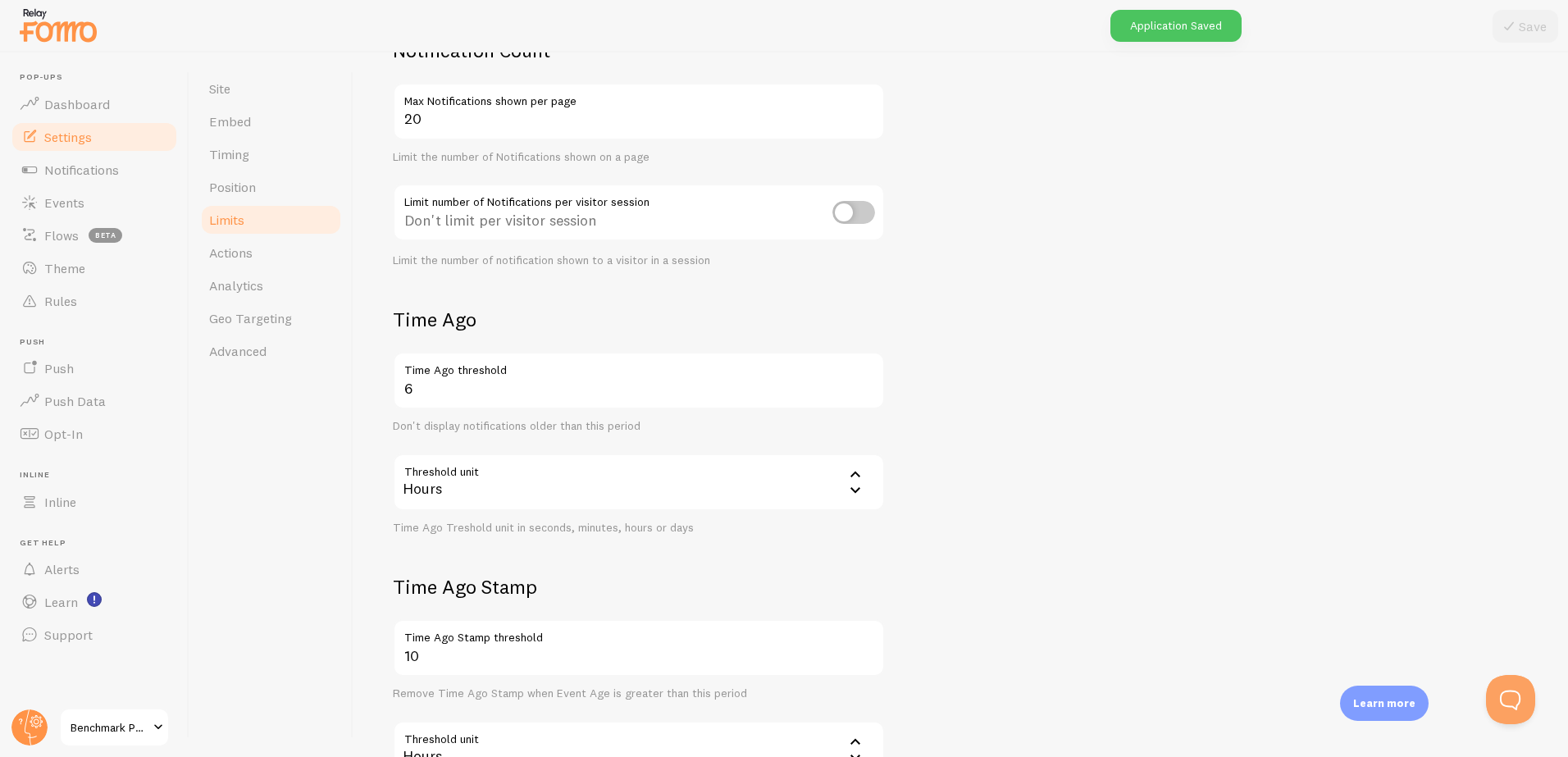
scroll to position [143, 0]
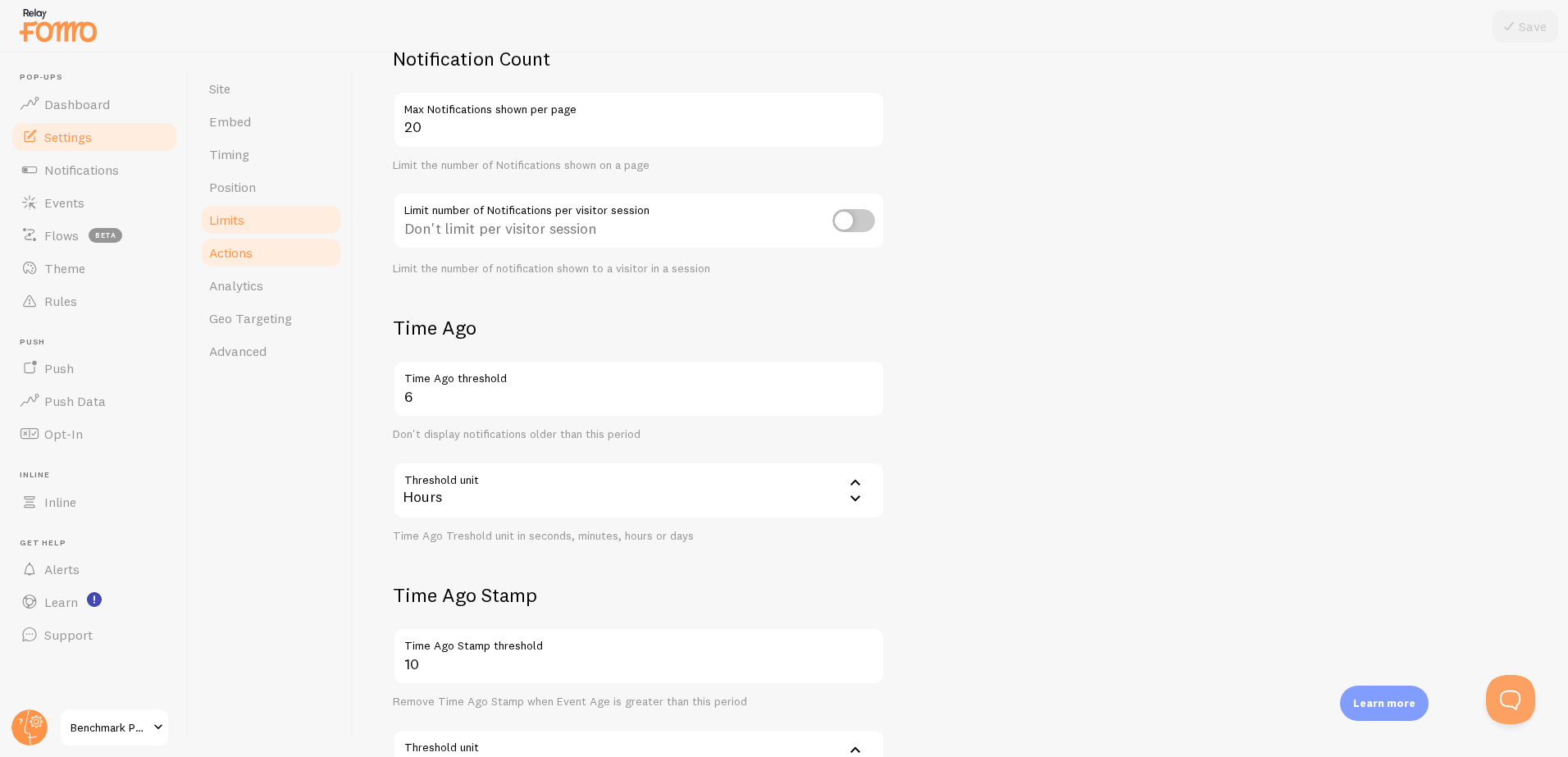
click at [229, 260] on span "Actions" at bounding box center [231, 252] width 44 height 16
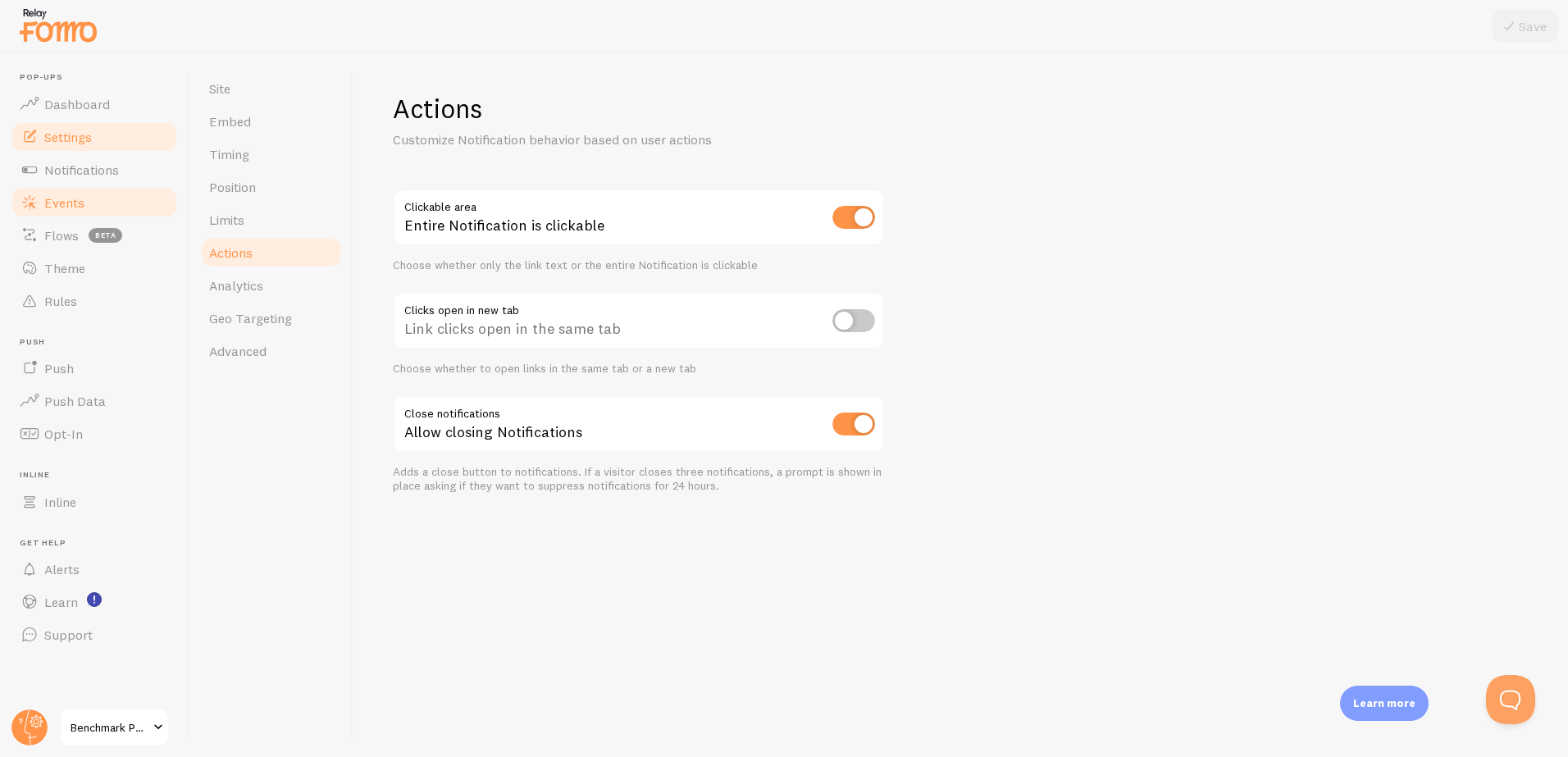
click at [72, 202] on span "Events" at bounding box center [64, 202] width 40 height 16
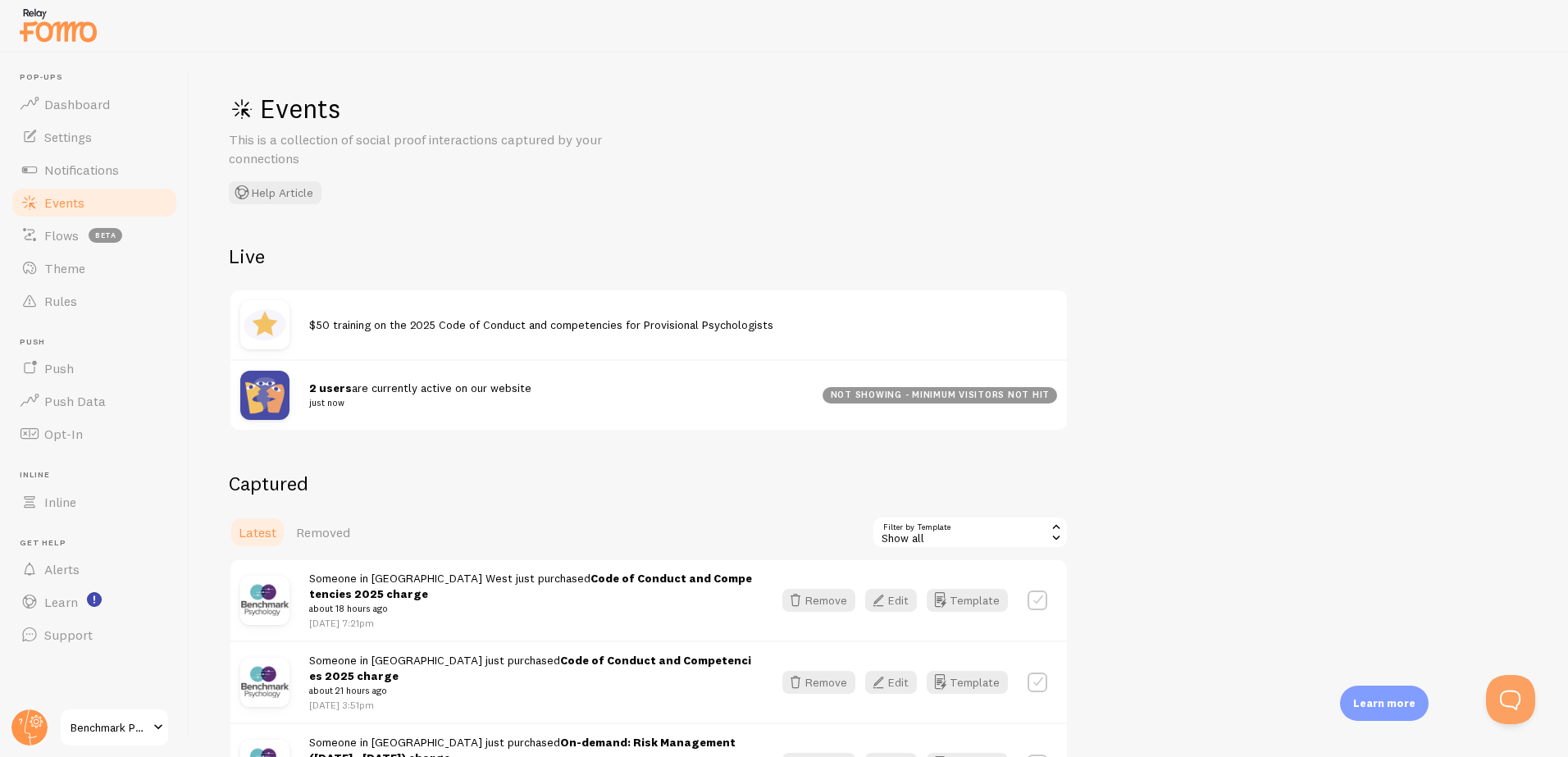
click at [433, 384] on span "2 users are currently active on our website just now" at bounding box center [556, 396] width 493 height 30
click at [419, 322] on span "$50 training on the 2025 Code of Conduct and competencies for Provisional Psych…" at bounding box center [542, 324] width 464 height 14
click at [94, 170] on span "Notifications" at bounding box center [81, 170] width 74 height 16
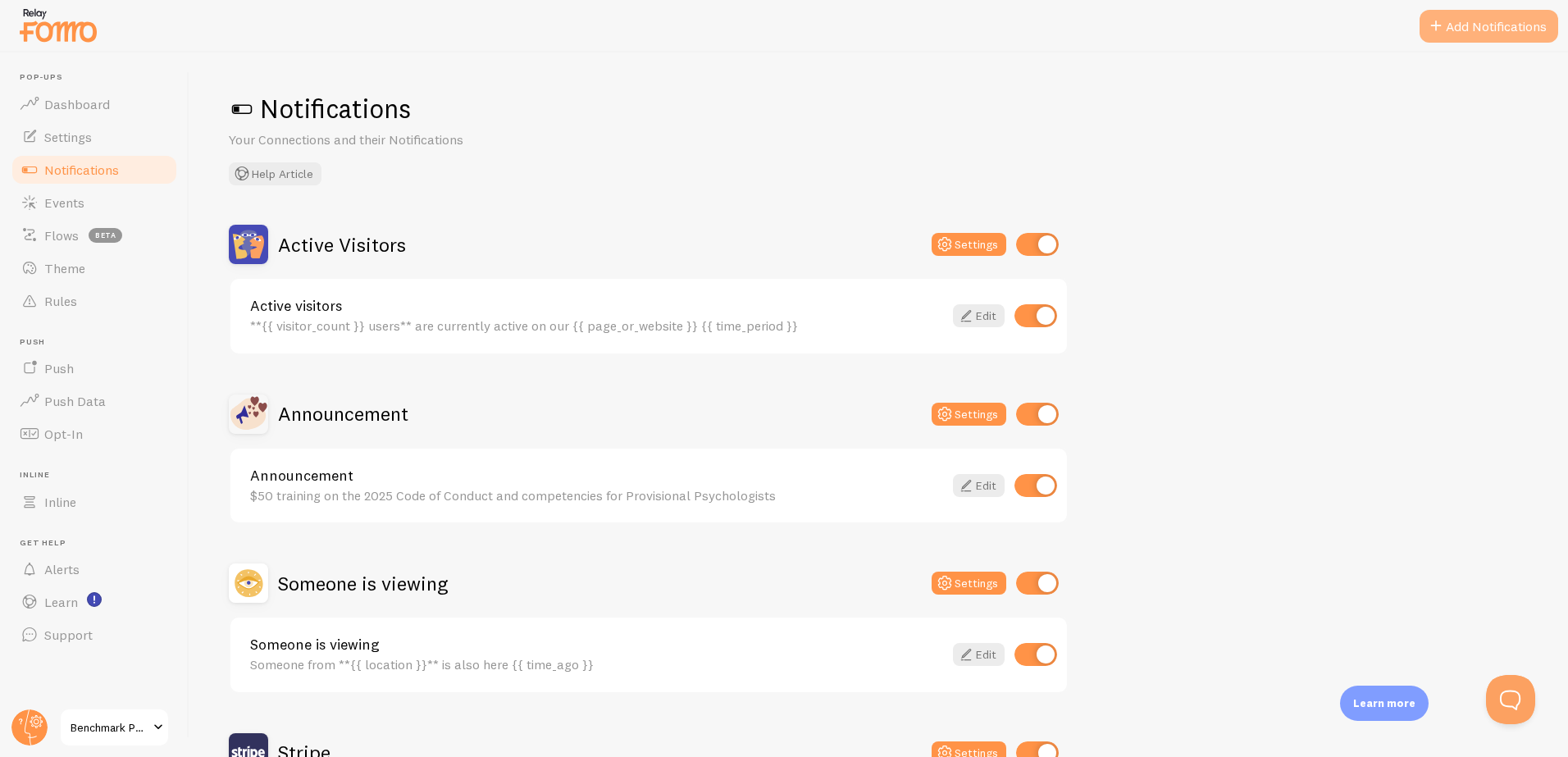
click at [1461, 32] on button "Add Notifications" at bounding box center [1489, 26] width 138 height 33
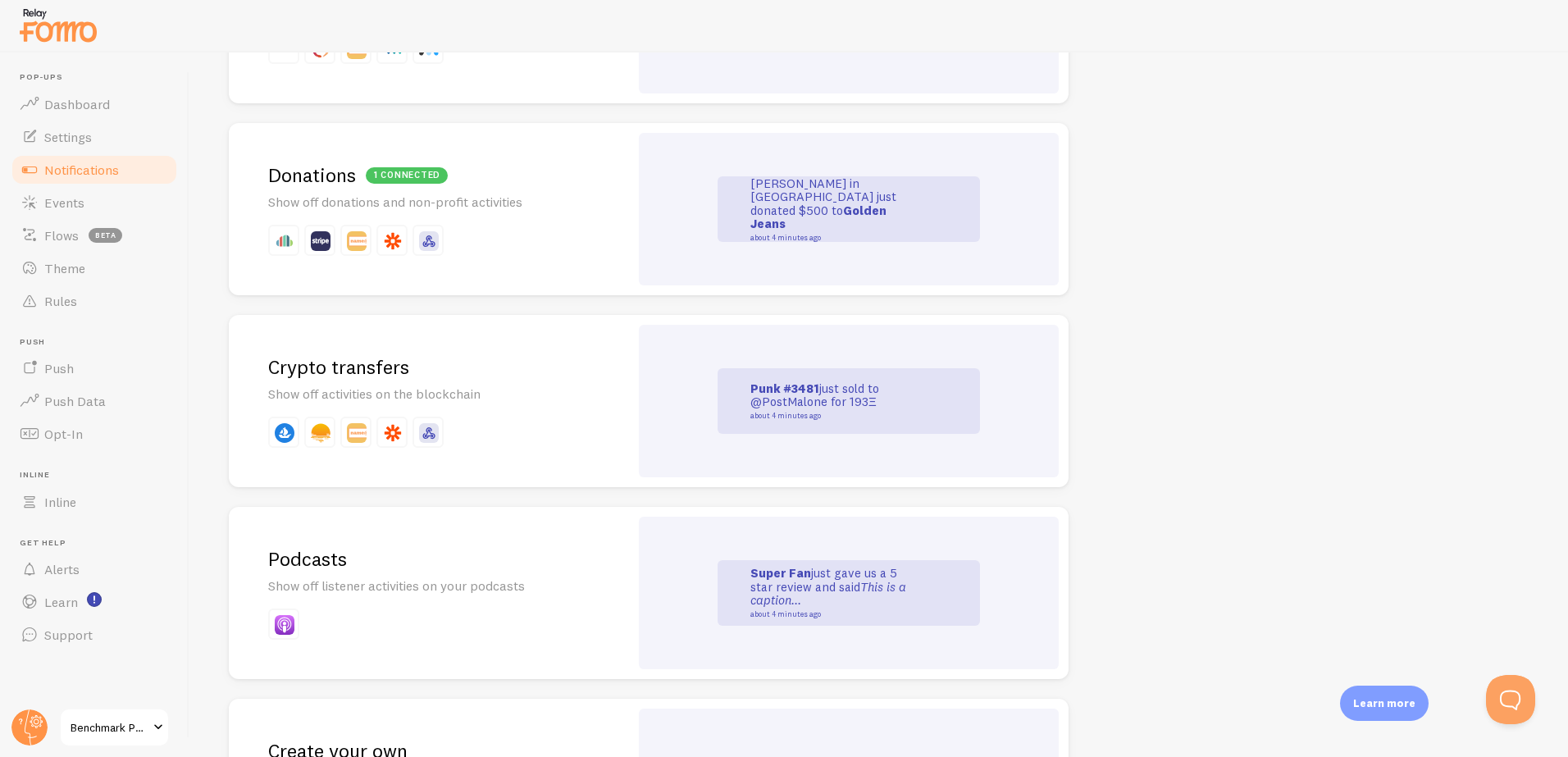
scroll to position [3455, 0]
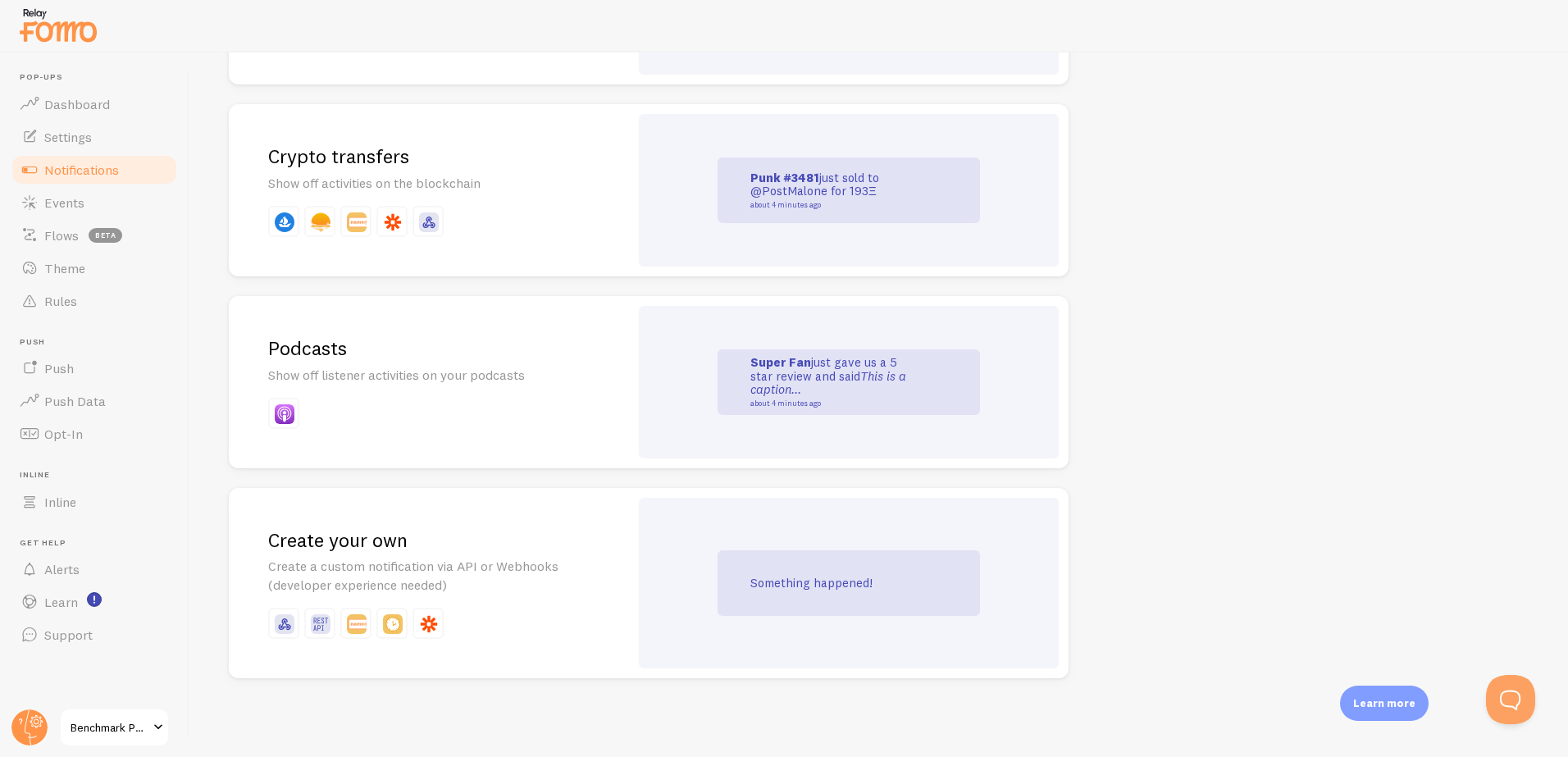
click at [385, 534] on h2 "Create your own" at bounding box center [428, 540] width 321 height 25
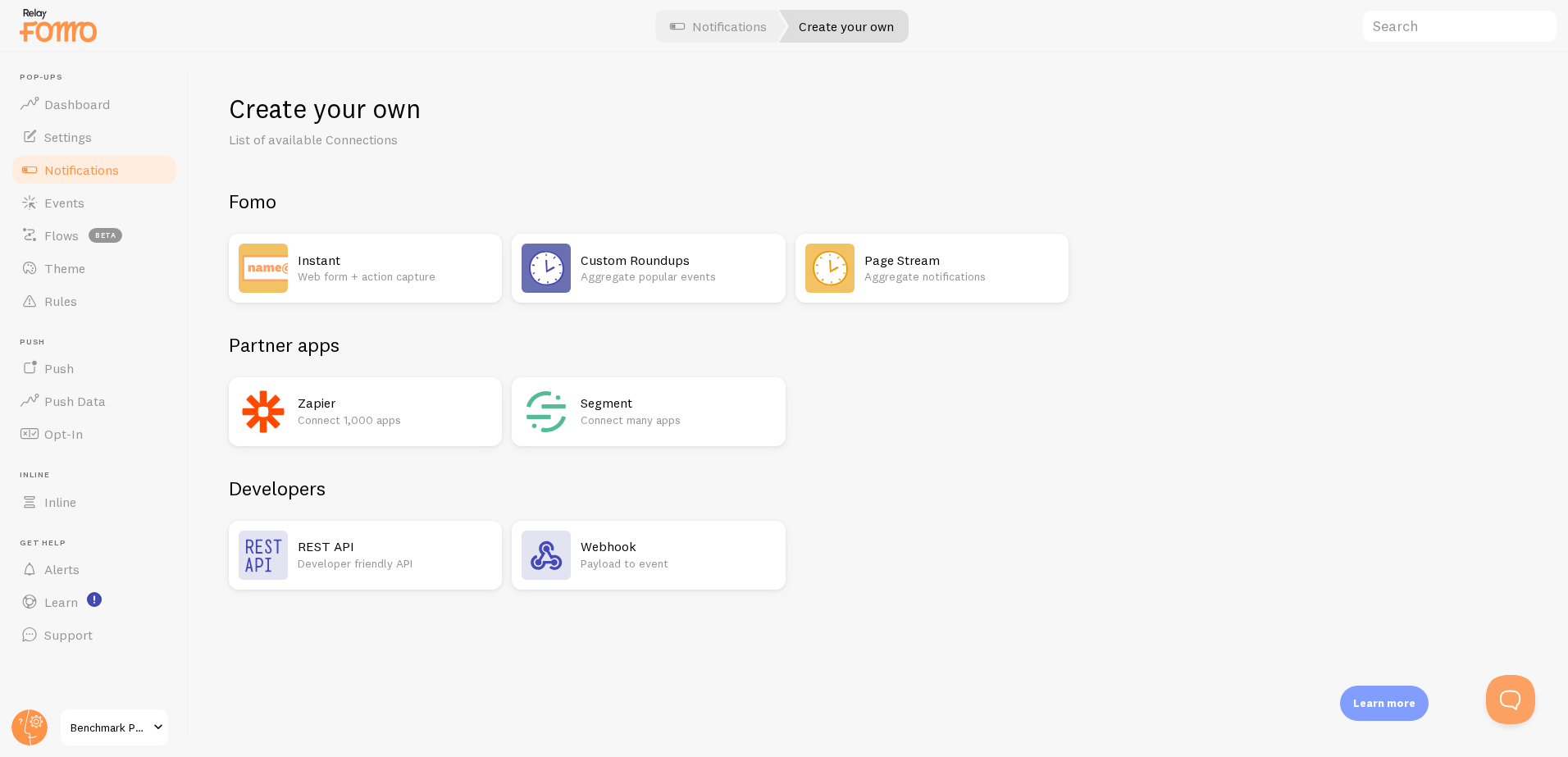
click at [396, 268] on p "Web form + action capture" at bounding box center [395, 276] width 194 height 16
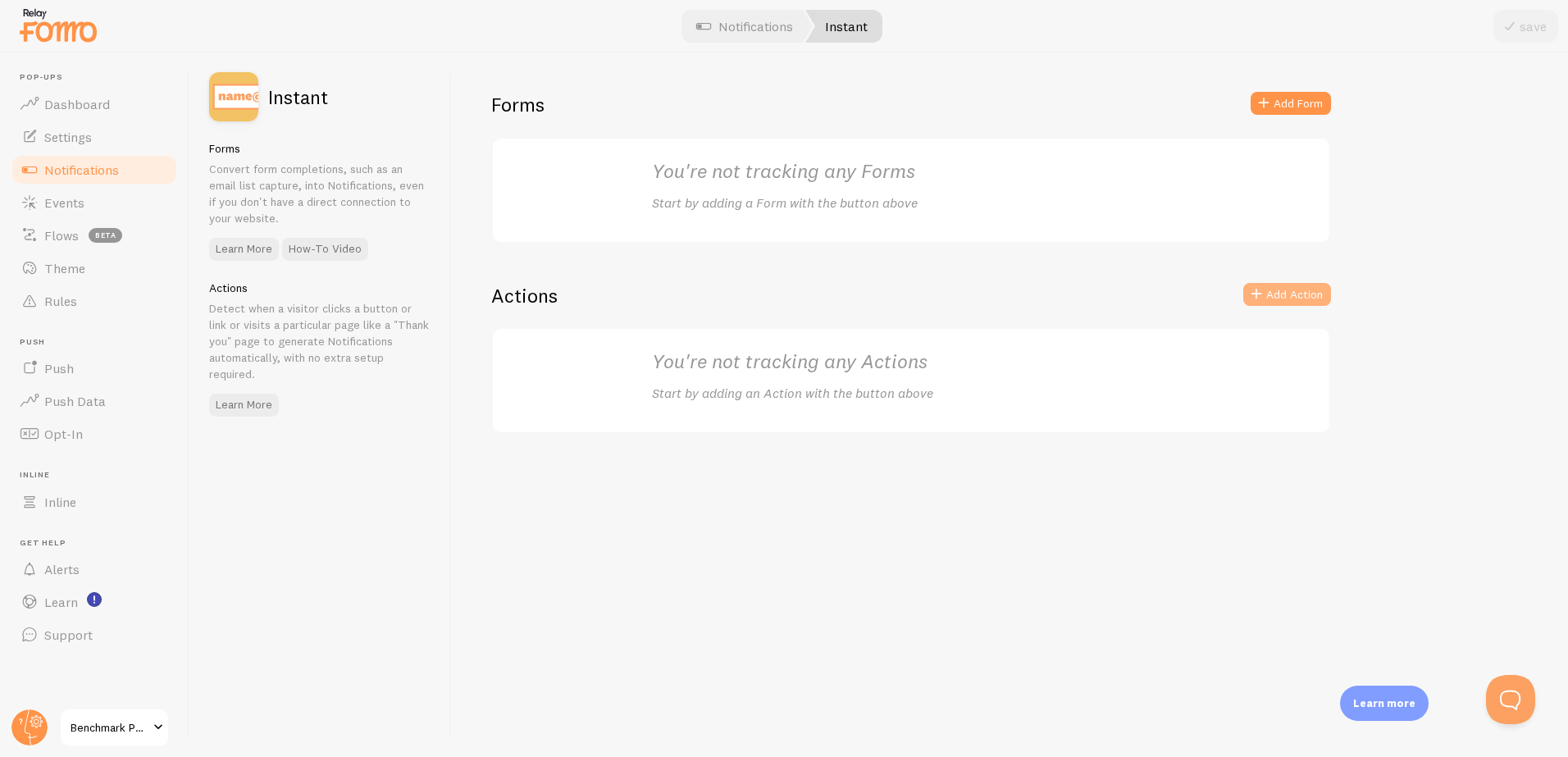
click at [1291, 297] on button "Add Action" at bounding box center [1287, 294] width 88 height 23
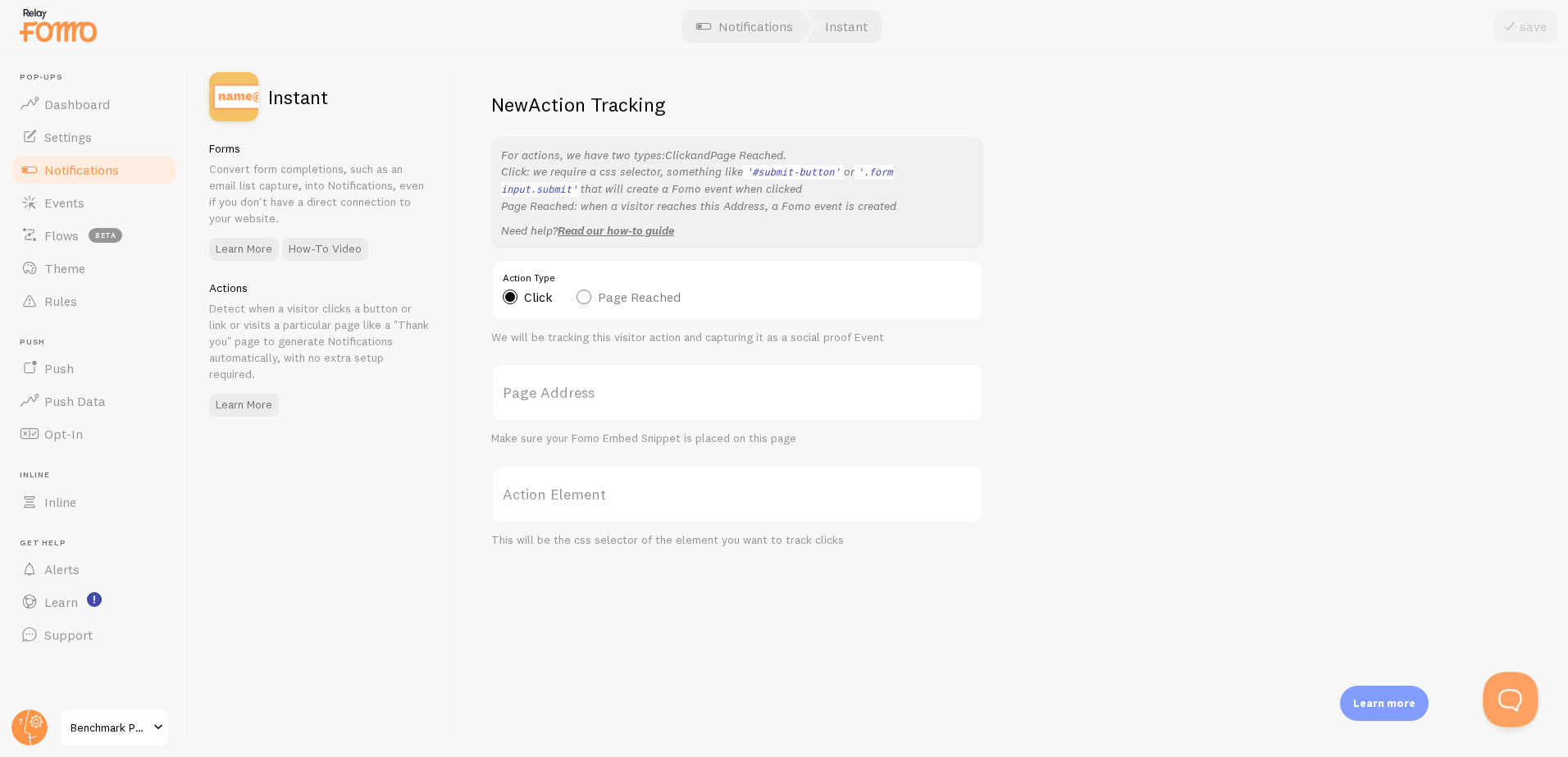
click at [1501, 706] on button "Open Beacon popover" at bounding box center [1507, 696] width 49 height 49
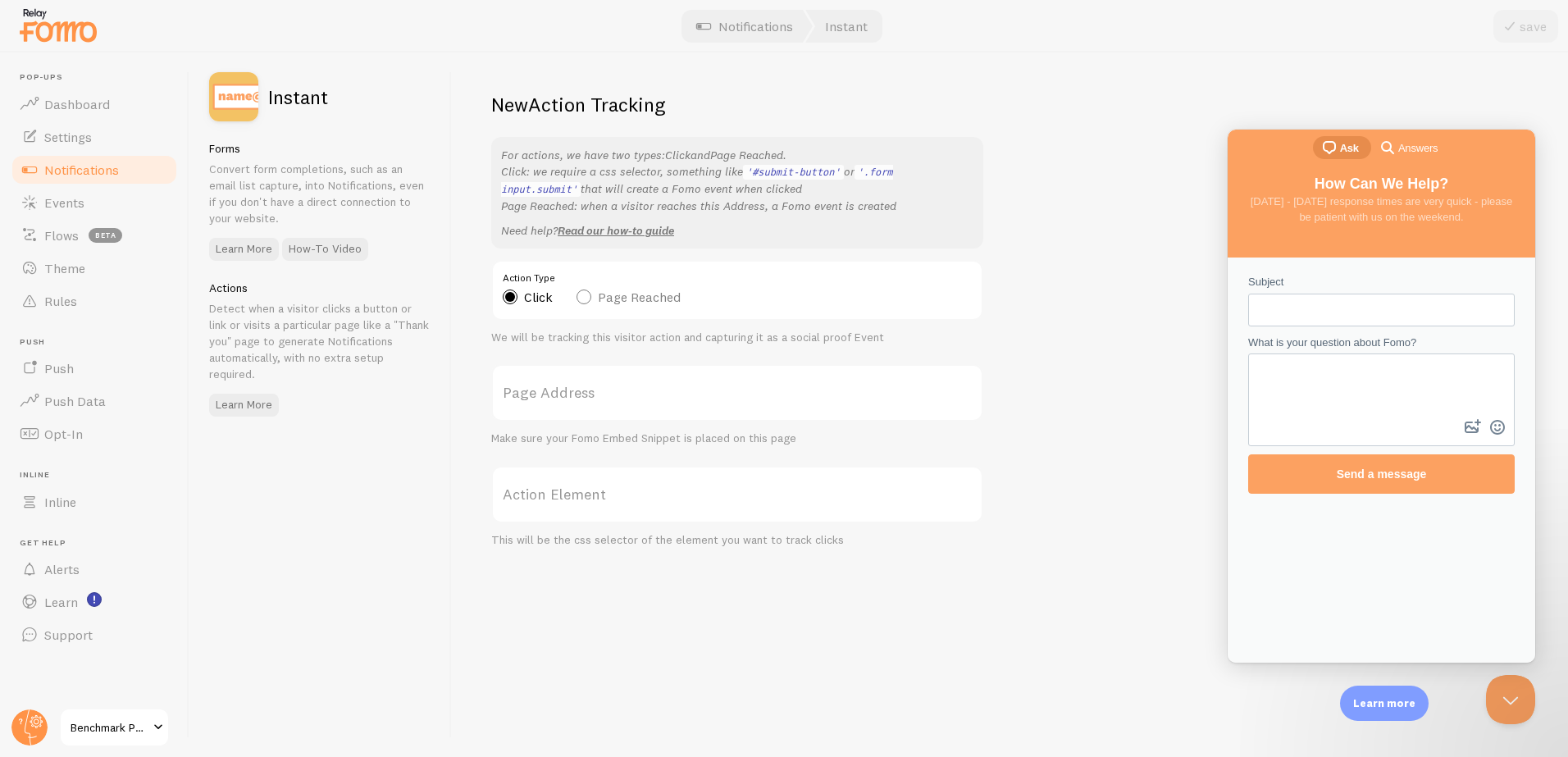
click at [1413, 148] on span "Answers" at bounding box center [1418, 148] width 40 height 16
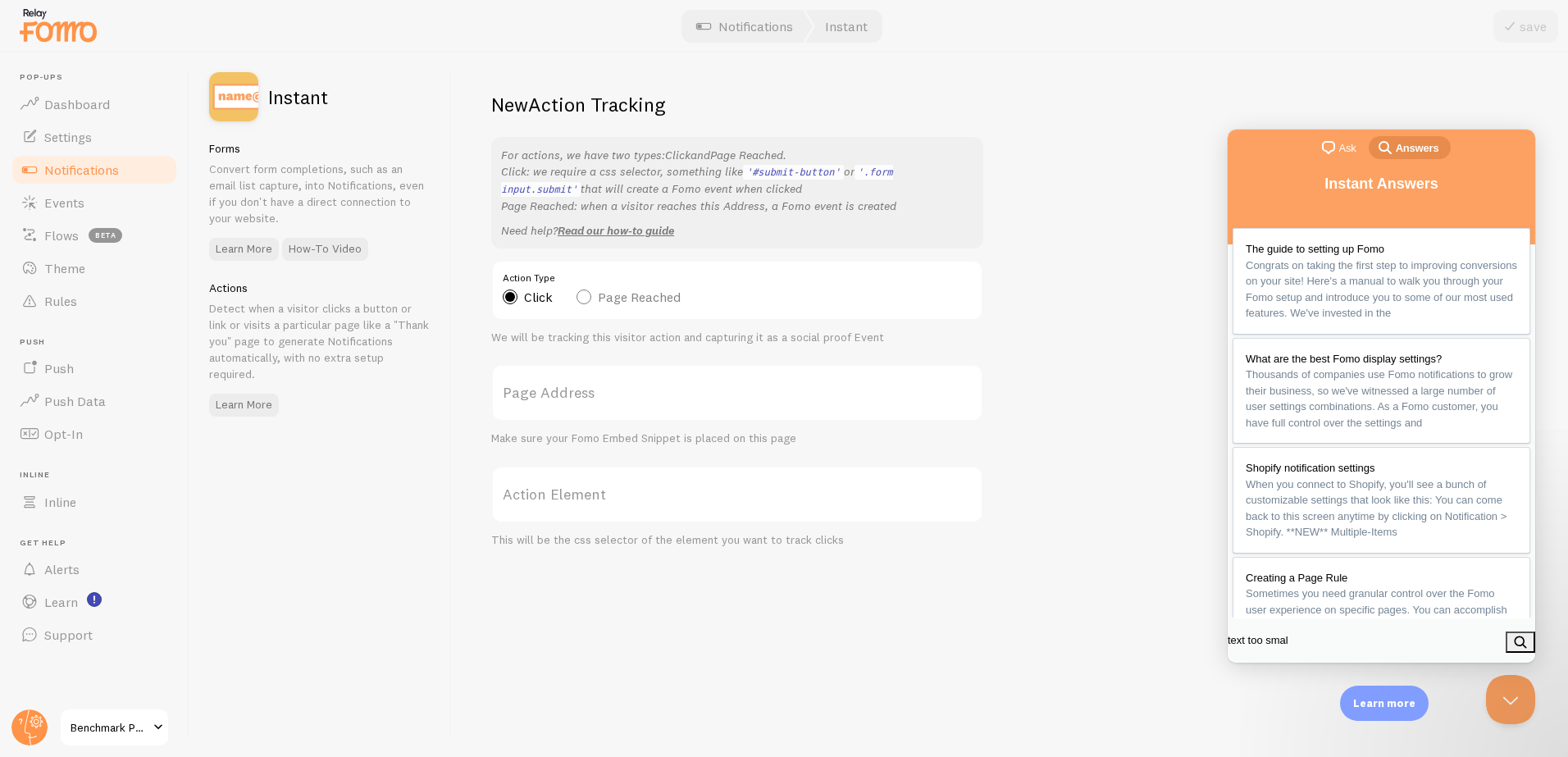
type input "text too small"
click button "search" at bounding box center [1520, 642] width 30 height 21
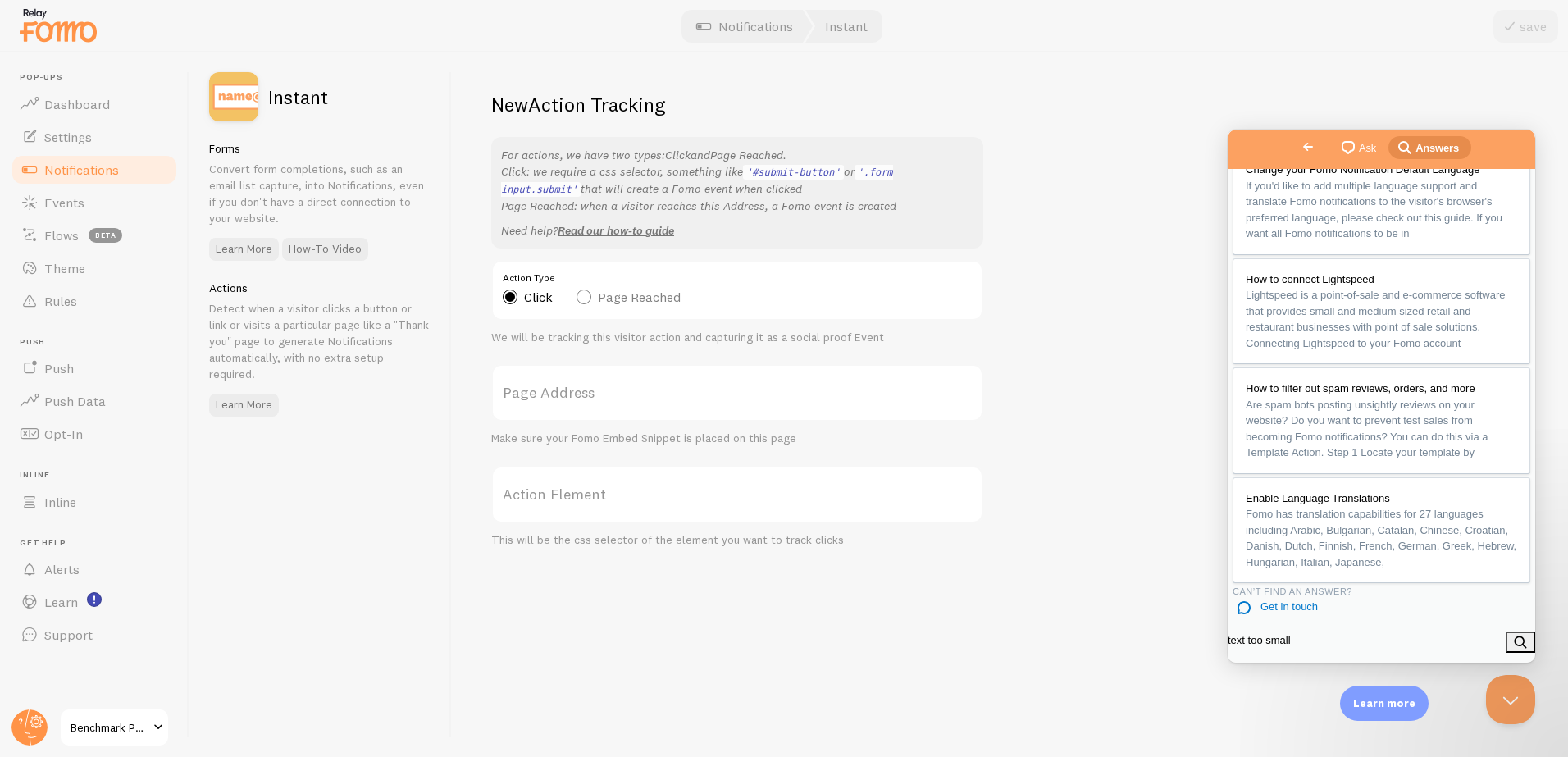
scroll to position [1090, 0]
click at [607, 396] on label "Page Address" at bounding box center [736, 393] width 492 height 57
click at [607, 396] on input "Page Address" at bounding box center [736, 393] width 492 height 57
click at [584, 396] on label "Page Address" at bounding box center [736, 393] width 492 height 57
click at [584, 396] on input "Page Address" at bounding box center [736, 393] width 492 height 57
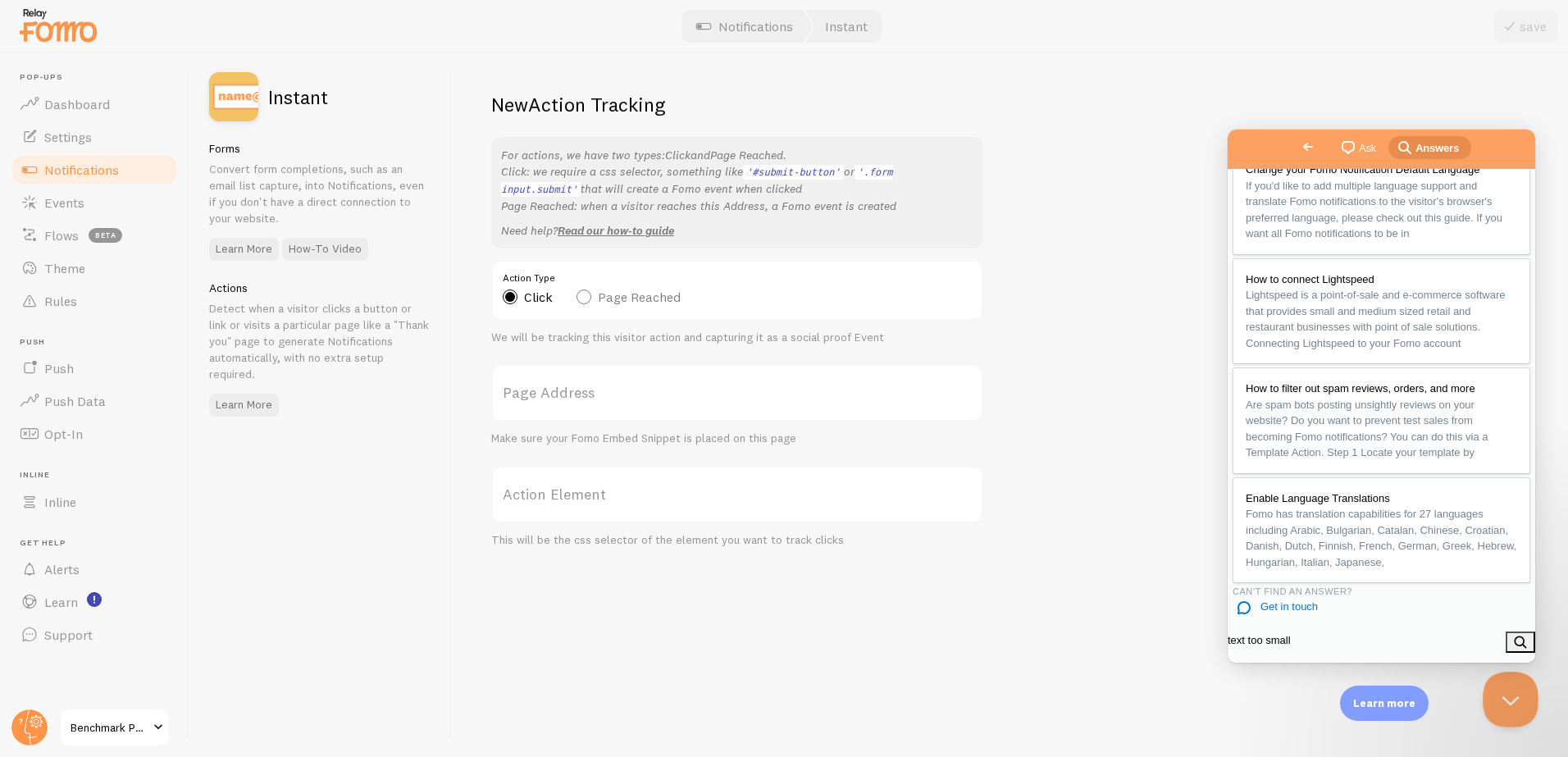
click at [1516, 716] on button "Close Beacon popover" at bounding box center [1507, 696] width 49 height 49
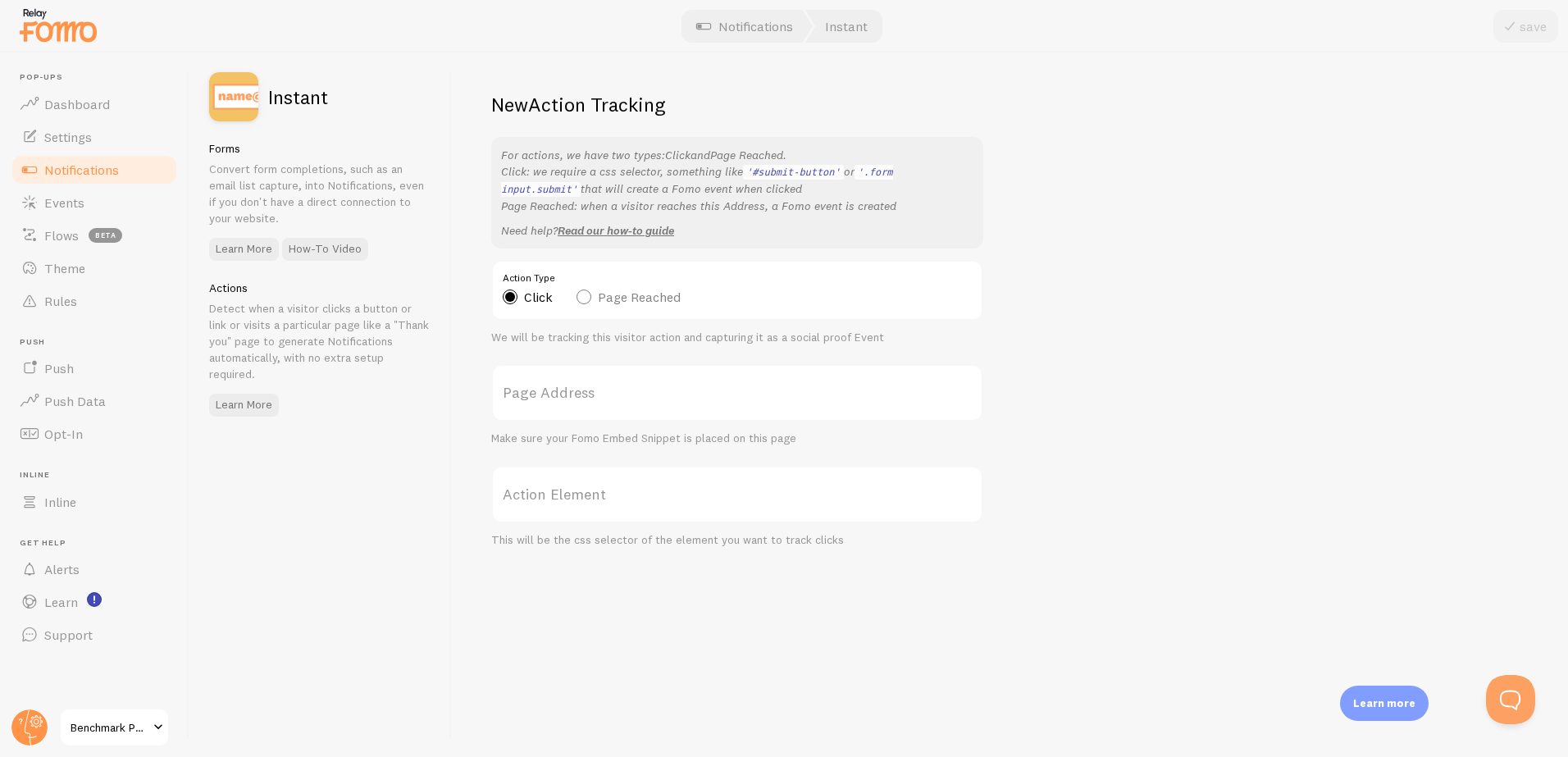
click at [558, 395] on label "Page Address" at bounding box center [736, 393] width 492 height 57
click at [558, 395] on input "Page Address" at bounding box center [736, 393] width 492 height 57
click at [540, 394] on label "Page Address" at bounding box center [736, 393] width 492 height 57
click at [540, 394] on input "Page Address" at bounding box center [736, 393] width 492 height 57
click at [64, 231] on span "Flows" at bounding box center [61, 235] width 35 height 16
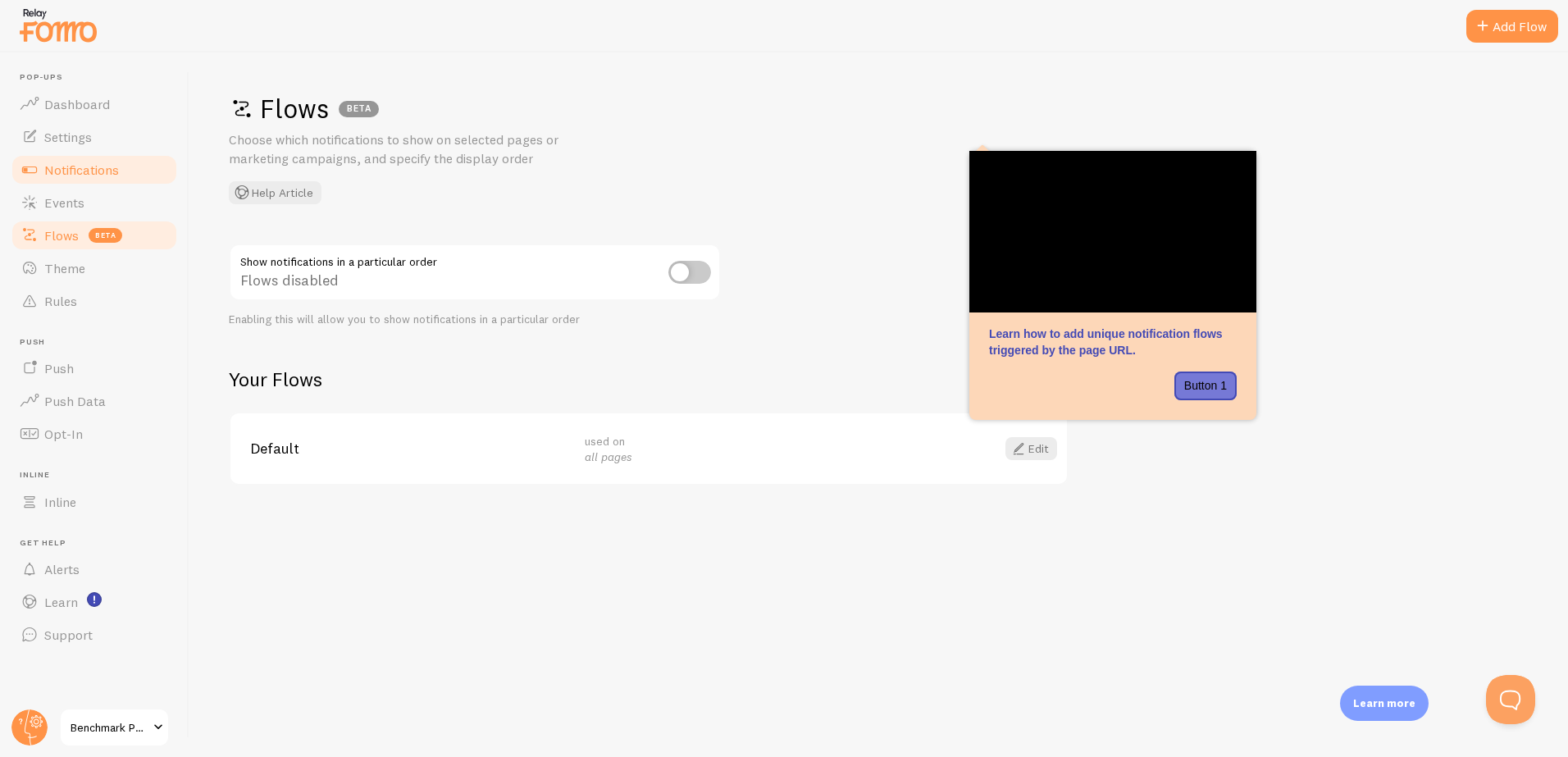
click at [79, 169] on span "Notifications" at bounding box center [81, 170] width 74 height 16
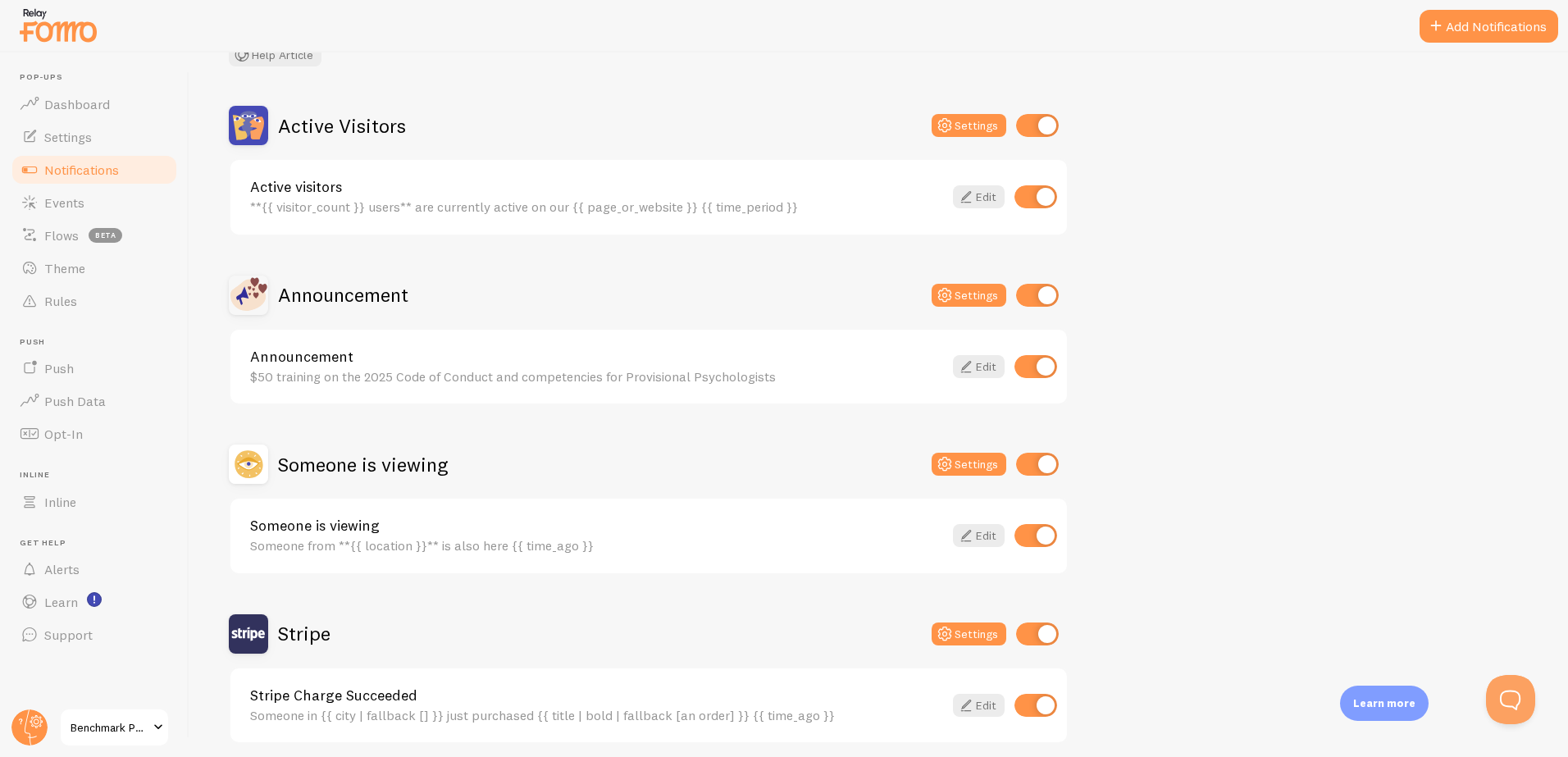
scroll to position [185, 0]
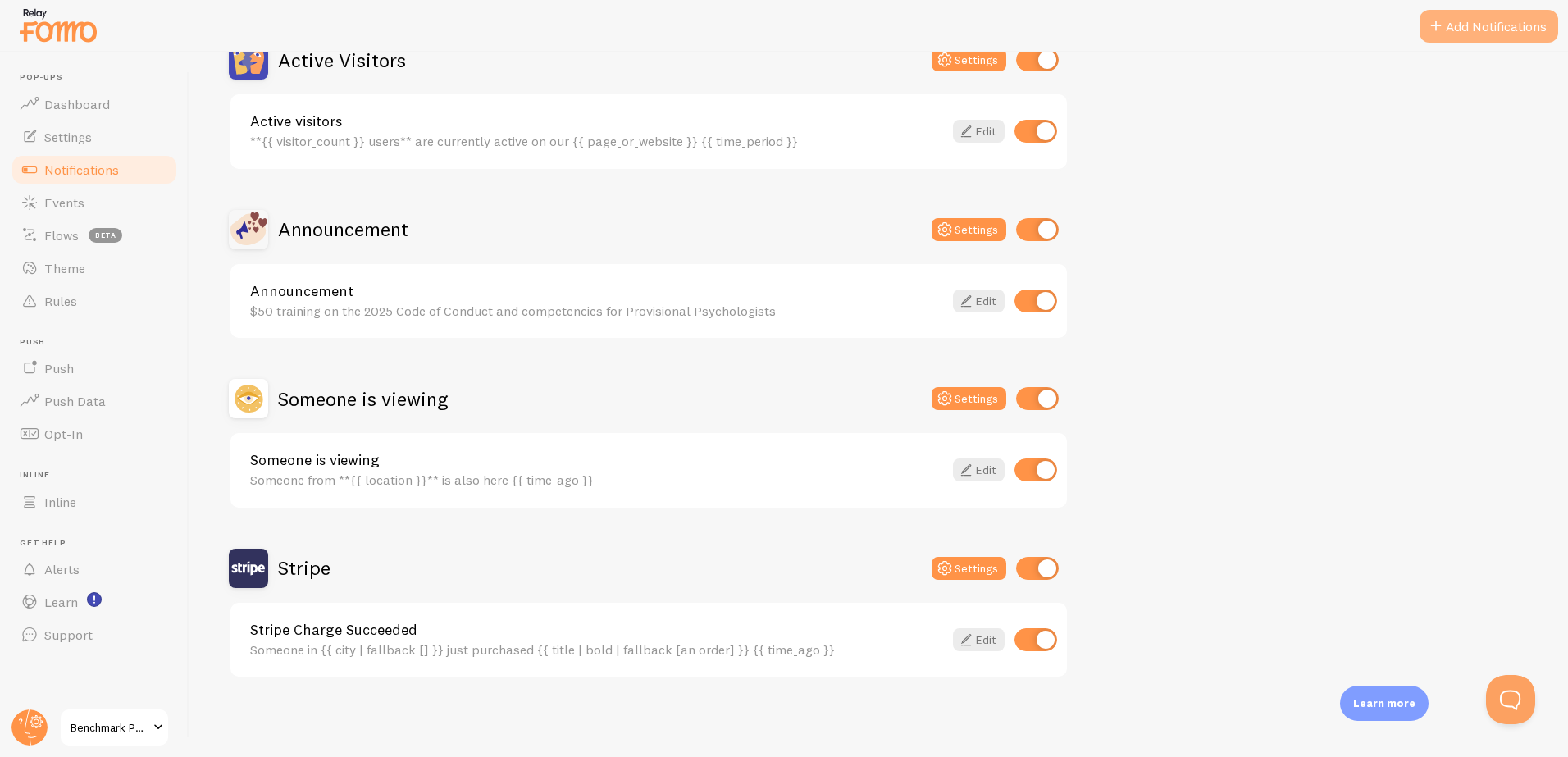
click at [1455, 30] on button "Add Notifications" at bounding box center [1489, 26] width 138 height 33
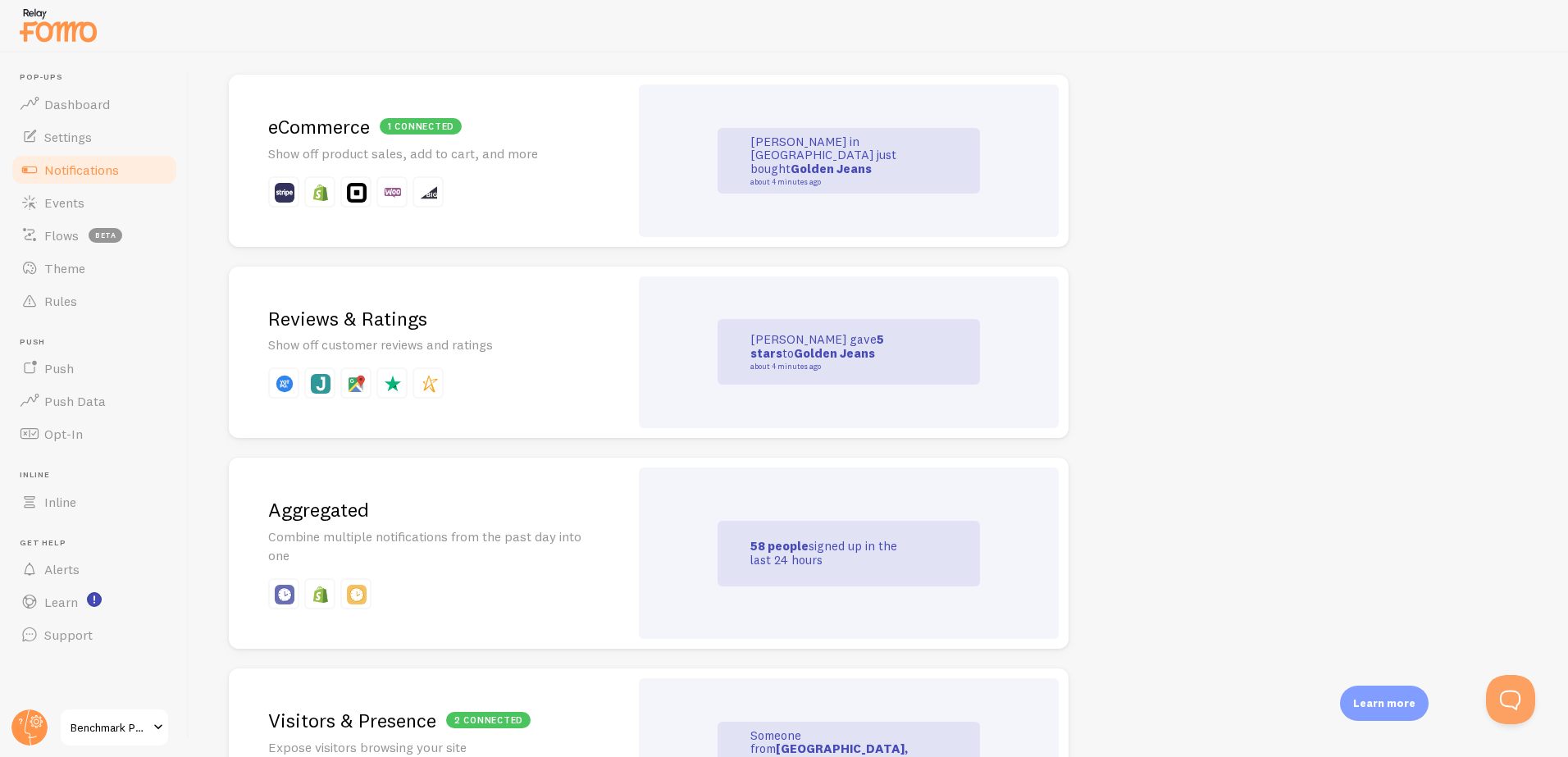
scroll to position [397, 0]
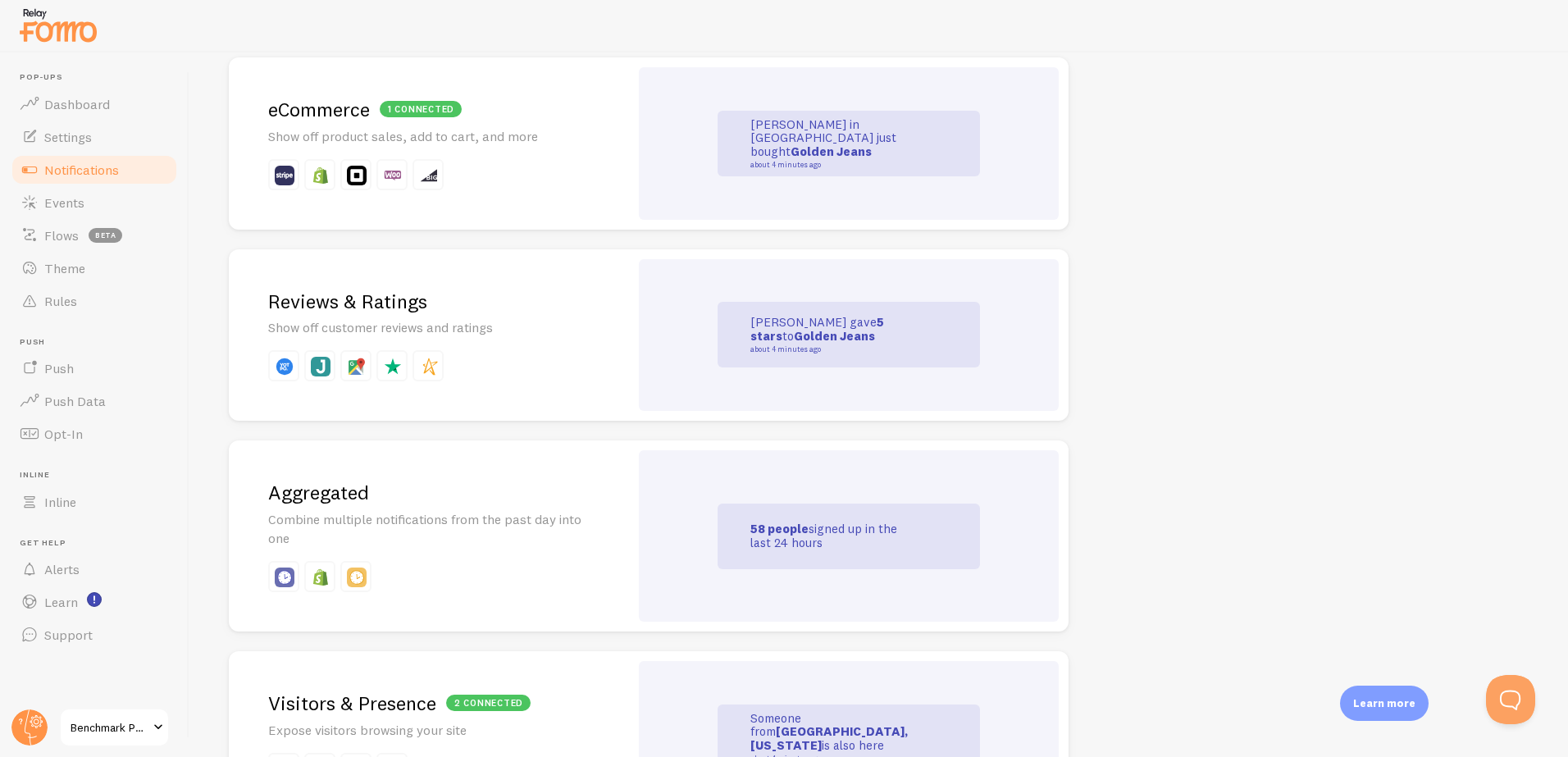
click at [536, 350] on p at bounding box center [428, 365] width 321 height 31
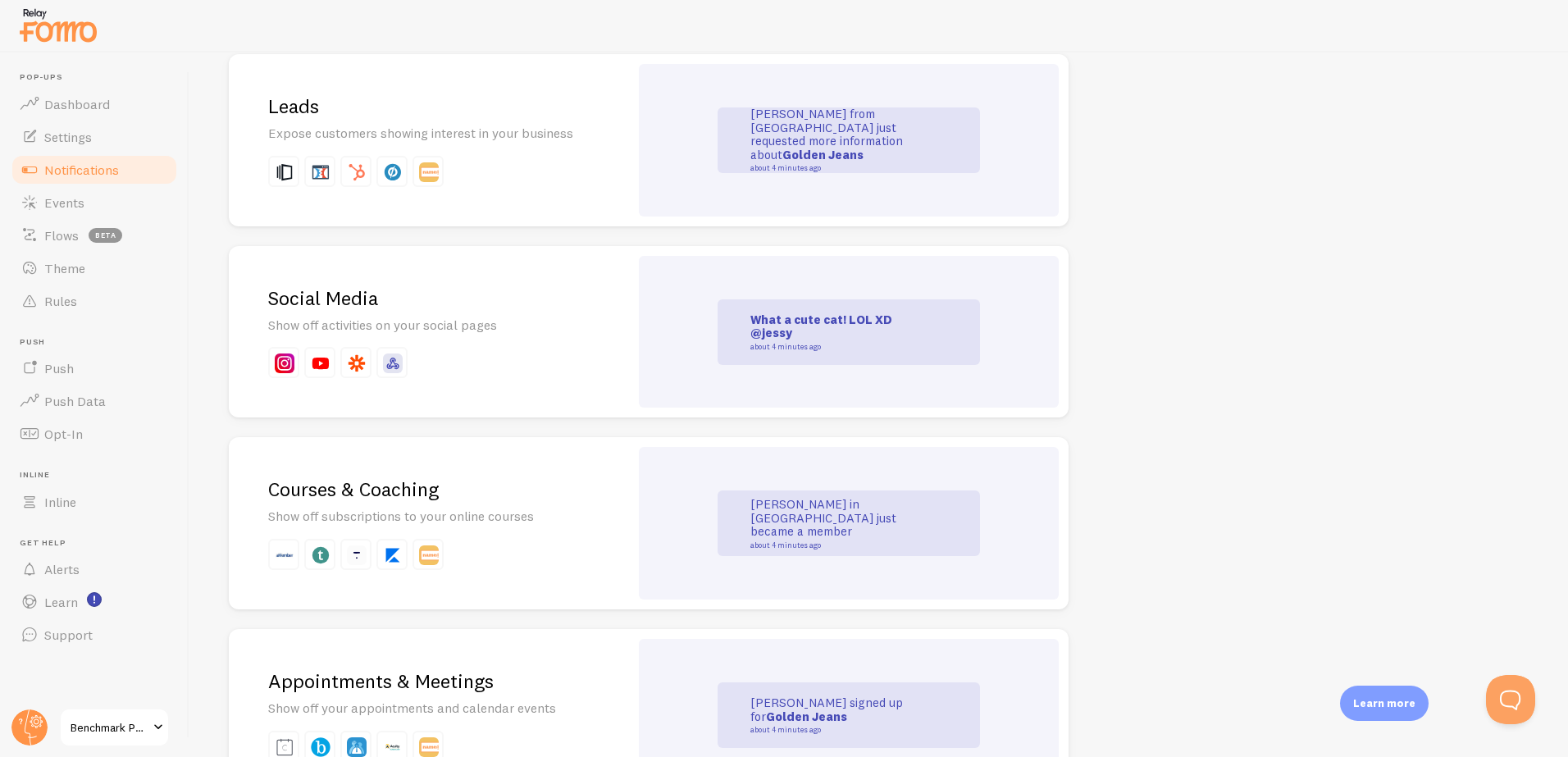
scroll to position [2167, 0]
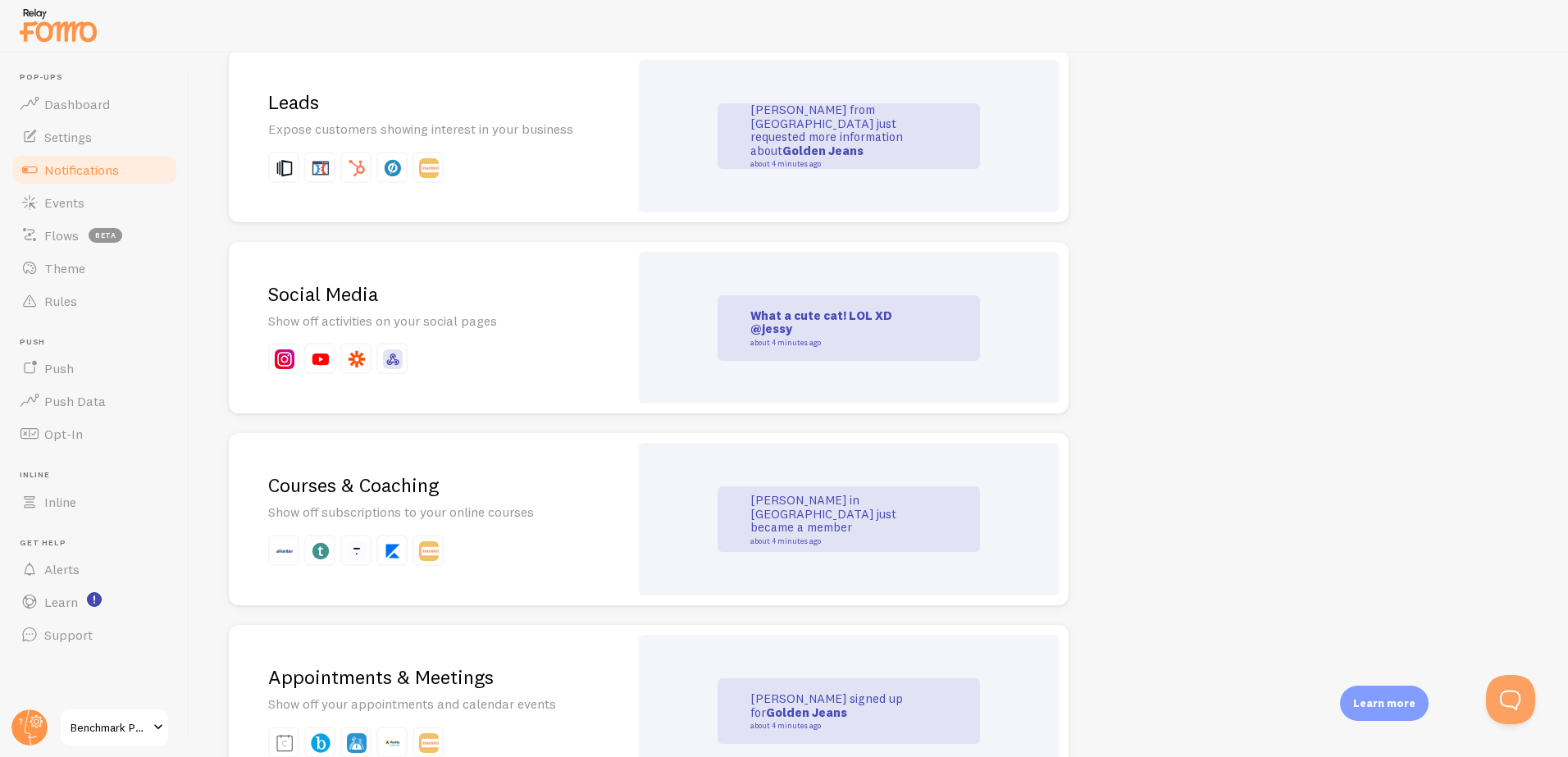
click at [365, 296] on h2 "Social Media" at bounding box center [428, 294] width 321 height 25
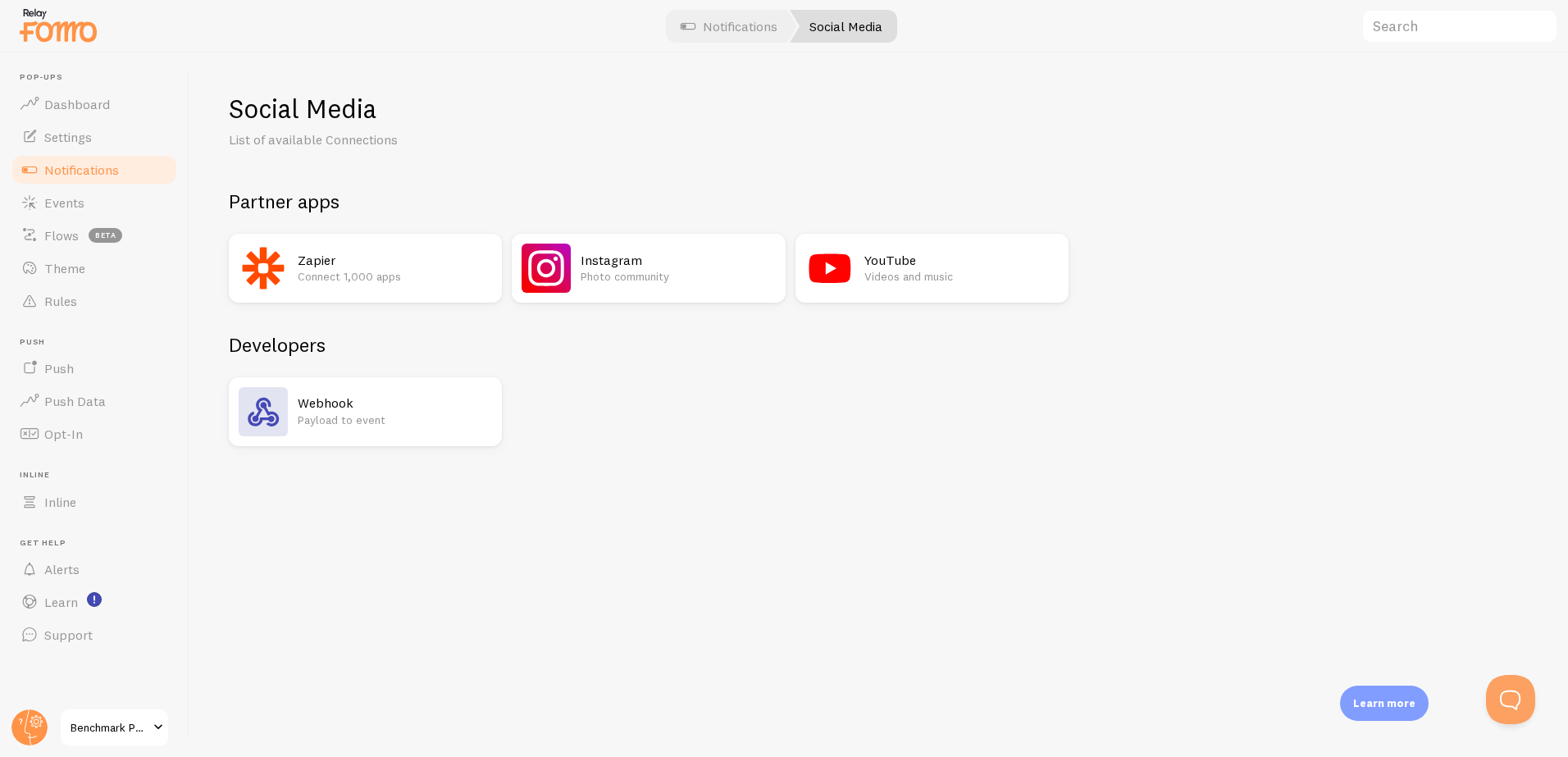
click at [620, 261] on h2 "Instagram" at bounding box center [677, 260] width 194 height 17
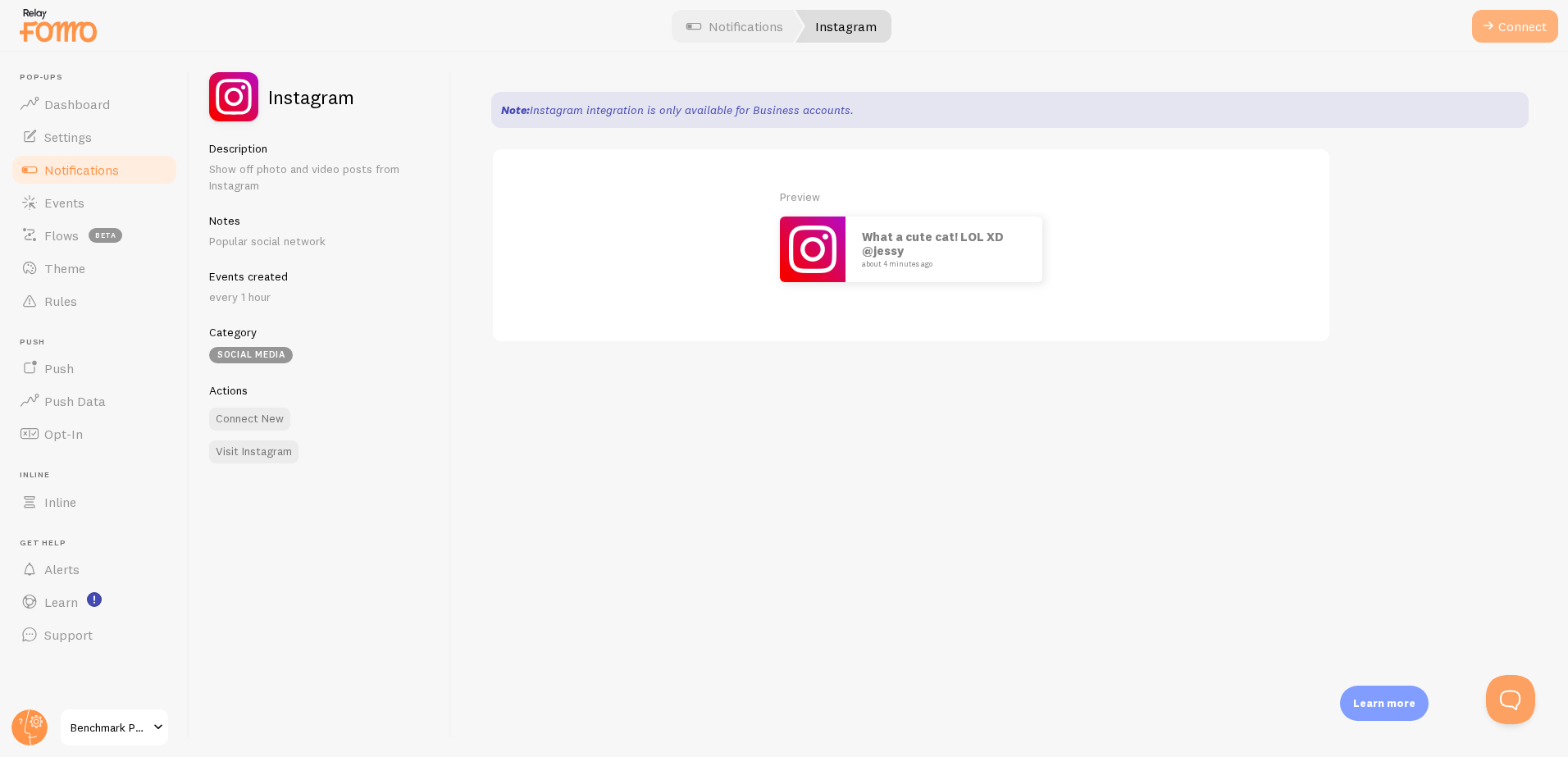
click at [1515, 26] on button "Connect" at bounding box center [1515, 26] width 86 height 33
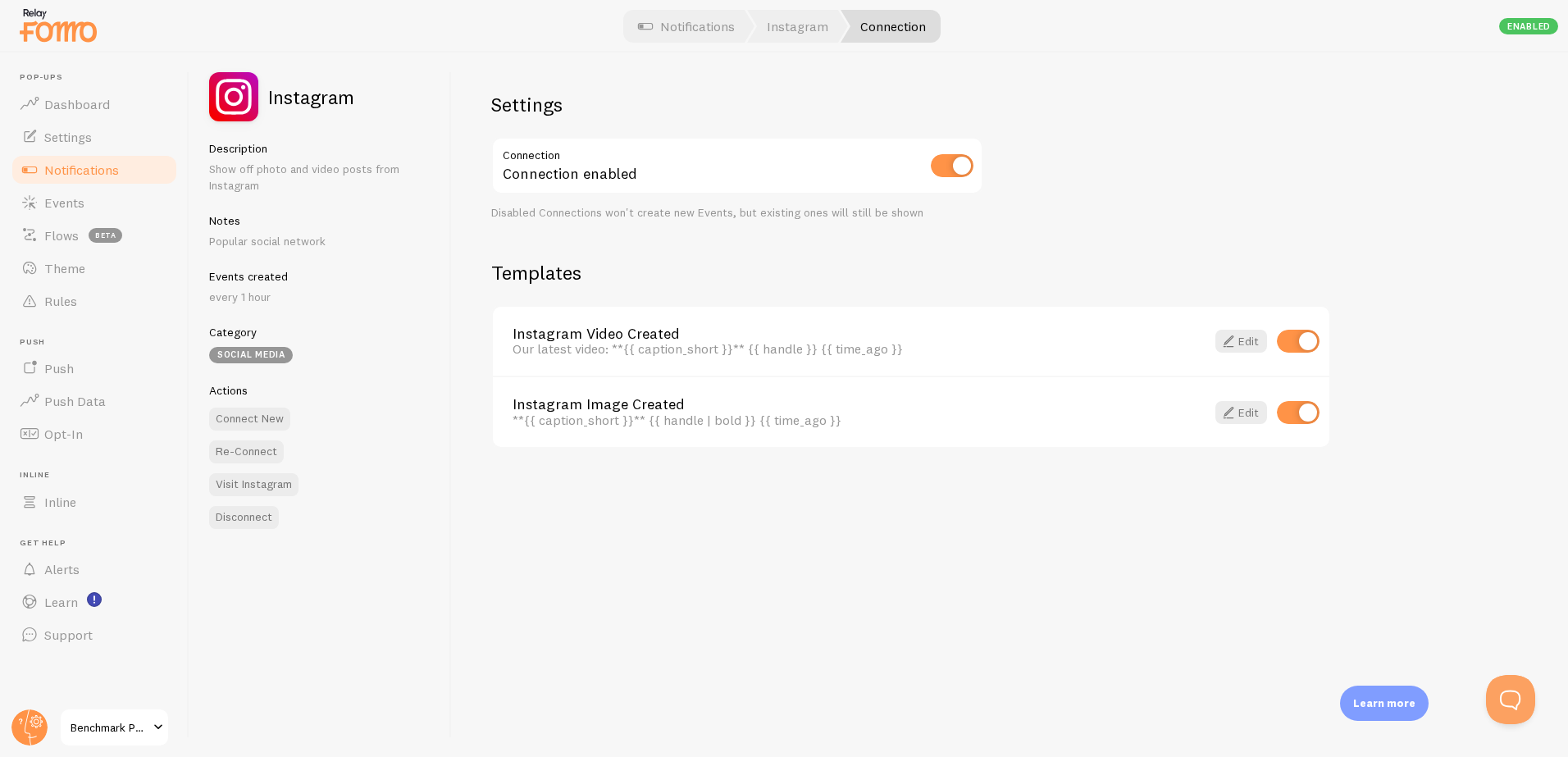
scroll to position [14, 0]
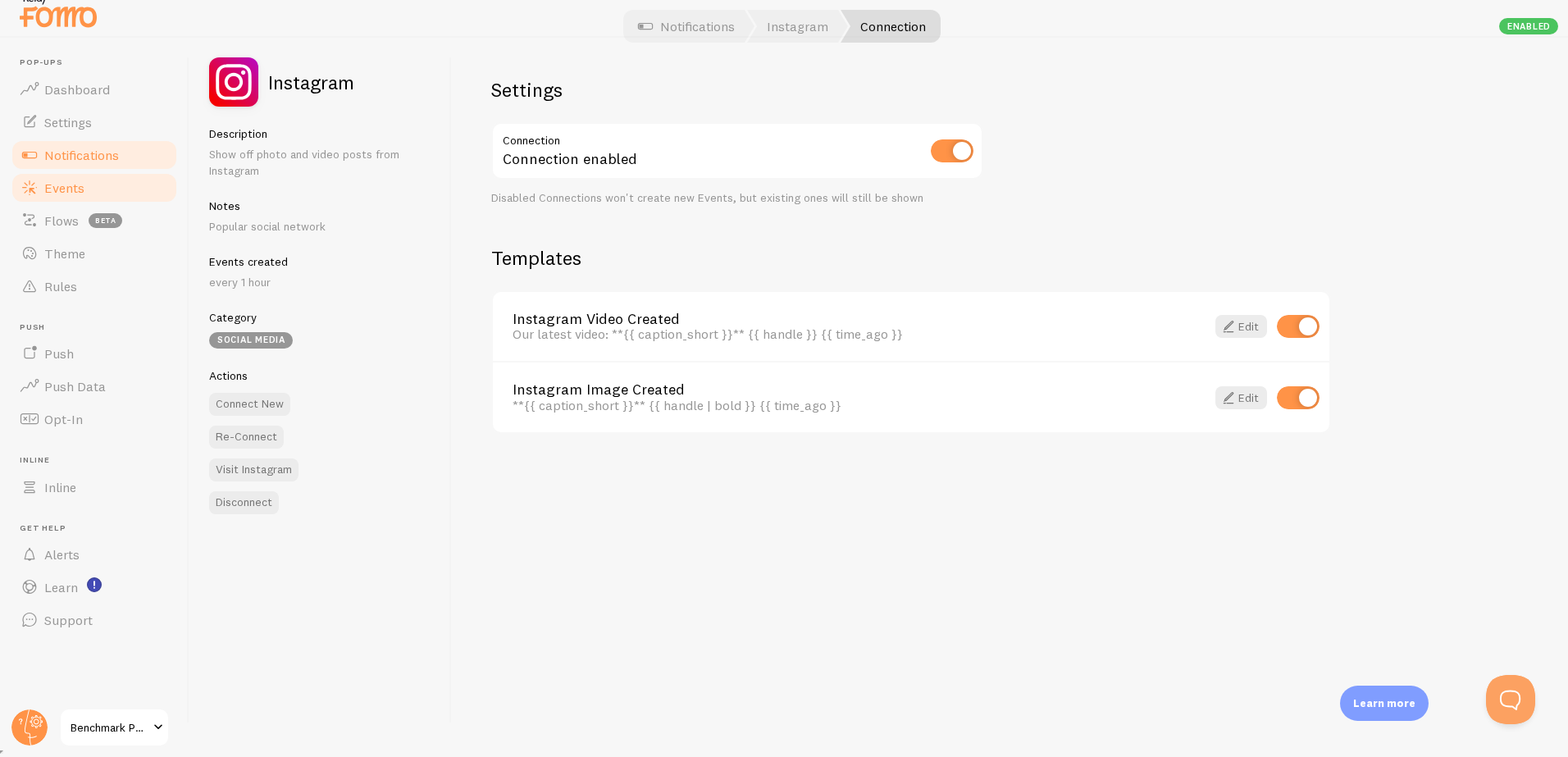
click at [69, 189] on span "Events" at bounding box center [64, 187] width 40 height 16
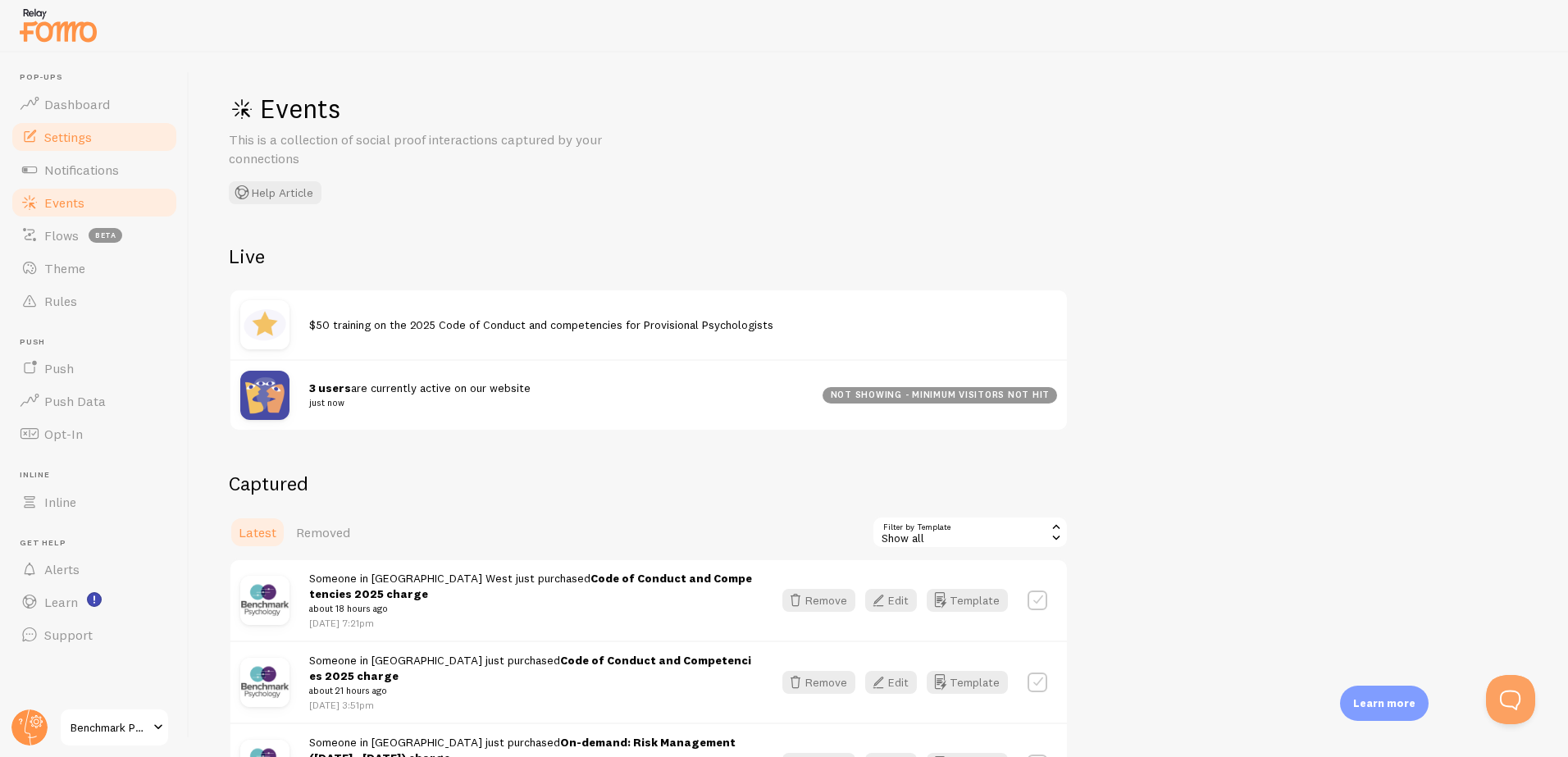
click at [57, 135] on span "Settings" at bounding box center [67, 137] width 47 height 16
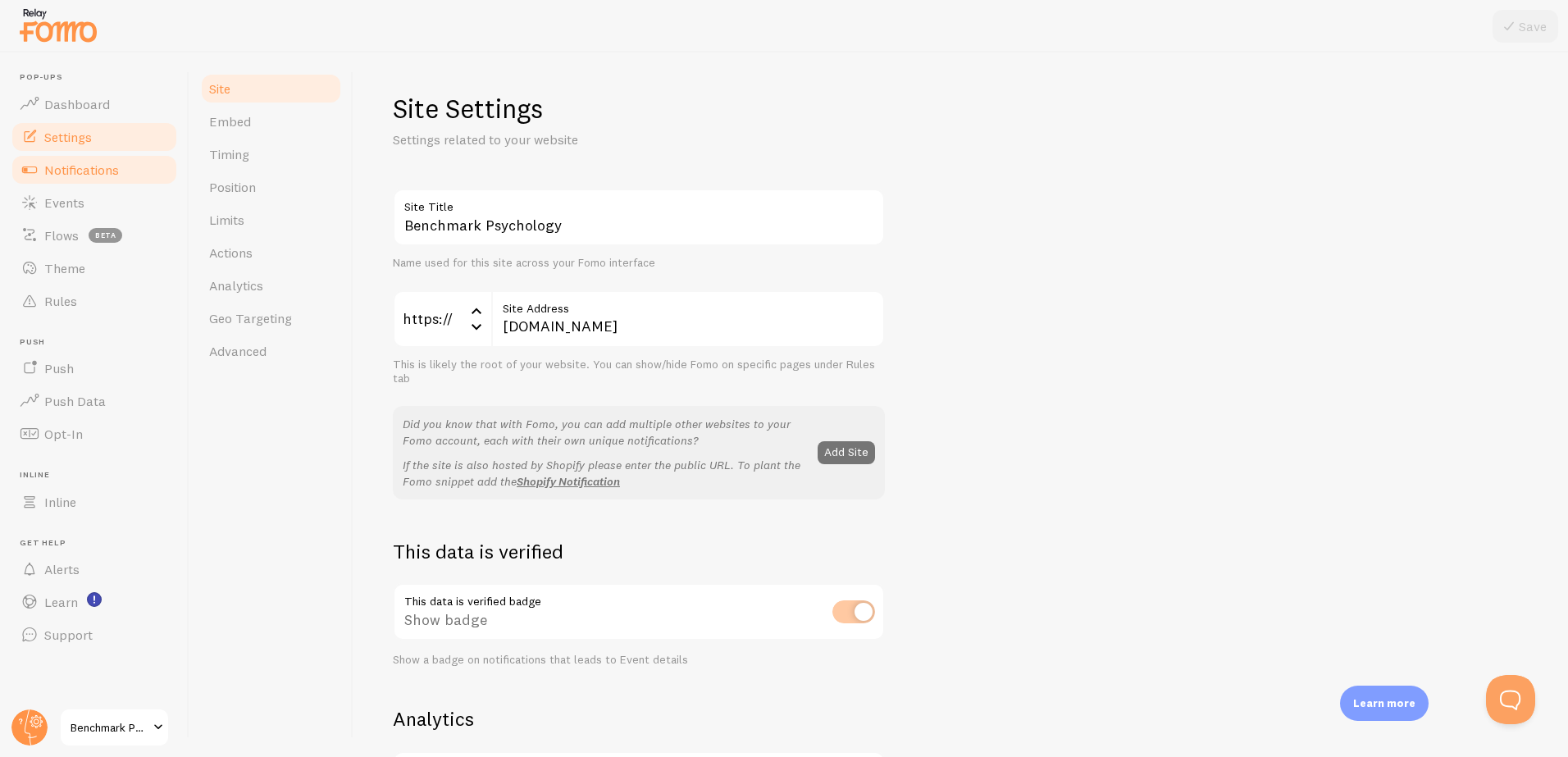
click at [109, 166] on span "Notifications" at bounding box center [81, 170] width 74 height 16
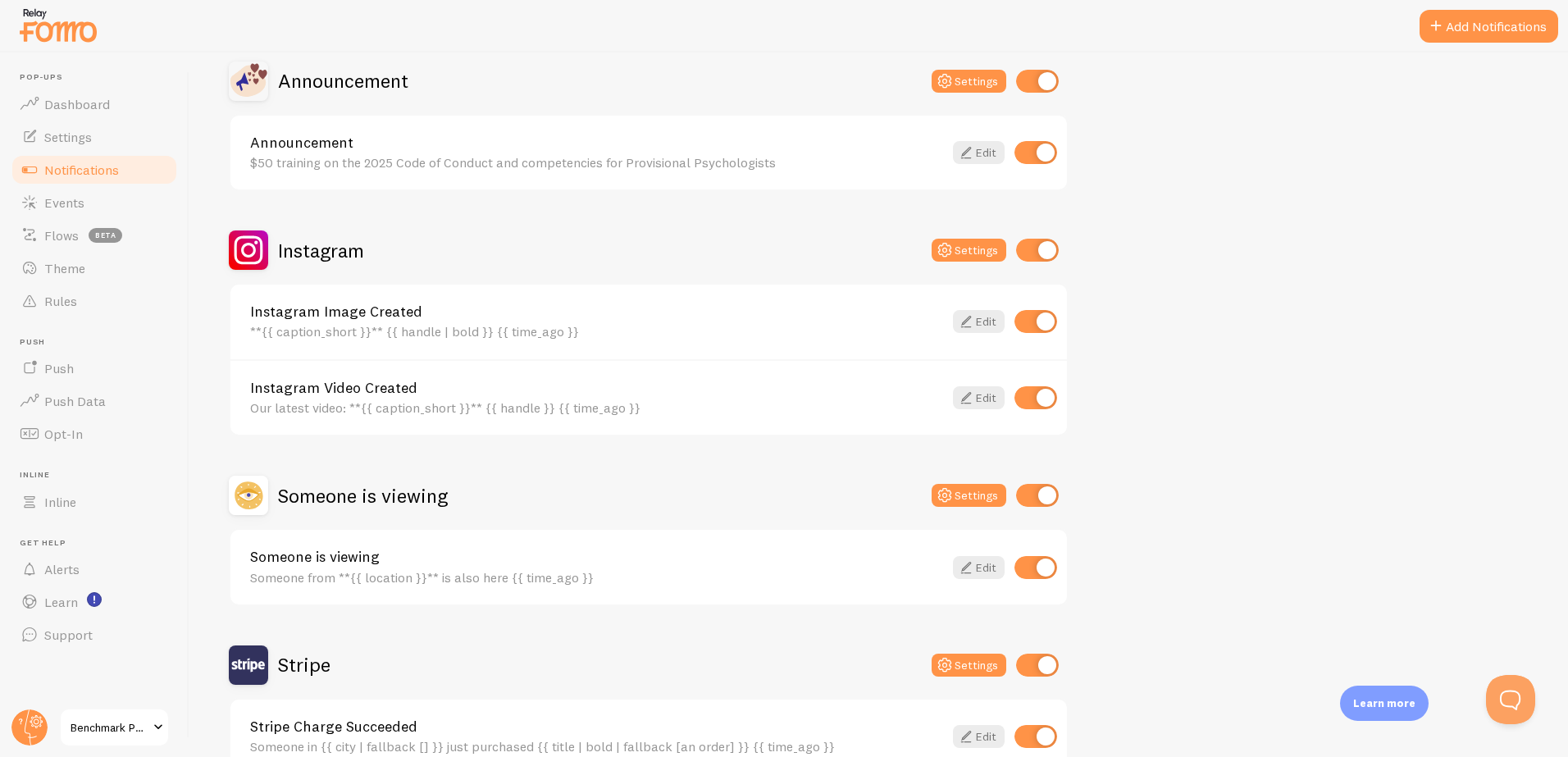
scroll to position [339, 0]
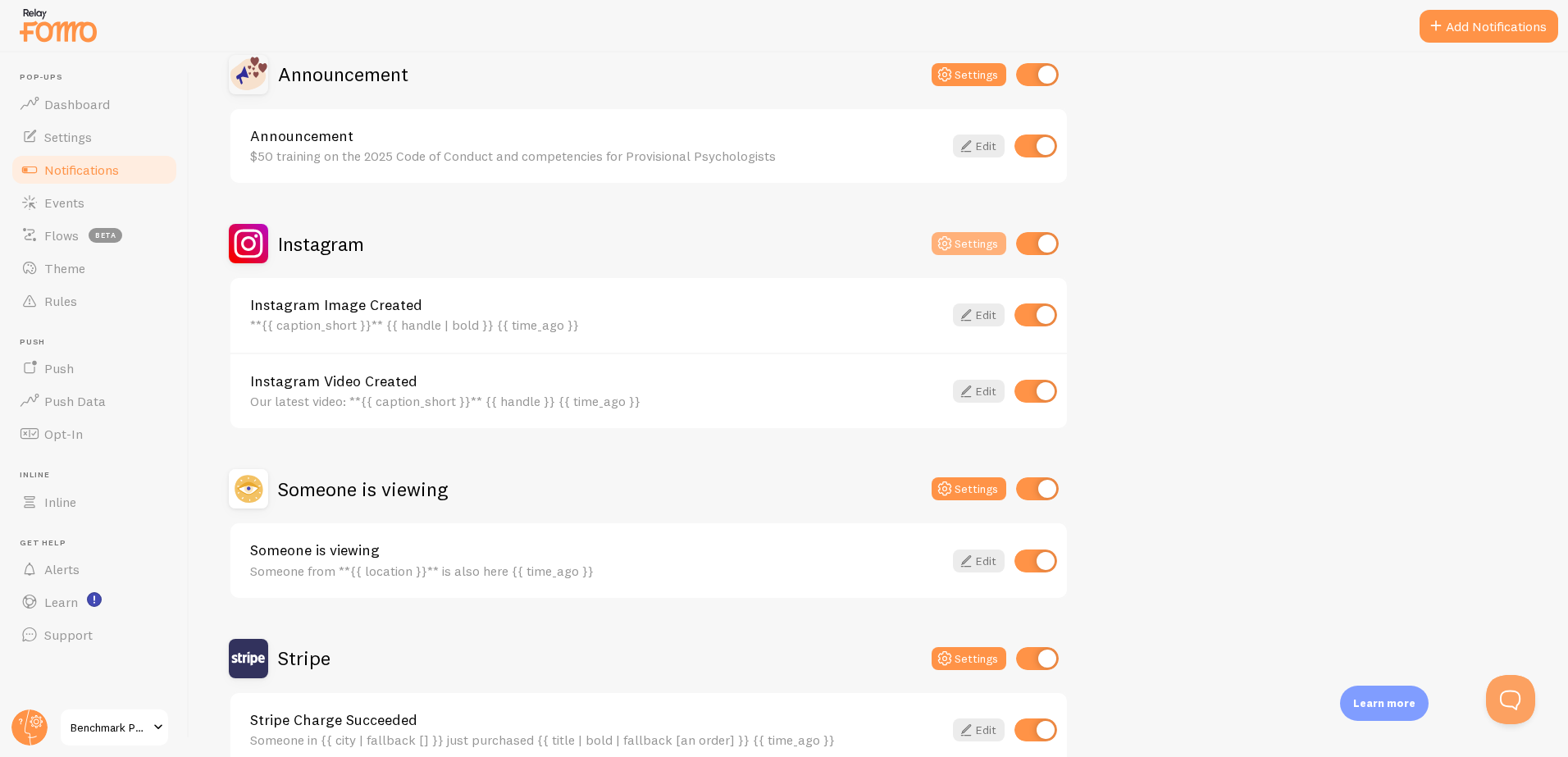
click at [965, 245] on button "Settings" at bounding box center [968, 243] width 74 height 23
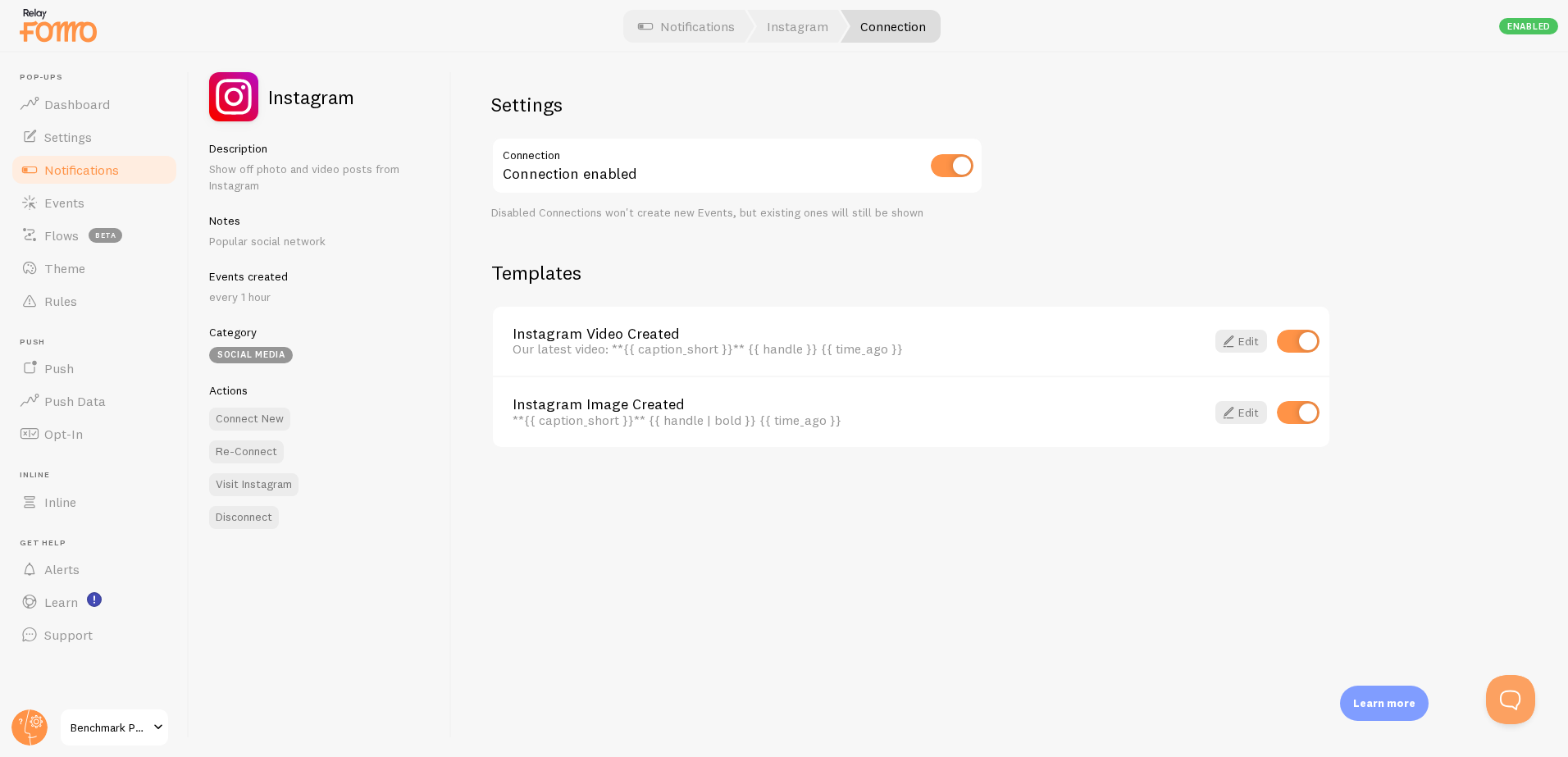
click at [896, 217] on div "Disabled Connections won't create new Events, but existing ones will still be s…" at bounding box center [736, 213] width 492 height 14
click at [945, 167] on input "checkbox" at bounding box center [951, 165] width 43 height 23
checkbox input "false"
click at [74, 175] on span "Notifications" at bounding box center [81, 170] width 74 height 16
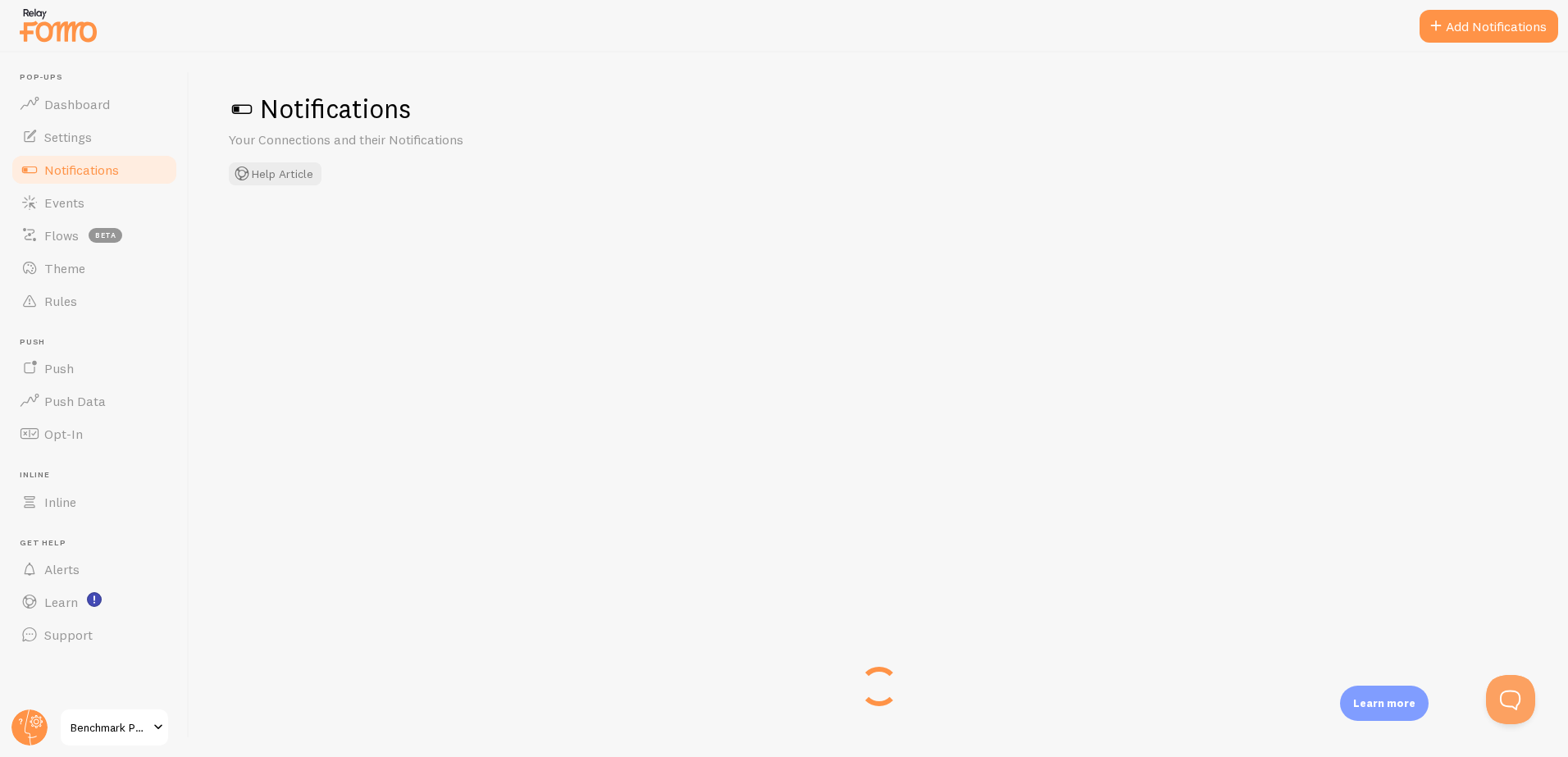
checkbox input "false"
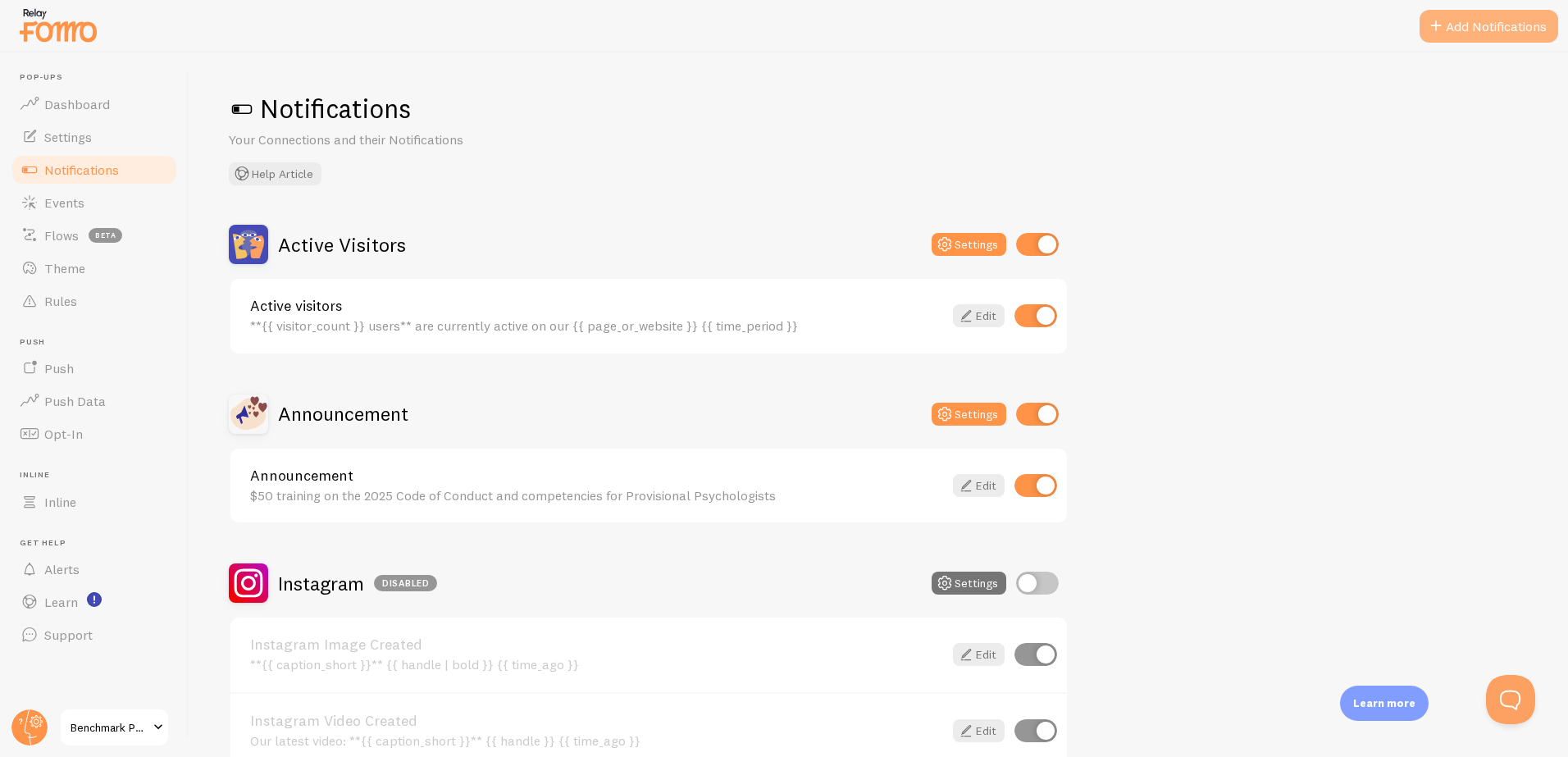
click at [1492, 34] on button "Add Notifications" at bounding box center [1489, 26] width 138 height 33
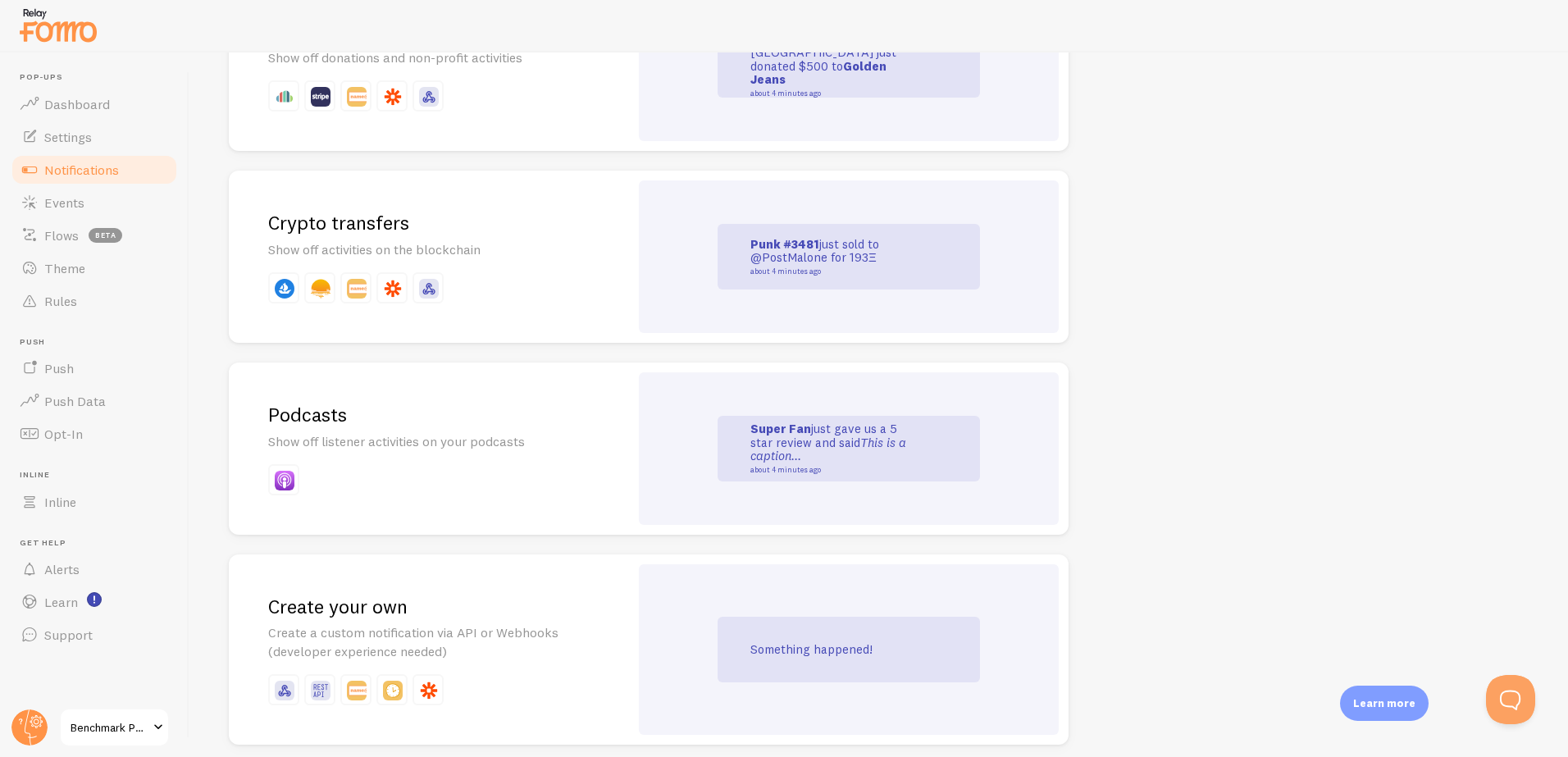
scroll to position [3455, 0]
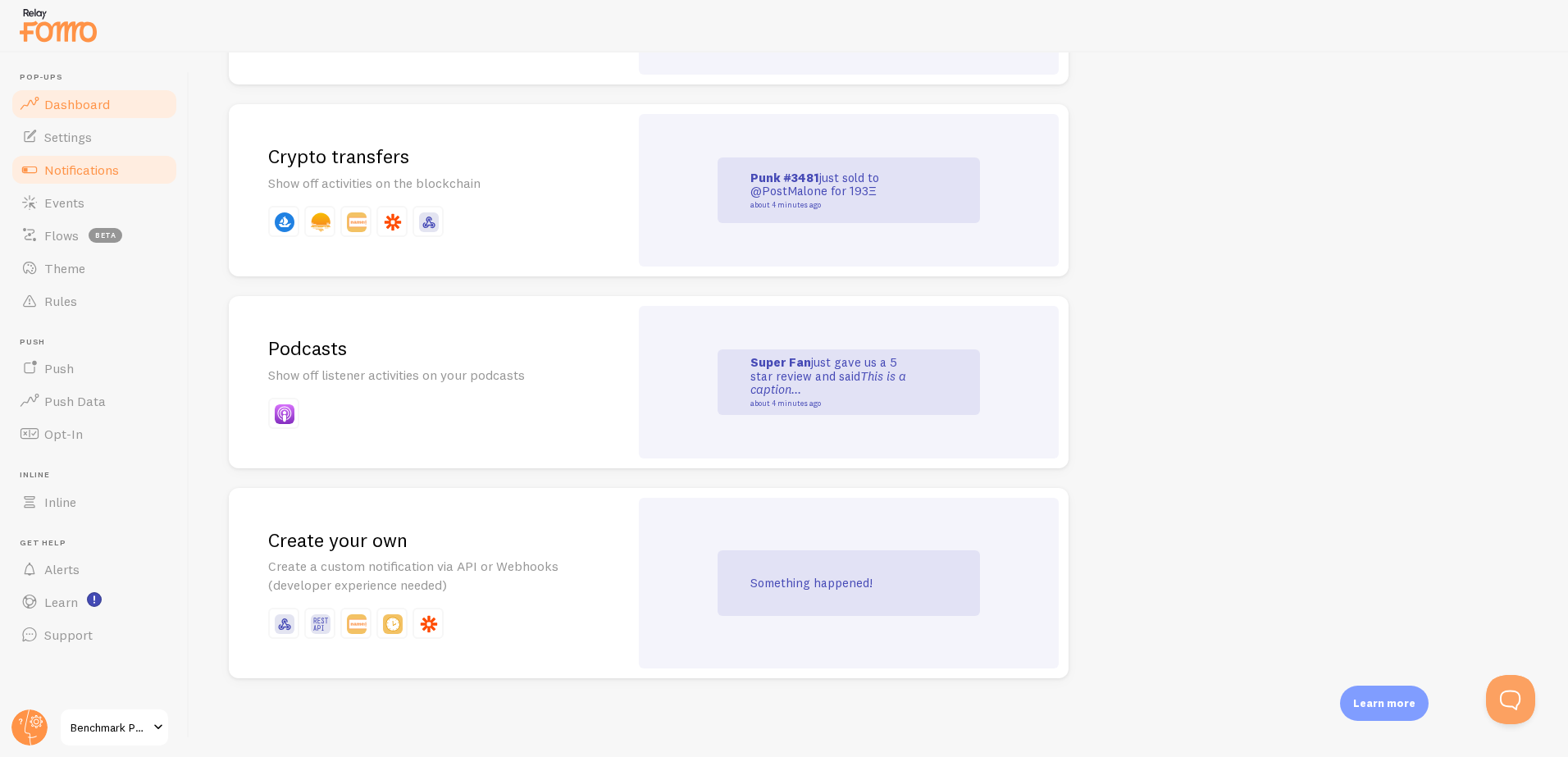
click at [68, 113] on link "Dashboard" at bounding box center [94, 104] width 169 height 33
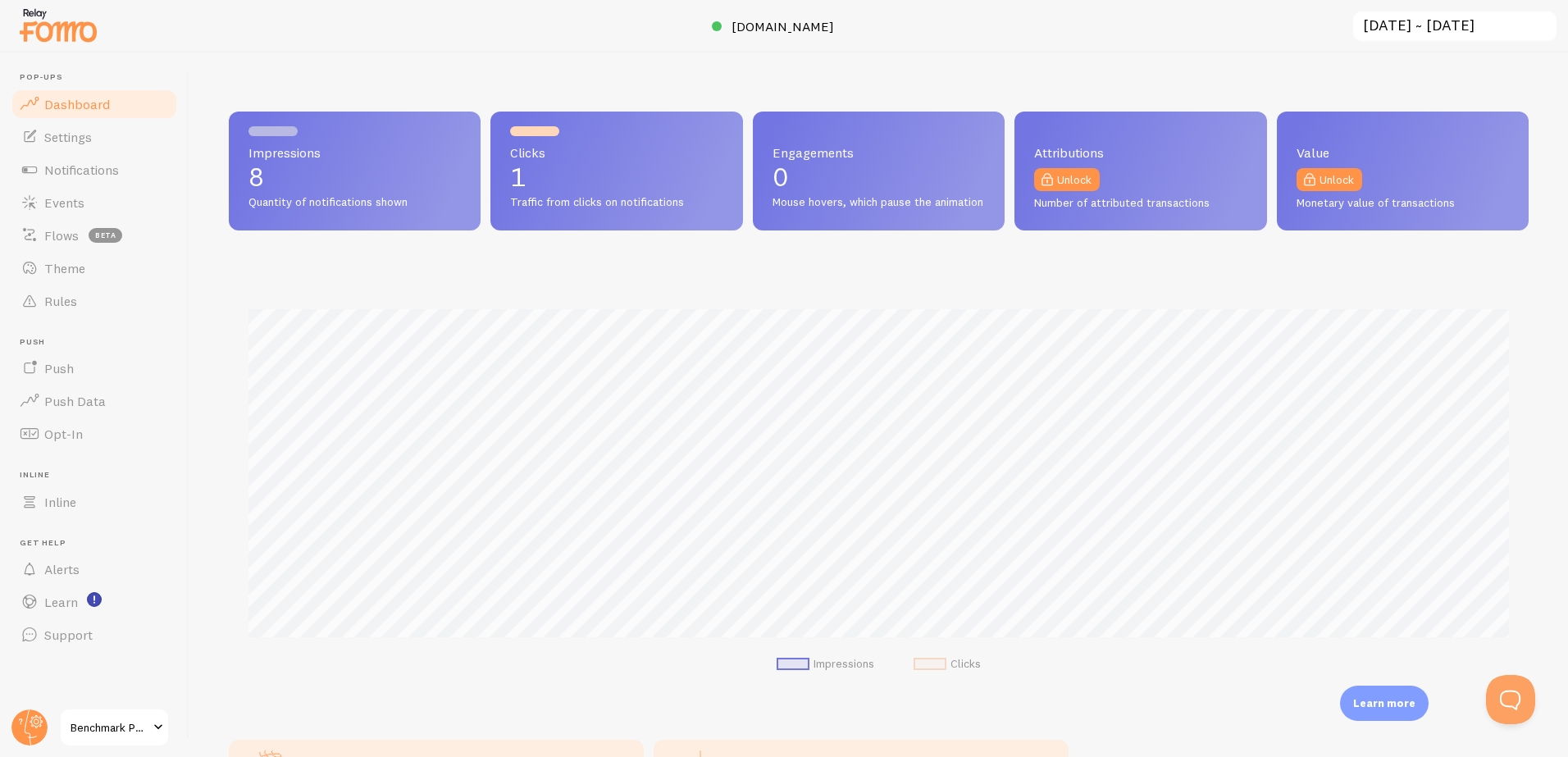
scroll to position [430, 1300]
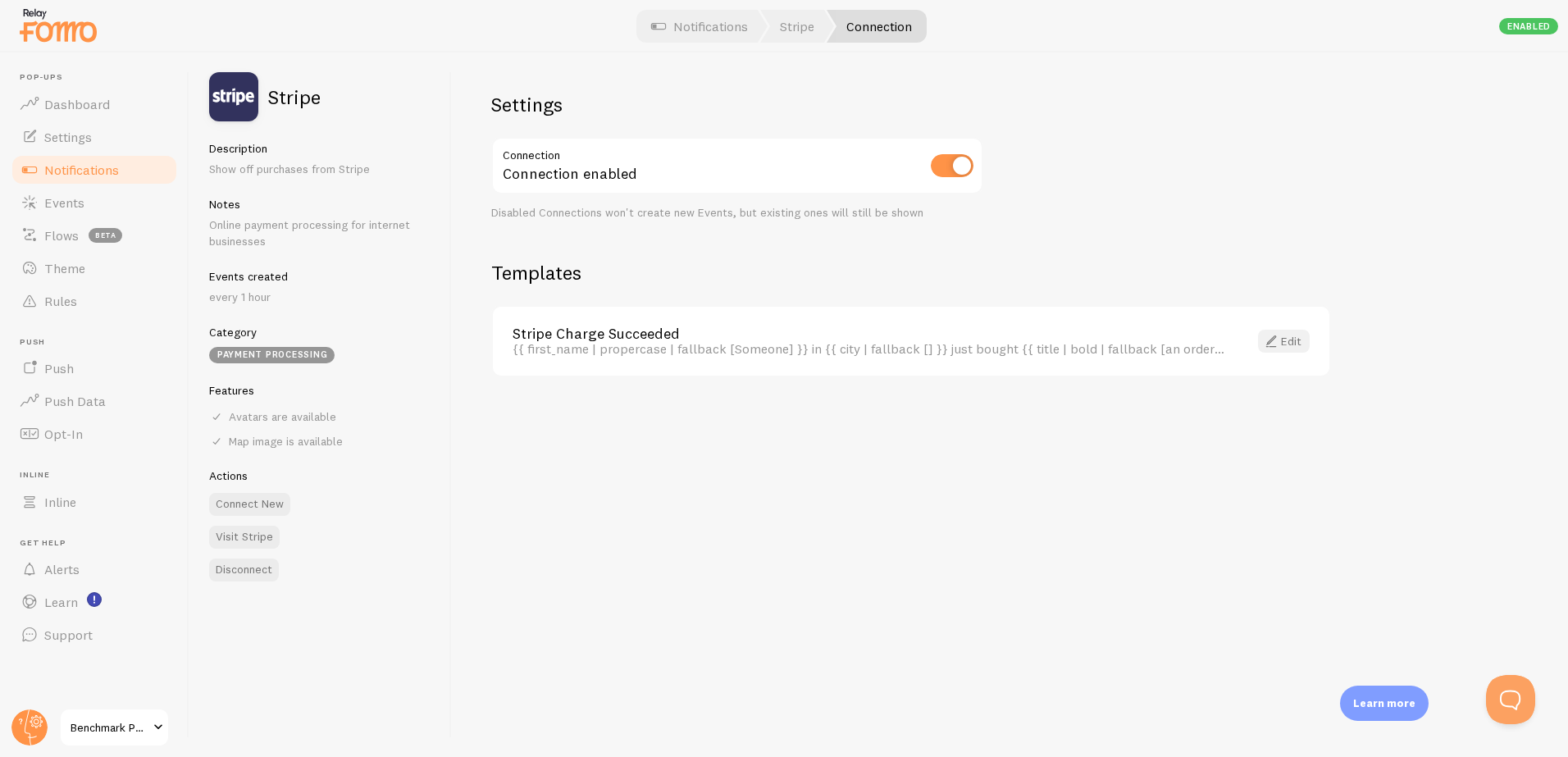
click at [1289, 337] on link "Edit" at bounding box center [1283, 341] width 51 height 23
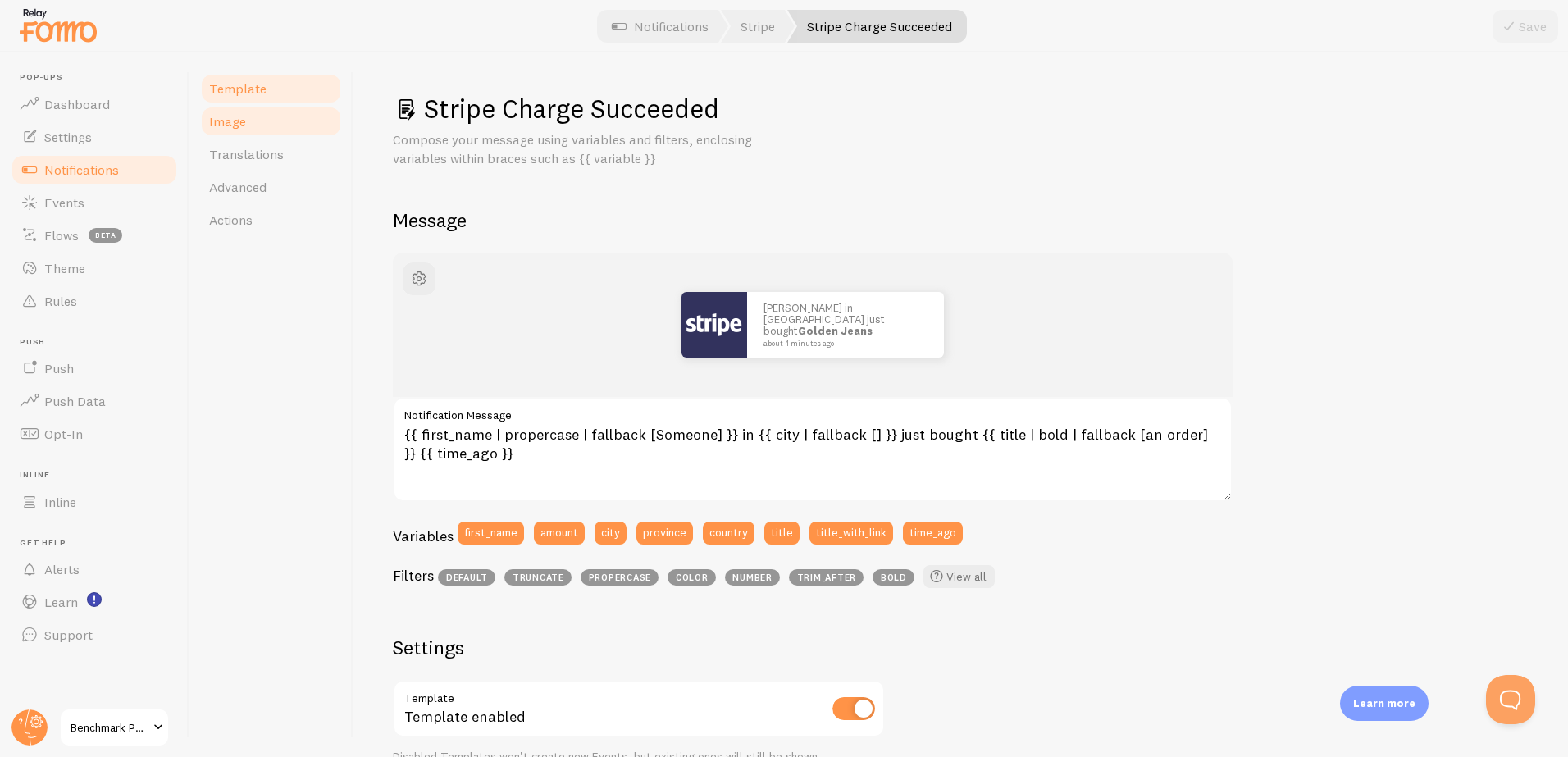
click at [230, 126] on span "Image" at bounding box center [228, 121] width 37 height 16
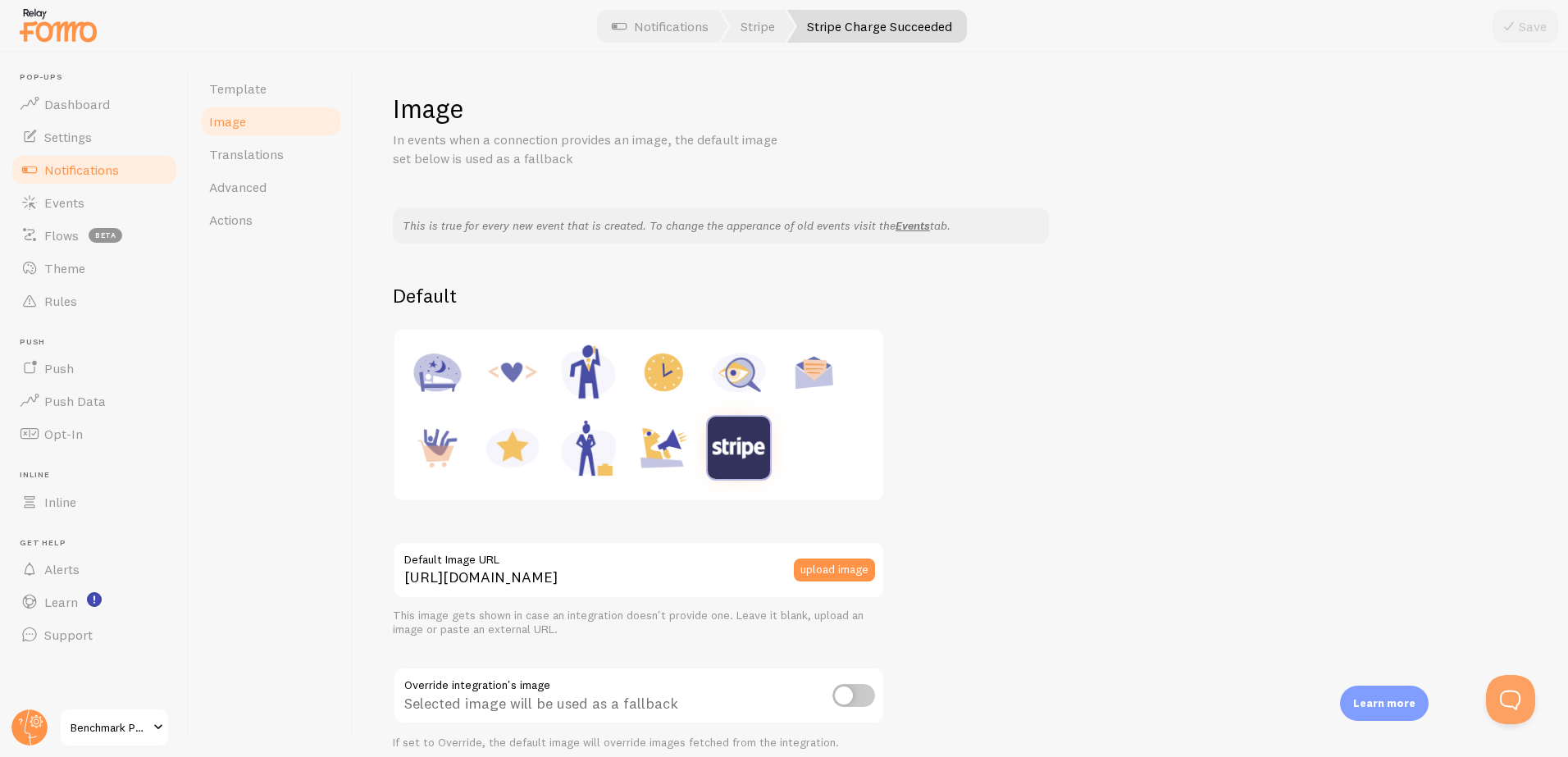
click at [659, 450] on img at bounding box center [664, 448] width 62 height 62
type input "https://fomo.com/images/widget/template_defaults/shoutout.jpg"
click at [827, 570] on button "upload image" at bounding box center [834, 570] width 81 height 23
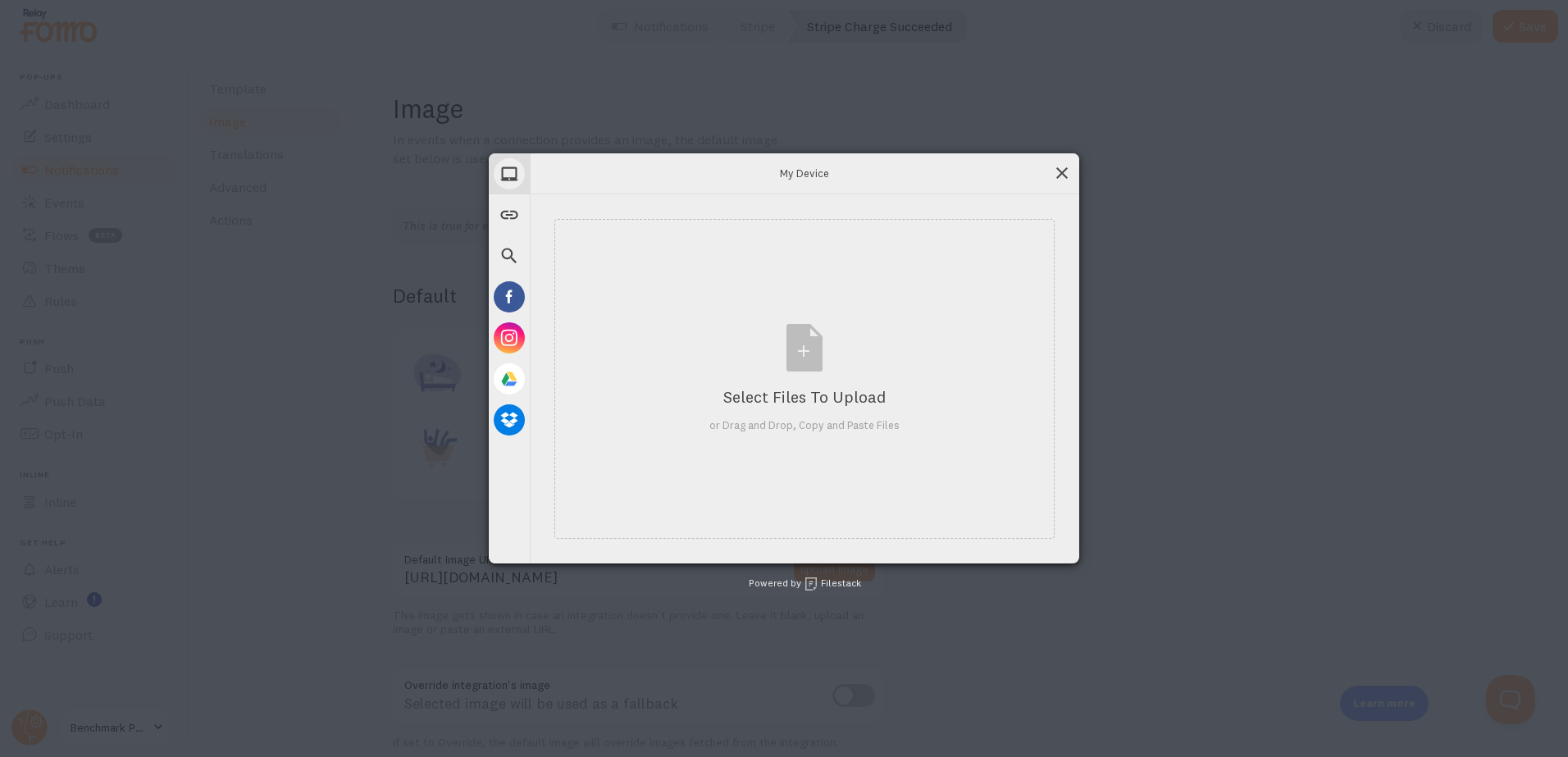
click at [1062, 175] on span at bounding box center [1061, 172] width 18 height 18
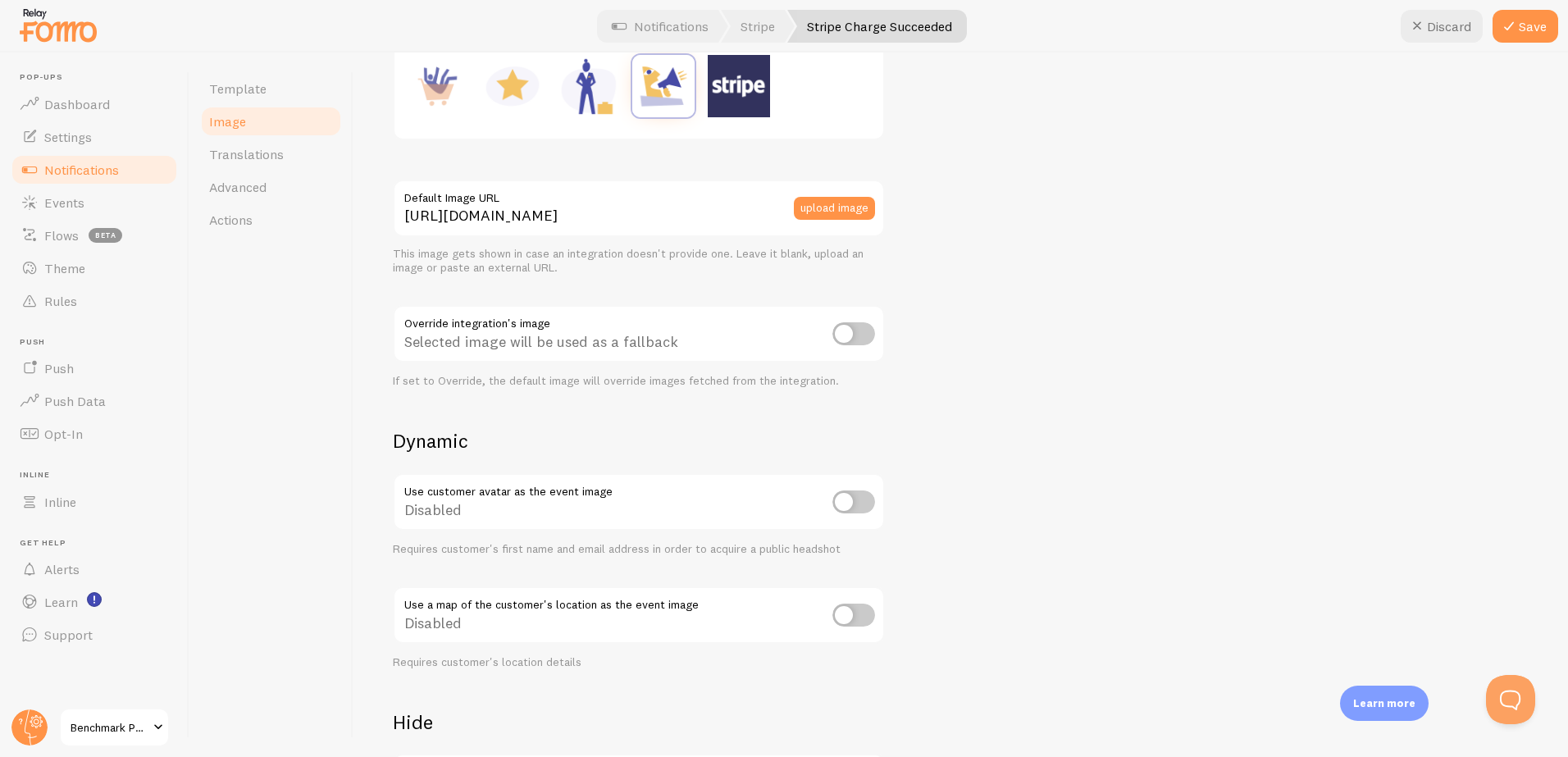
scroll to position [364, 0]
click at [861, 615] on input "checkbox" at bounding box center [854, 614] width 43 height 23
checkbox input "true"
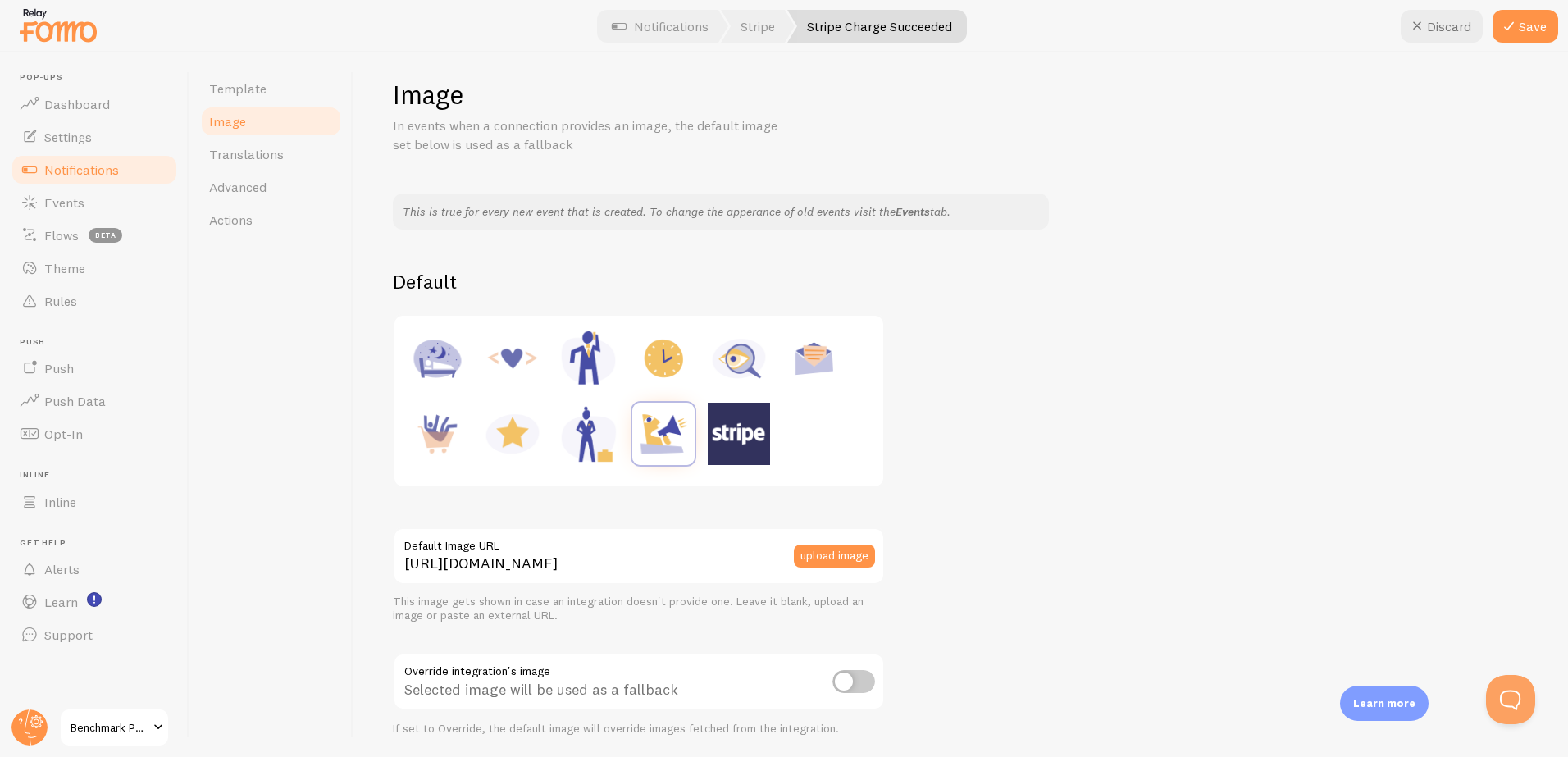
scroll to position [14, 0]
click at [1524, 31] on button "Save" at bounding box center [1525, 26] width 66 height 33
click at [240, 95] on span "Template" at bounding box center [238, 88] width 57 height 16
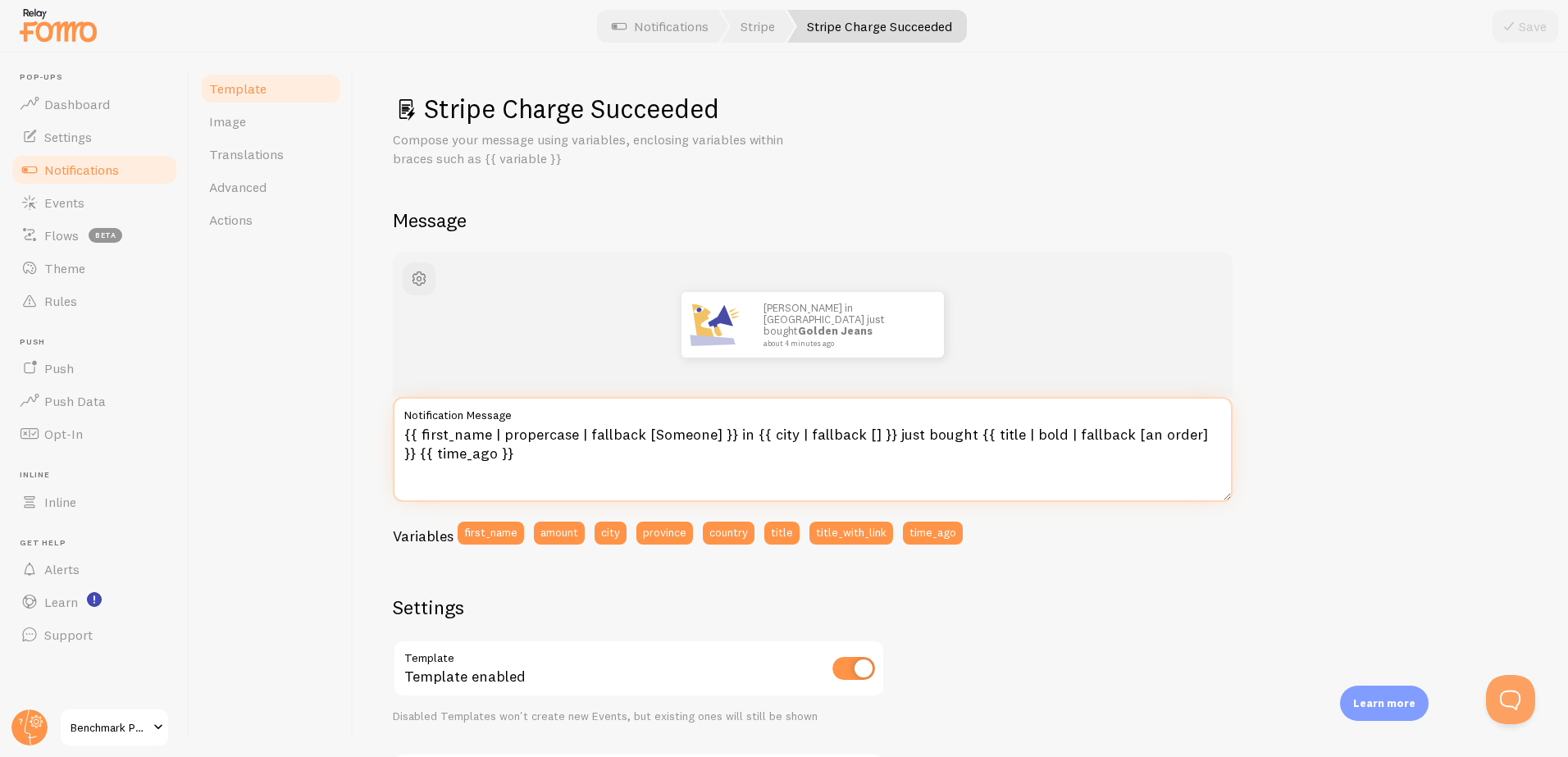
click at [725, 432] on textarea "{{ first_name | propercase | fallback [Someone] }} in {{ city | fallback [] }} …" at bounding box center [813, 450] width 840 height 105
drag, startPoint x: 725, startPoint y: 437, endPoint x: 601, endPoint y: 424, distance: 124.7
click at [601, 424] on textarea "{{ first_name | propercase | fallback [Someone] }} in {{ city | fallback [] }} …" at bounding box center [813, 450] width 840 height 105
drag, startPoint x: 661, startPoint y: 434, endPoint x: 703, endPoint y: 439, distance: 42.3
click at [703, 439] on textarea "A registrar in {{ city | fallback [] }} just bought {{ title | bold | fallback …" at bounding box center [813, 450] width 840 height 105
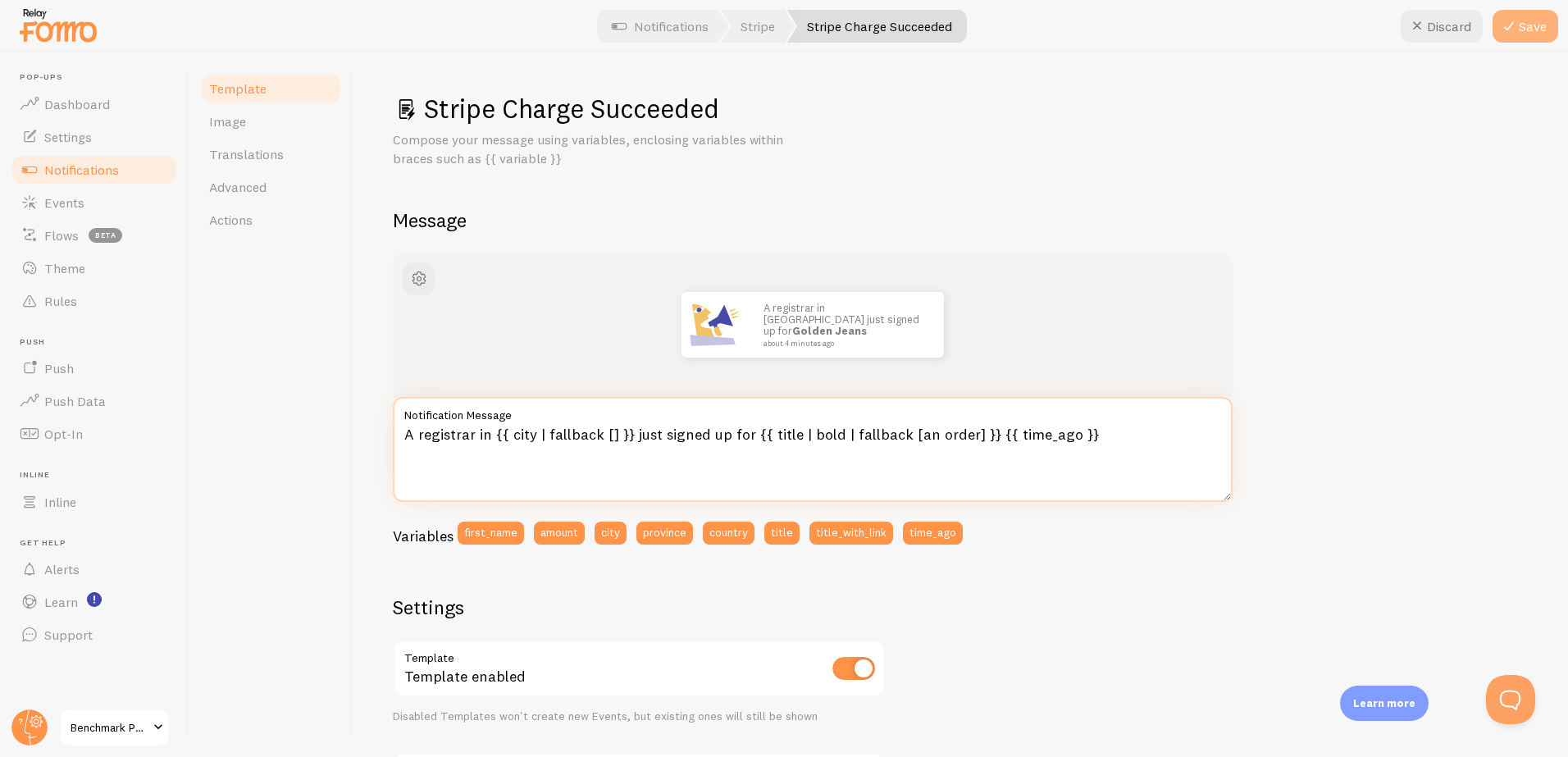
type textarea "A registrar in {{ city | fallback [] }} just signed up for {{ title | bold | fa…"
click at [1526, 27] on button "Save" at bounding box center [1525, 26] width 66 height 33
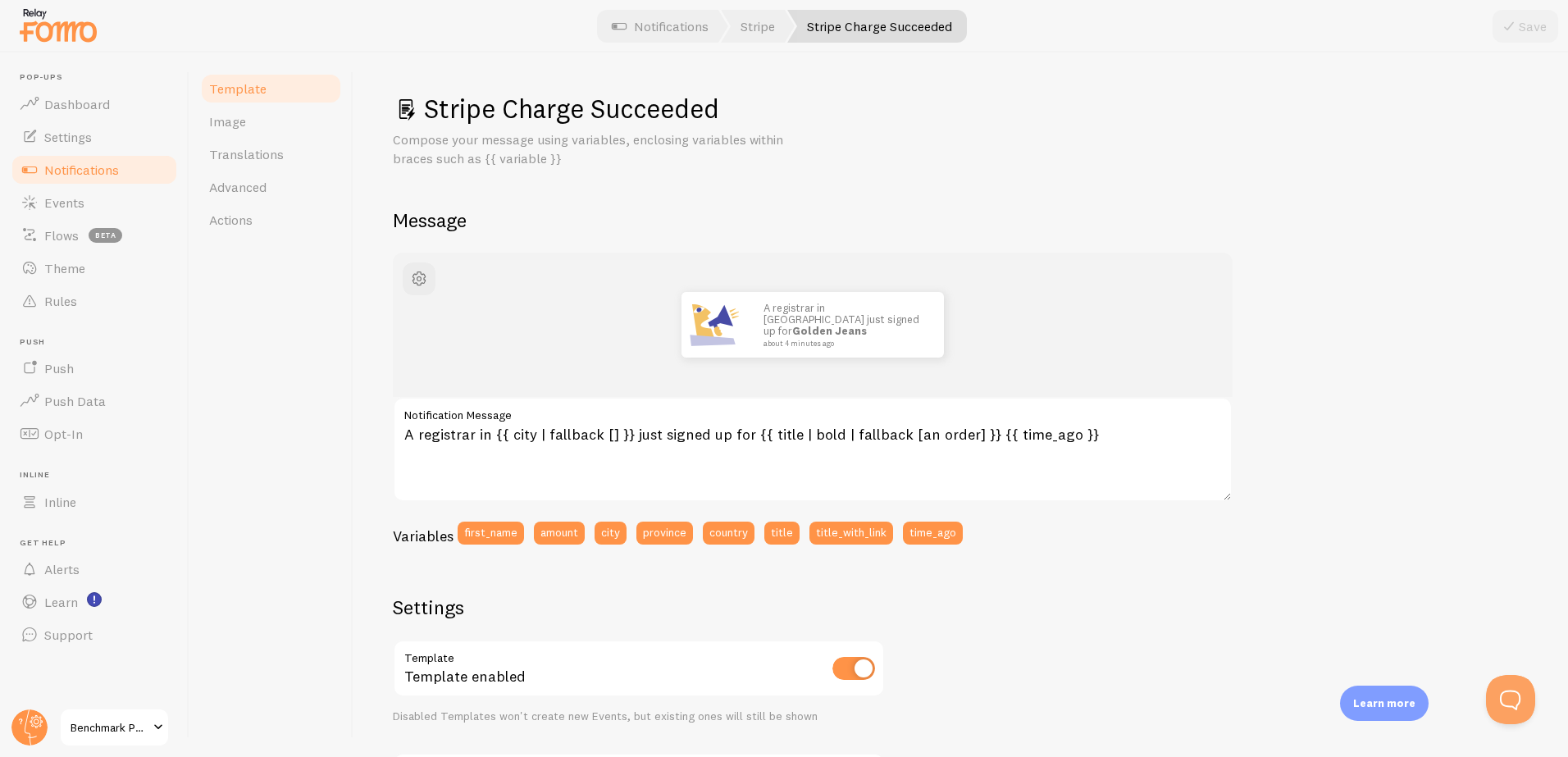
click at [64, 175] on span "Notifications" at bounding box center [81, 170] width 74 height 16
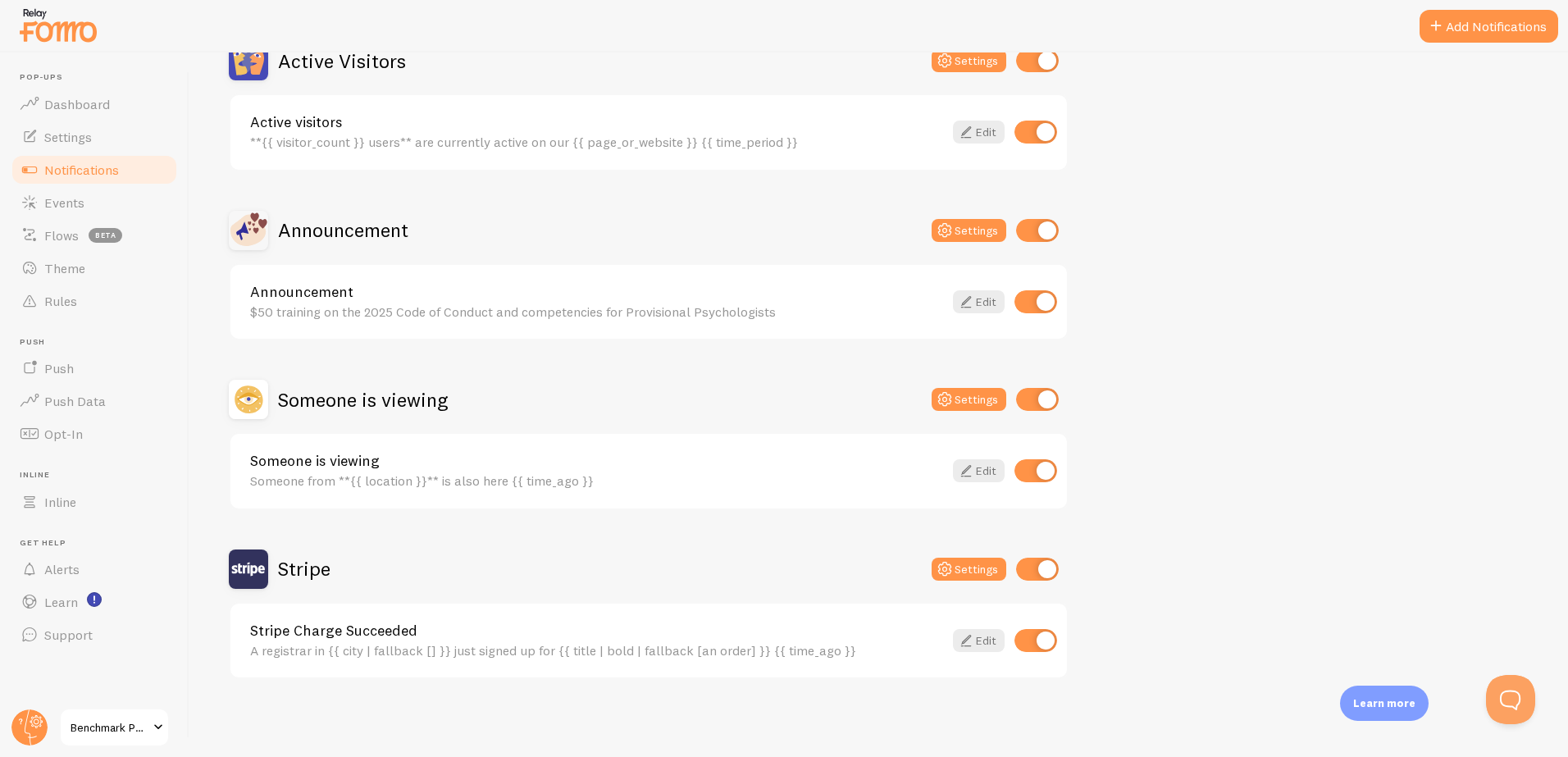
scroll to position [185, 0]
click at [976, 634] on link "Edit" at bounding box center [978, 640] width 51 height 23
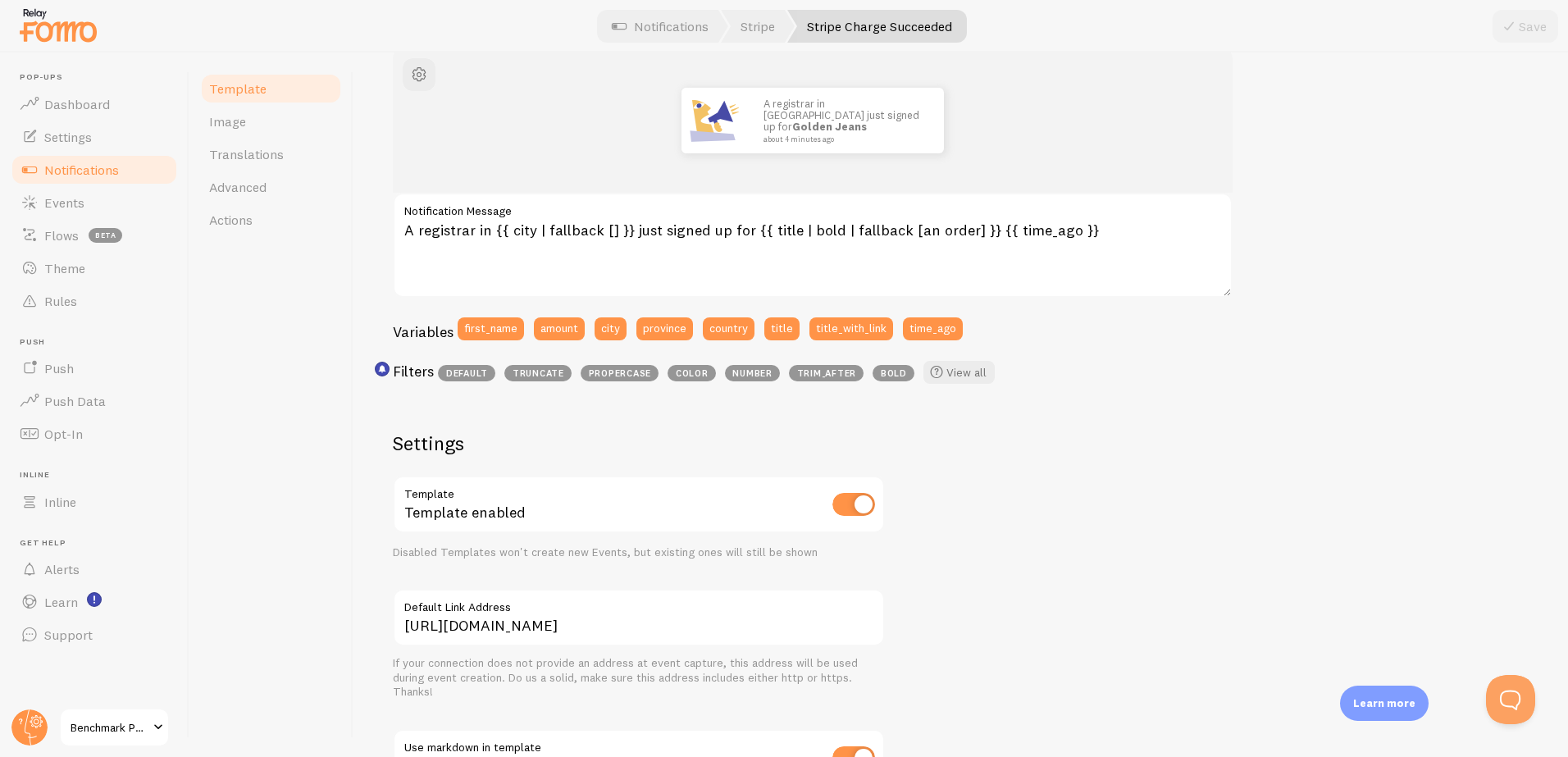
scroll to position [208, 0]
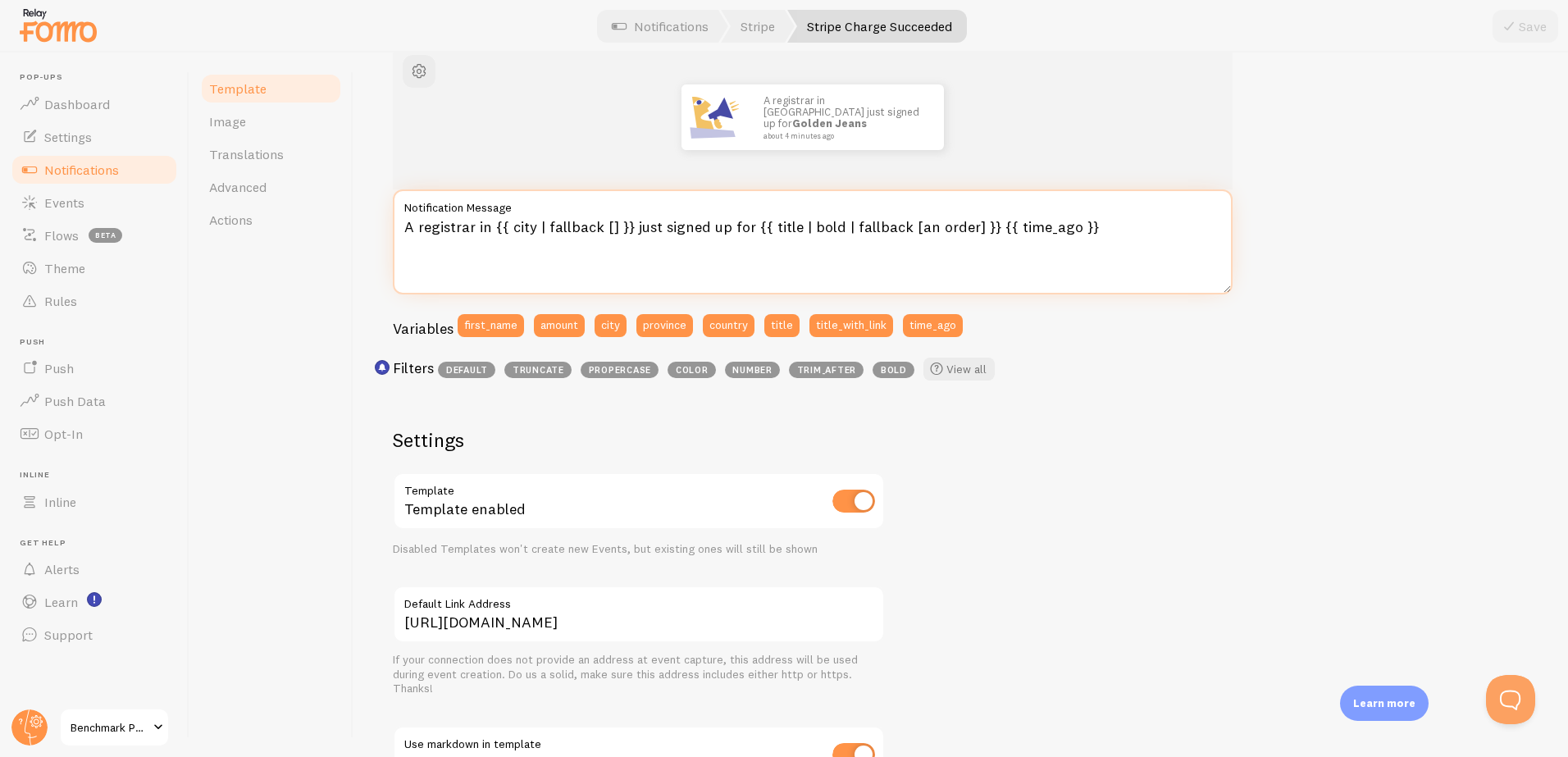
drag, startPoint x: 473, startPoint y: 229, endPoint x: 392, endPoint y: 229, distance: 81.0
click at [393, 229] on textarea "A registrar in {{ city | fallback [] }} just signed up for {{ title | bold | fa…" at bounding box center [813, 242] width 840 height 105
drag, startPoint x: 653, startPoint y: 226, endPoint x: 734, endPoint y: 232, distance: 81.2
click at [734, 232] on textarea "Someone in {{ city | fallback [] }} just signed up for {{ title | bold | fallba…" at bounding box center [813, 242] width 840 height 105
type textarea "Someone in {{ city | fallback [] }} just purchased {{ title | bold | fallback […"
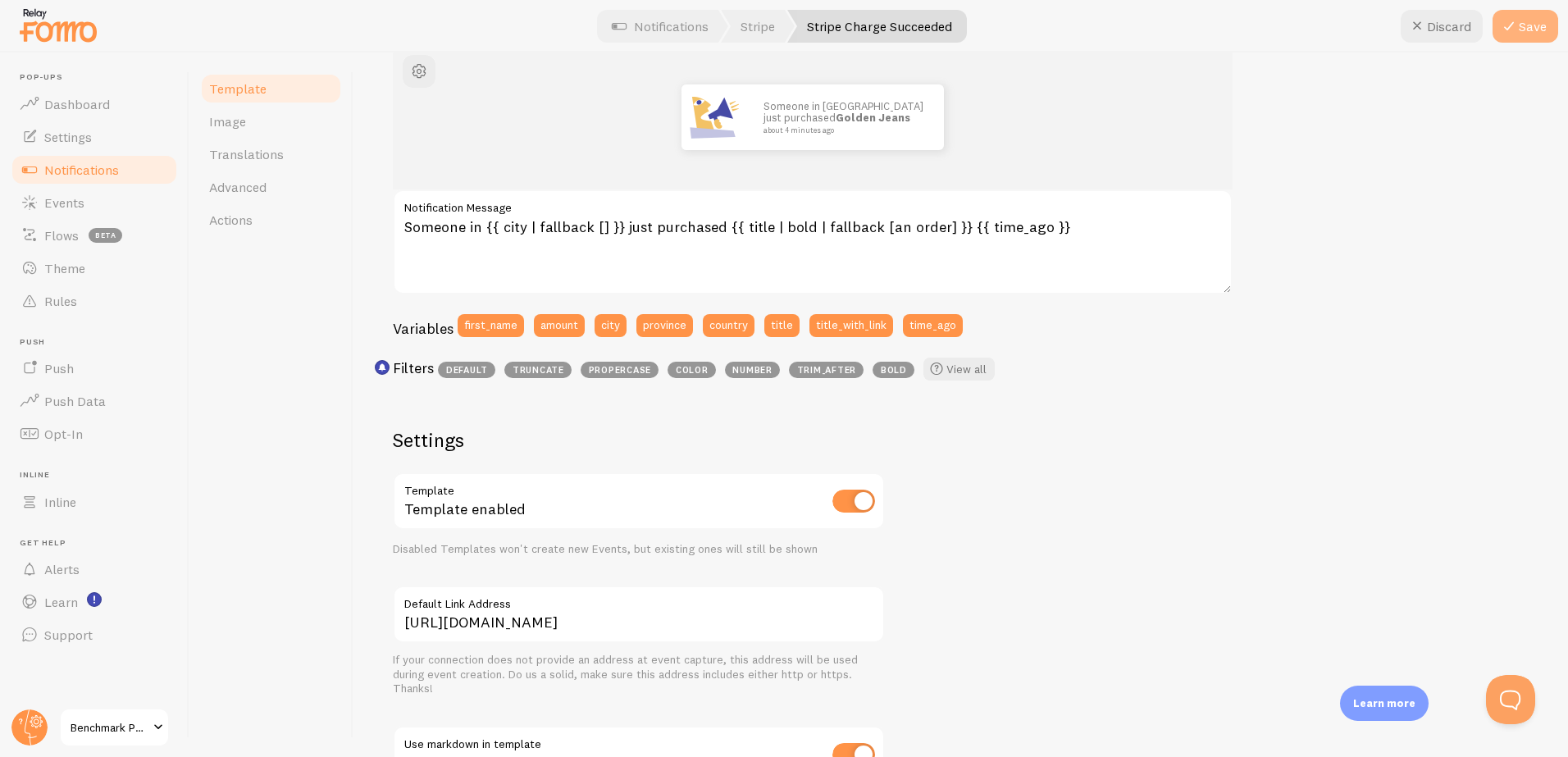
click at [1523, 29] on button "Save" at bounding box center [1525, 26] width 66 height 33
